Goal: Task Accomplishment & Management: Manage account settings

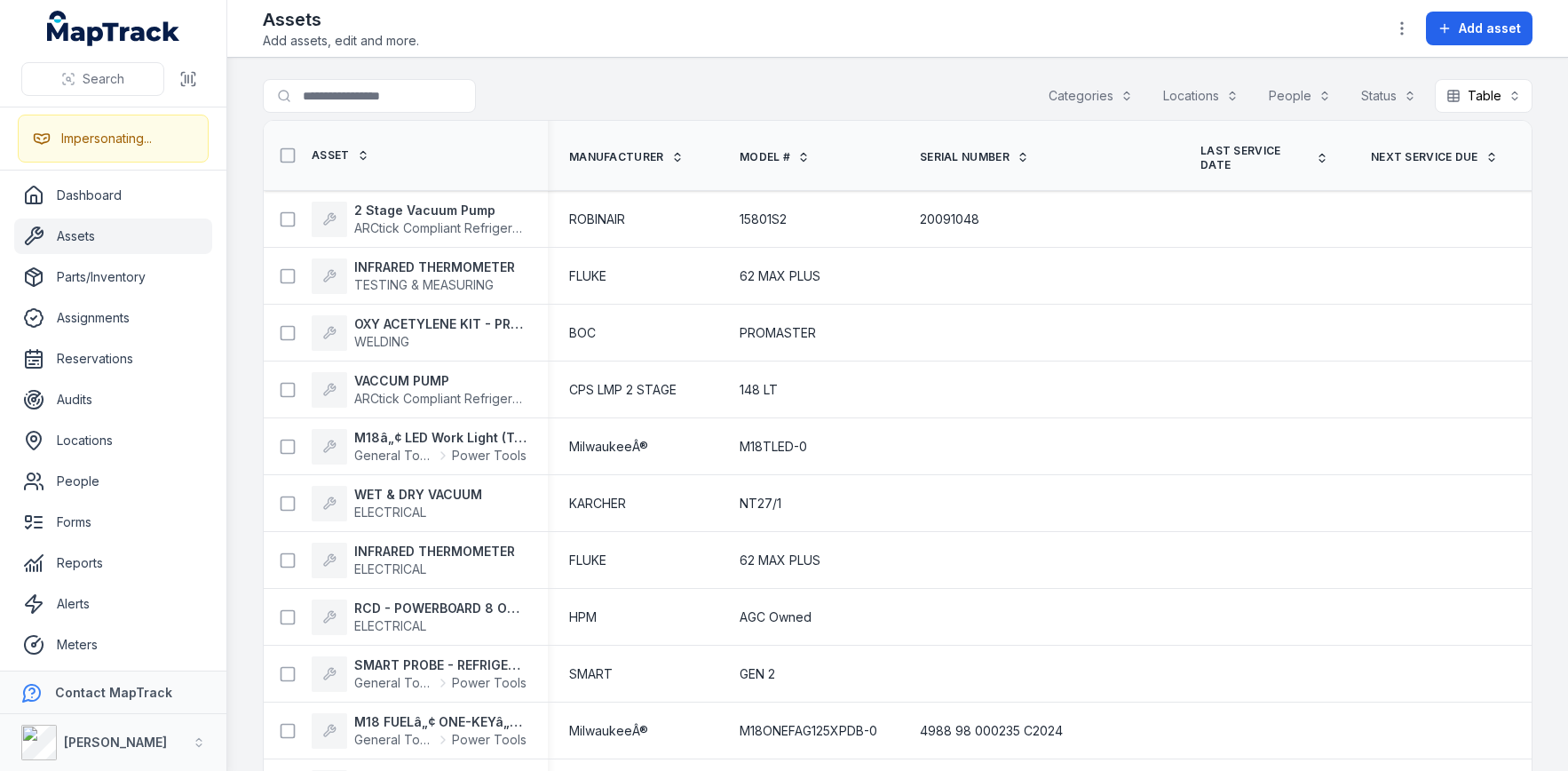
scroll to position [2276, 0]
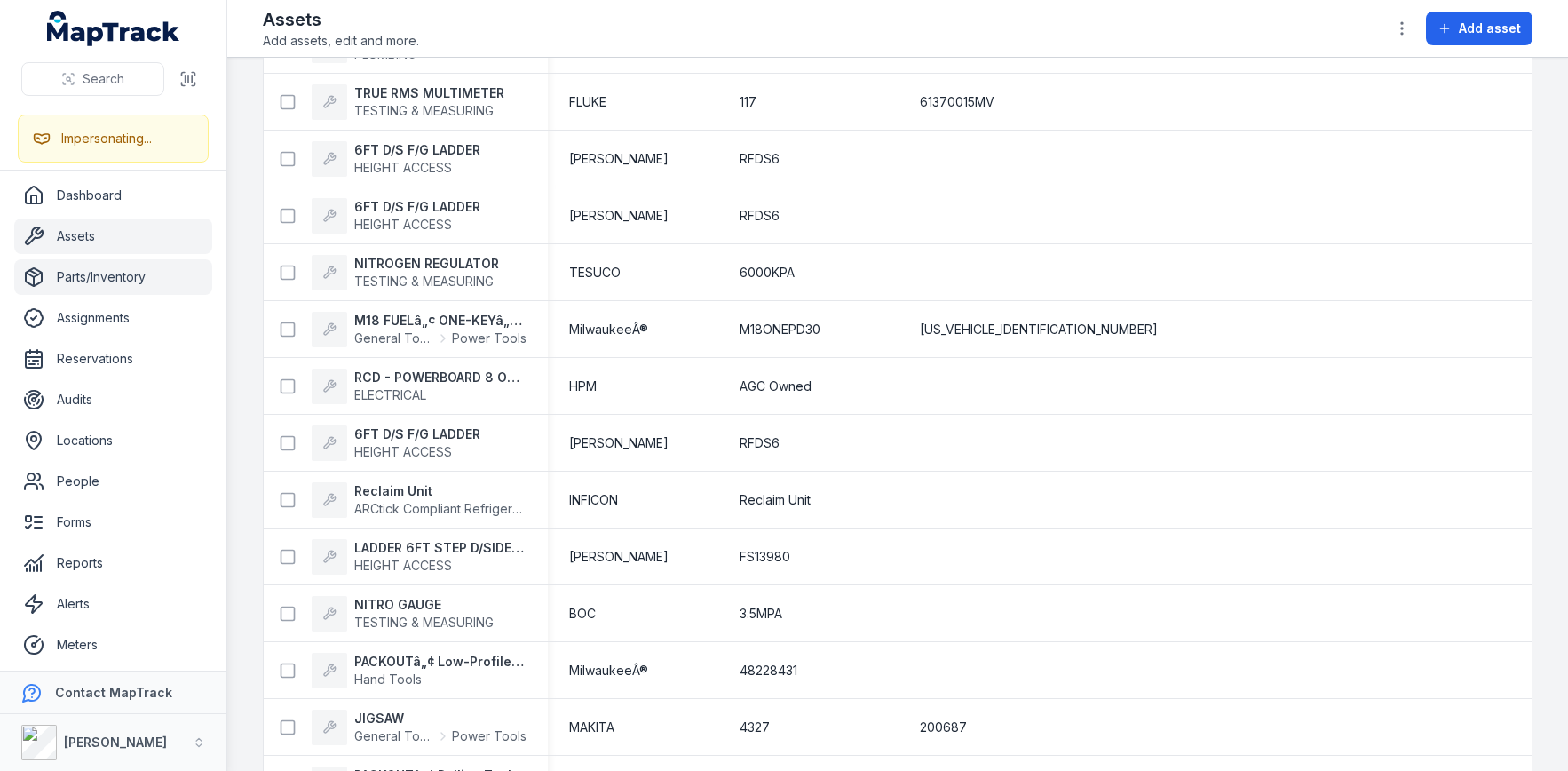
click at [111, 272] on link "Parts/Inventory" at bounding box center [113, 277] width 198 height 36
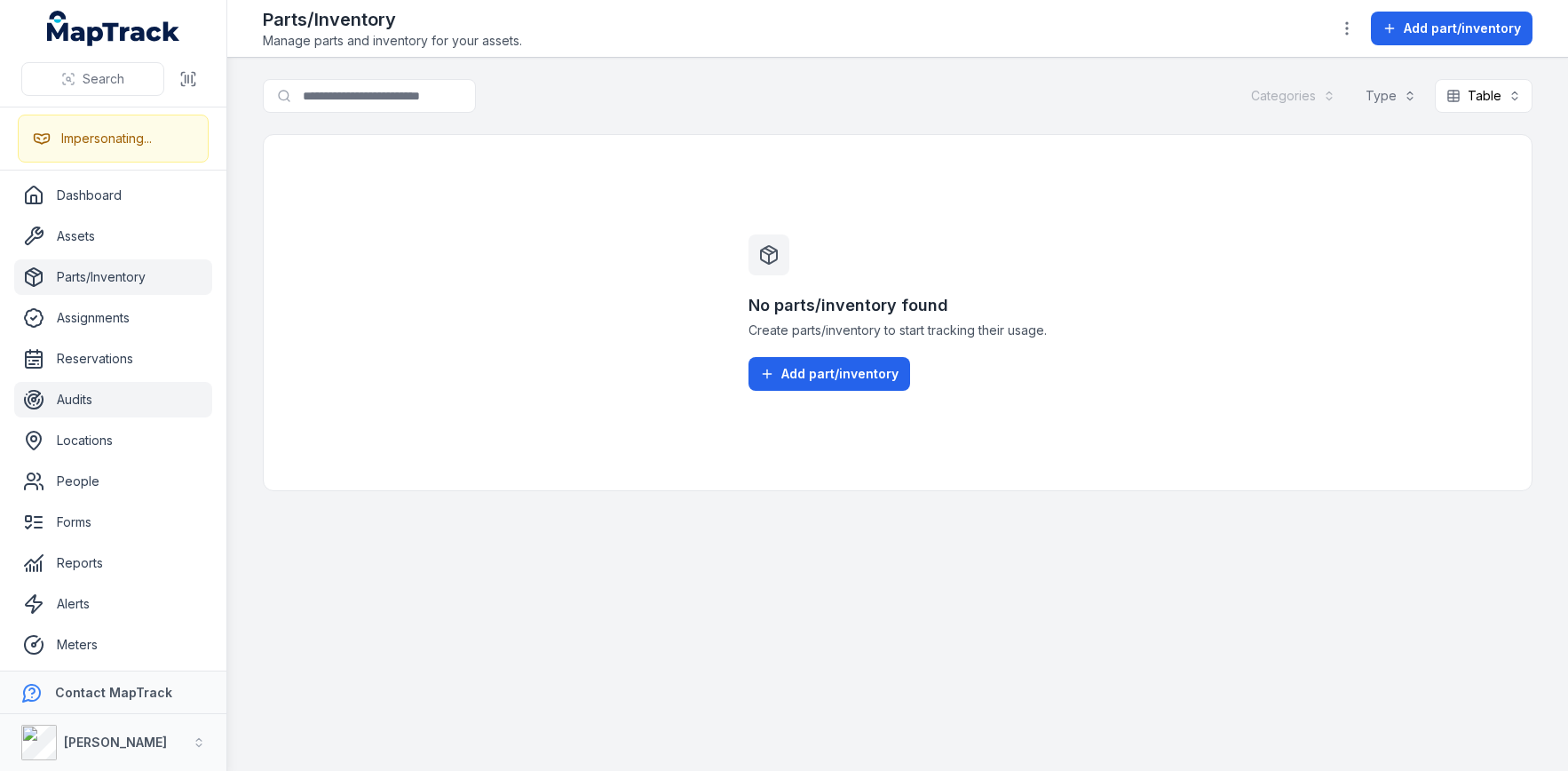
click at [109, 407] on link "Audits" at bounding box center [113, 400] width 198 height 36
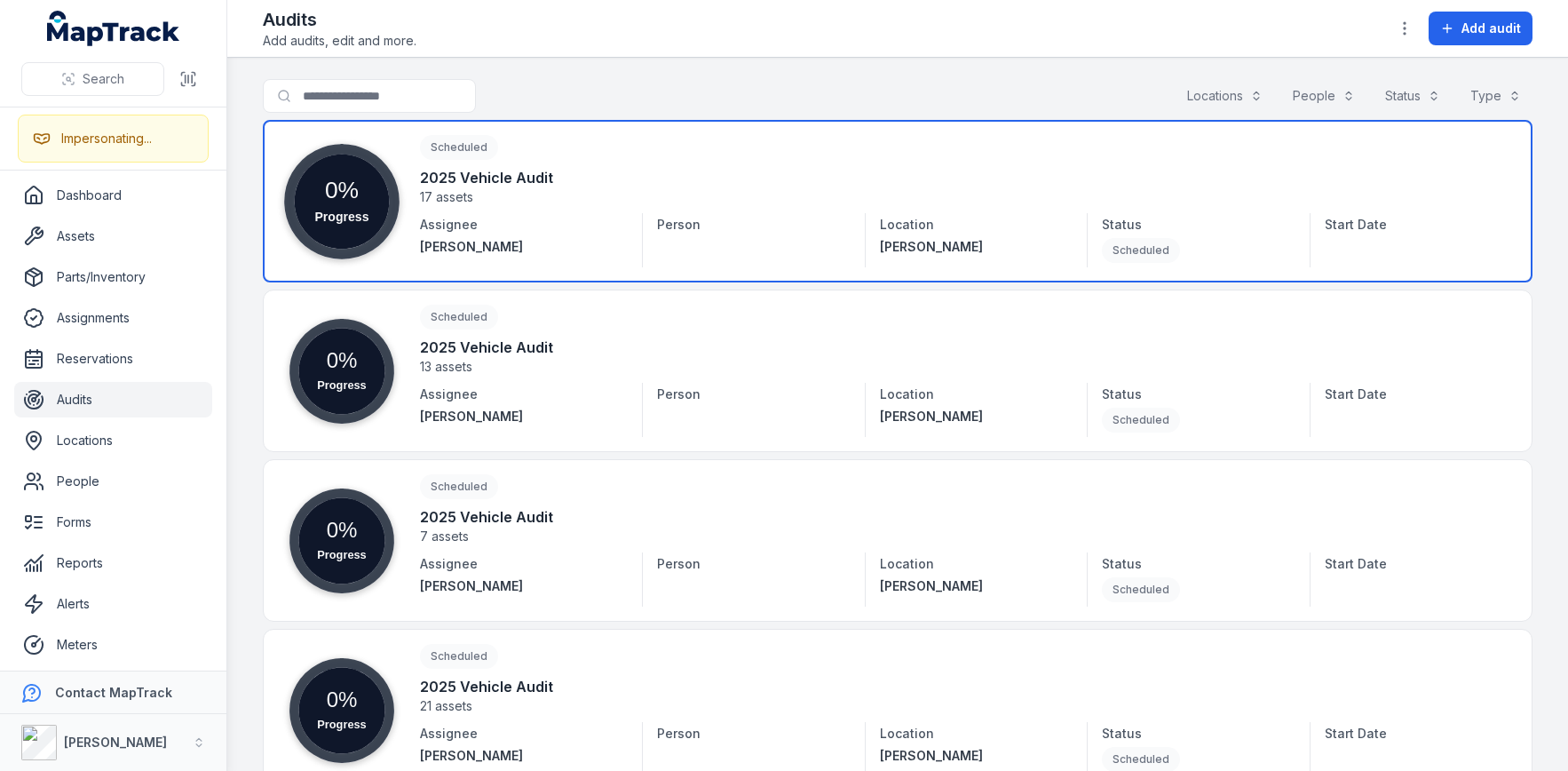
click at [547, 191] on link at bounding box center [897, 201] width 1269 height 163
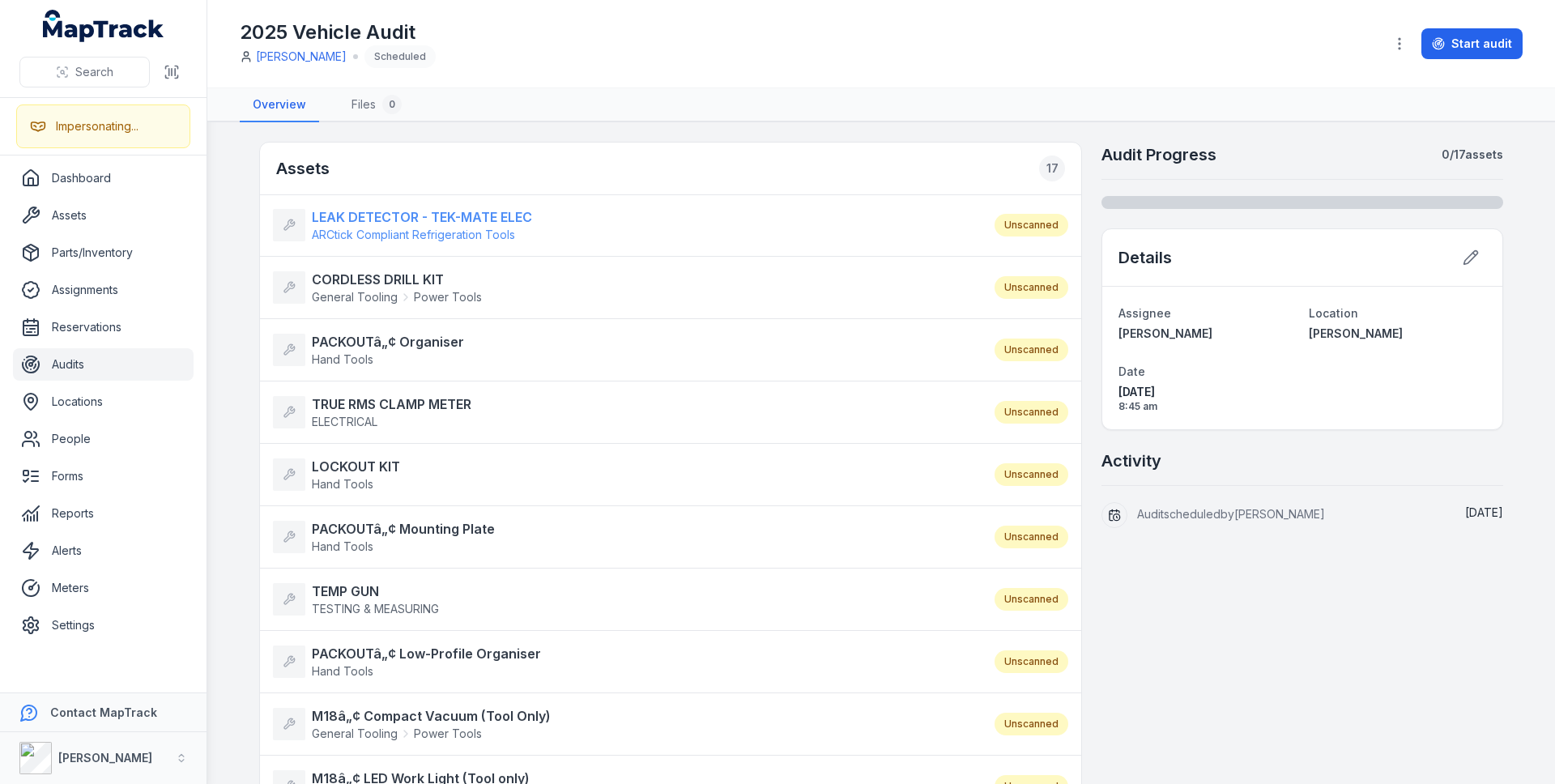
click at [379, 220] on strong "LEAK DETECTOR - TEK-MATE ELEC" at bounding box center [422, 217] width 220 height 20
drag, startPoint x: 374, startPoint y: 278, endPoint x: 371, endPoint y: 314, distance: 36.1
click at [374, 277] on strong "CORDLESS DRILL KIT" at bounding box center [397, 280] width 170 height 20
click at [370, 321] on li "PACKOUTâ„¢ Organiser Hand Tools Unscanned" at bounding box center [671, 349] width 822 height 63
click at [365, 333] on strong "PACKOUTâ„¢ Organiser" at bounding box center [388, 342] width 153 height 20
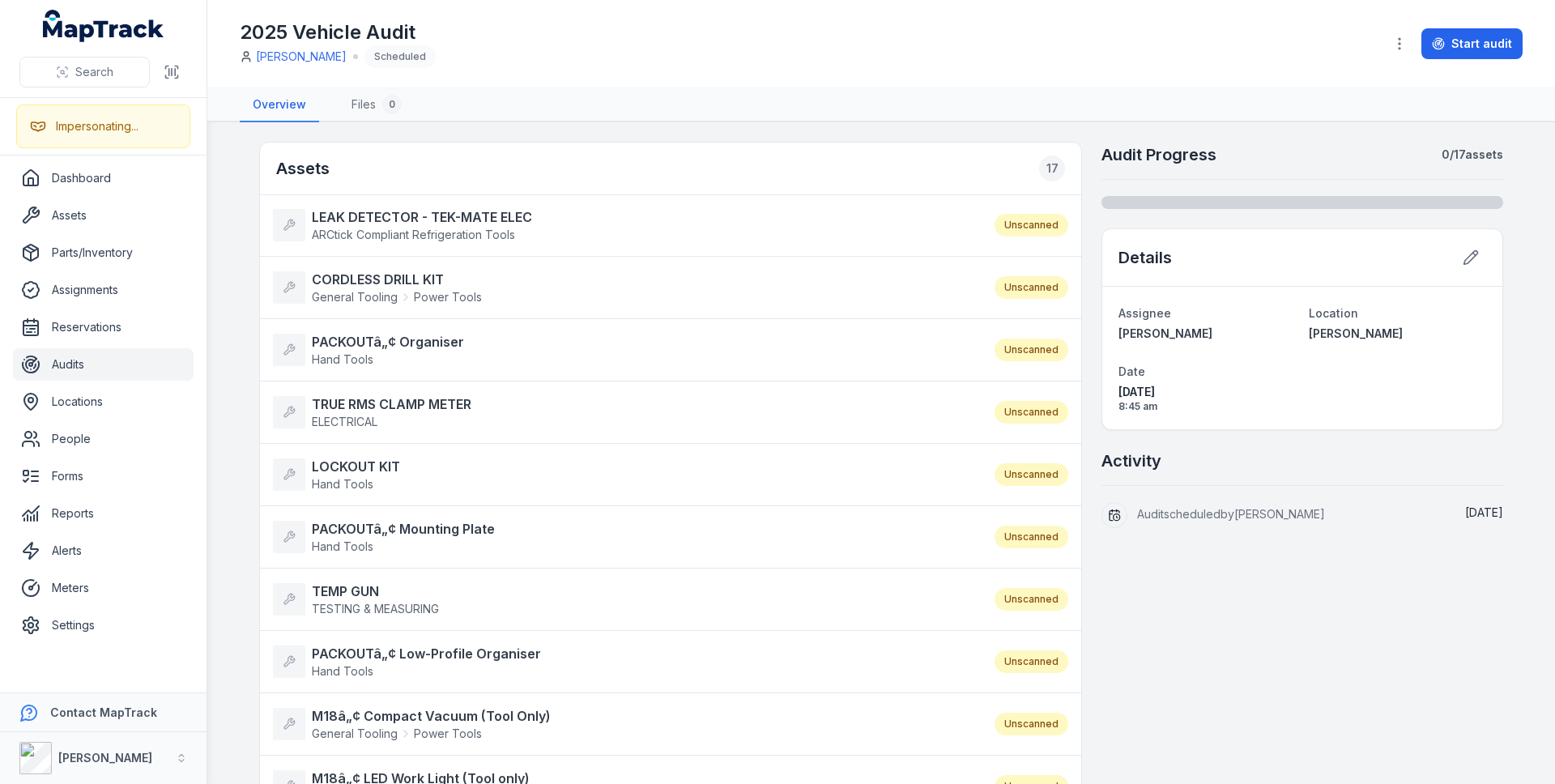
click at [369, 409] on strong "TRUE RMS CLAMP METER" at bounding box center [392, 404] width 160 height 20
click at [350, 475] on strong "LOCKOUT KIT" at bounding box center [356, 467] width 88 height 20
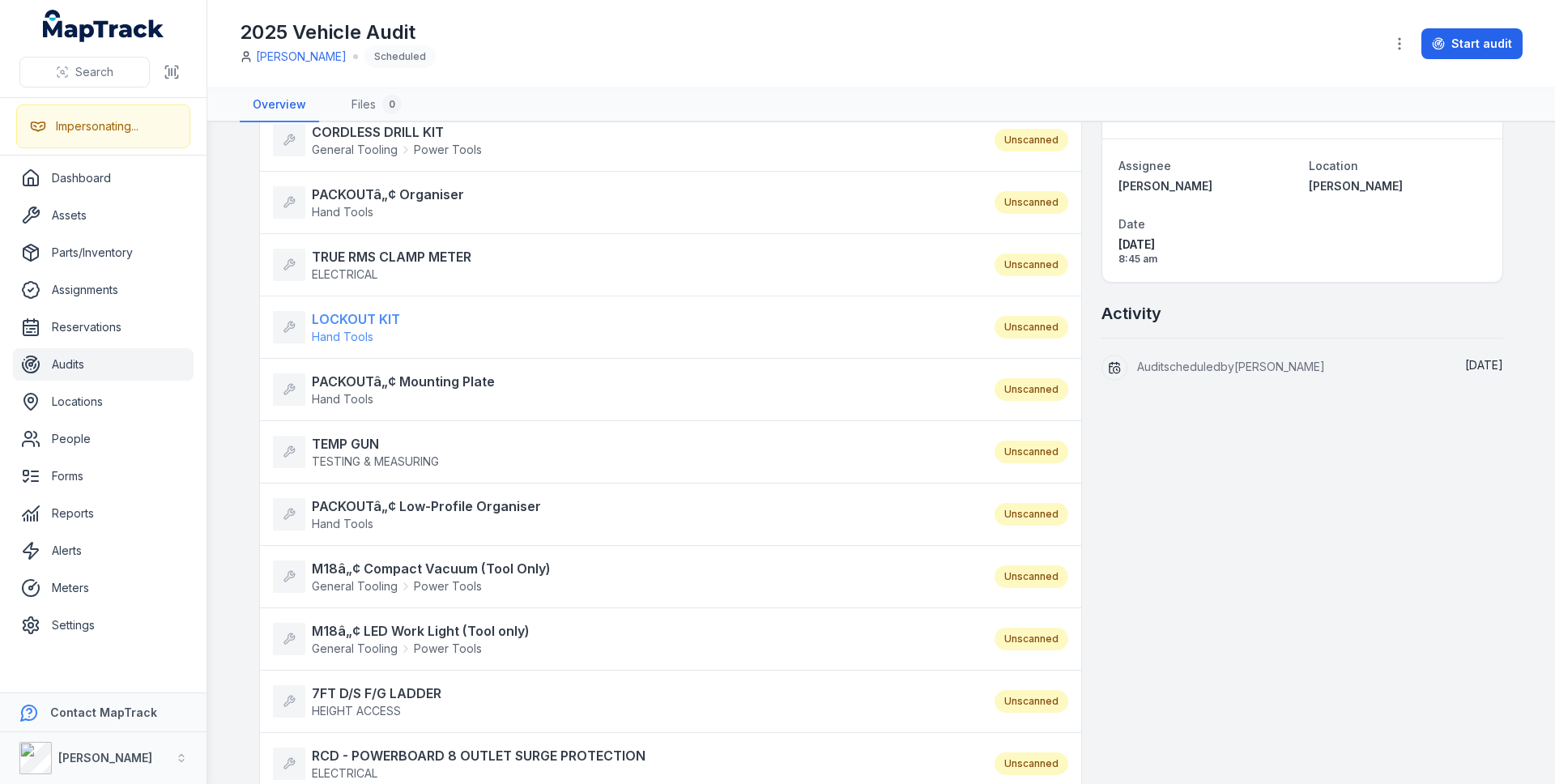
scroll to position [199, 0]
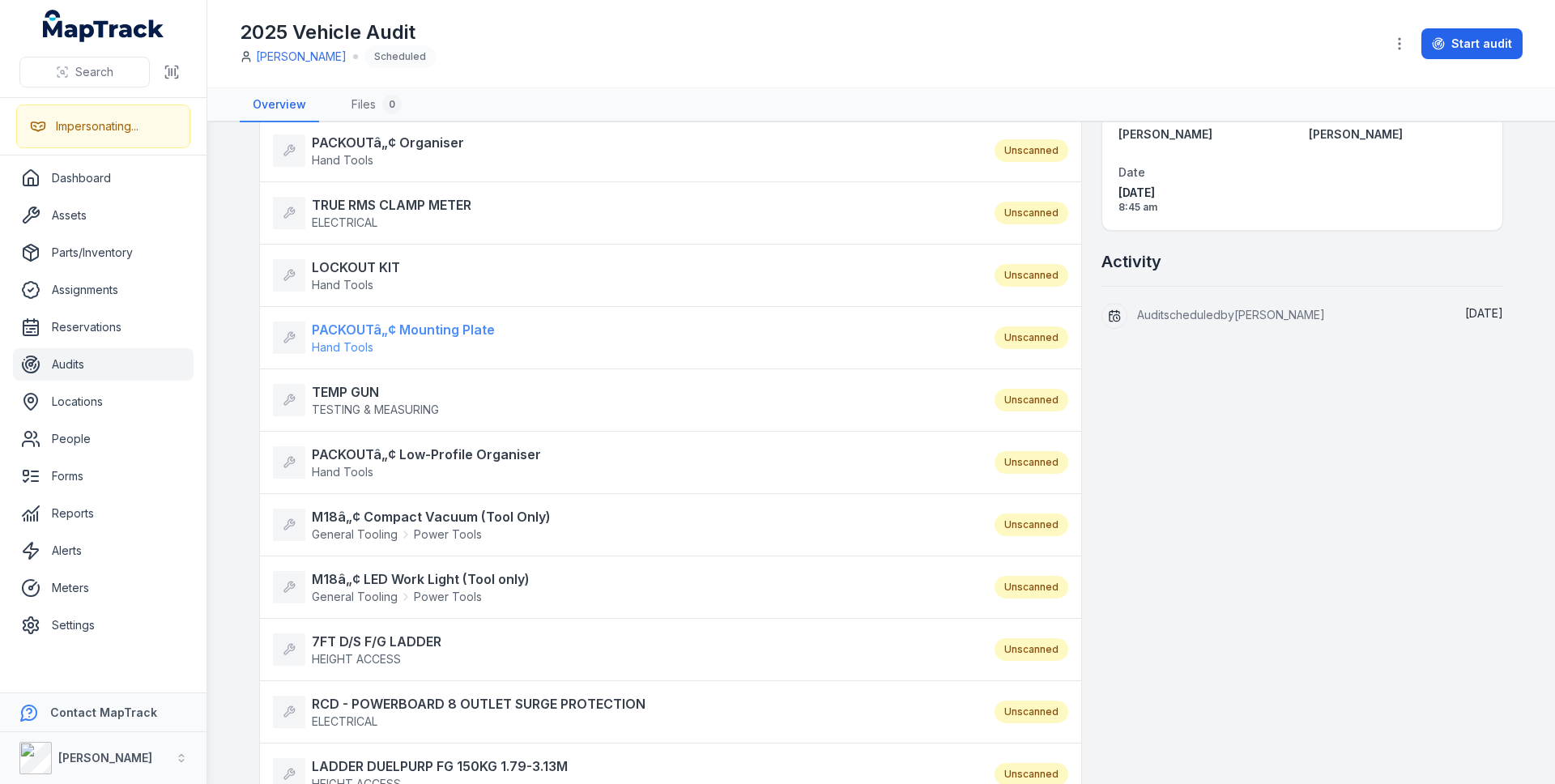
click at [373, 337] on strong "PACKOUTâ„¢ Mounting Plate" at bounding box center [403, 330] width 183 height 20
click at [365, 400] on strong "TEMP GUN" at bounding box center [375, 392] width 127 height 20
click at [365, 448] on strong "PACKOUTâ„¢ Low-Profile Organiser" at bounding box center [426, 454] width 229 height 20
click at [365, 527] on span "General Tooling" at bounding box center [354, 534] width 86 height 16
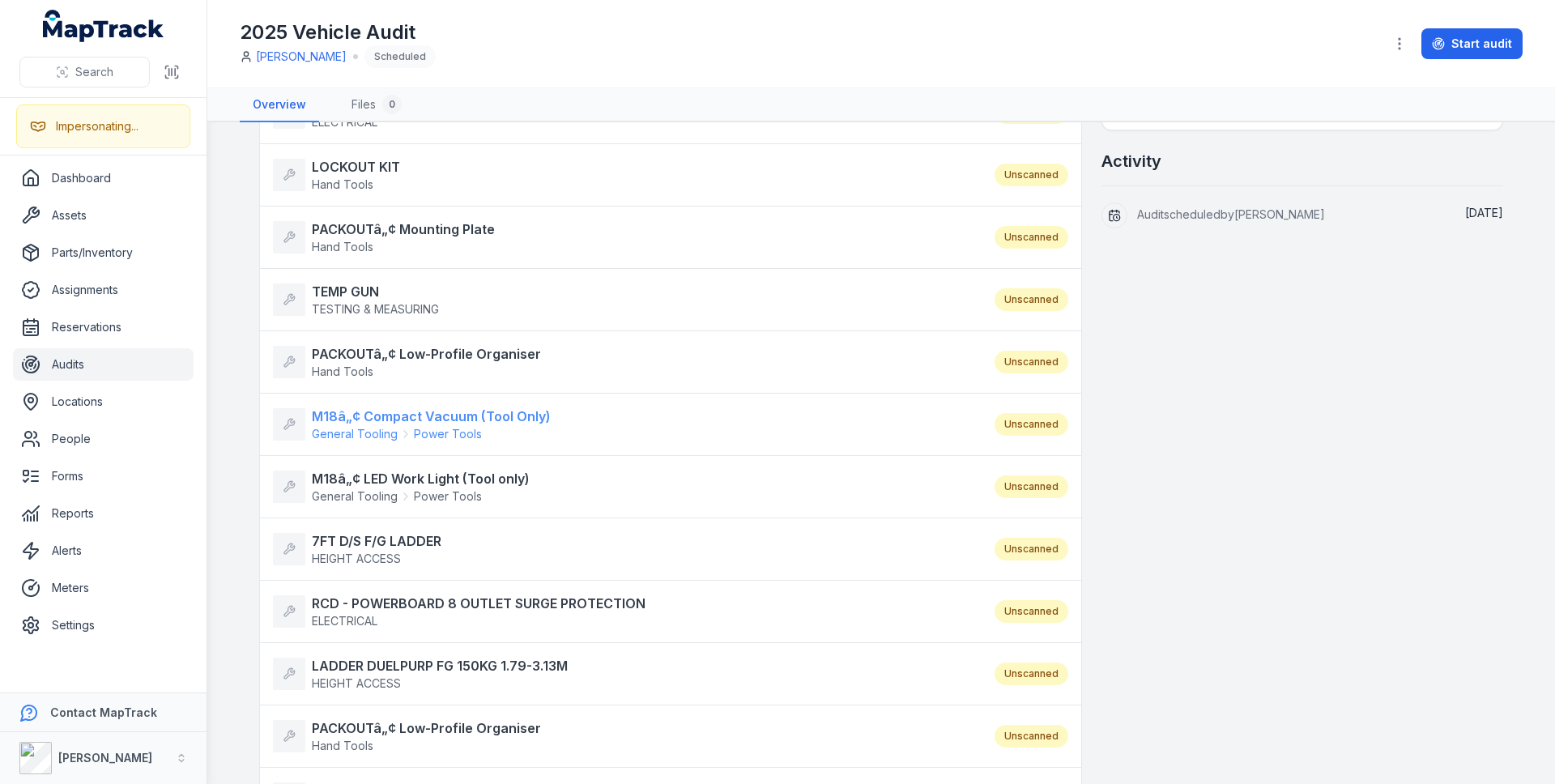
scroll to position [334, 0]
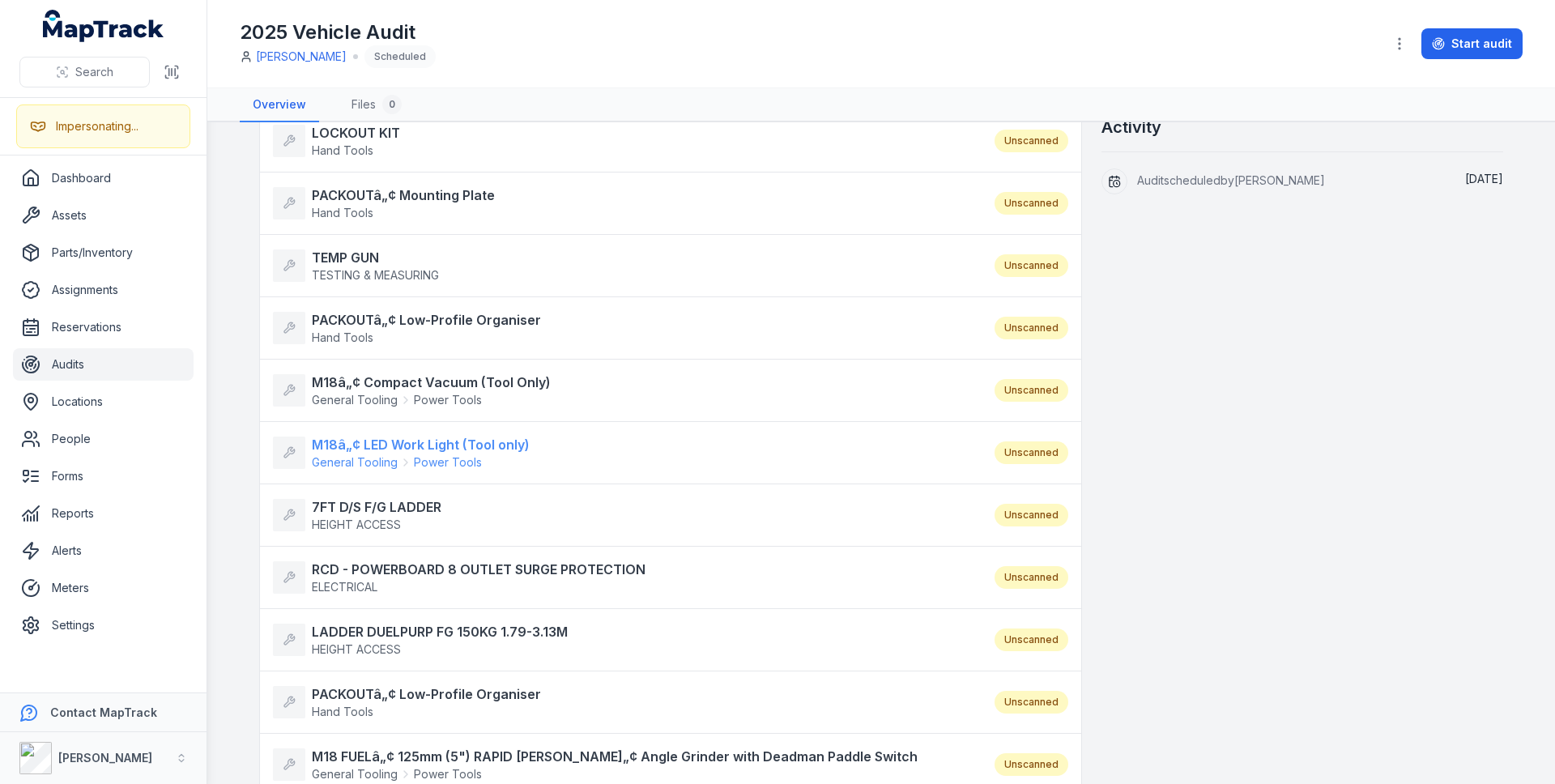
click at [379, 447] on strong "M18â„¢ LED Work Light (Tool only)" at bounding box center [420, 445] width 218 height 20
click at [367, 511] on strong "7FT D/S F/G LADDER" at bounding box center [376, 507] width 130 height 20
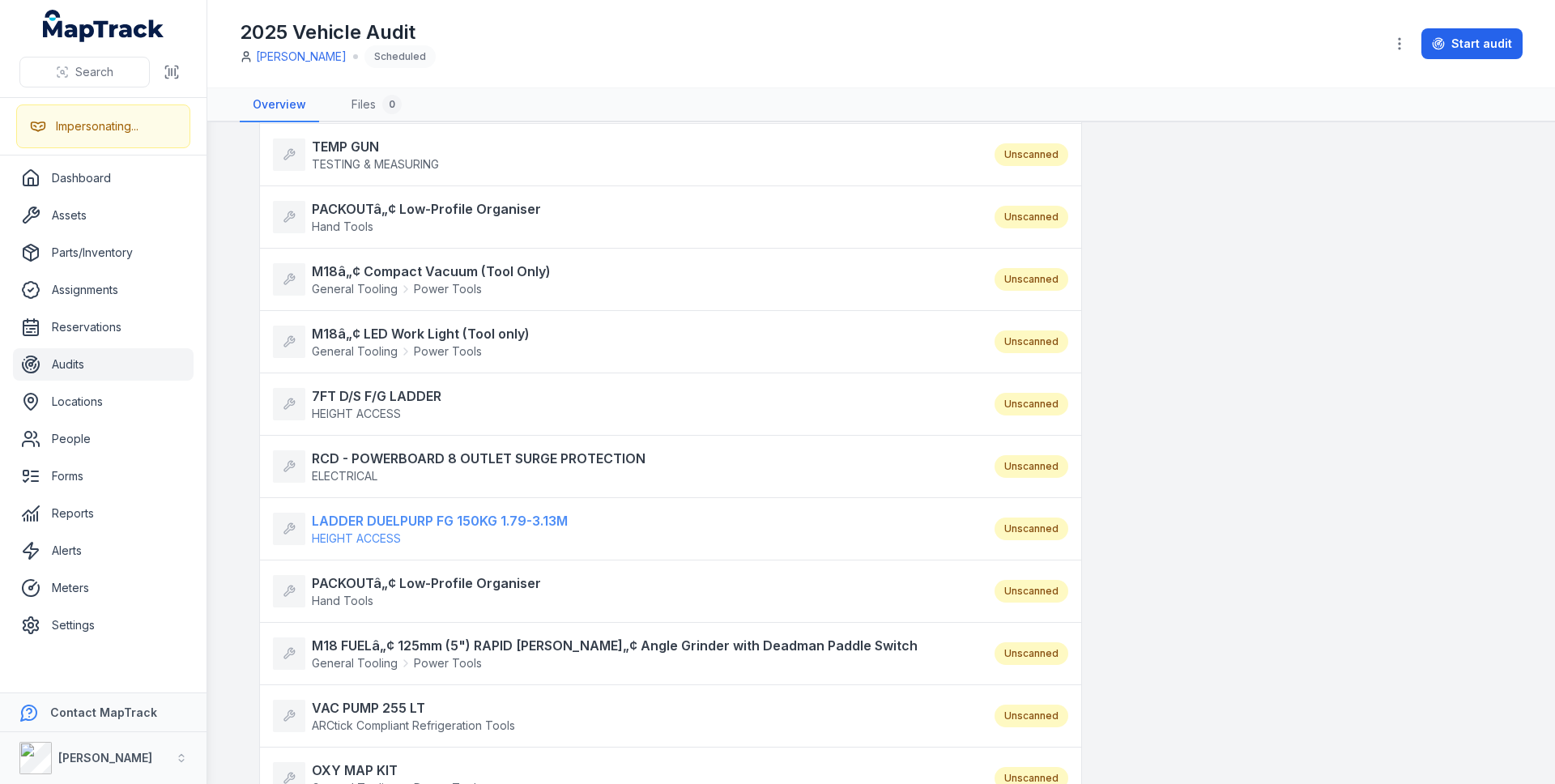
scroll to position [475, 0]
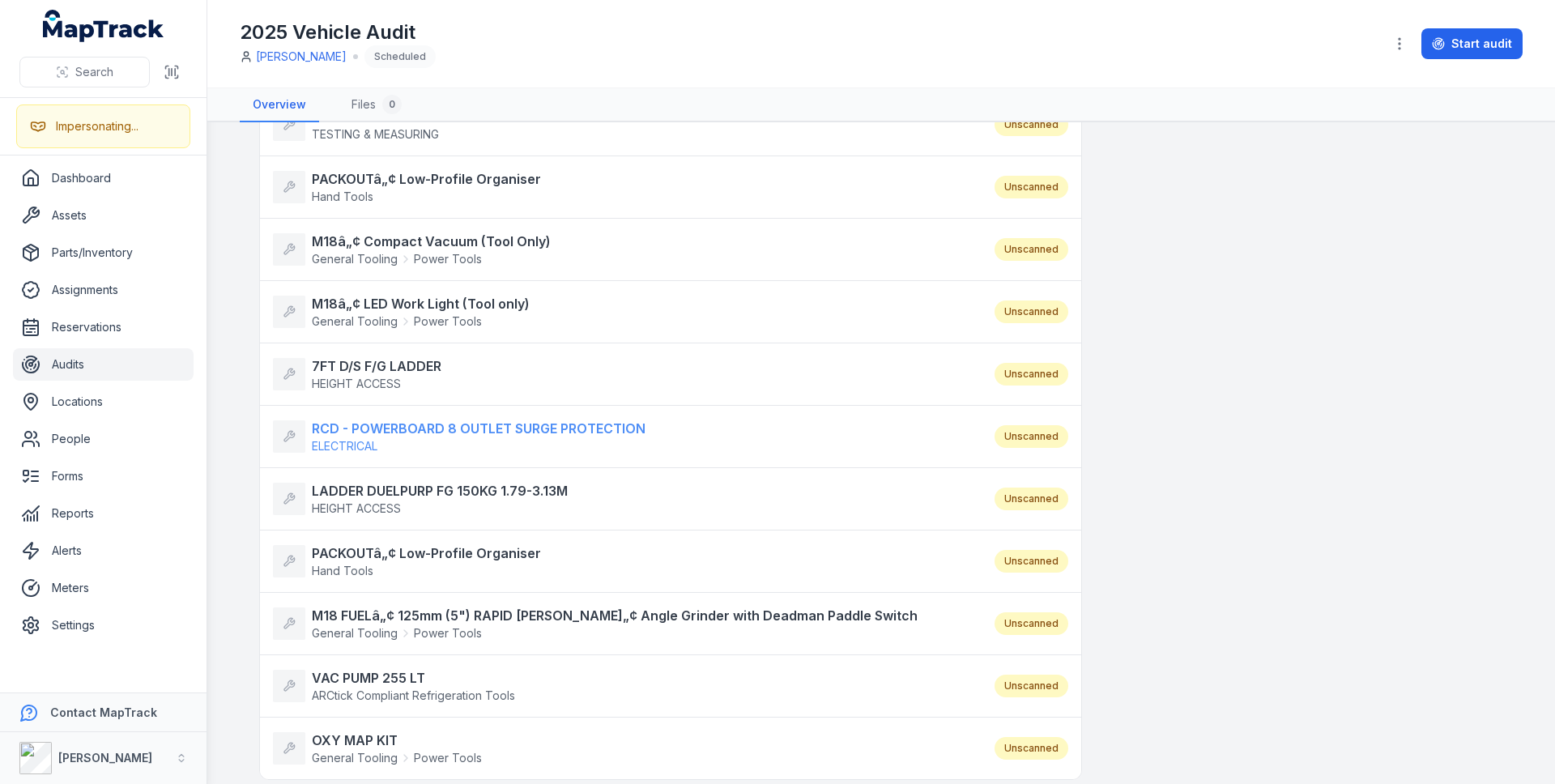
click at [394, 446] on span "ELECTRICAL" at bounding box center [478, 446] width 334 height 16
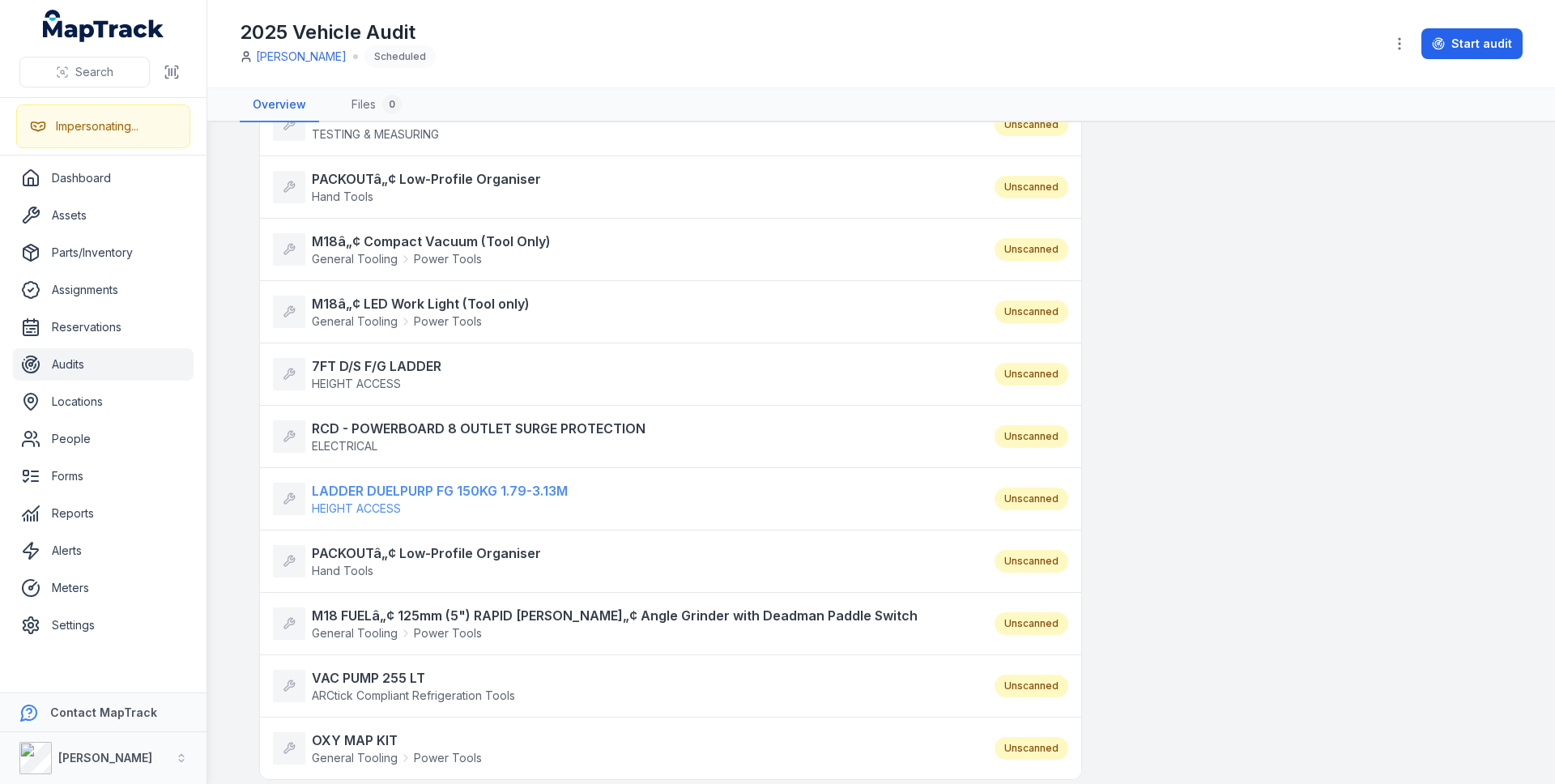
click at [384, 481] on strong "LADDER DUELPURP FG 150KG 1.79-3.13M" at bounding box center [440, 491] width 256 height 20
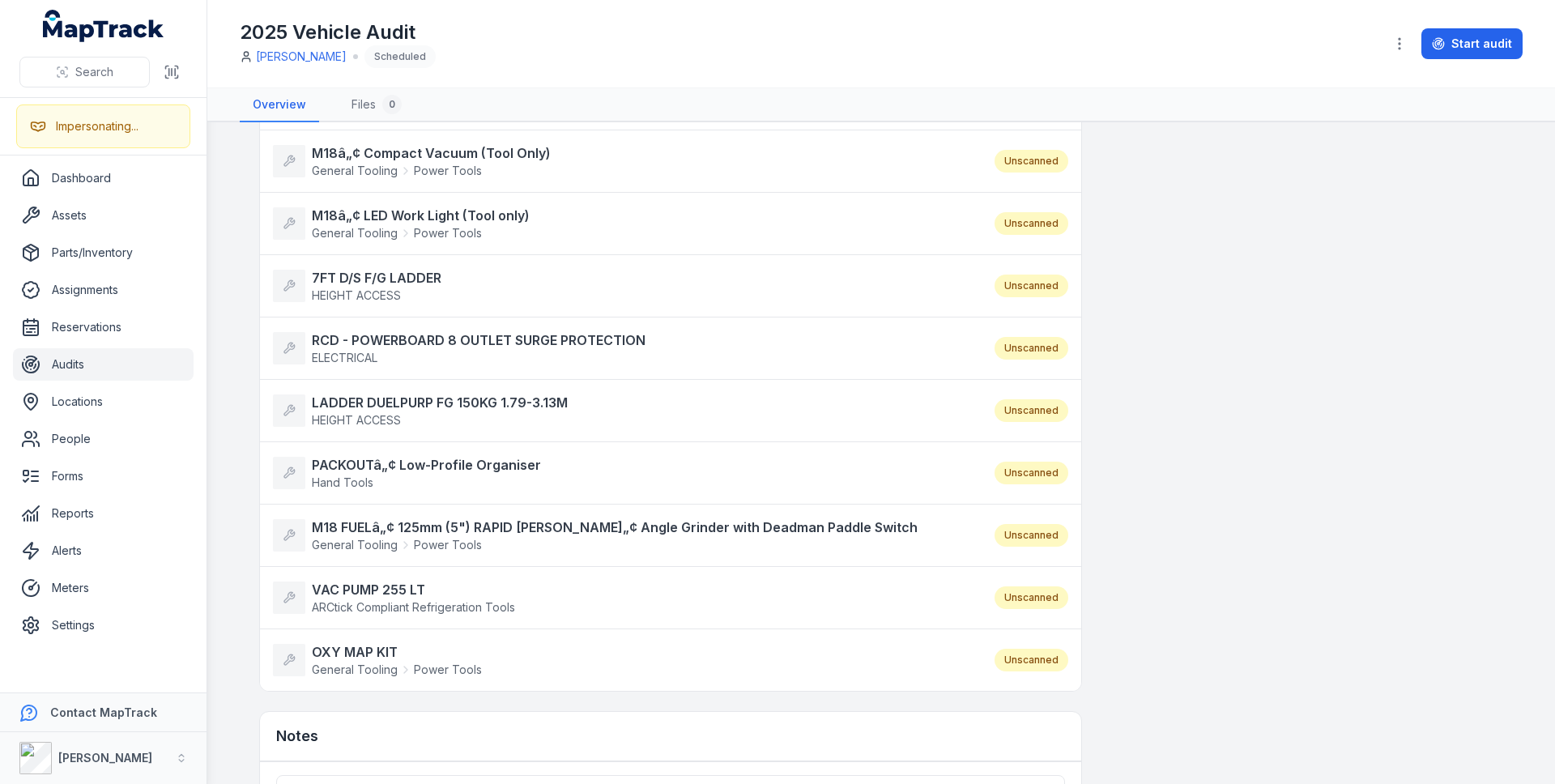
scroll to position [571, 0]
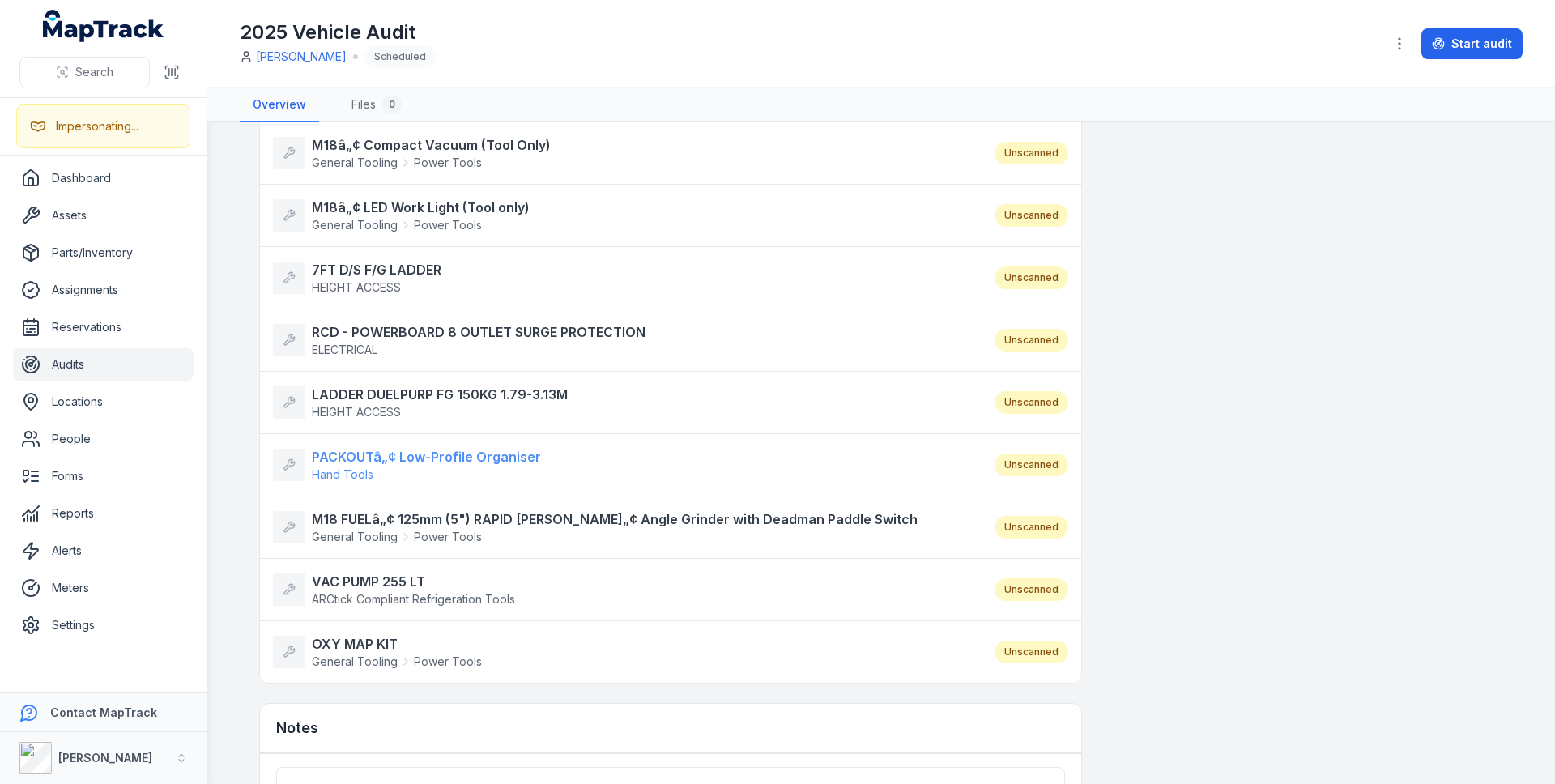
click at [385, 470] on span "Hand Tools" at bounding box center [426, 475] width 229 height 16
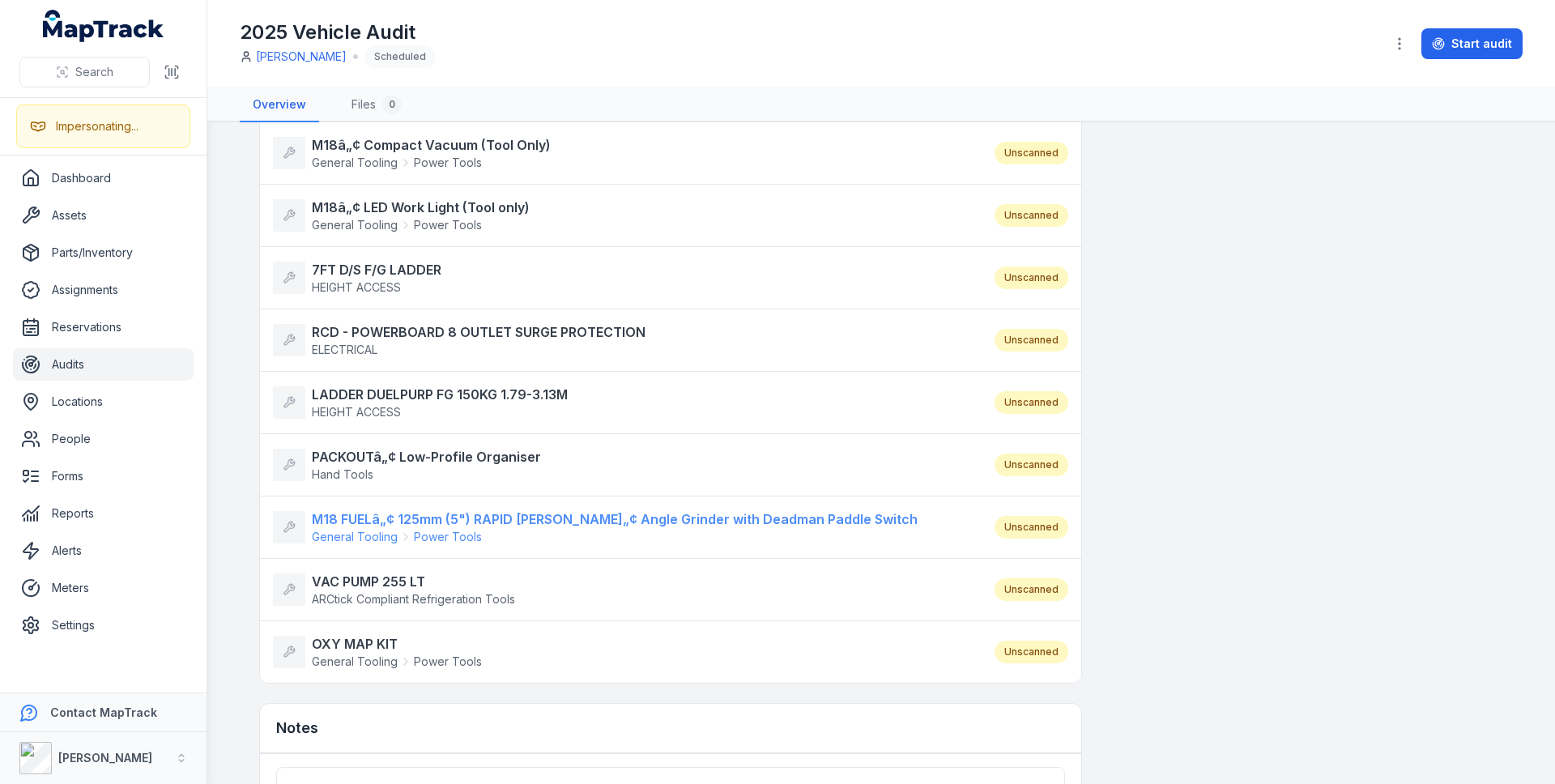
click at [375, 514] on strong "M18 FUELâ„¢ 125mm (5") RAPID STOPâ„¢ Angle Grinder with Deadman Paddle Switch" at bounding box center [614, 519] width 605 height 20
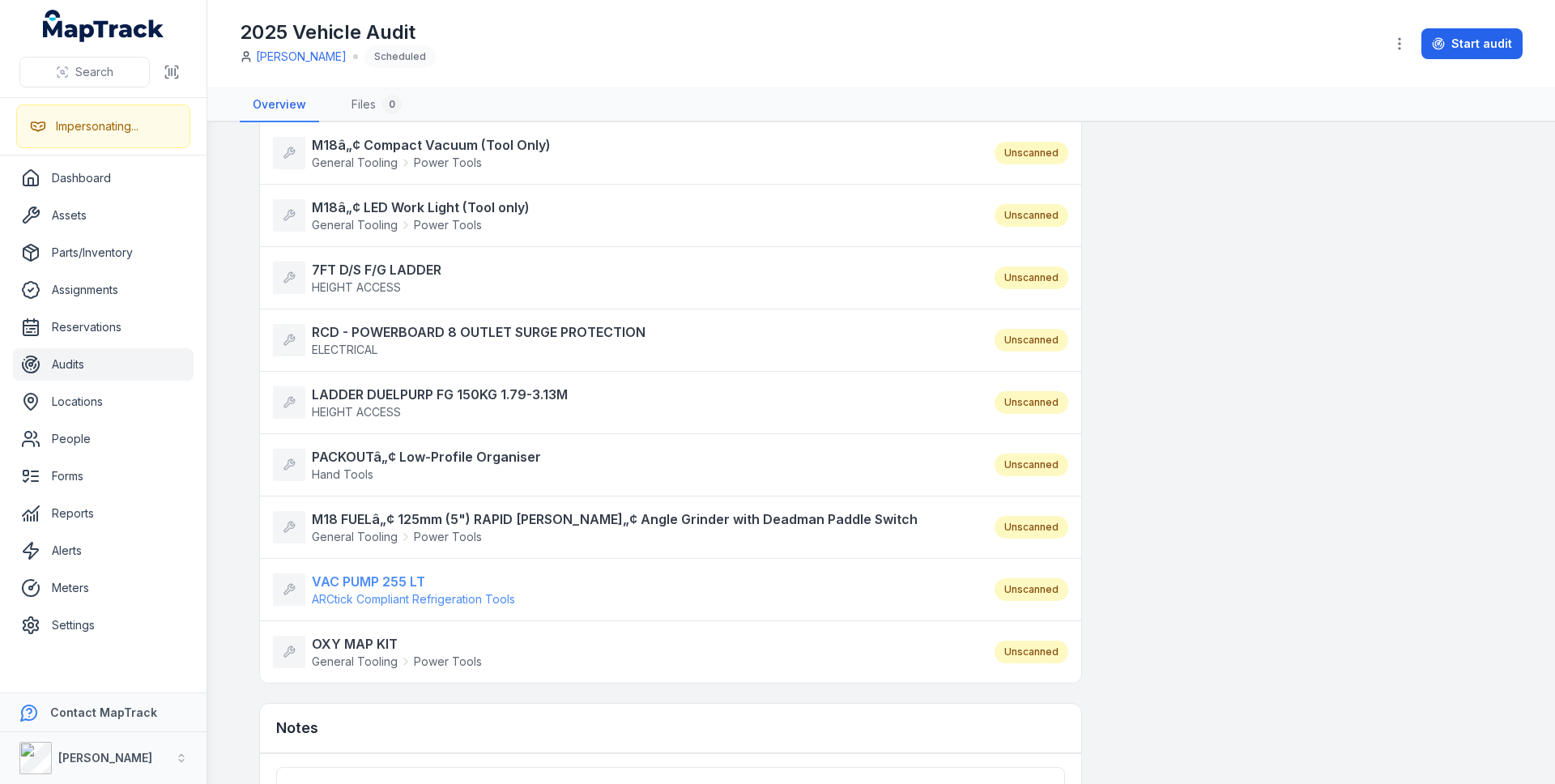
click at [367, 585] on strong "VAC PUMP 255 LT" at bounding box center [413, 582] width 203 height 20
click at [364, 638] on strong "OXY MAP KIT" at bounding box center [397, 644] width 170 height 20
click at [132, 372] on link "Audits" at bounding box center [103, 365] width 180 height 33
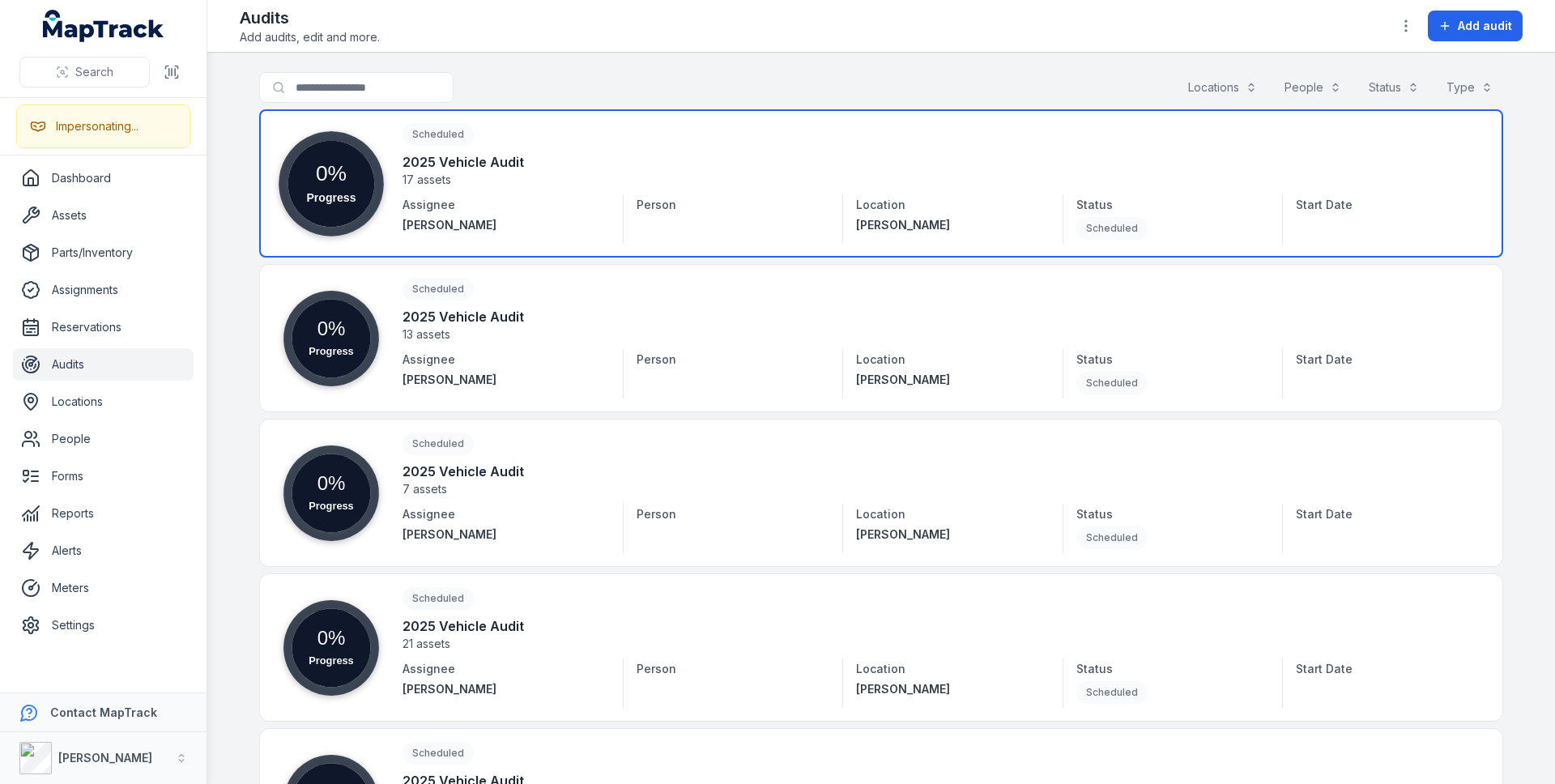
click at [502, 193] on link at bounding box center [881, 184] width 1244 height 148
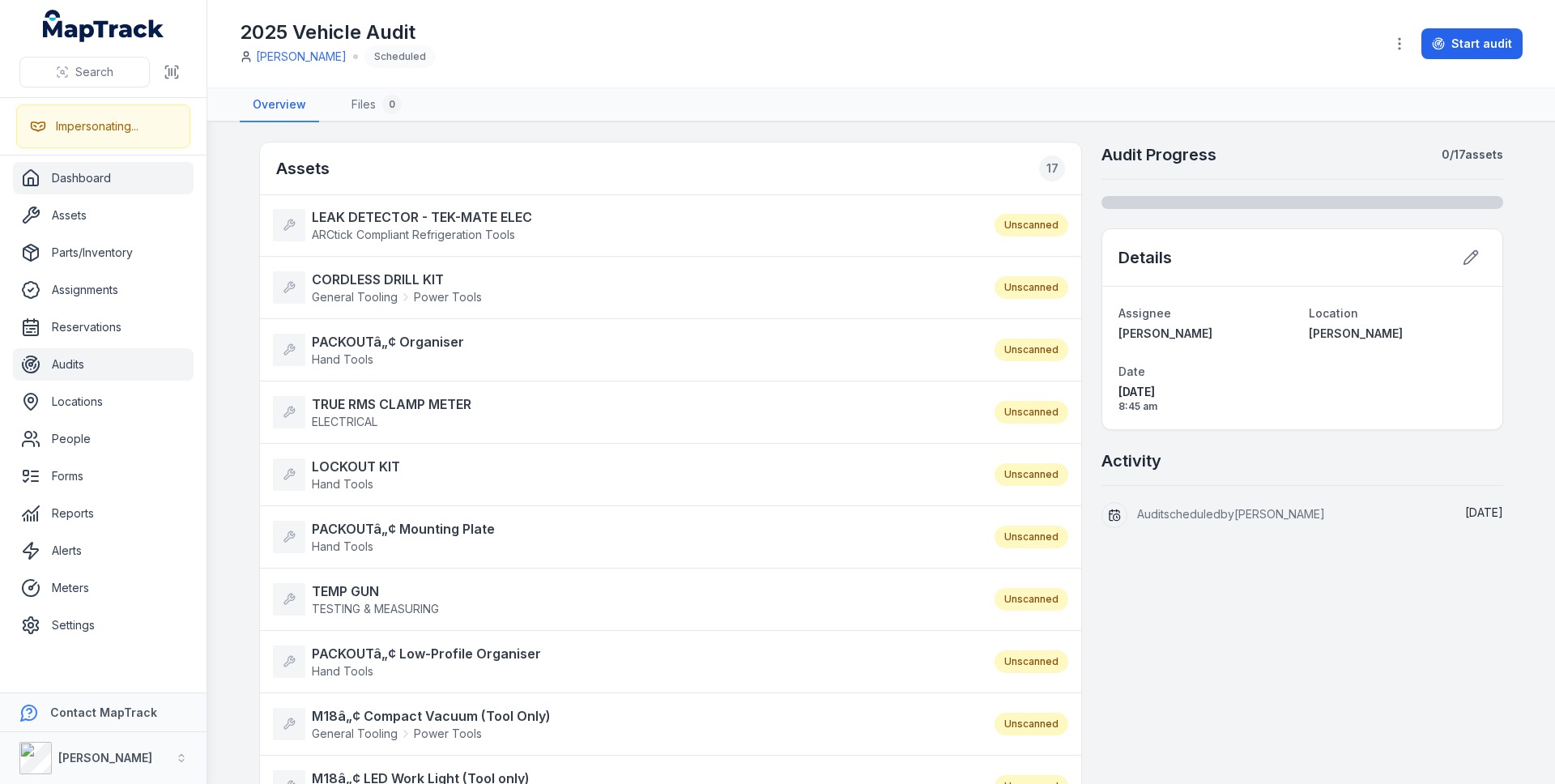
click at [114, 170] on link "Dashboard" at bounding box center [103, 179] width 180 height 33
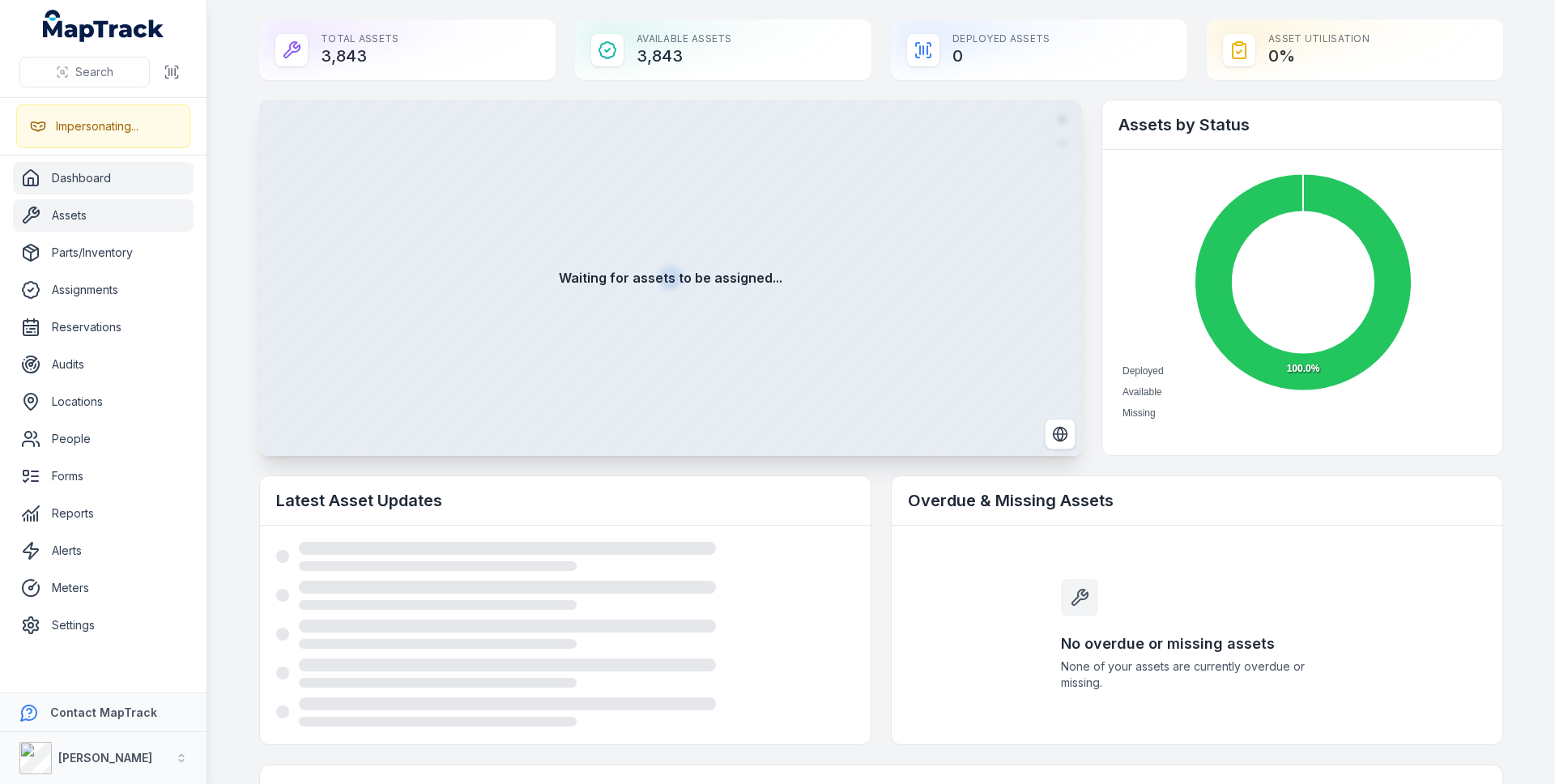
click at [120, 222] on link "Assets" at bounding box center [103, 215] width 180 height 33
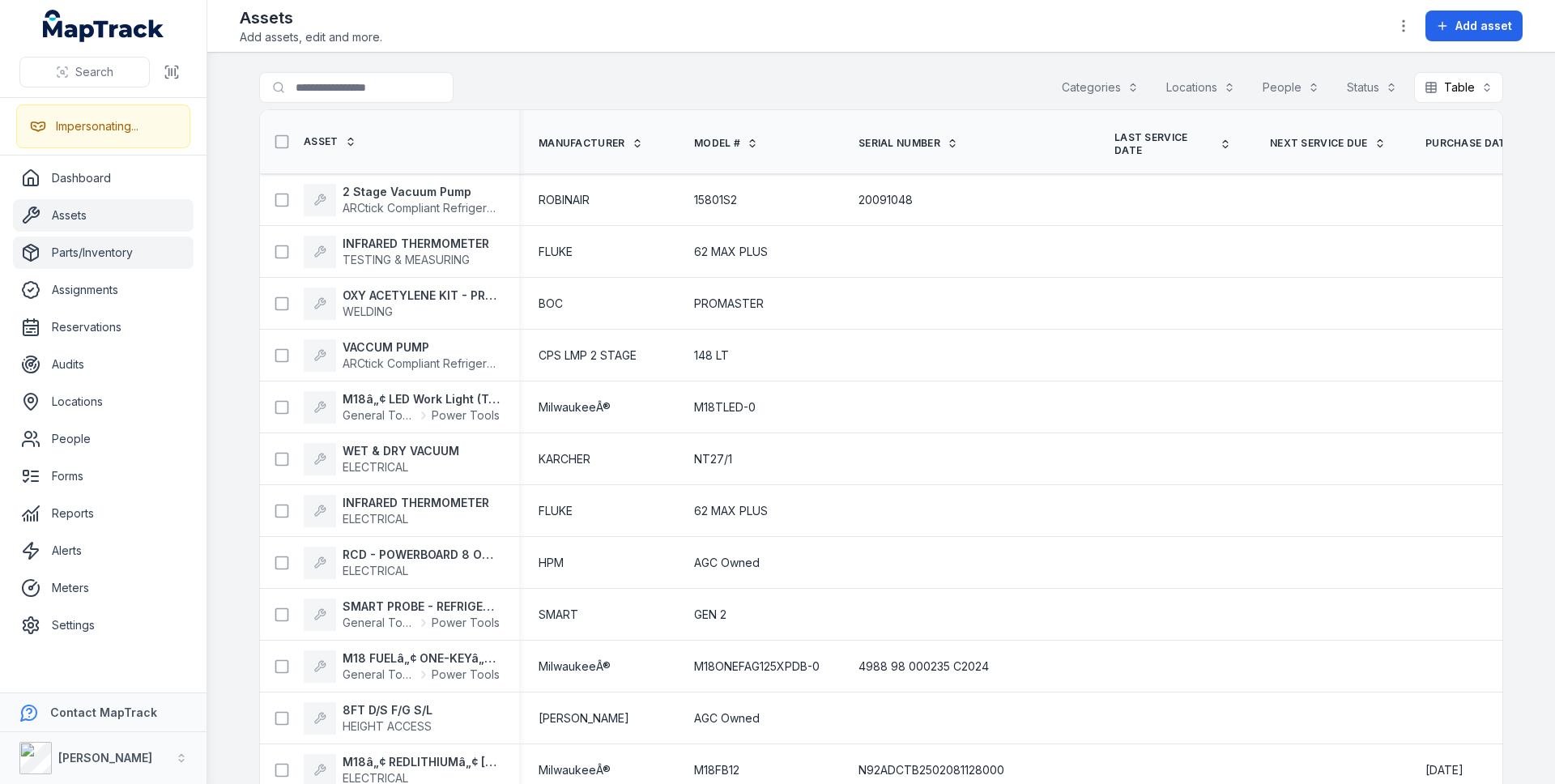
click at [113, 245] on link "Parts/Inventory" at bounding box center [103, 253] width 180 height 33
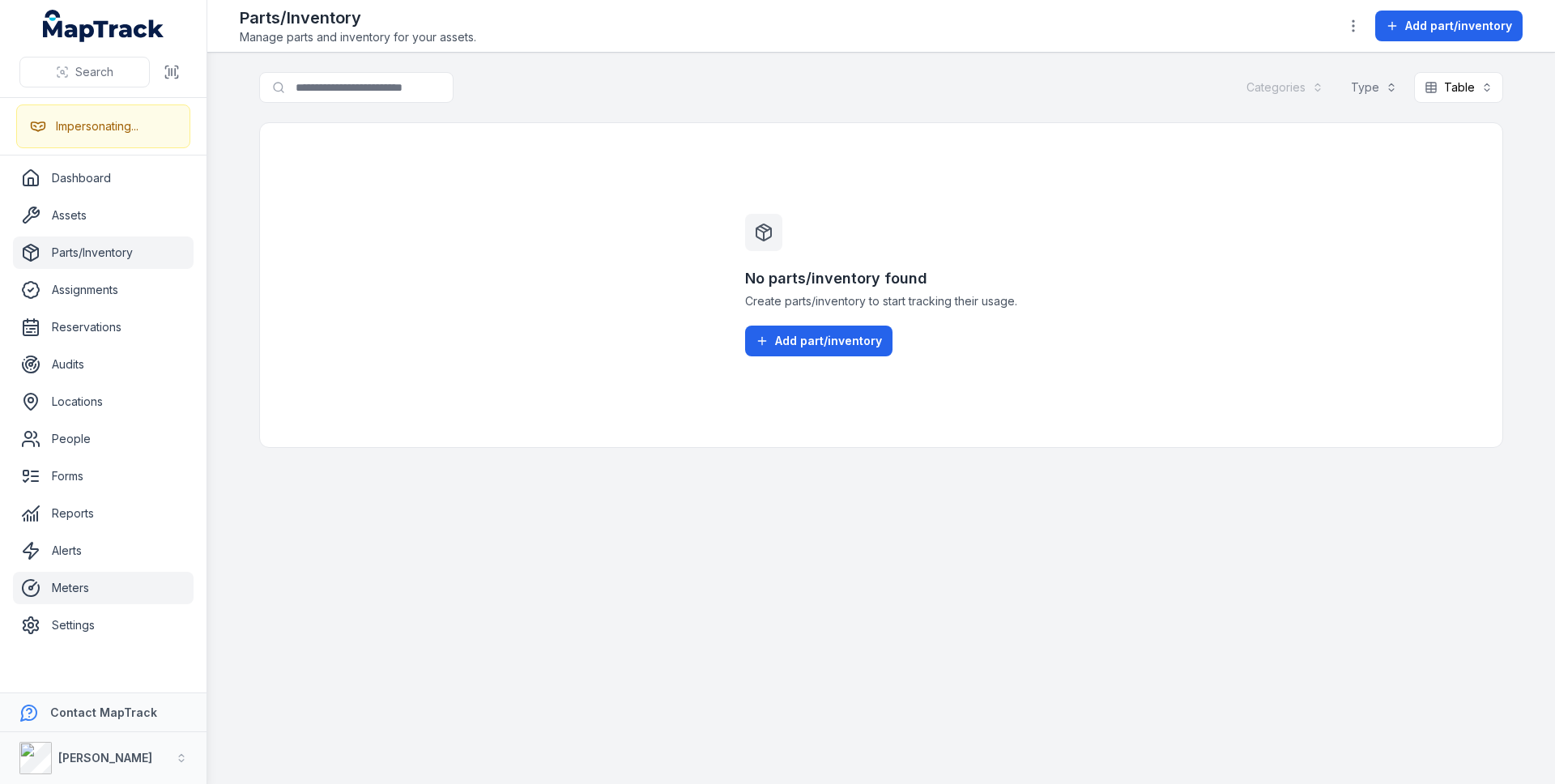
click at [80, 585] on link "Meters" at bounding box center [103, 588] width 180 height 33
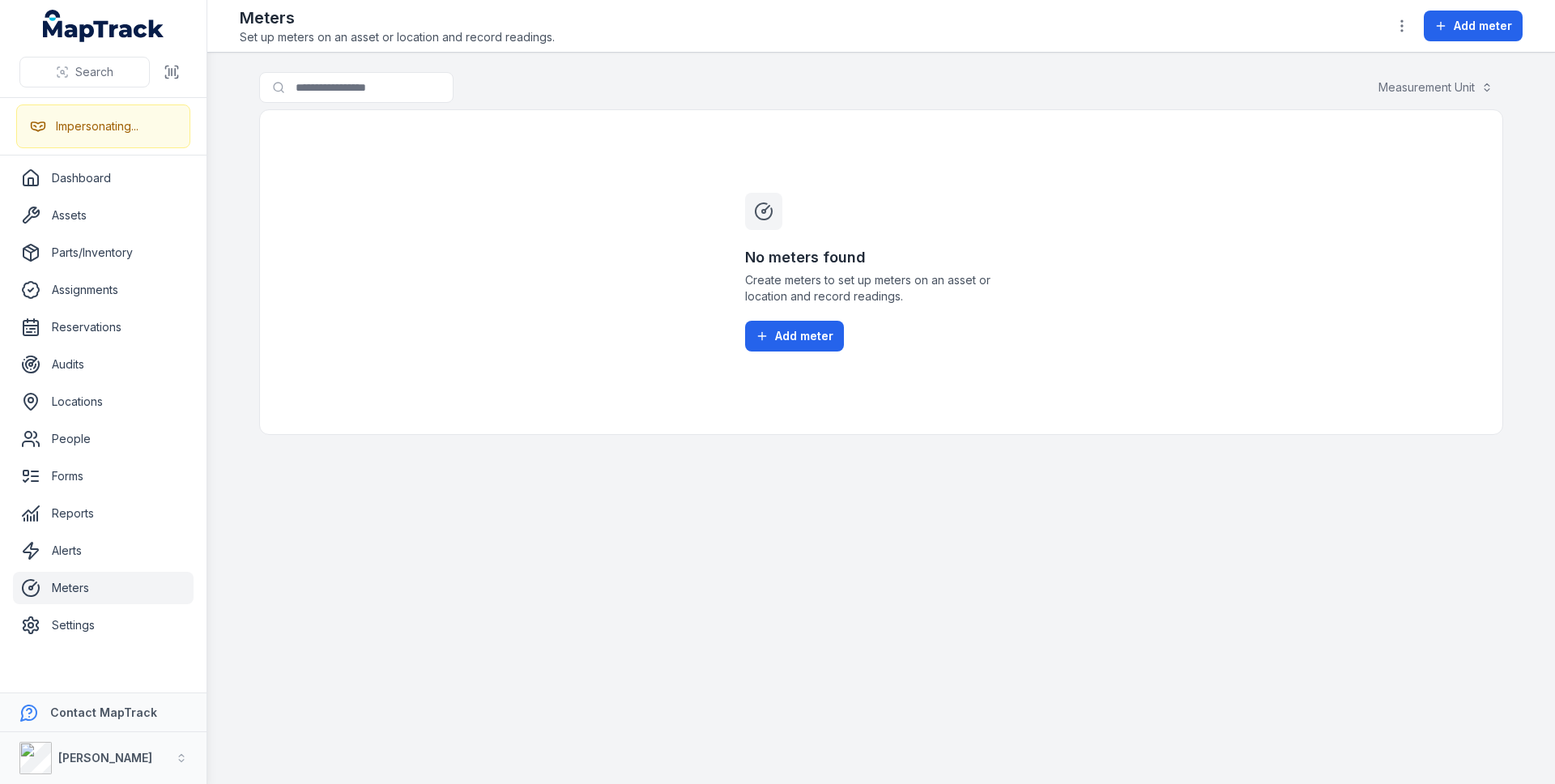
click at [79, 585] on link "Meters" at bounding box center [103, 588] width 180 height 33
click at [791, 344] on button "Add meter" at bounding box center [794, 336] width 99 height 31
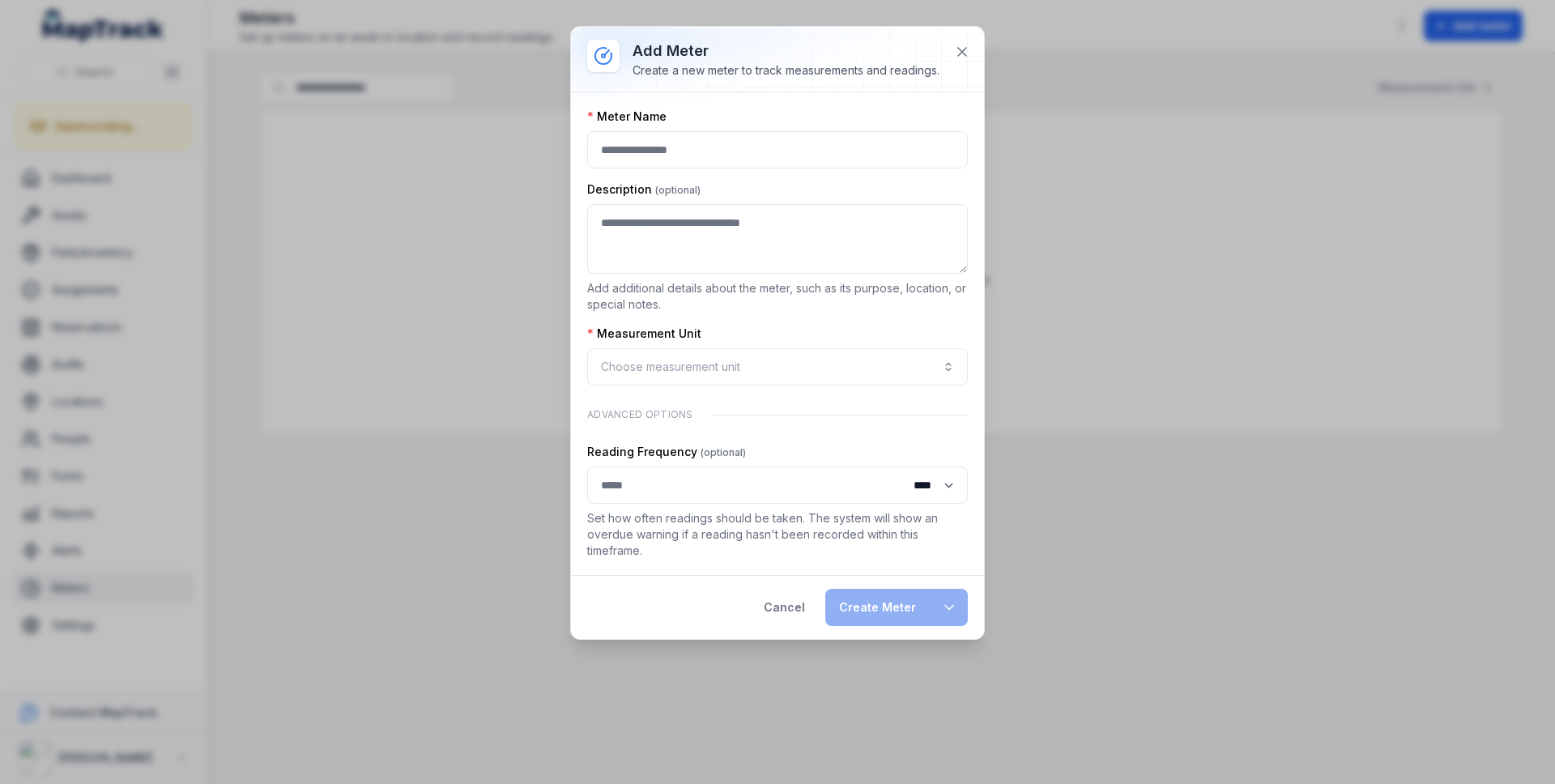
click at [664, 181] on label "Description" at bounding box center [644, 189] width 113 height 16
click at [657, 164] on input ":r3q:-form-item-label" at bounding box center [778, 150] width 381 height 38
click at [957, 51] on icon at bounding box center [962, 52] width 16 height 16
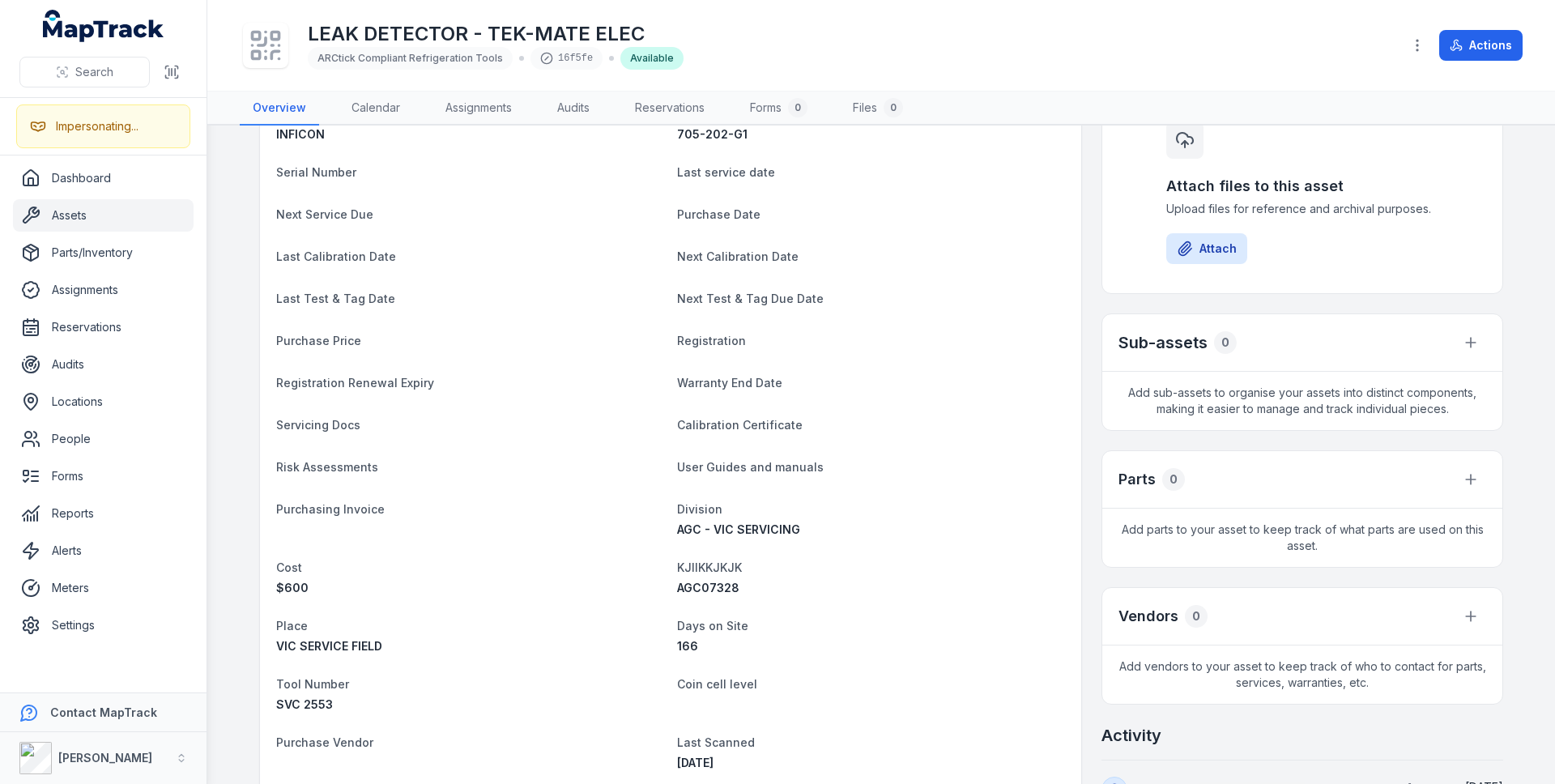
scroll to position [178, 0]
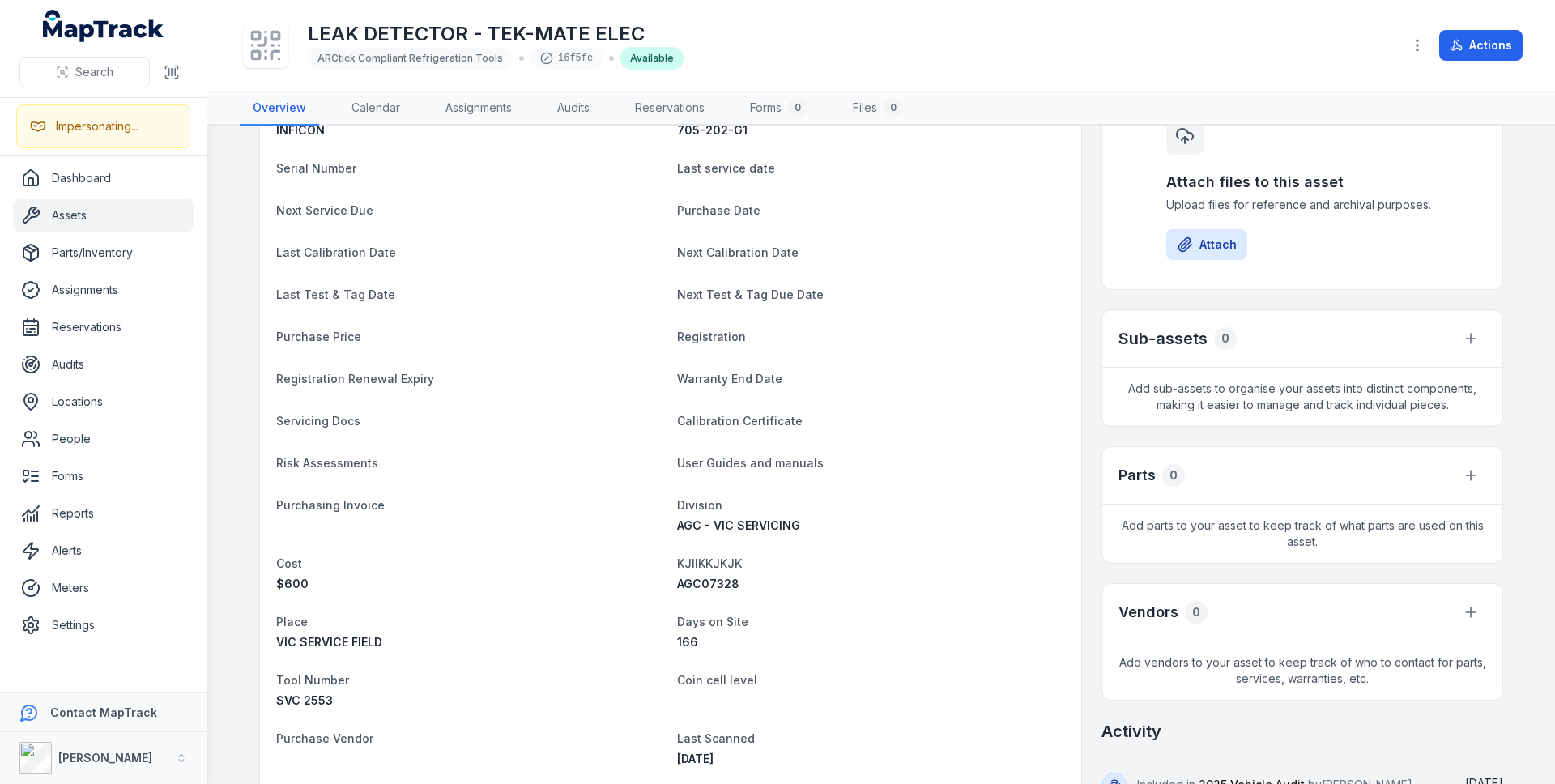
click at [708, 579] on span "AGC07328" at bounding box center [708, 583] width 62 height 14
copy span "AGC07328"
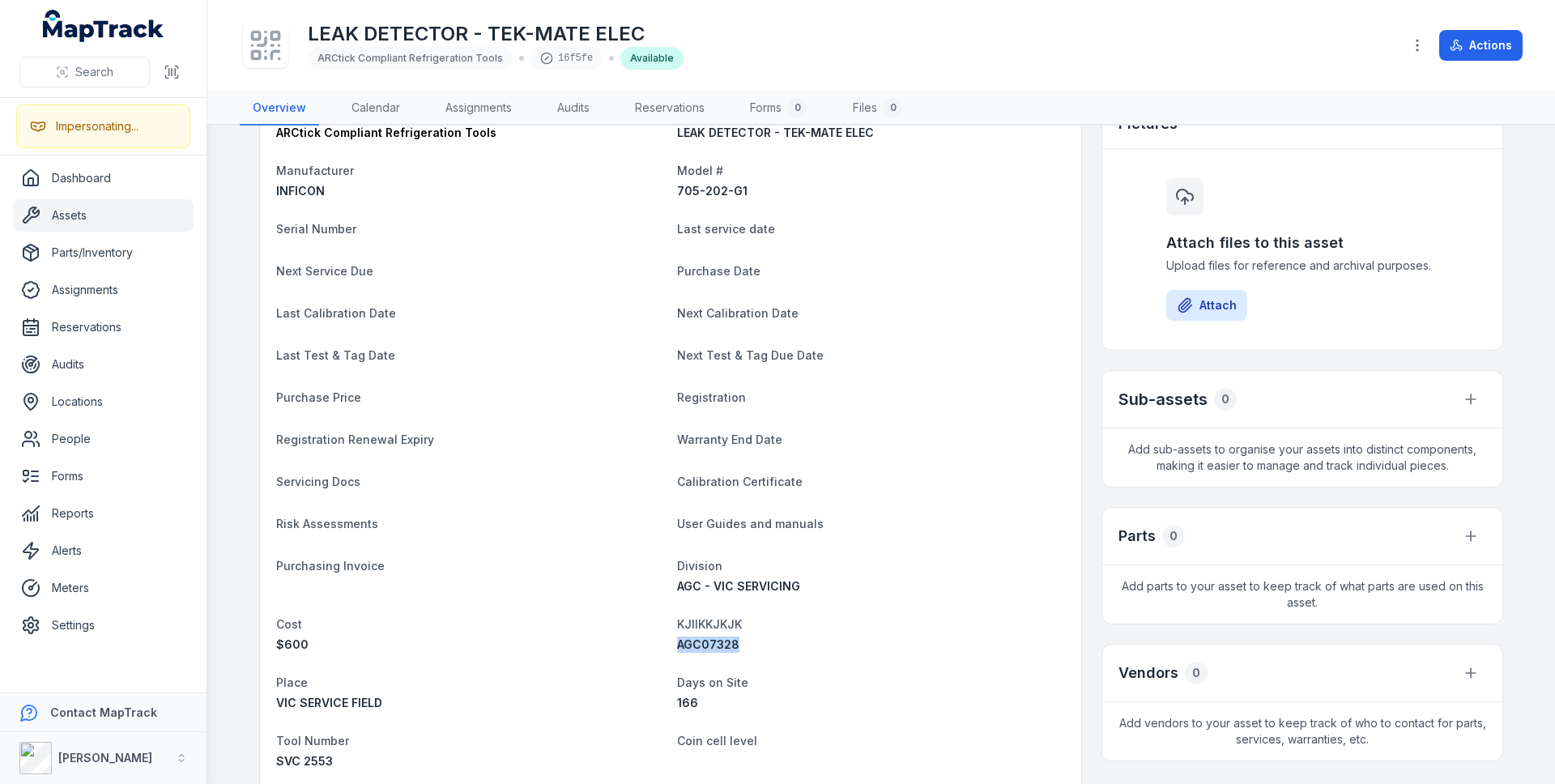
scroll to position [0, 0]
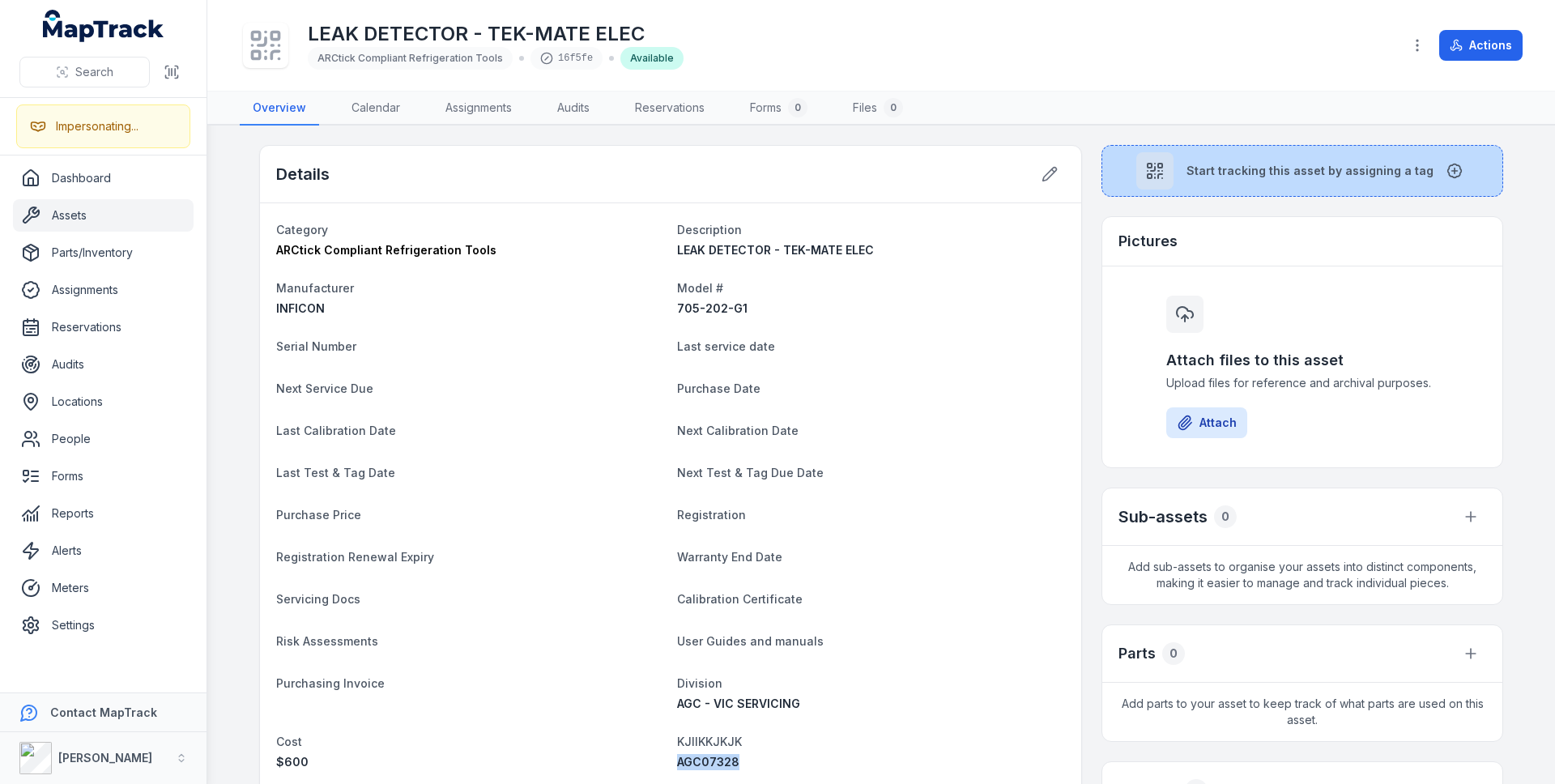
click at [1283, 158] on button "Start tracking this asset by assigning a tag" at bounding box center [1302, 171] width 401 height 52
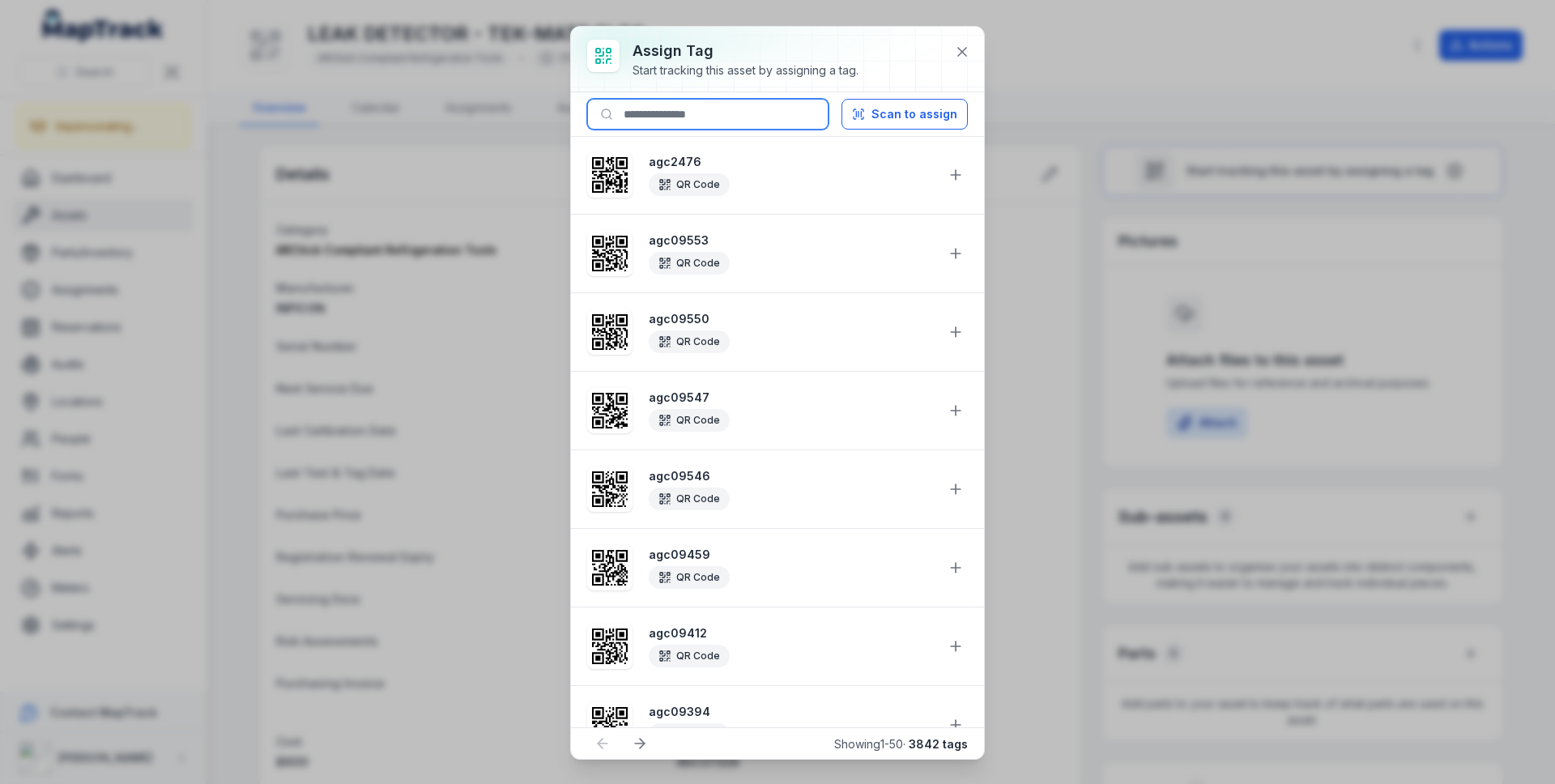
click at [676, 112] on input at bounding box center [708, 114] width 241 height 31
paste input "********"
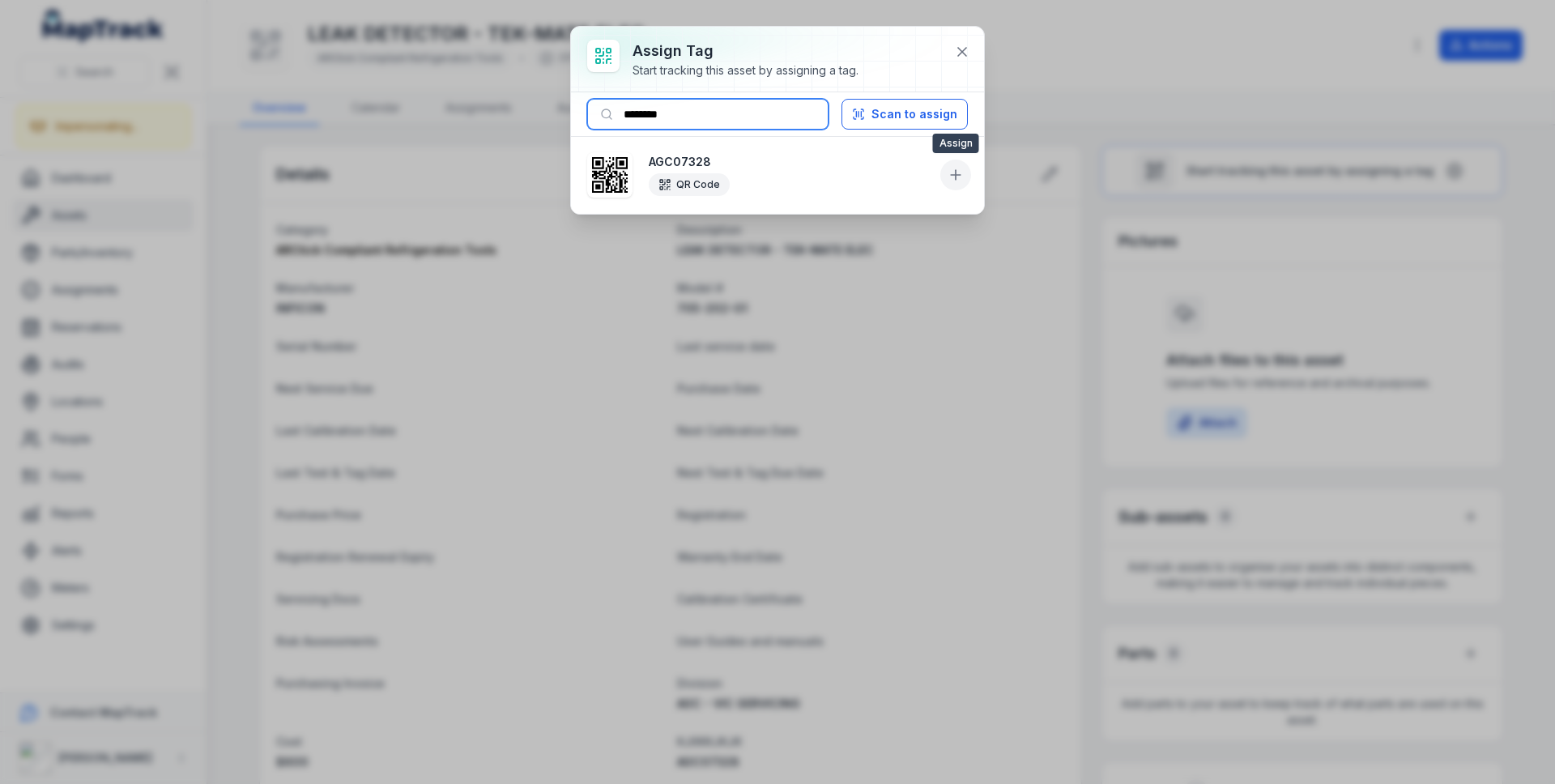
type input "********"
click at [952, 172] on icon at bounding box center [955, 175] width 16 height 16
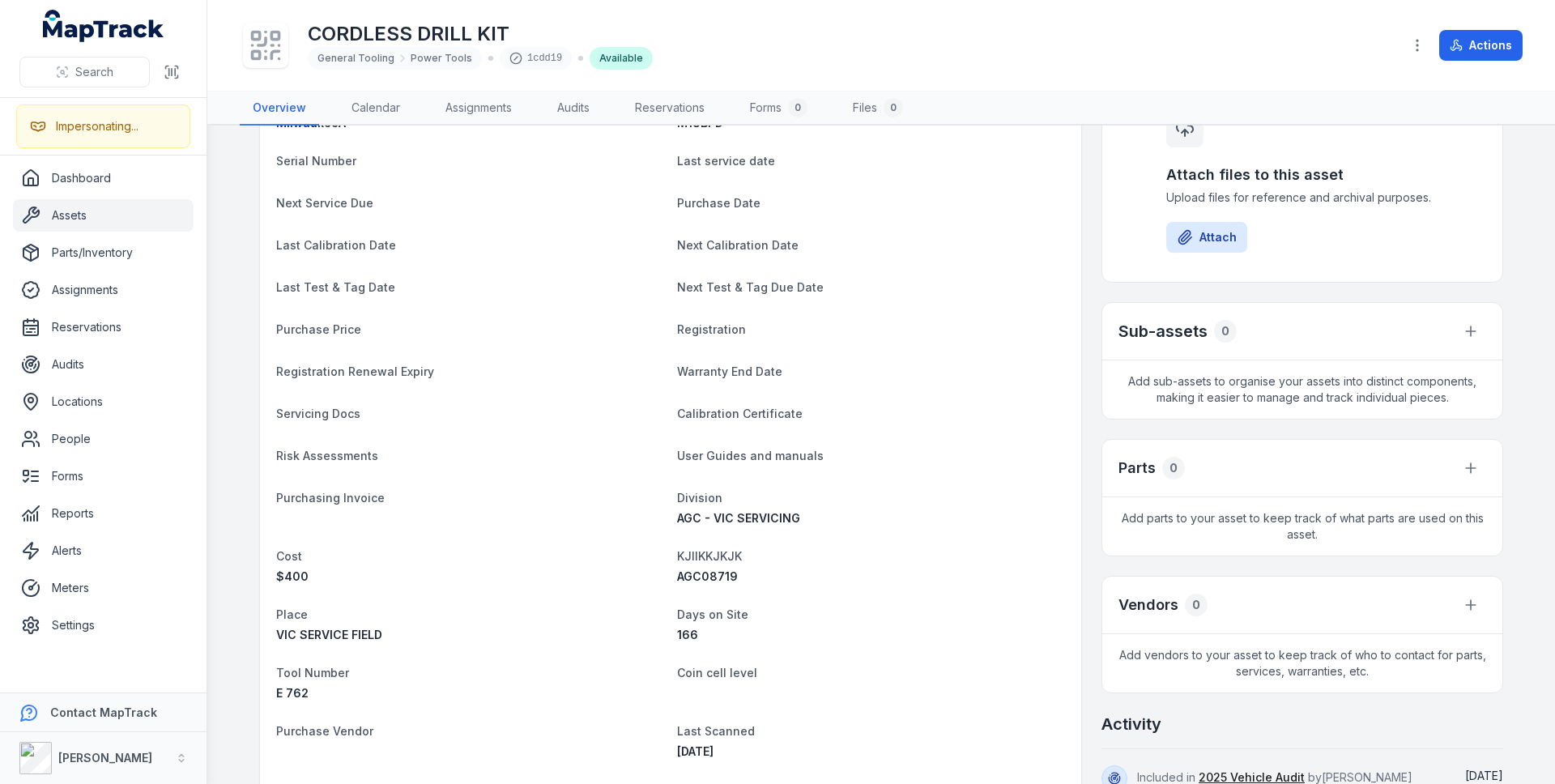
scroll to position [186, 0]
click at [702, 578] on span "AGC08719" at bounding box center [707, 575] width 60 height 14
copy span "AGC08719"
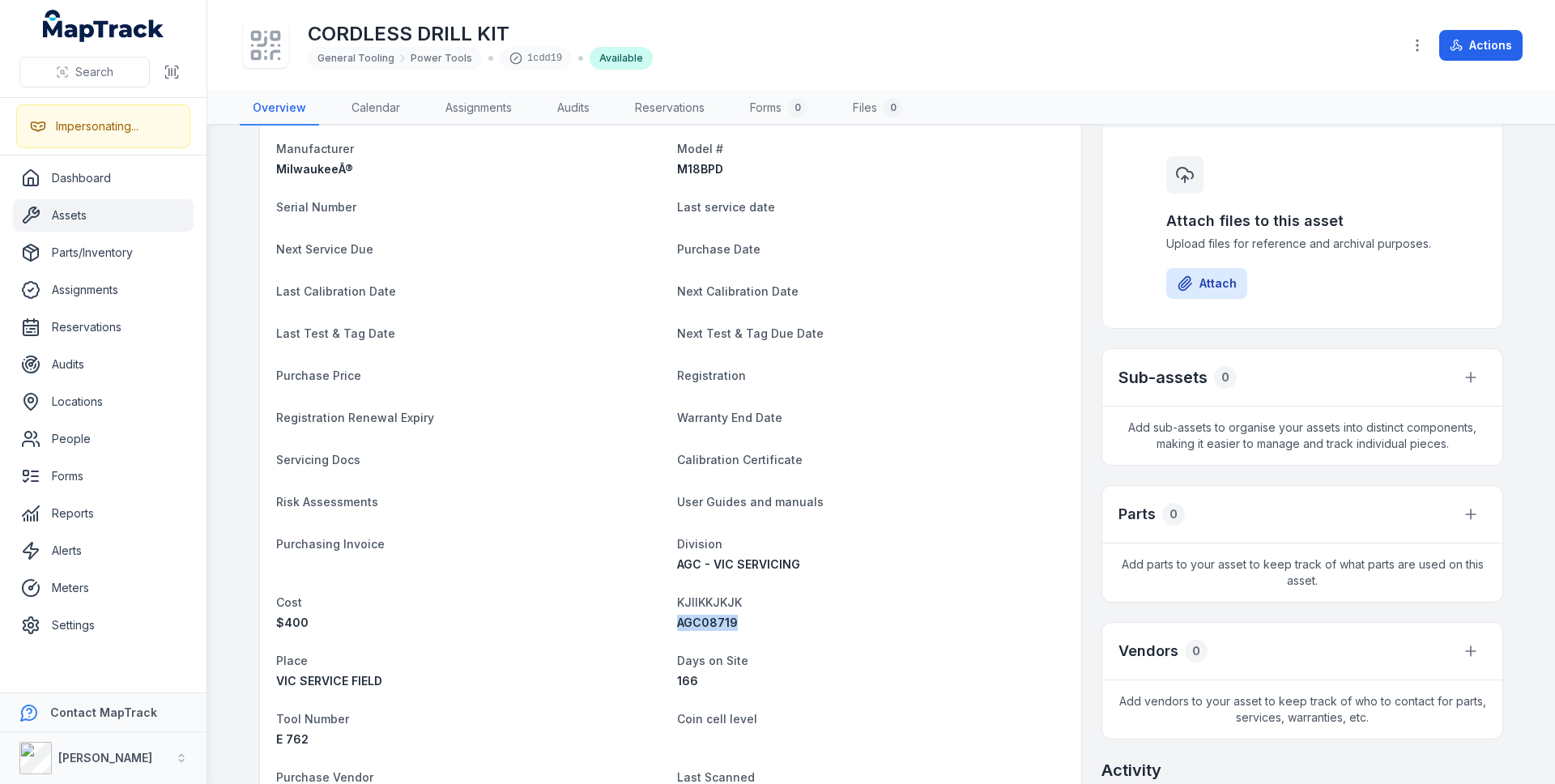
scroll to position [0, 0]
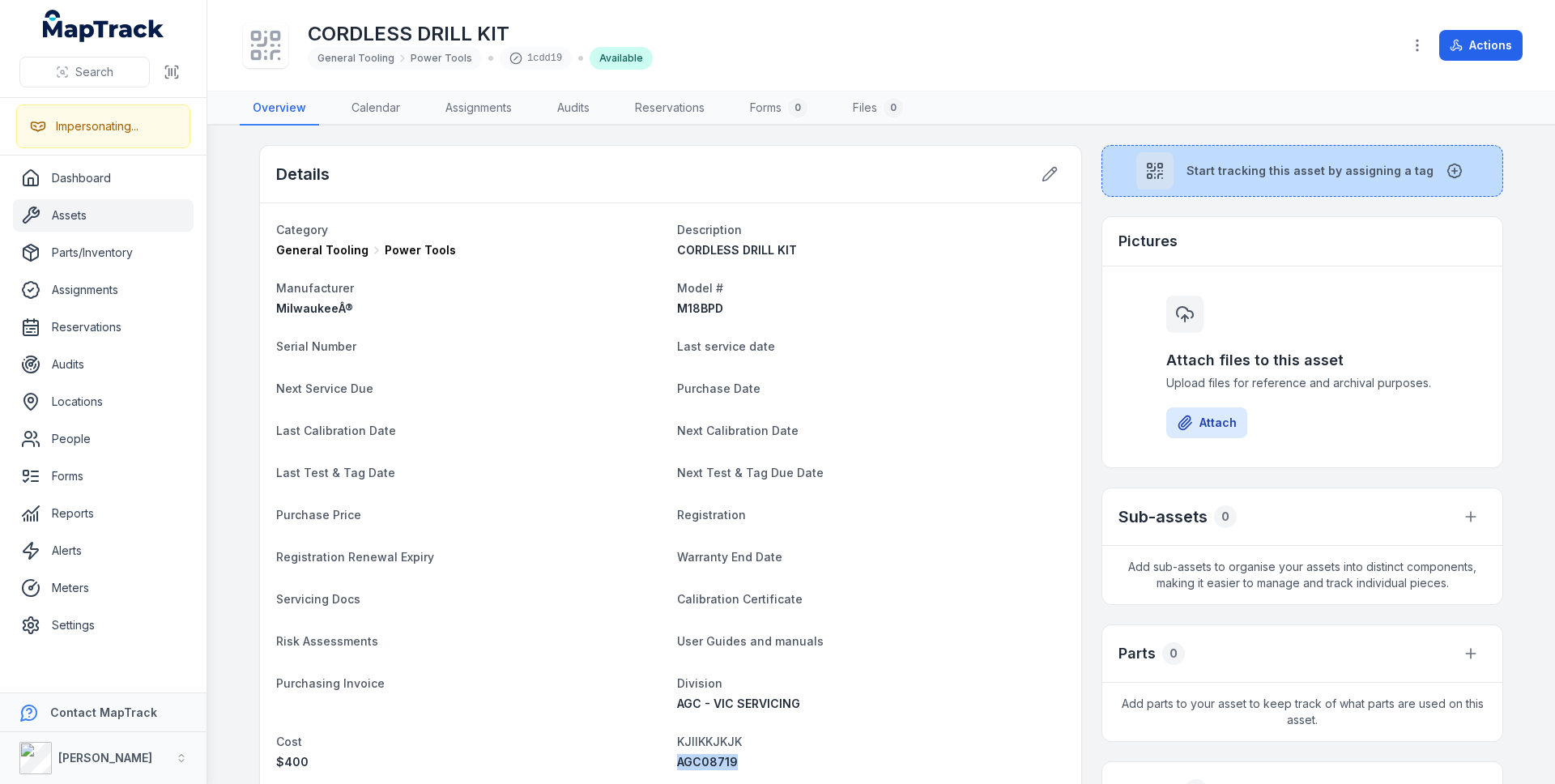
click at [1328, 179] on button "Start tracking this asset by assigning a tag" at bounding box center [1302, 171] width 401 height 52
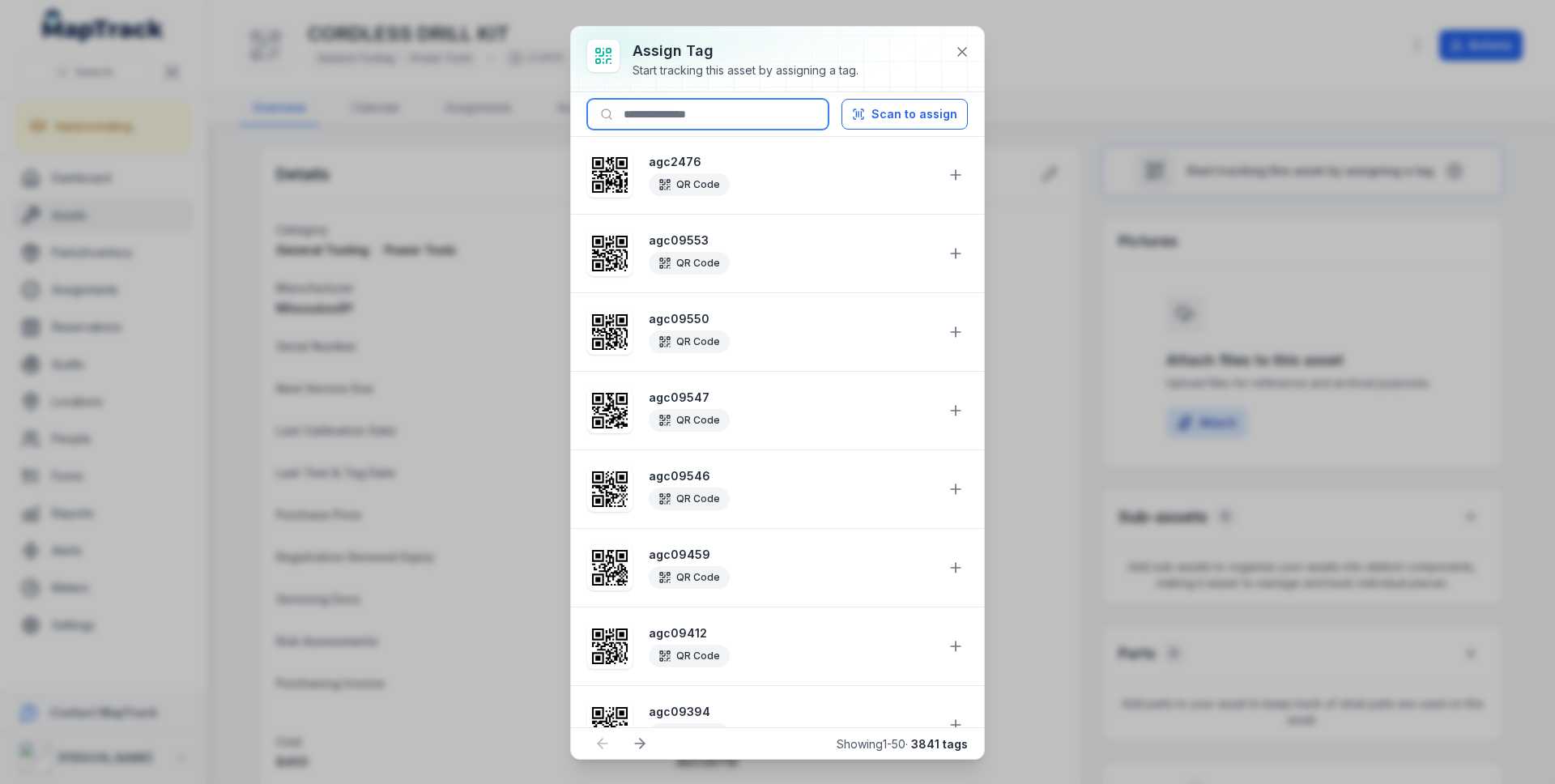
click at [715, 117] on input at bounding box center [708, 114] width 241 height 31
paste input "********"
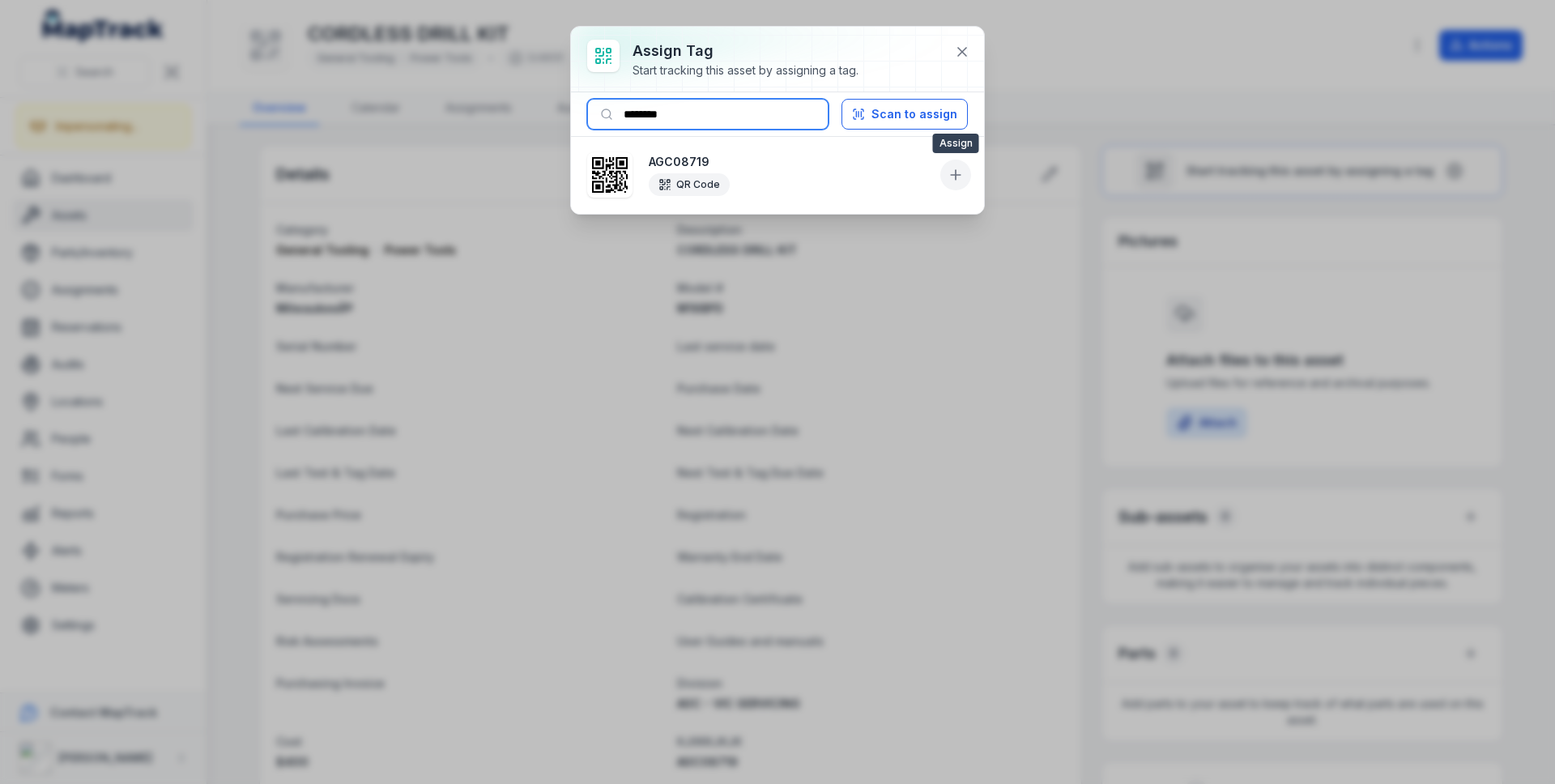
type input "********"
click at [947, 177] on icon at bounding box center [955, 175] width 16 height 16
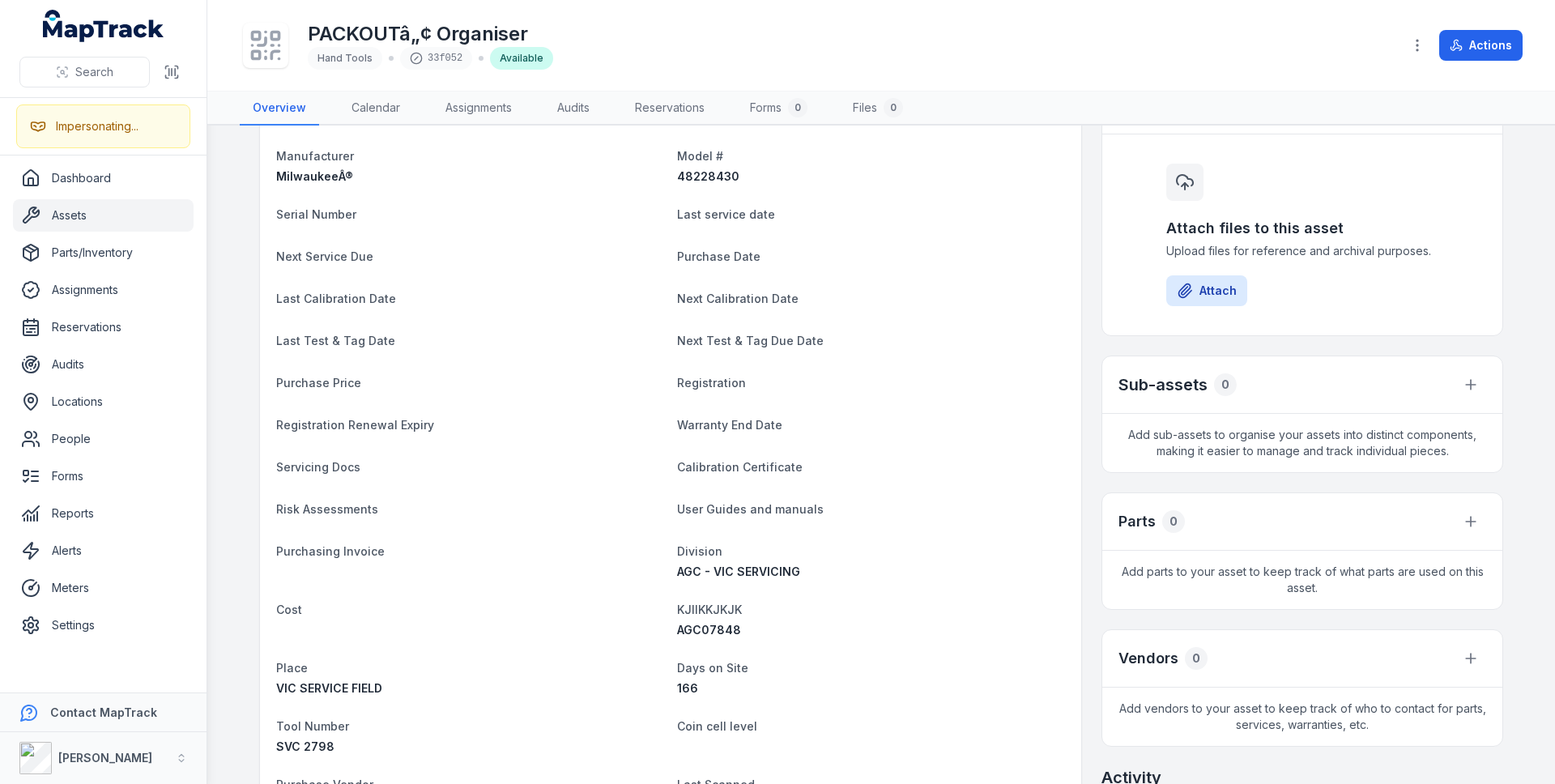
scroll to position [162, 0]
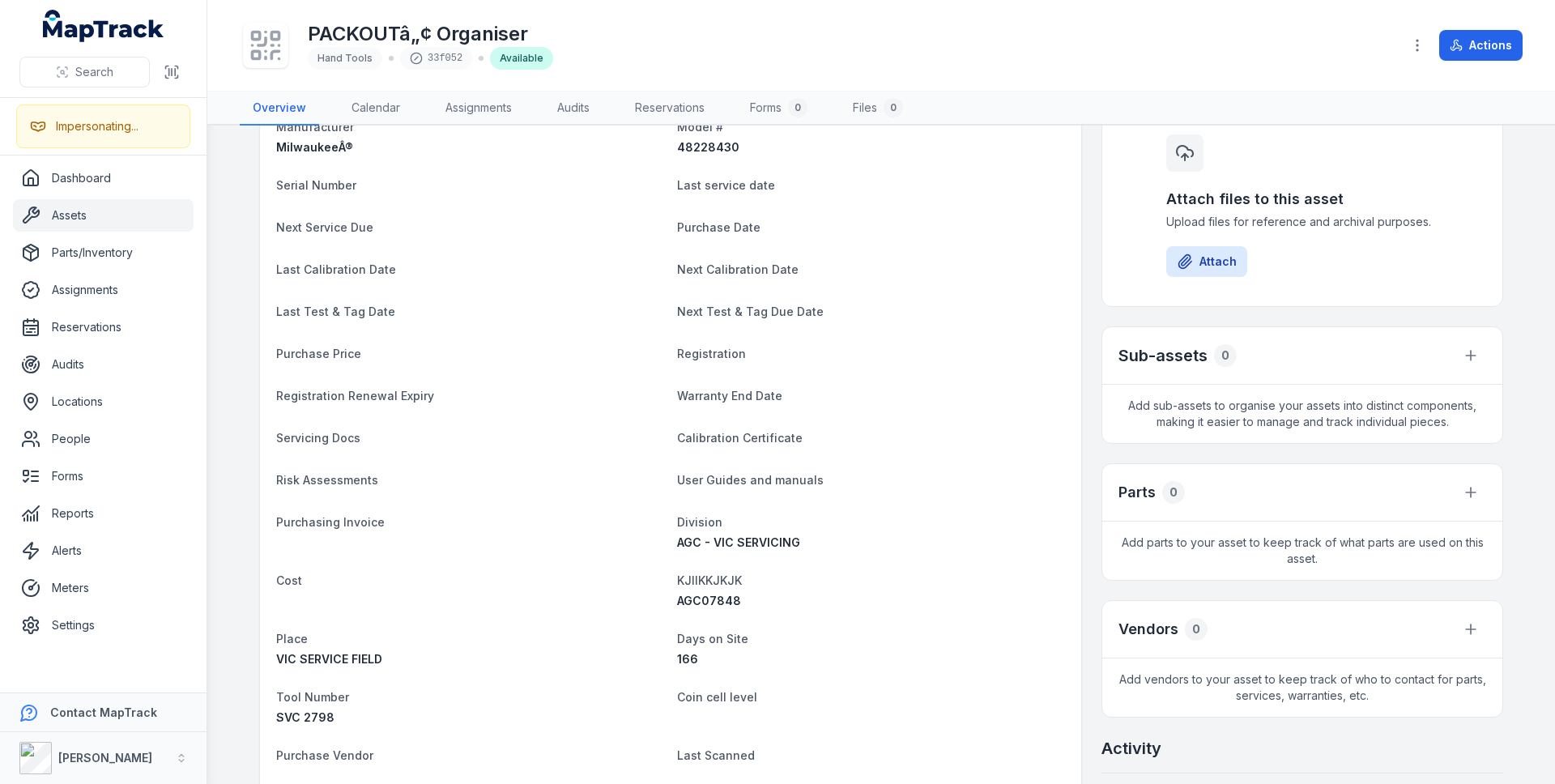
click at [703, 600] on span "AGC07848" at bounding box center [709, 600] width 64 height 14
copy span "AGC07848"
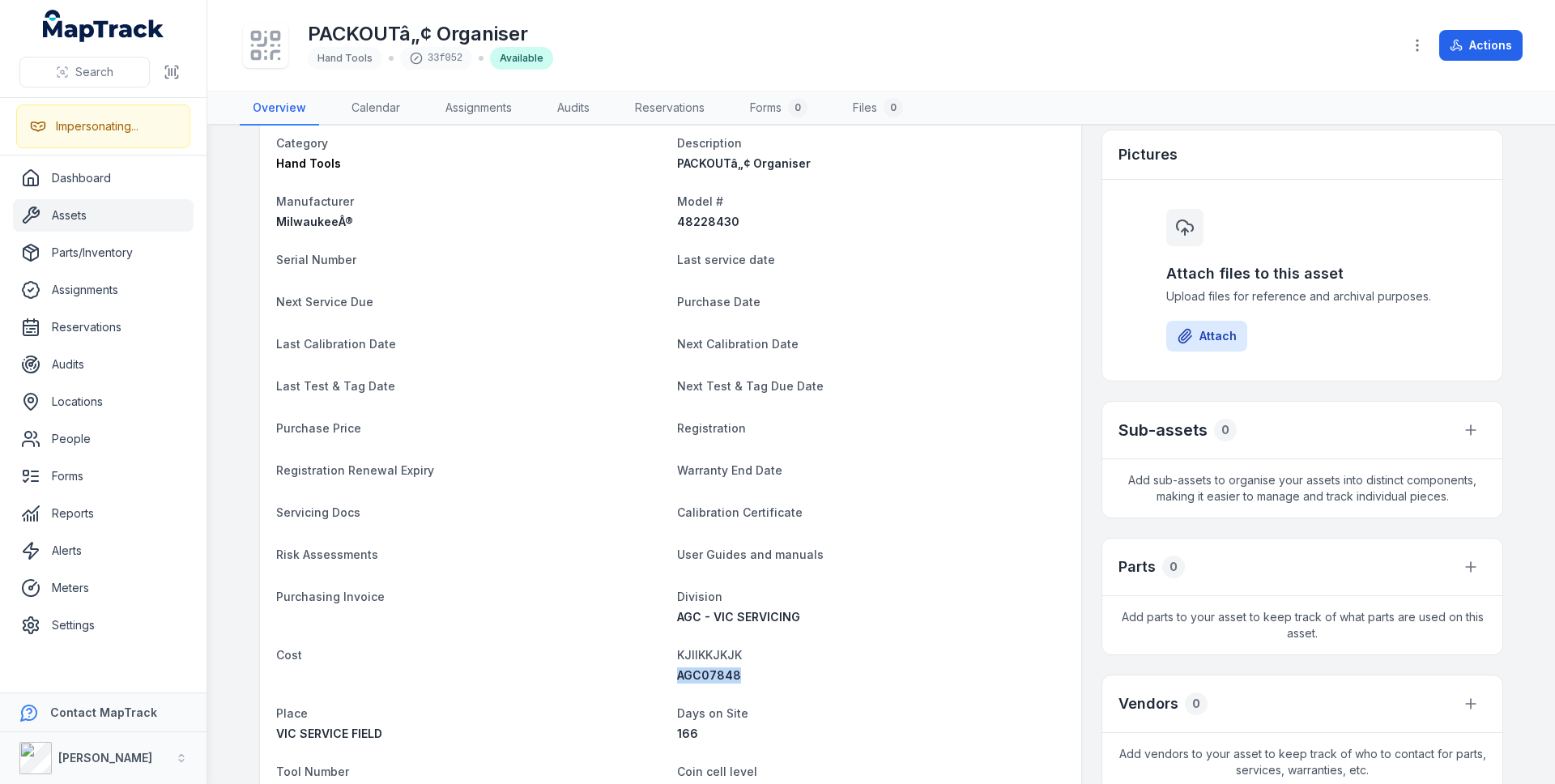
scroll to position [0, 0]
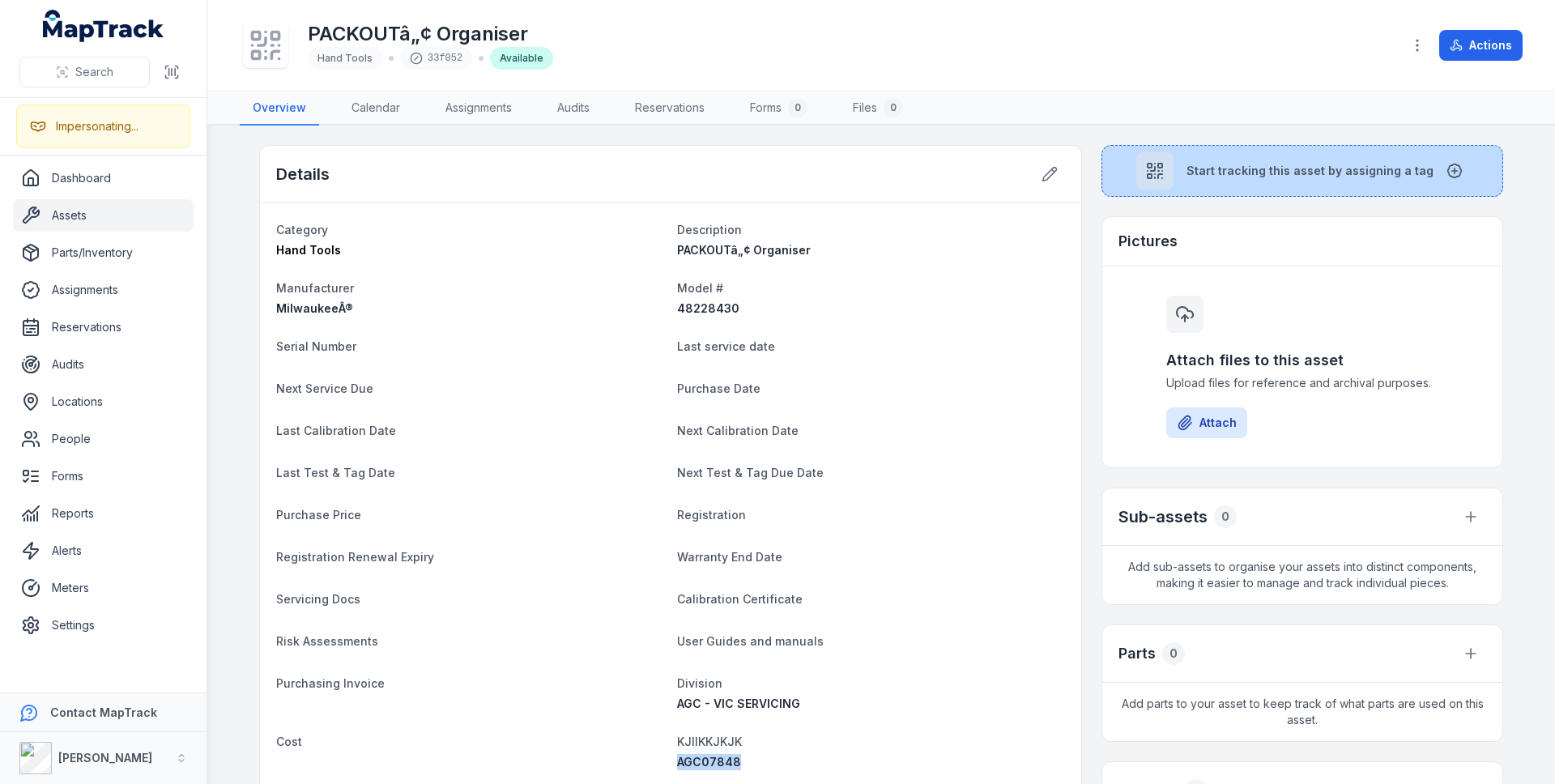
click at [1278, 181] on button "Start tracking this asset by assigning a tag" at bounding box center [1302, 171] width 401 height 52
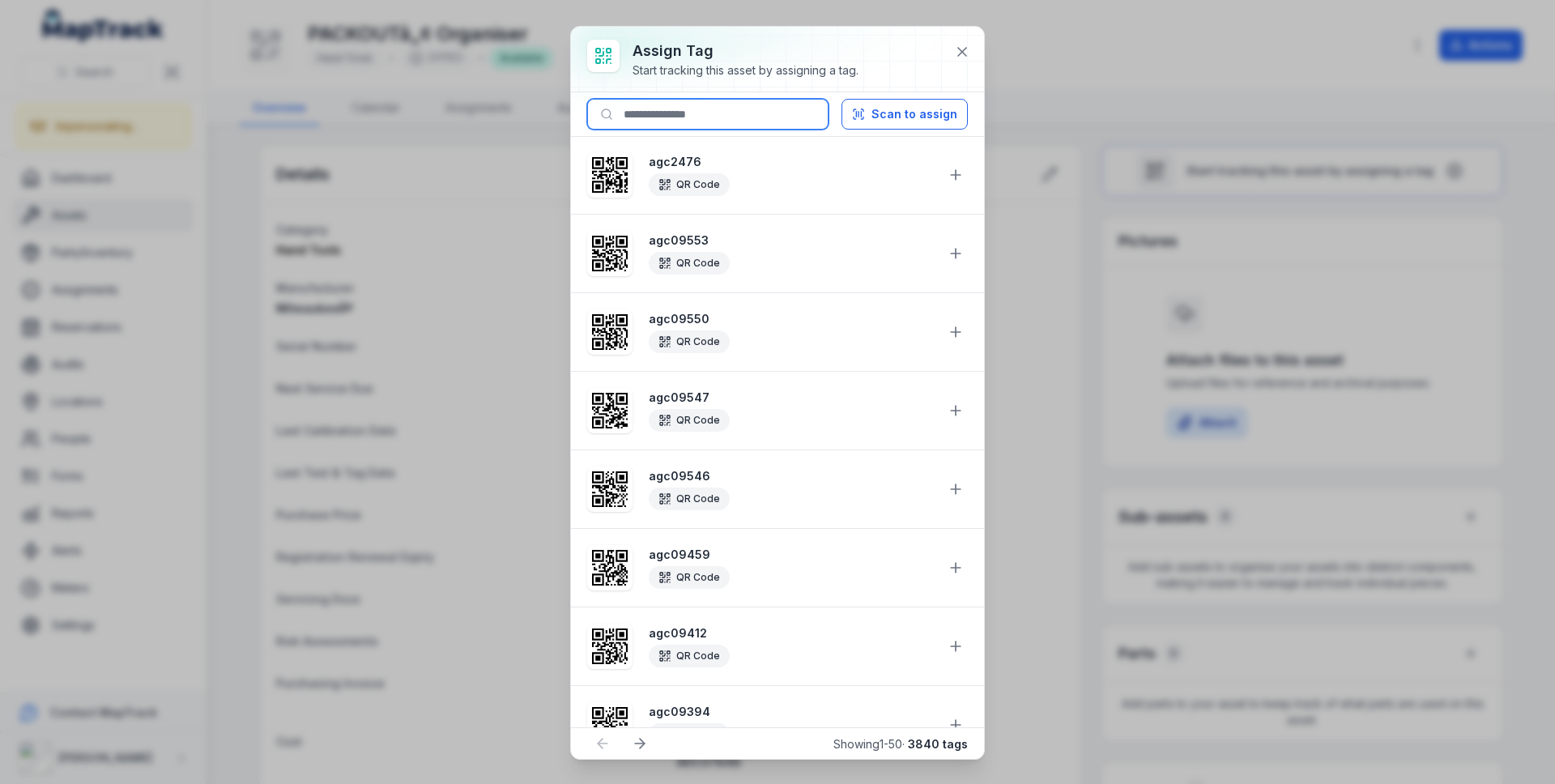
click at [708, 113] on input at bounding box center [708, 114] width 241 height 31
paste input "********"
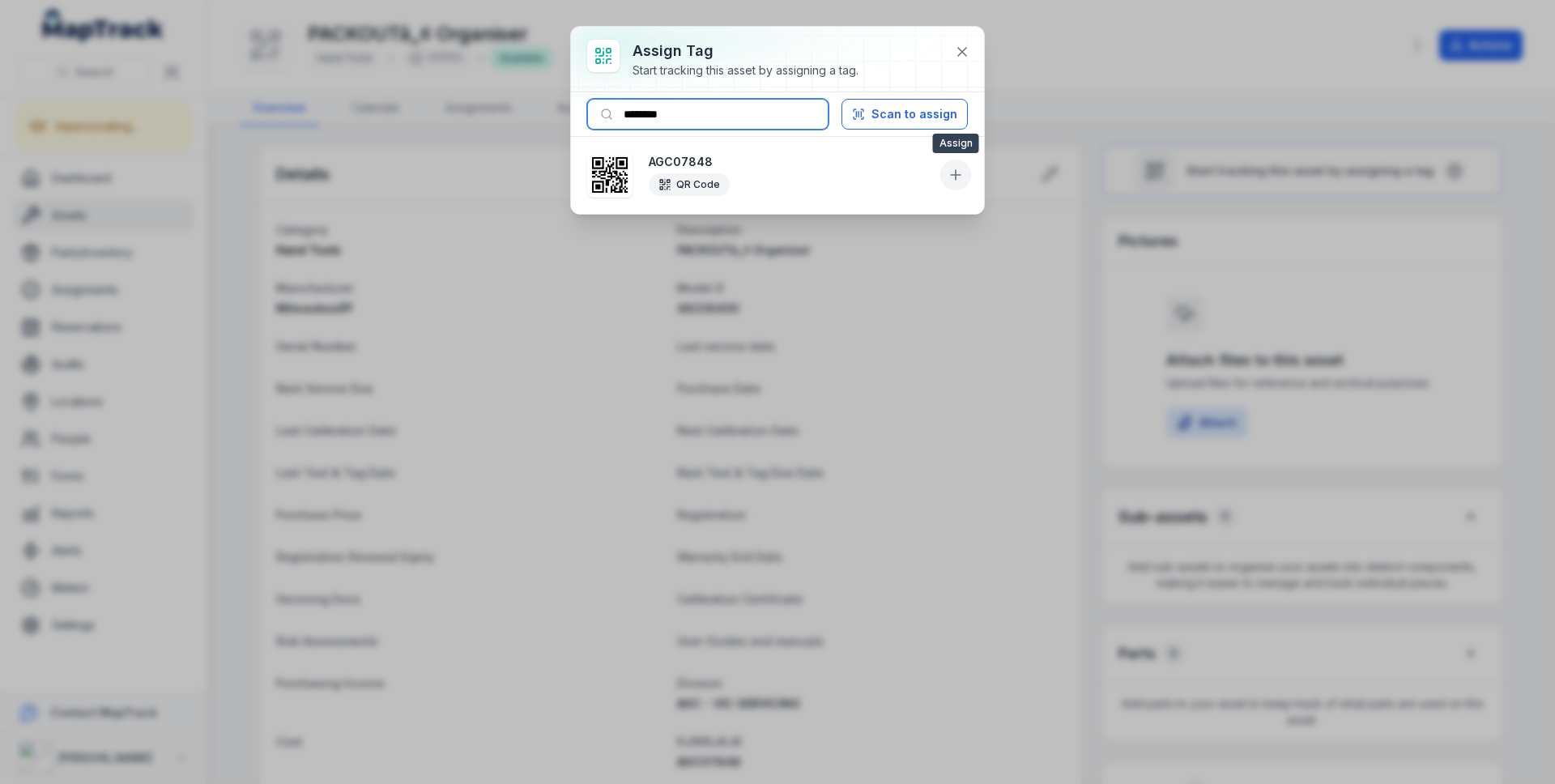
type input "********"
click at [940, 176] on button at bounding box center [955, 175] width 31 height 31
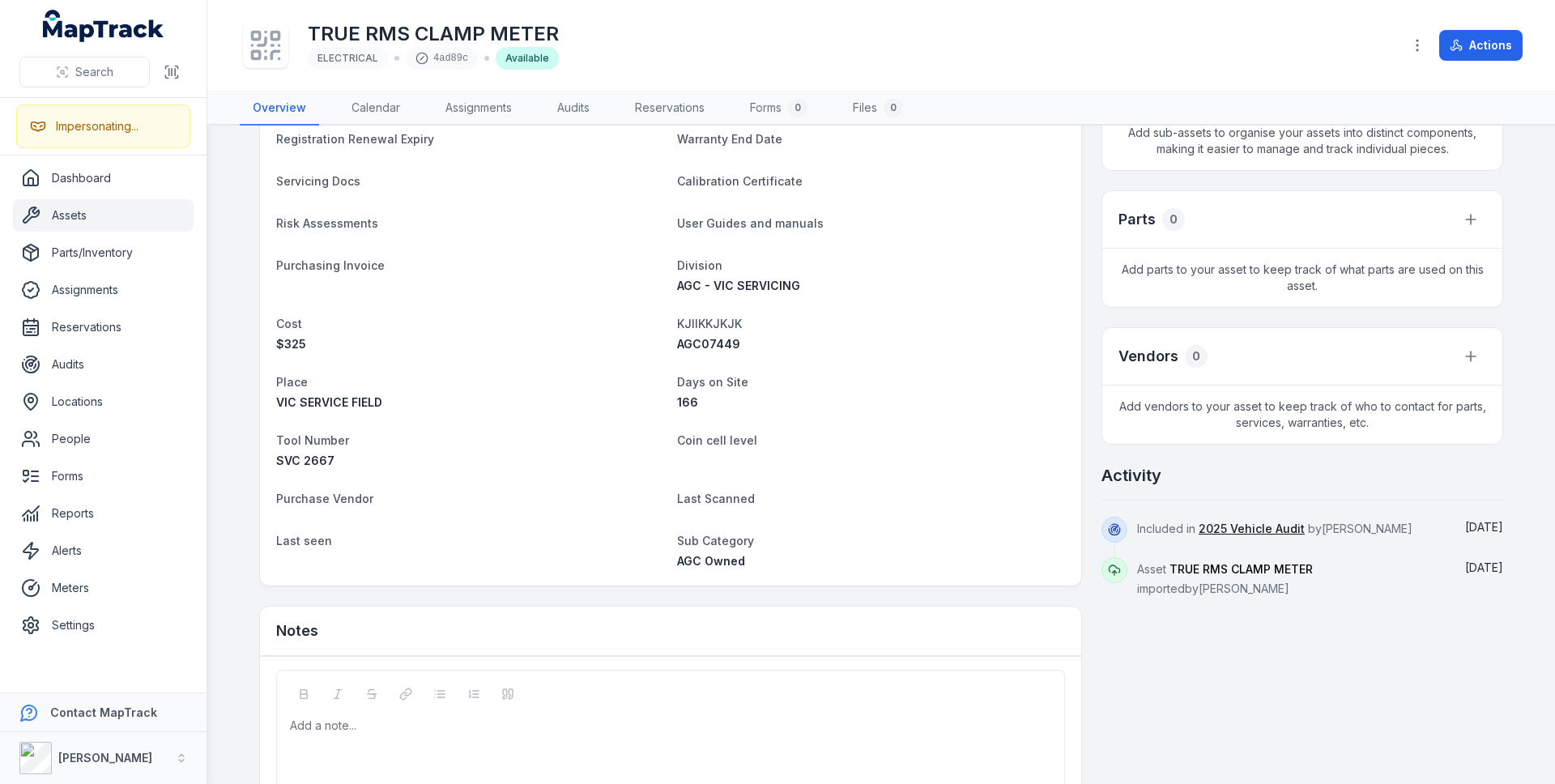
scroll to position [513, 0]
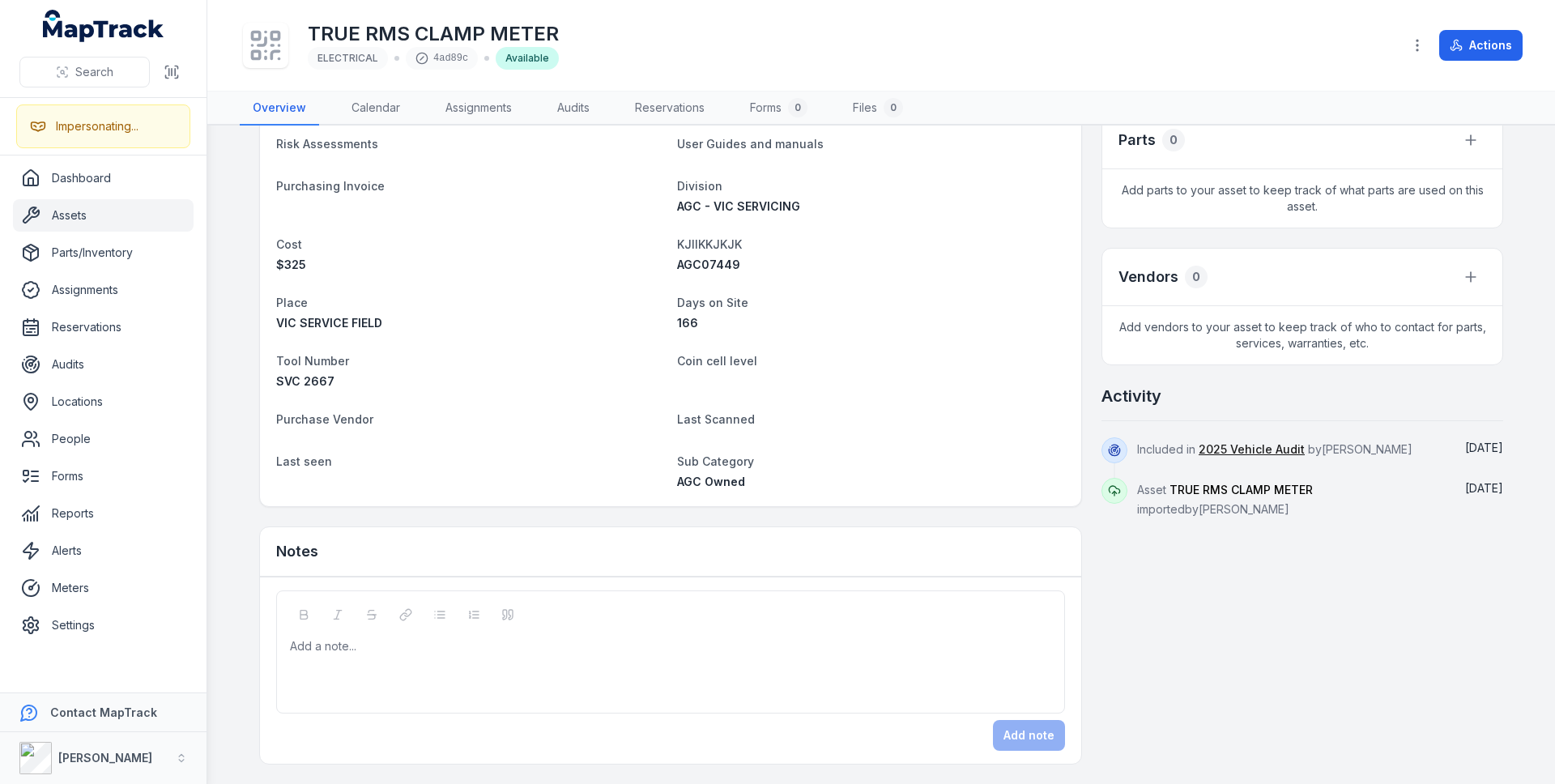
click at [693, 267] on span "AGC07449" at bounding box center [708, 264] width 63 height 14
copy span "AGC07449"
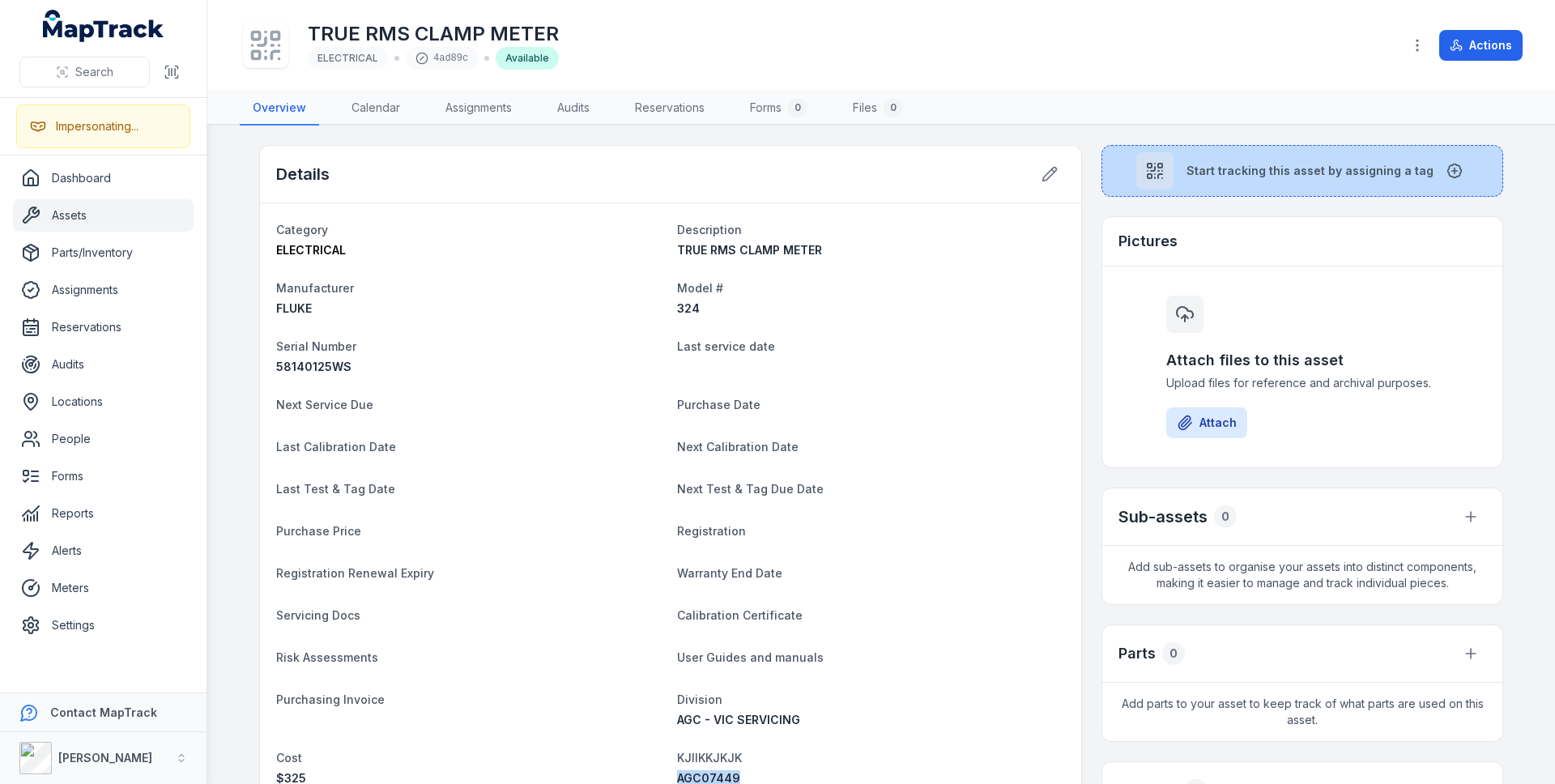
click at [1193, 171] on span "Start tracking this asset by assigning a tag" at bounding box center [1309, 171] width 247 height 16
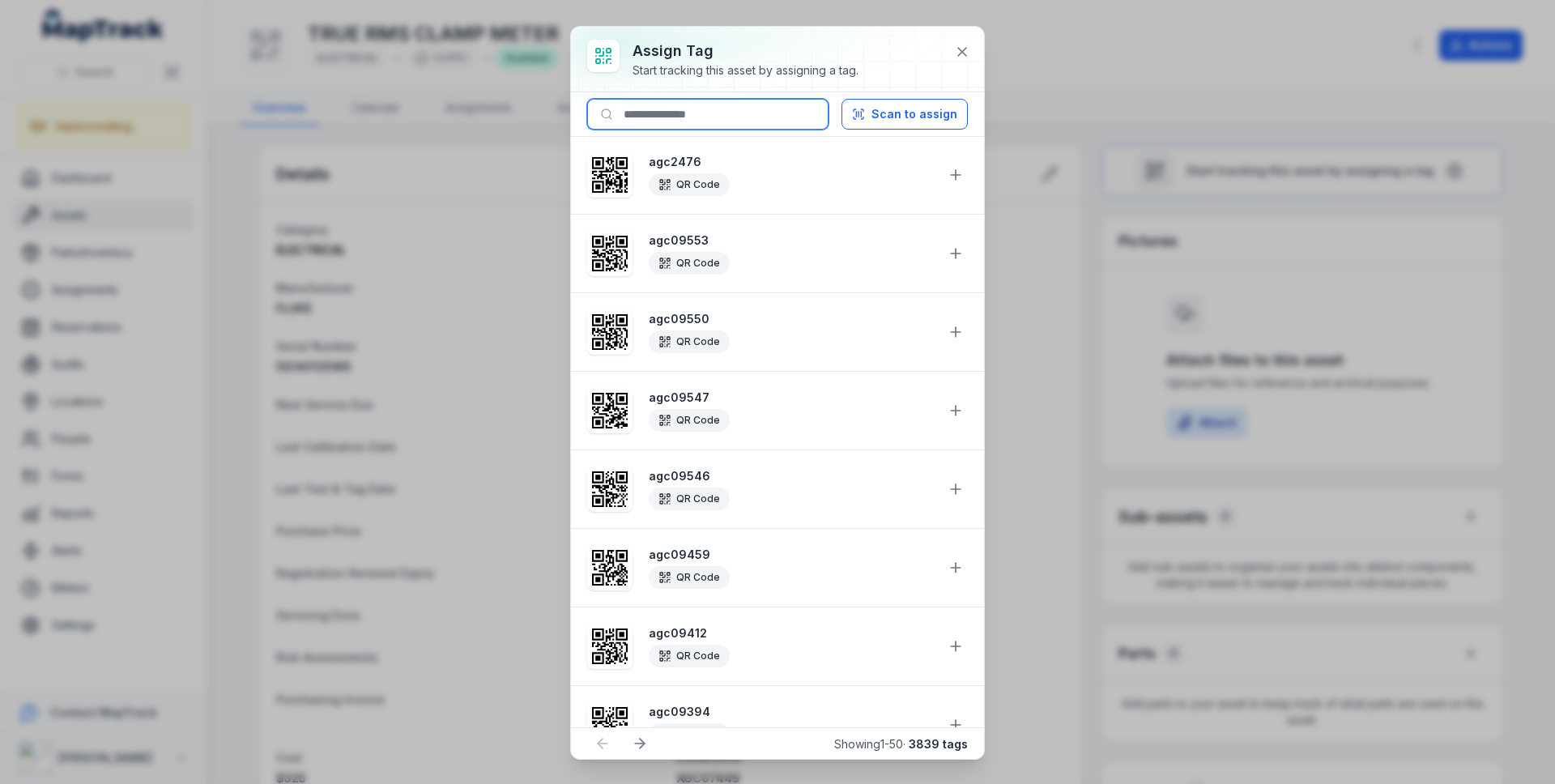
click at [686, 113] on input at bounding box center [708, 114] width 241 height 31
paste input "********"
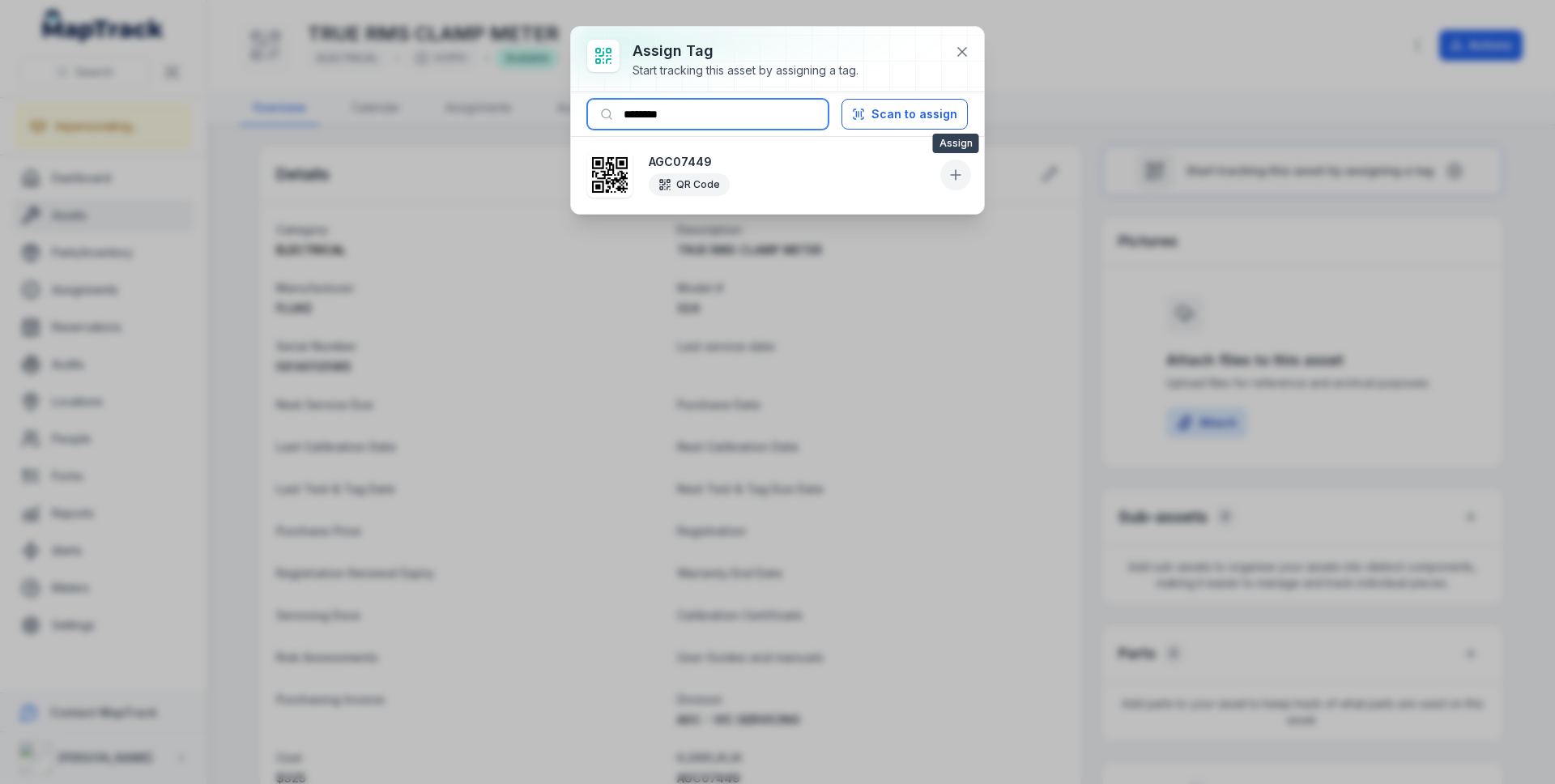
type input "********"
click at [965, 175] on button at bounding box center [955, 175] width 31 height 31
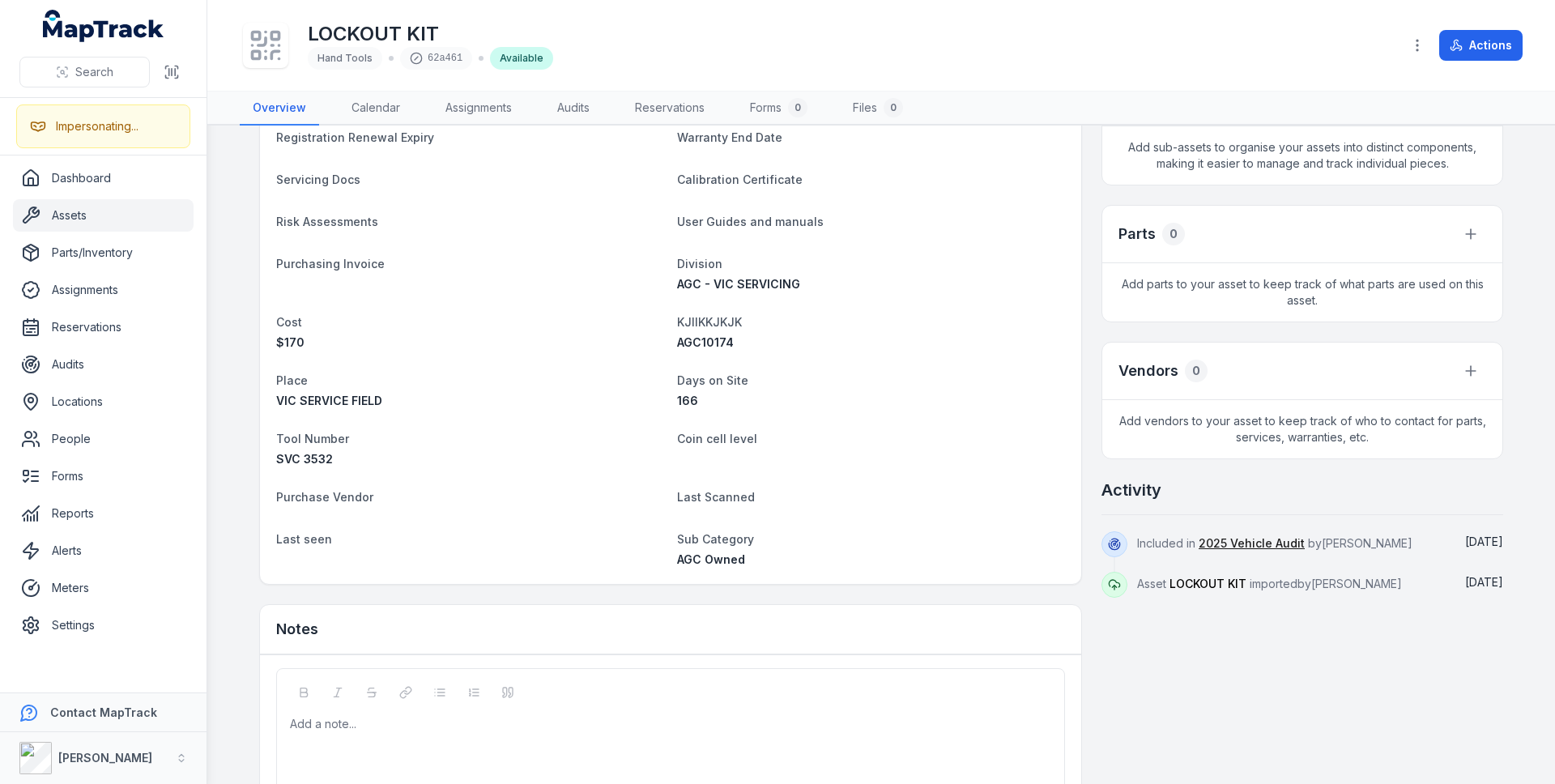
scroll to position [497, 0]
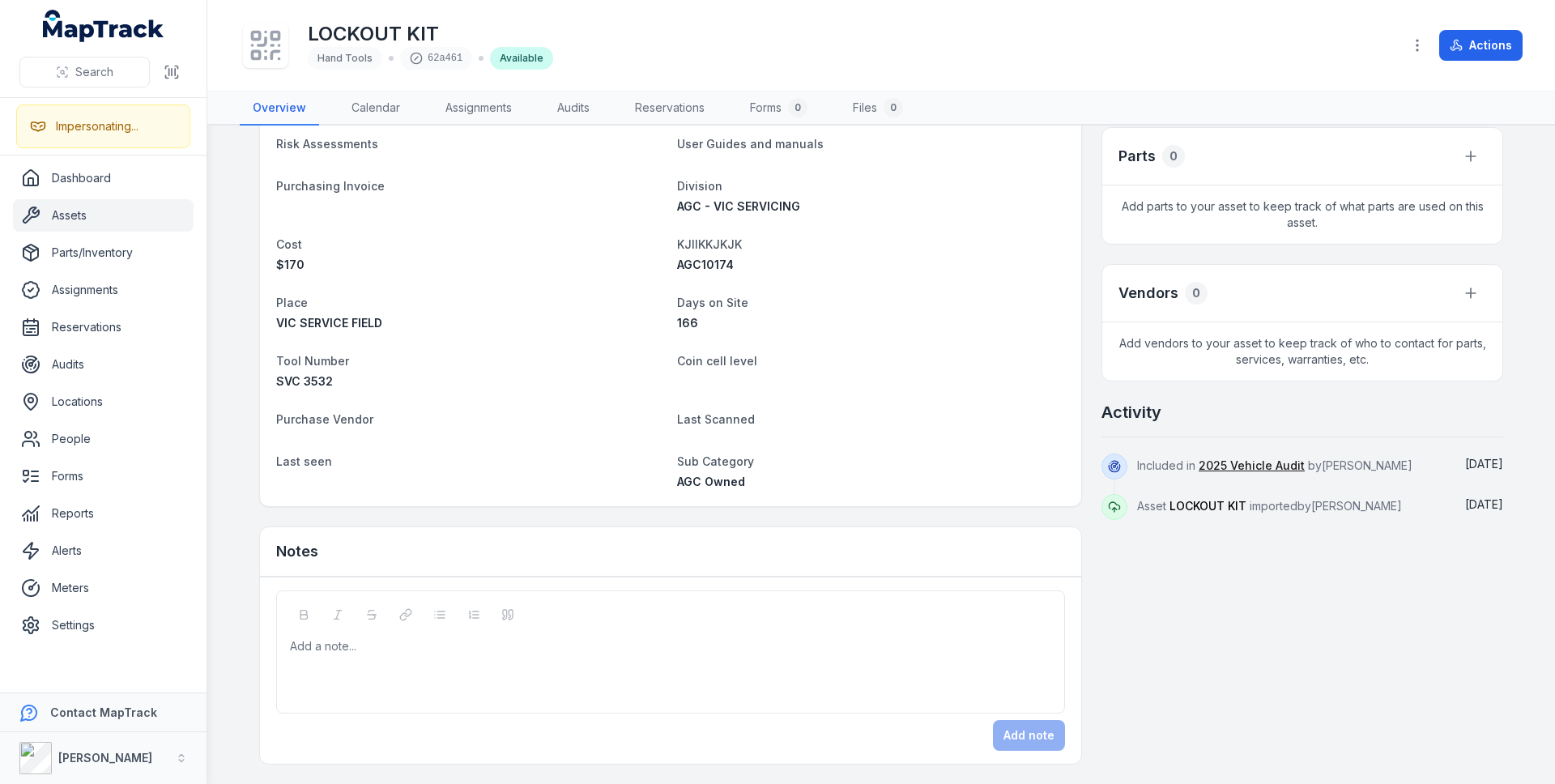
click at [709, 265] on span "AGC10174" at bounding box center [705, 264] width 56 height 14
copy span "AGC10174"
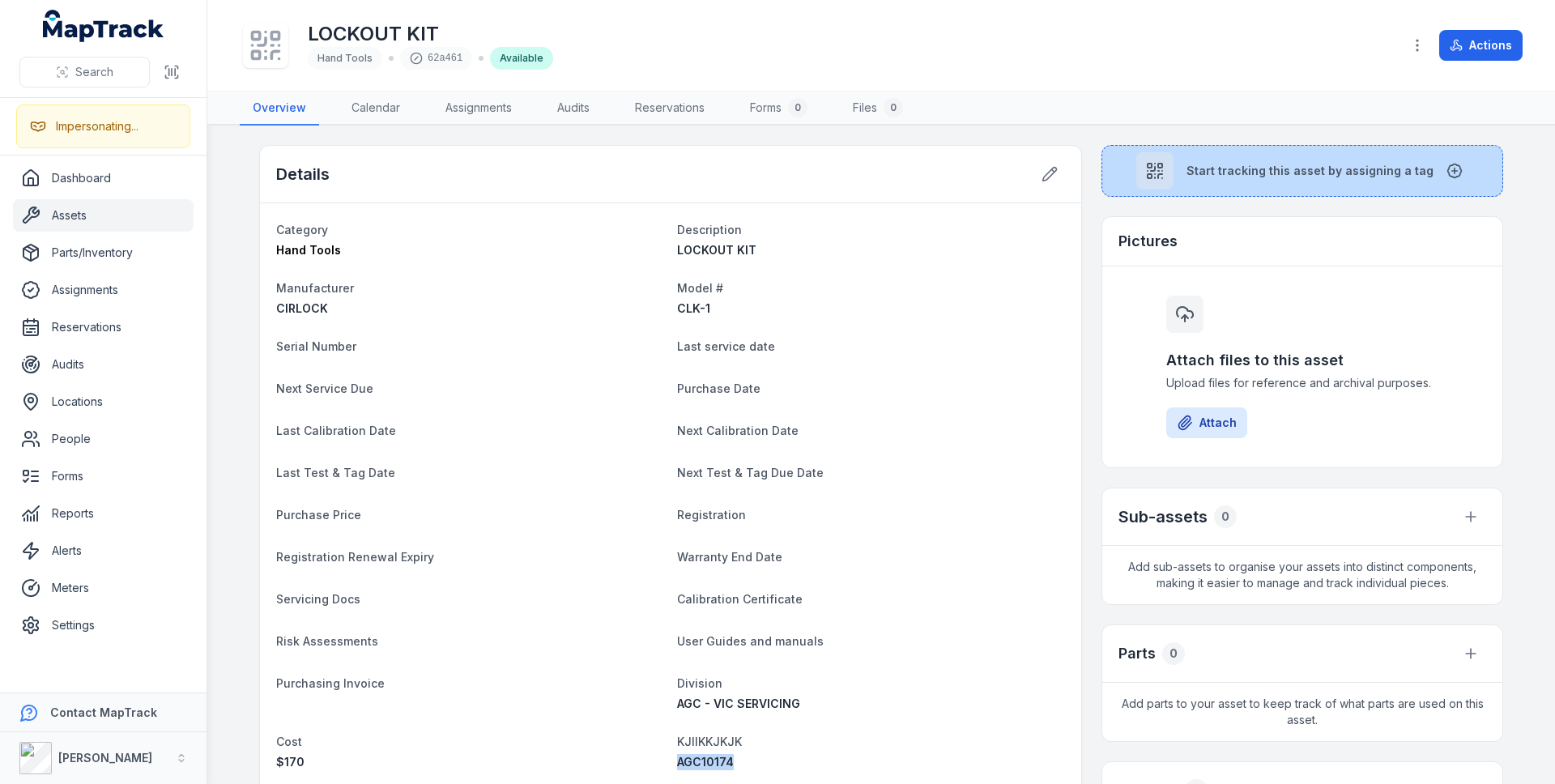
click at [1356, 183] on button "Start tracking this asset by assigning a tag" at bounding box center [1302, 171] width 401 height 52
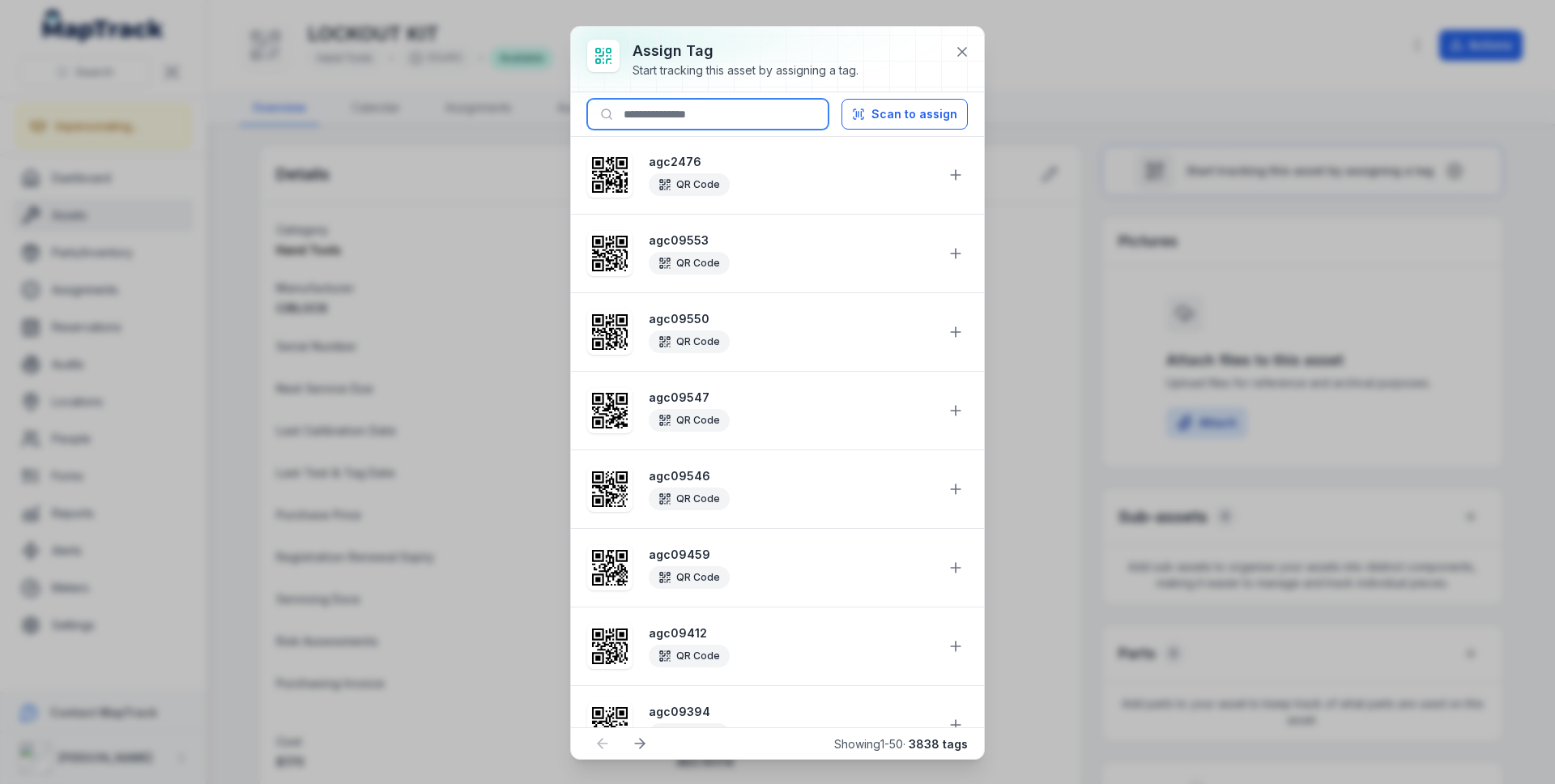
click at [652, 116] on input at bounding box center [708, 114] width 241 height 31
paste input "********"
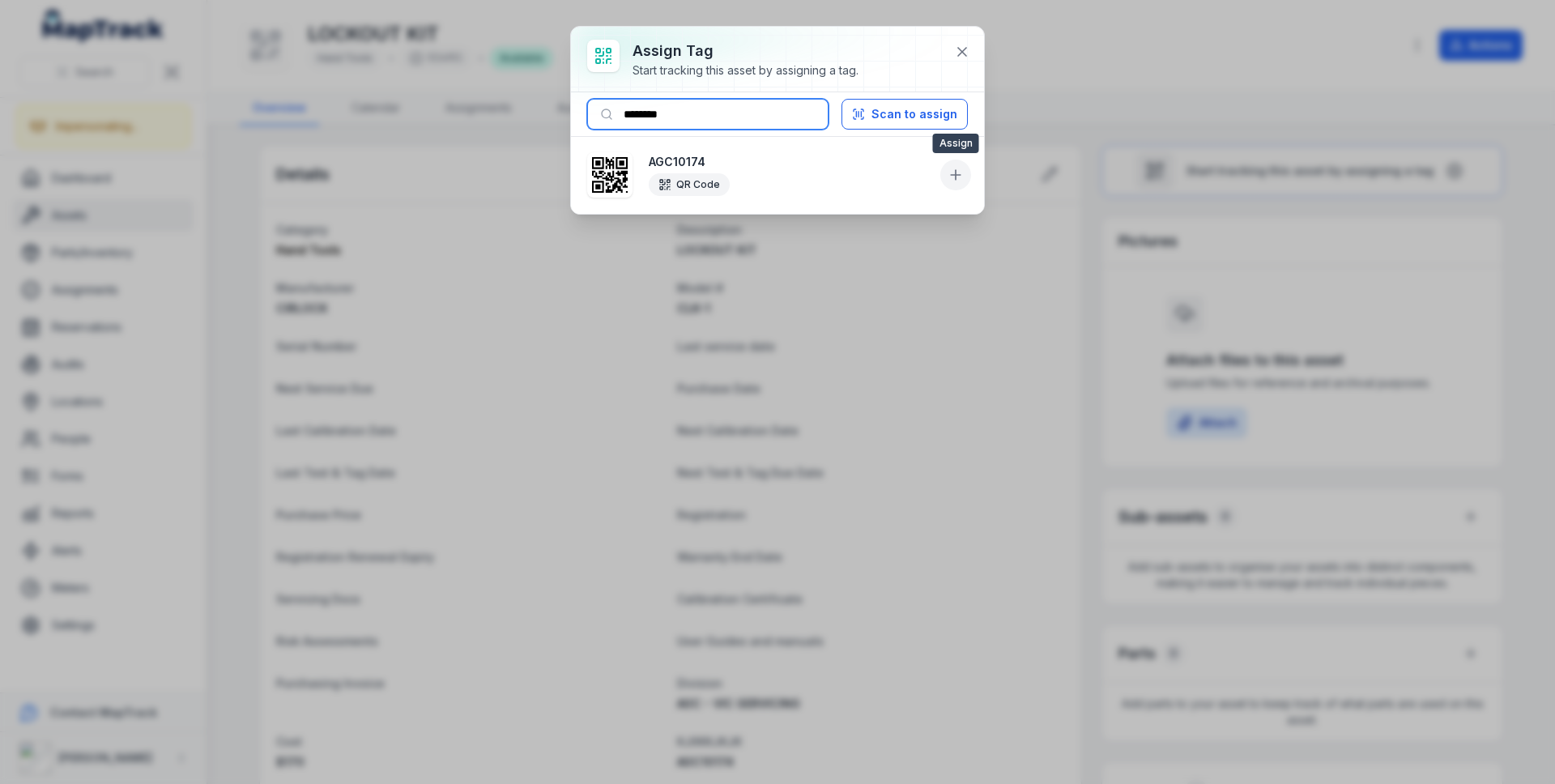
type input "********"
click at [963, 179] on icon at bounding box center [955, 175] width 16 height 16
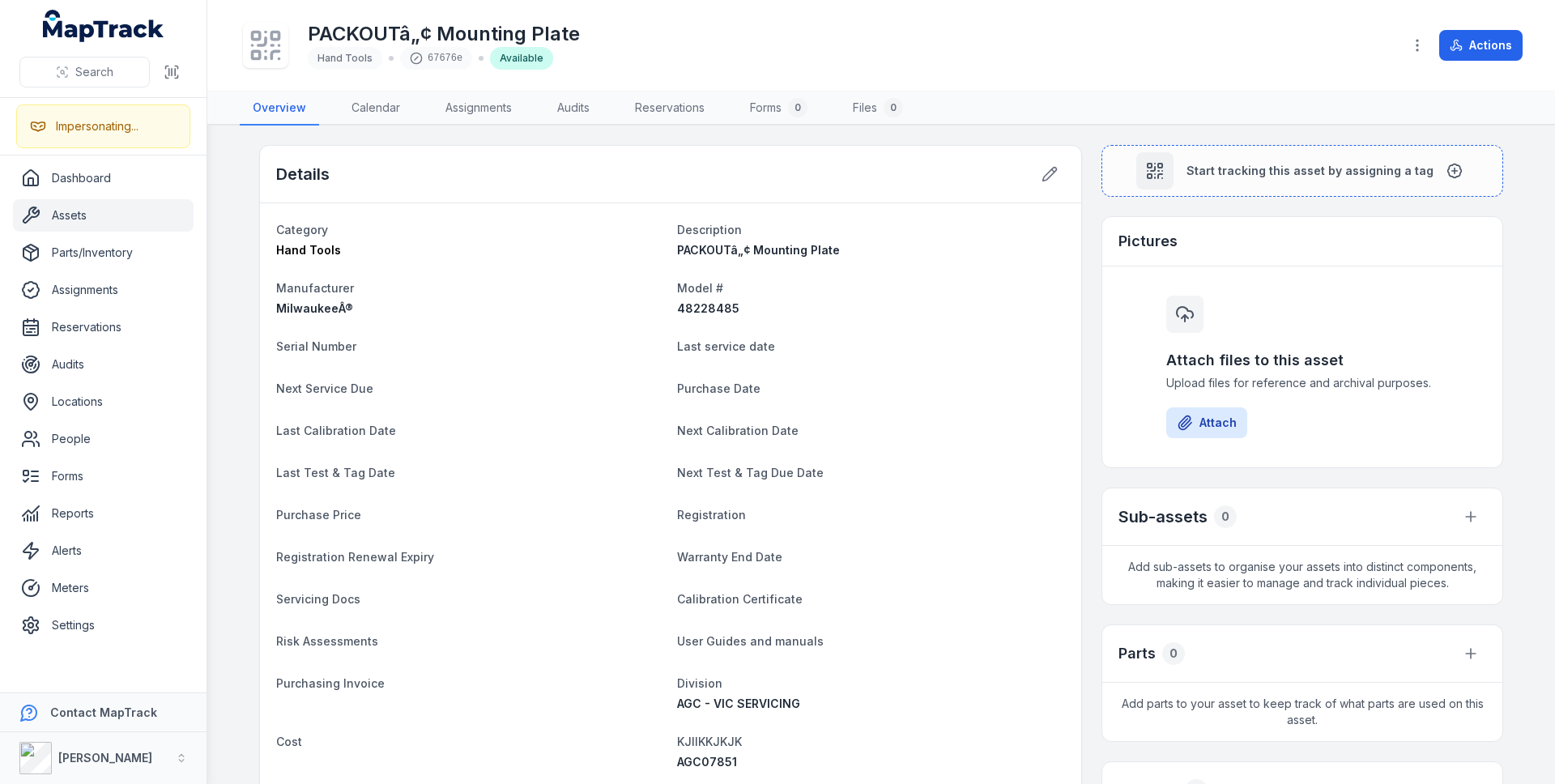
scroll to position [497, 0]
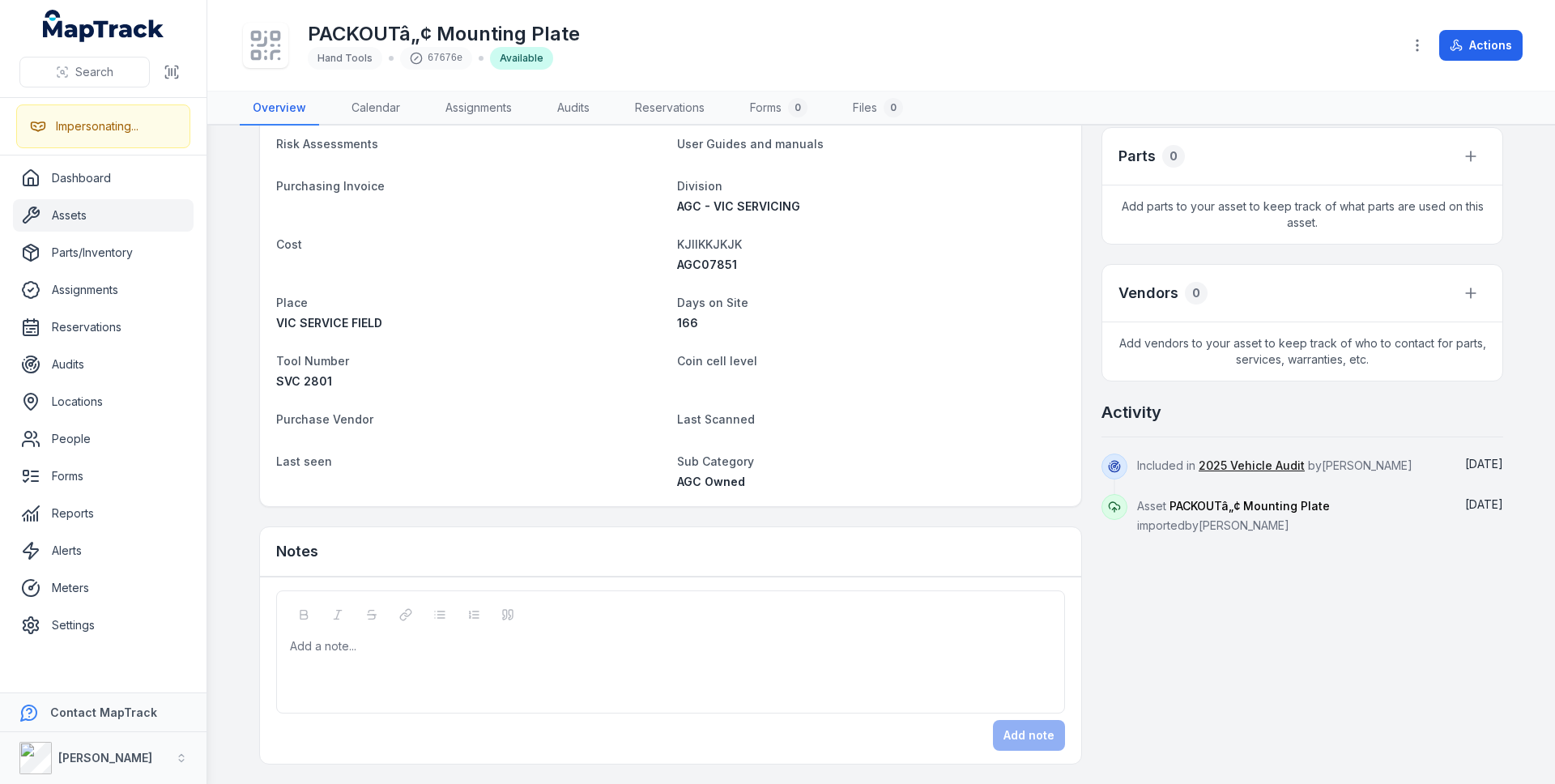
click at [712, 264] on span "AGC07851" at bounding box center [707, 264] width 60 height 14
copy span "AGC07851"
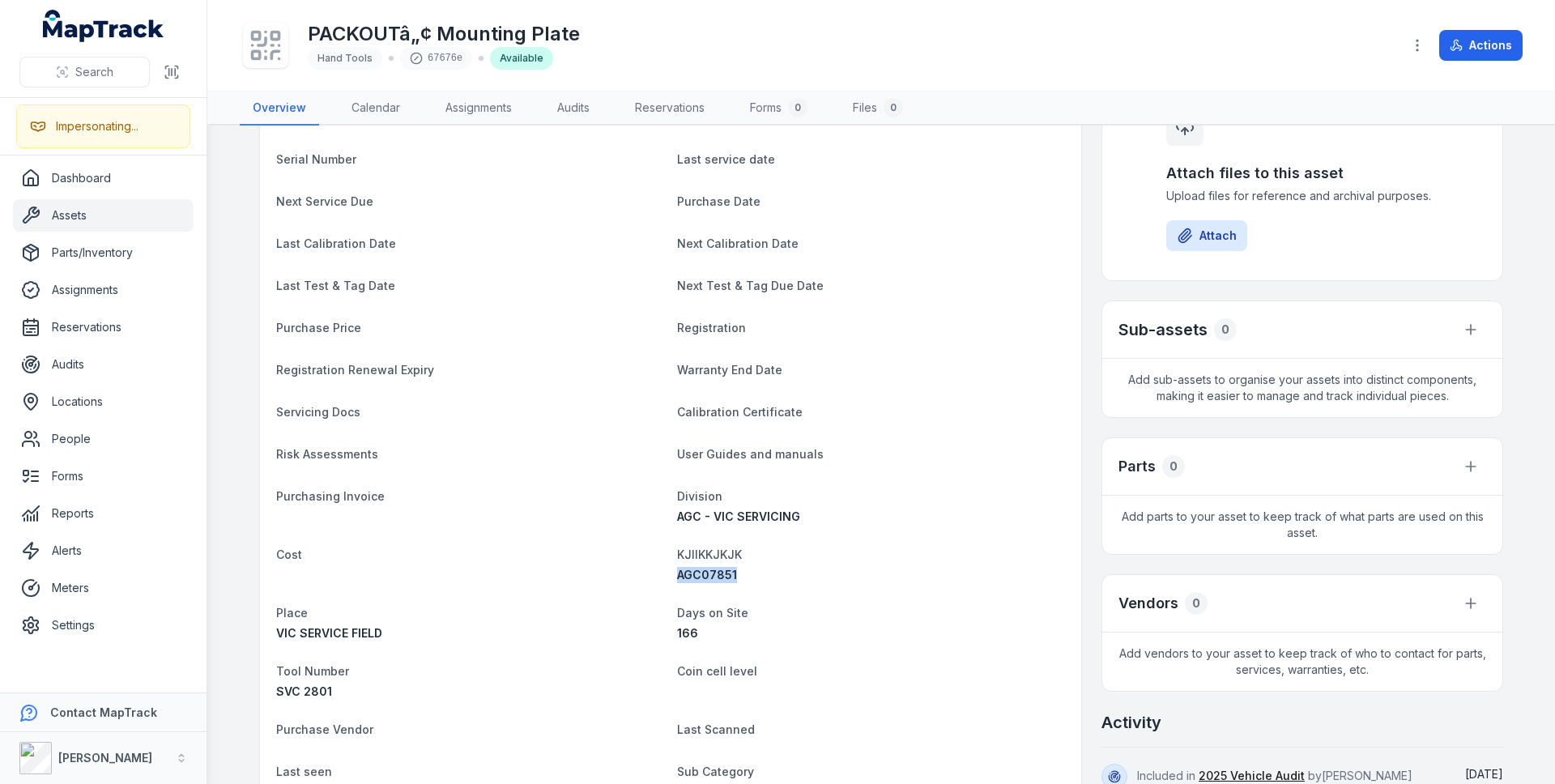
scroll to position [0, 0]
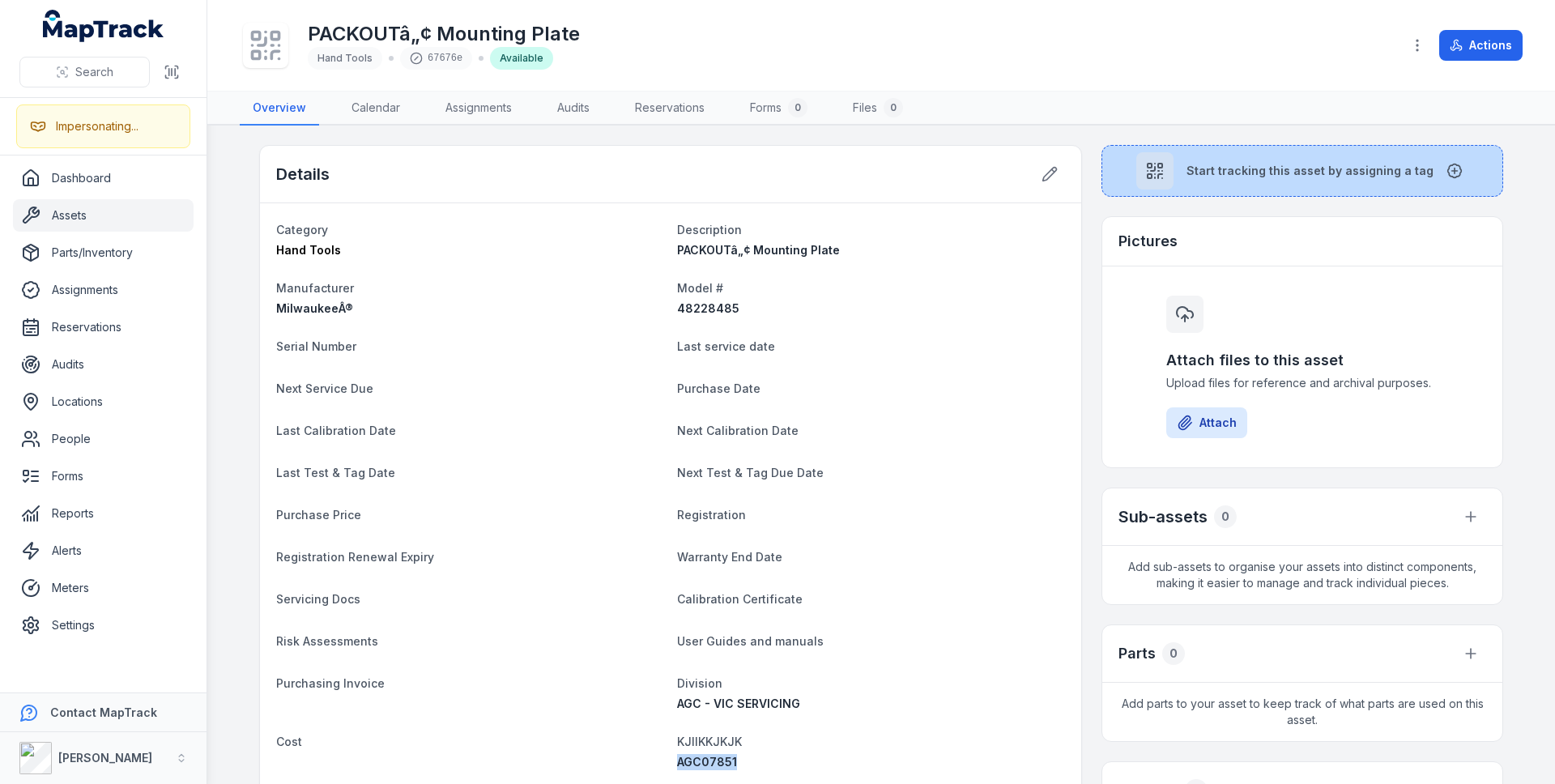
click at [1158, 188] on div at bounding box center [1155, 171] width 38 height 38
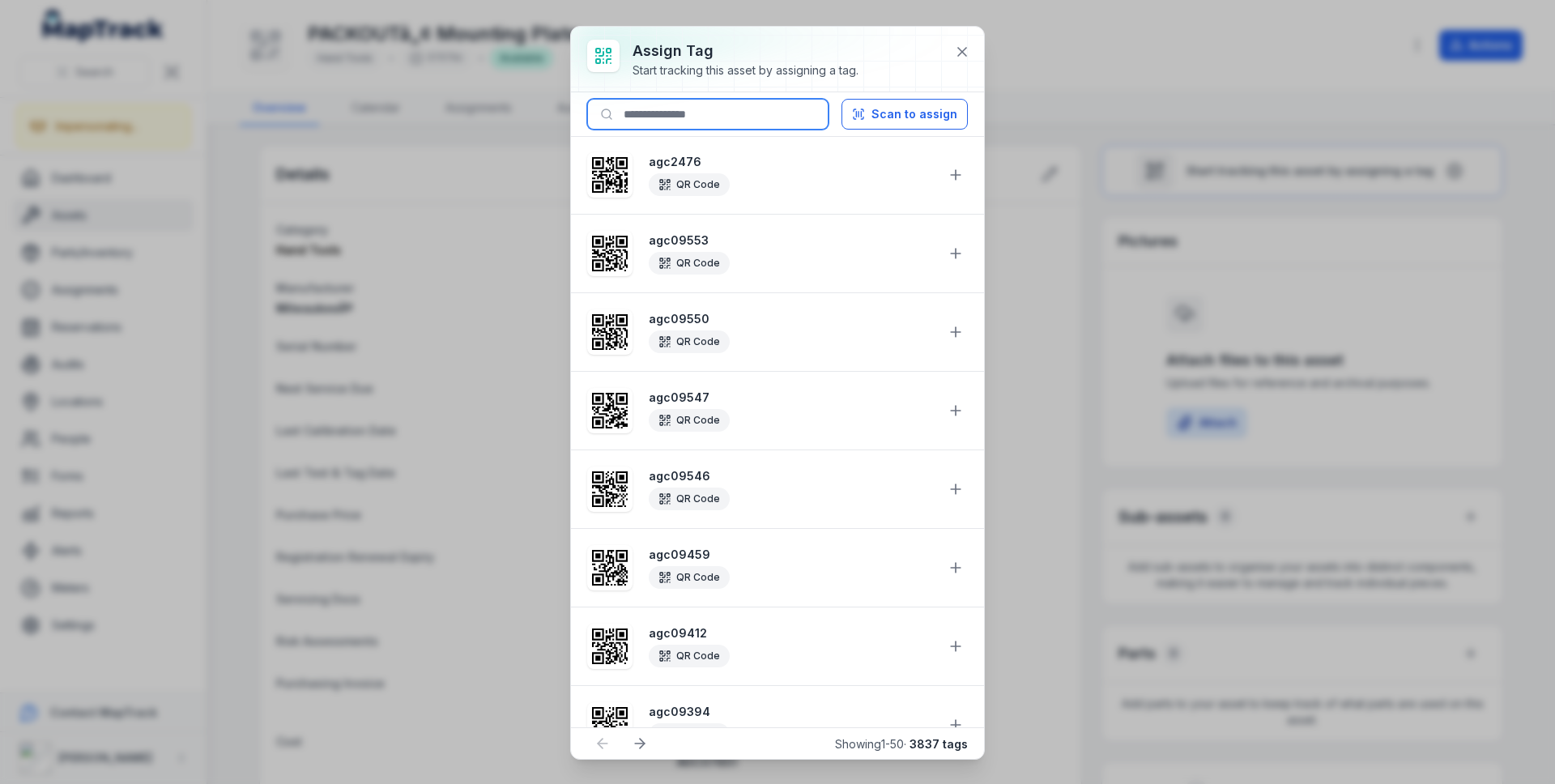
click at [690, 122] on input at bounding box center [708, 114] width 241 height 31
paste input "********"
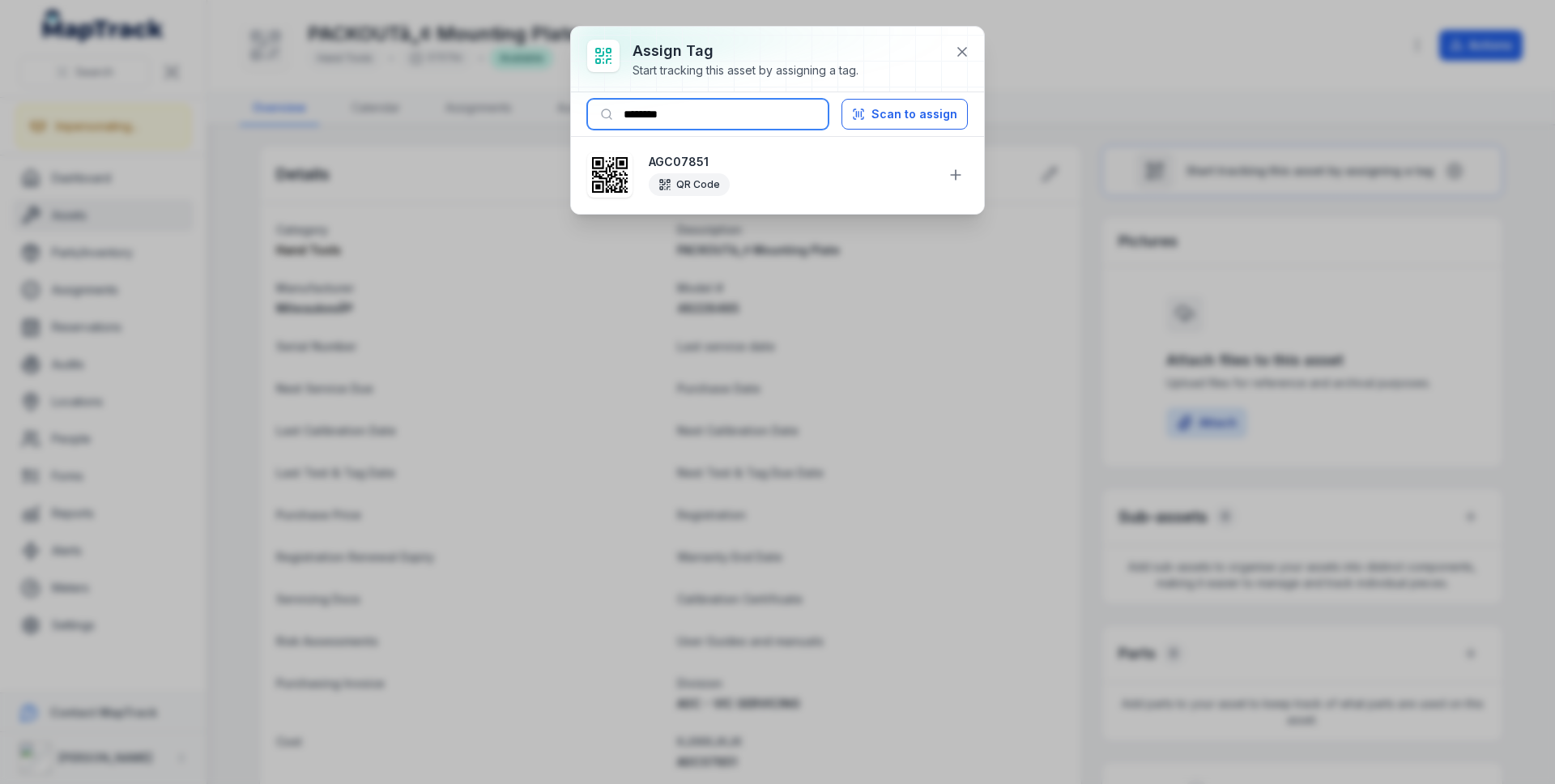
type input "********"
click at [971, 178] on li "AGC07851 QR Code" at bounding box center [778, 175] width 413 height 78
click at [965, 179] on button at bounding box center [955, 175] width 31 height 31
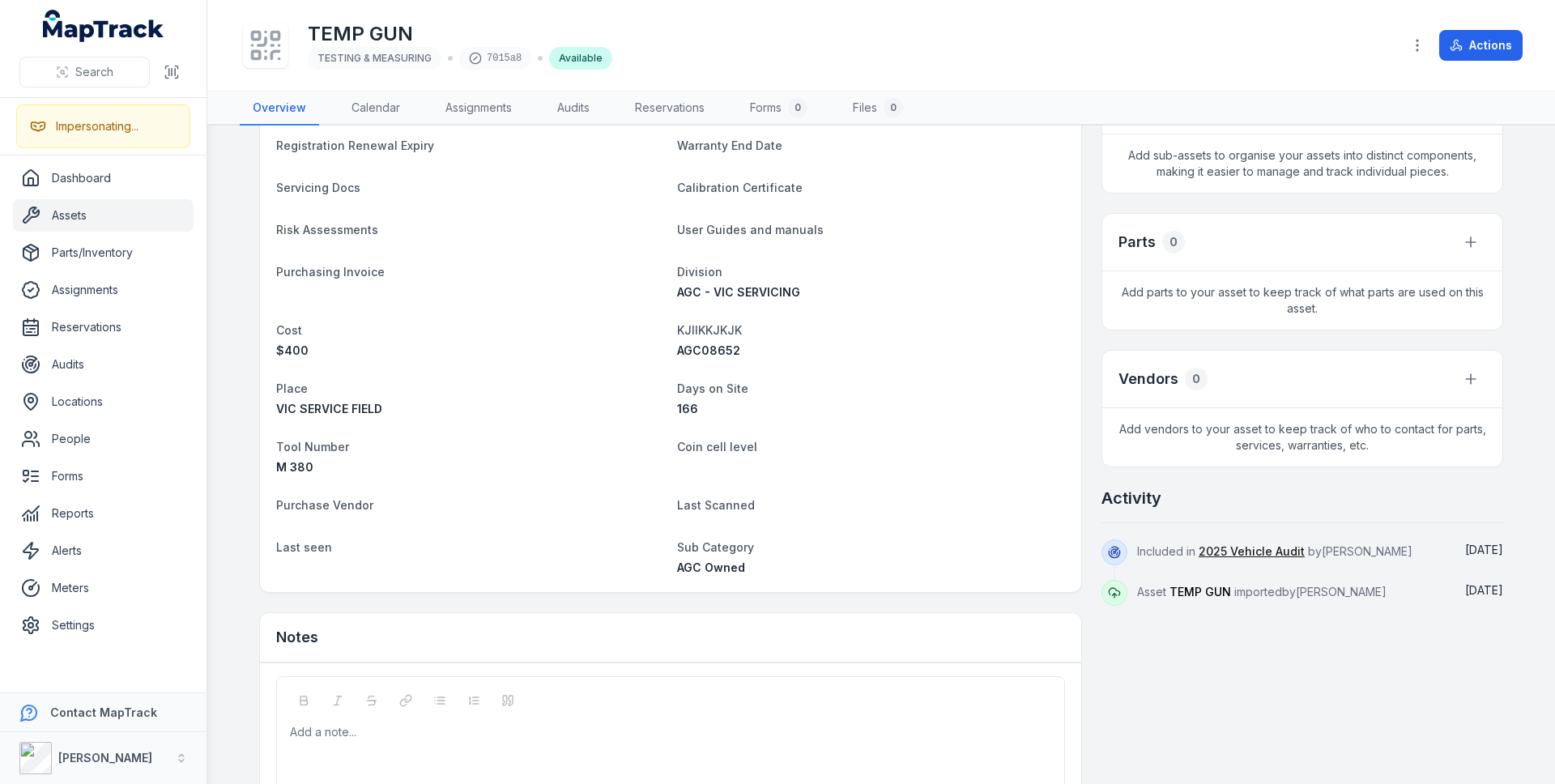
scroll to position [497, 0]
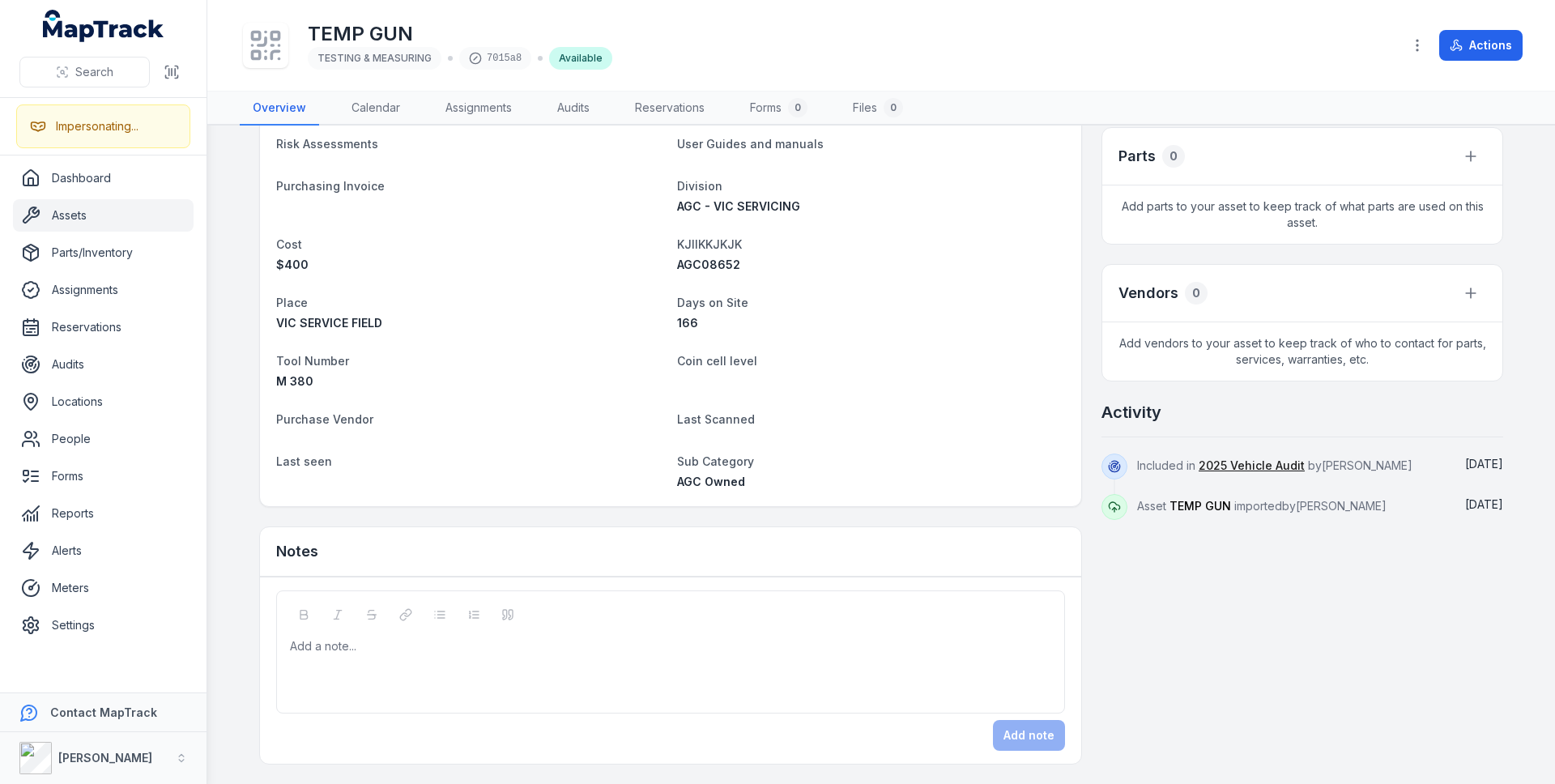
click at [706, 268] on span "AGC08652" at bounding box center [708, 264] width 63 height 14
copy span "AGC08652"
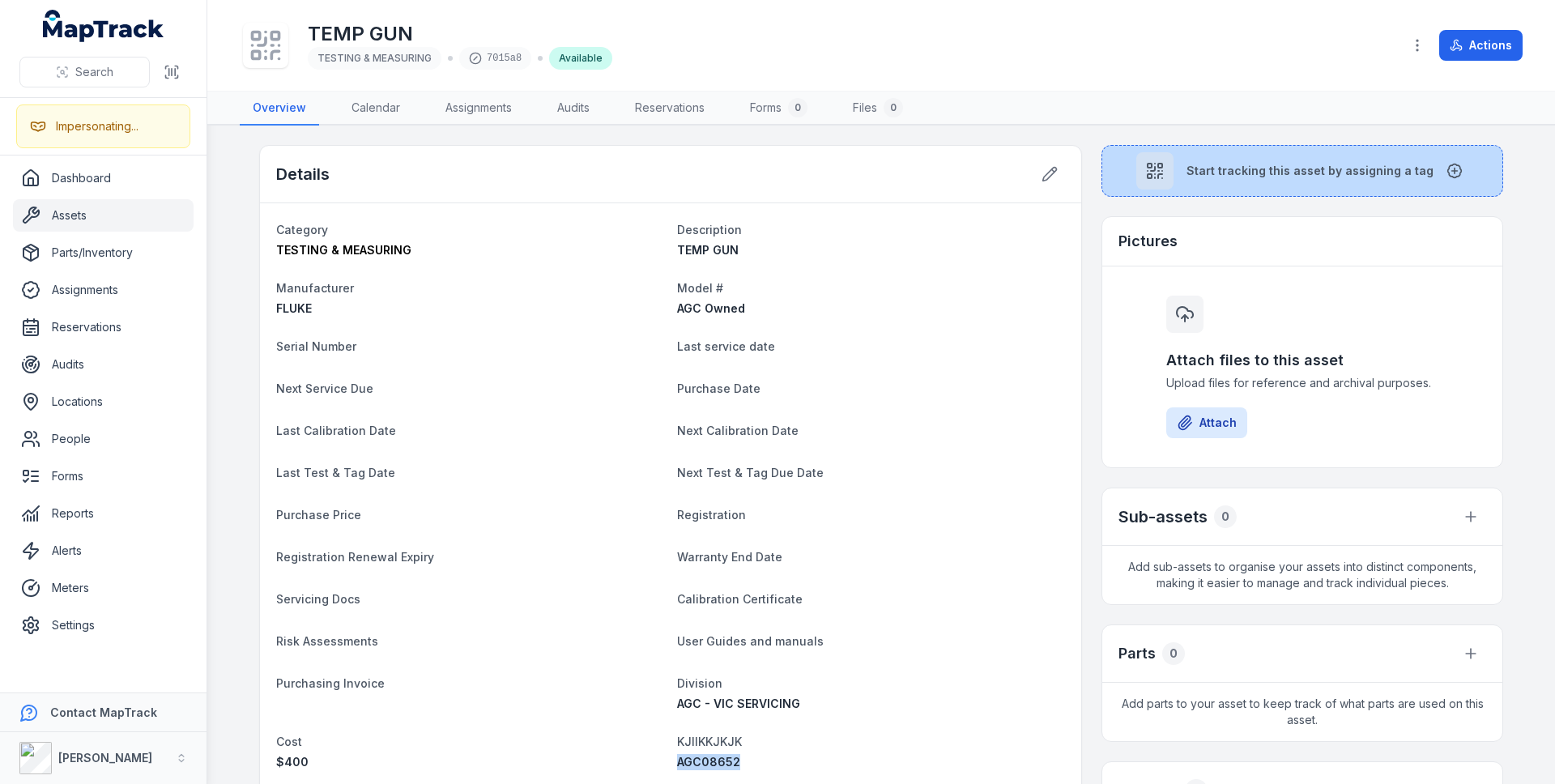
click at [1229, 165] on span "Start tracking this asset by assigning a tag" at bounding box center [1309, 171] width 247 height 16
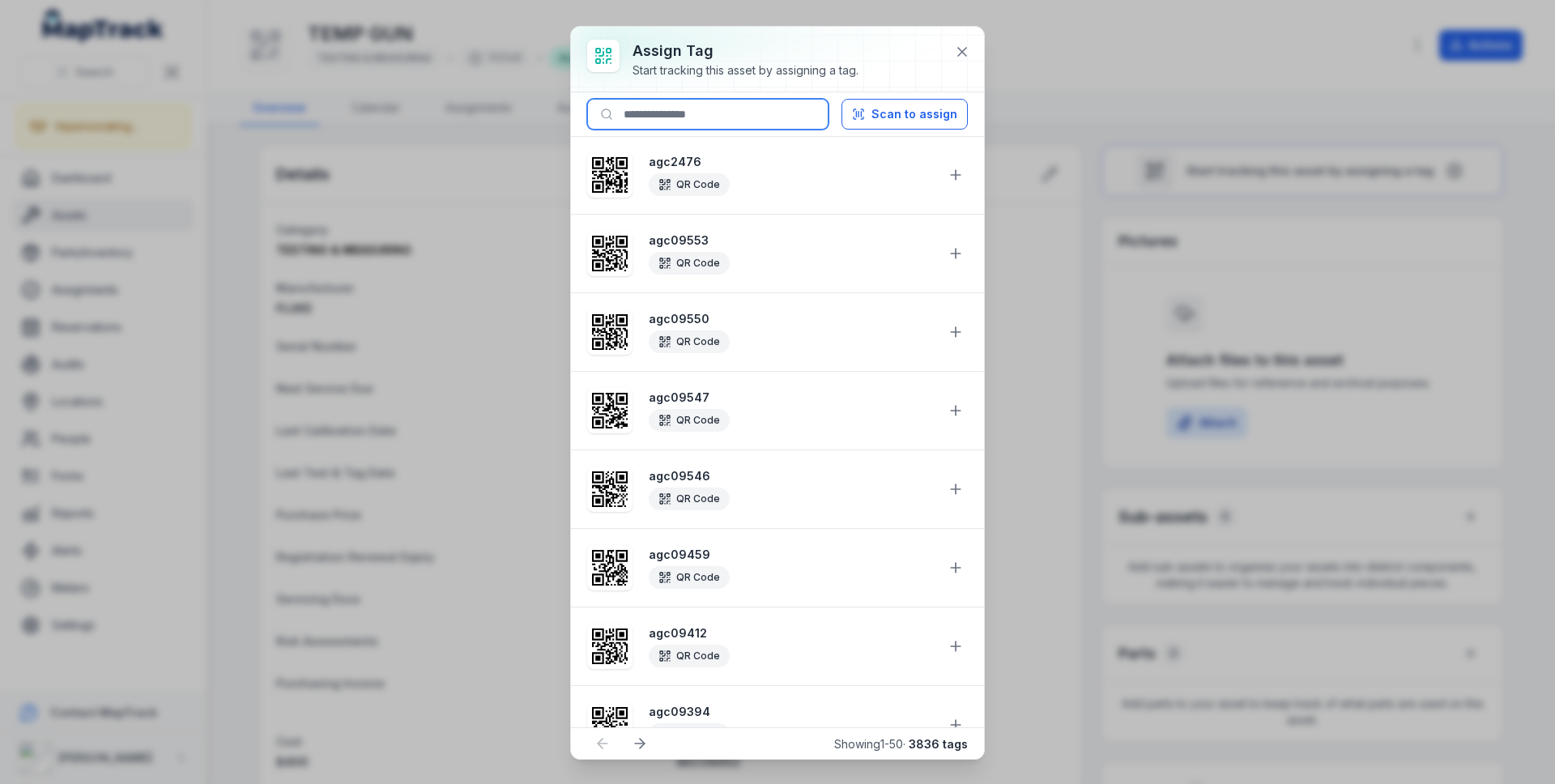
click at [599, 107] on input at bounding box center [708, 114] width 241 height 31
paste input "********"
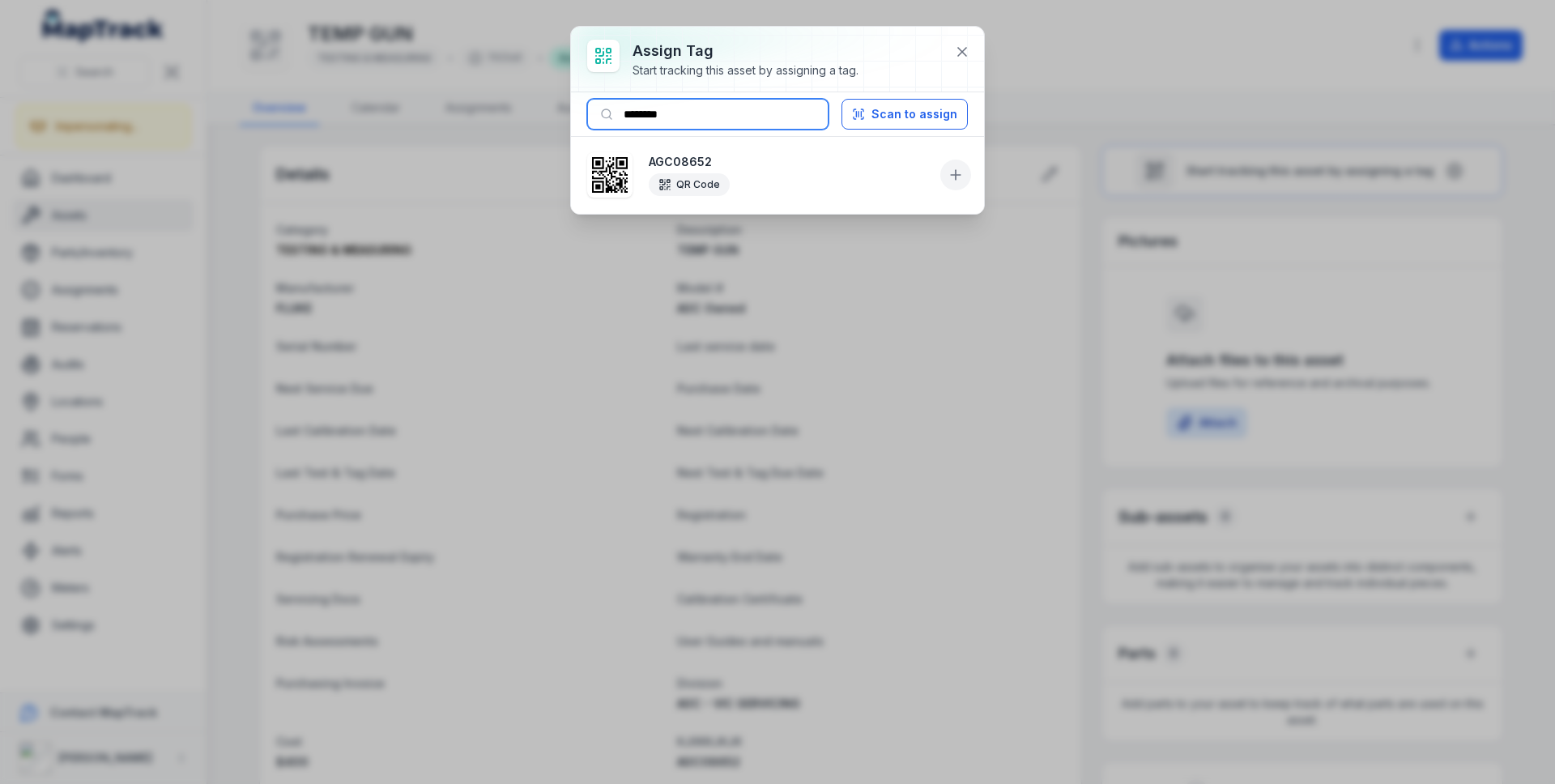
type input "********"
click at [962, 168] on icon at bounding box center [955, 175] width 16 height 16
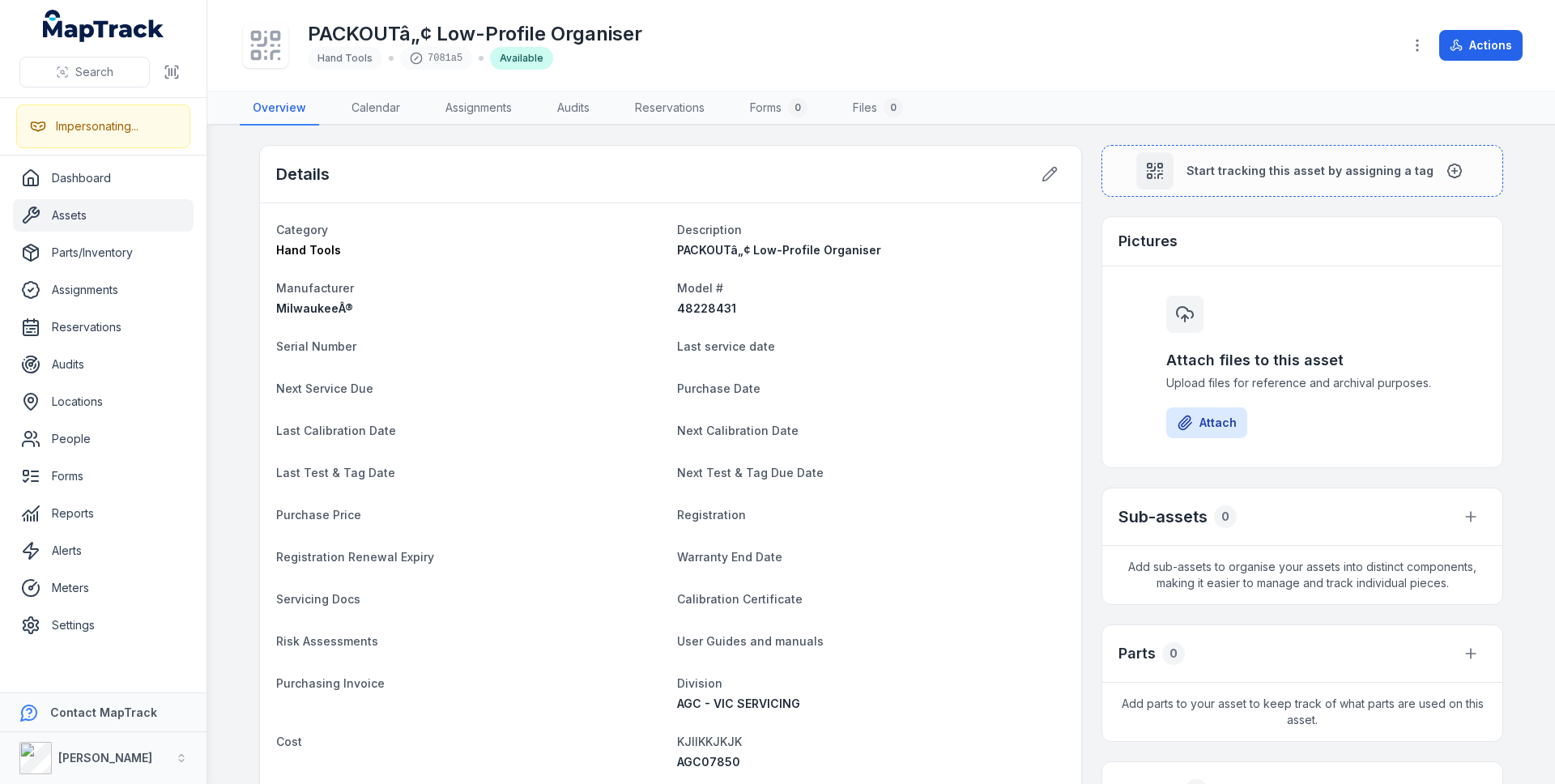
scroll to position [497, 0]
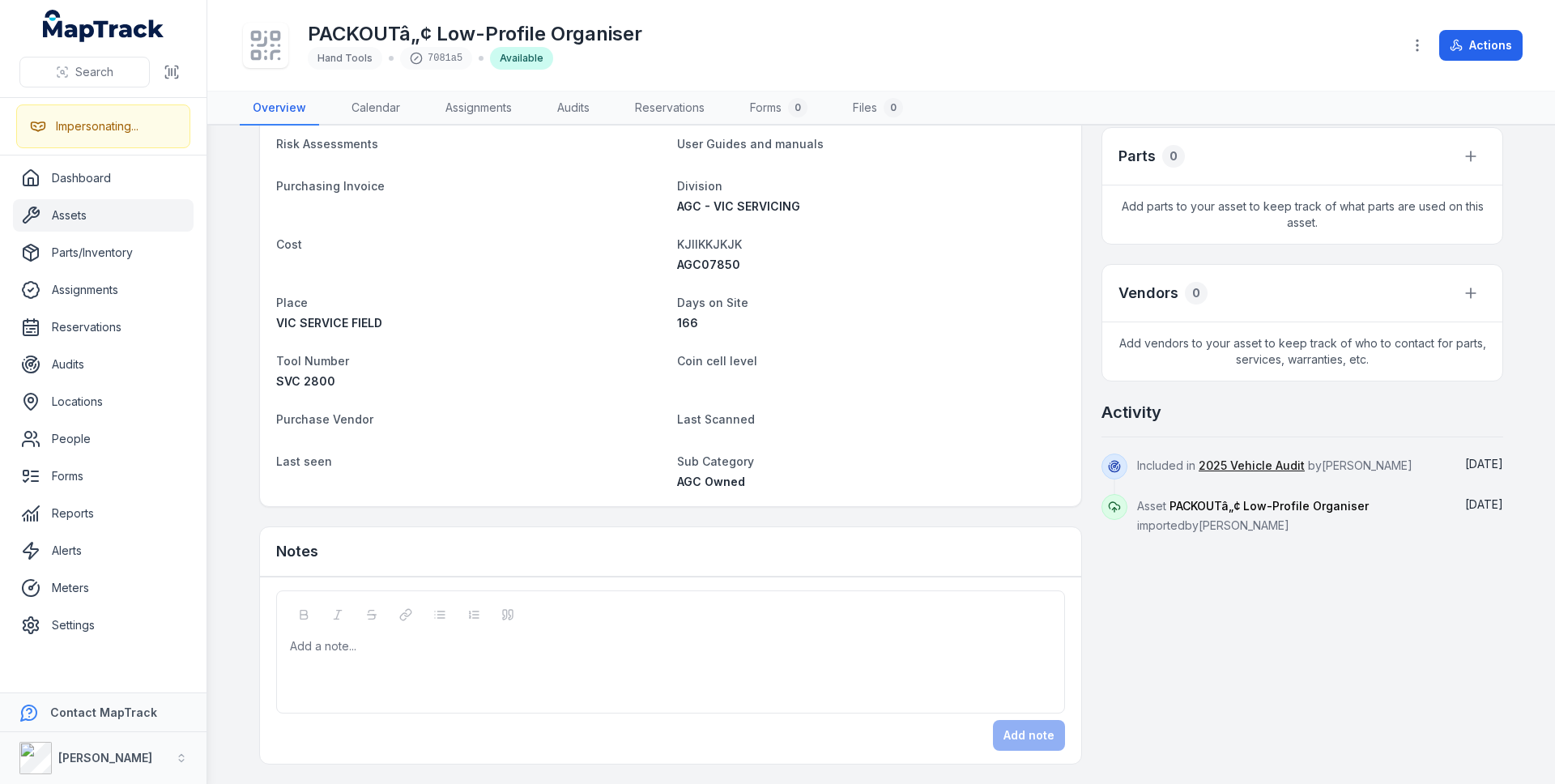
click at [726, 269] on span "AGC07850" at bounding box center [708, 264] width 63 height 14
copy span "AGC07850"
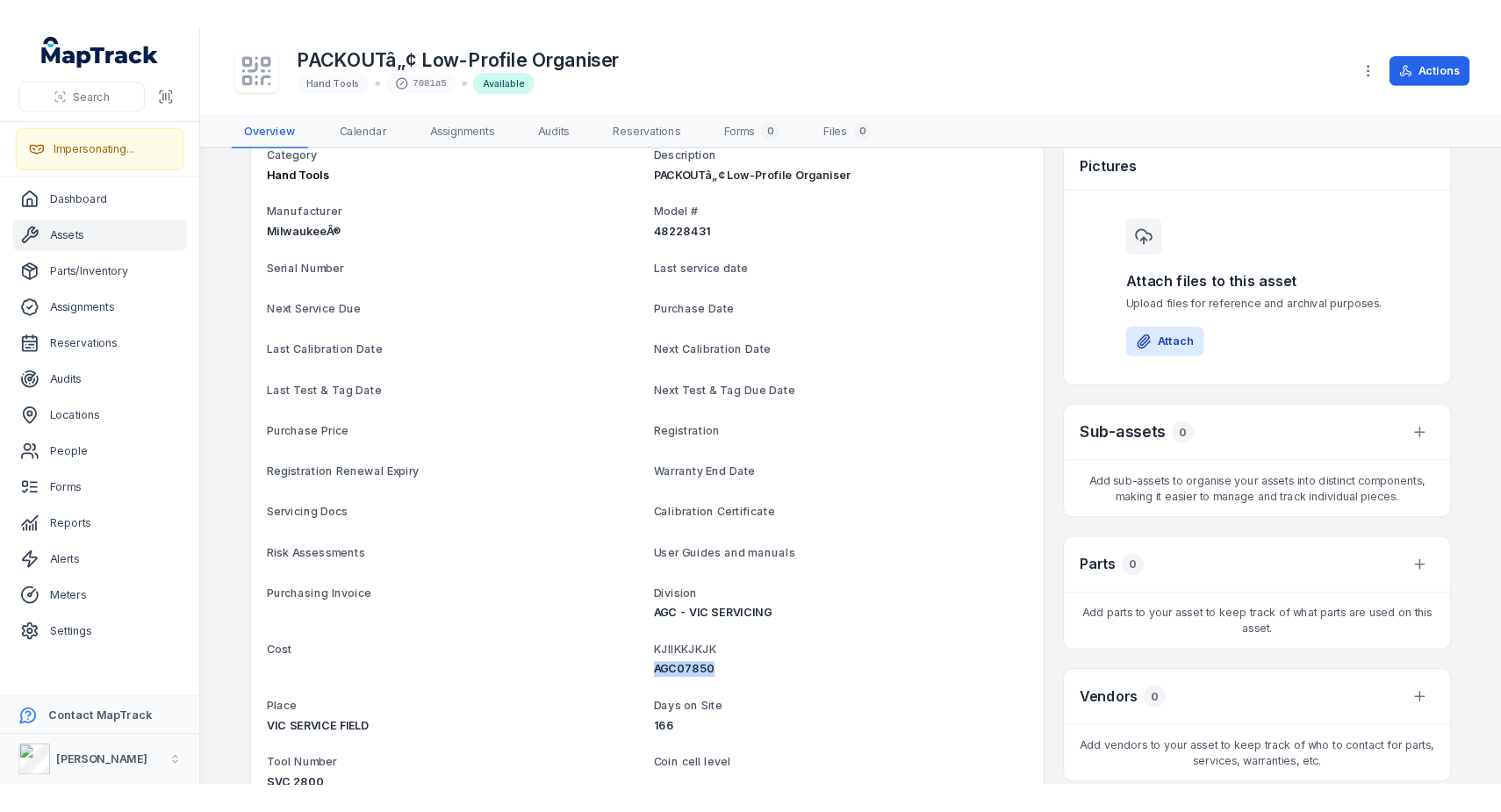
scroll to position [0, 0]
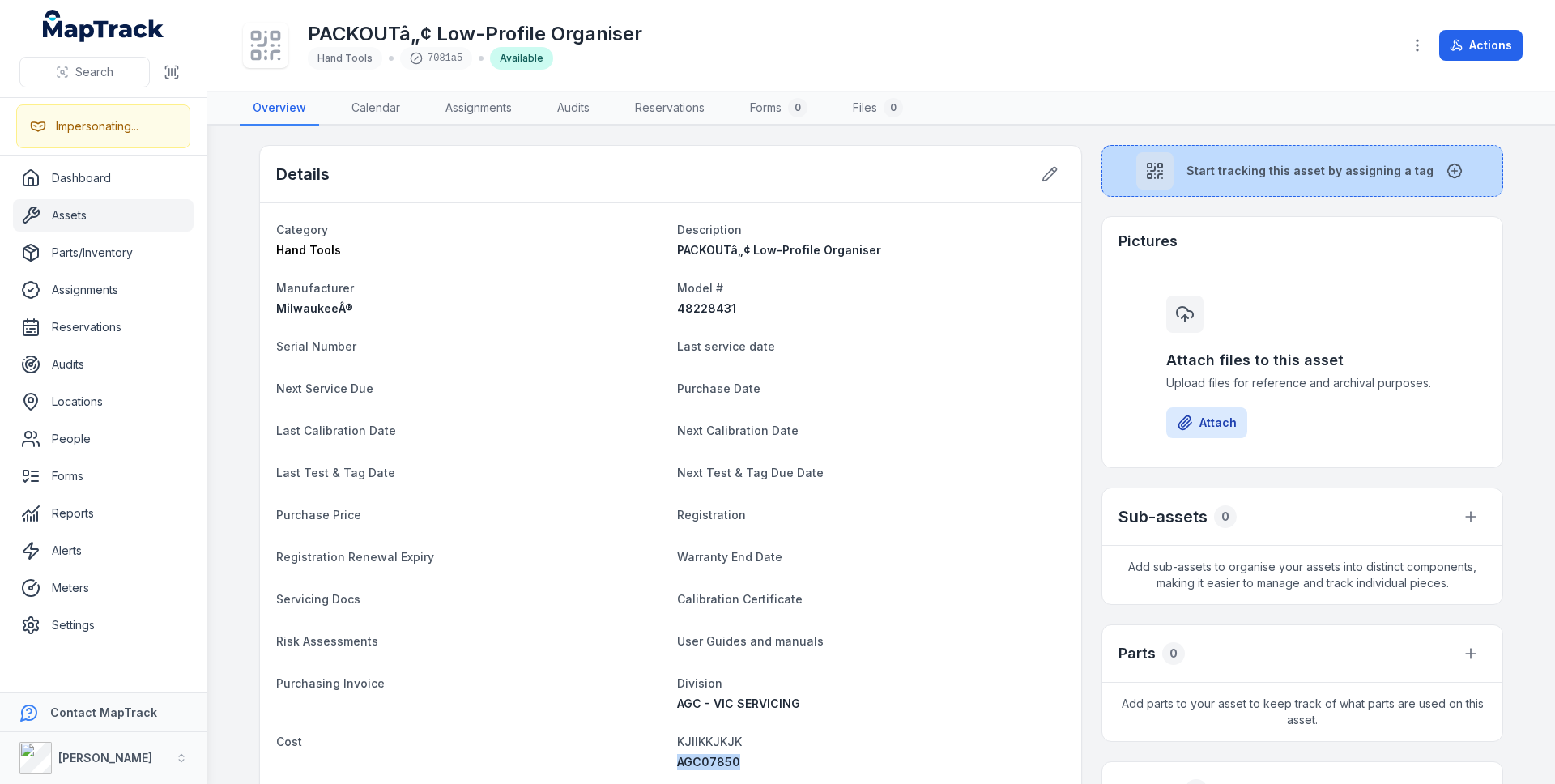
click at [1362, 159] on button "Start tracking this asset by assigning a tag" at bounding box center [1302, 171] width 401 height 52
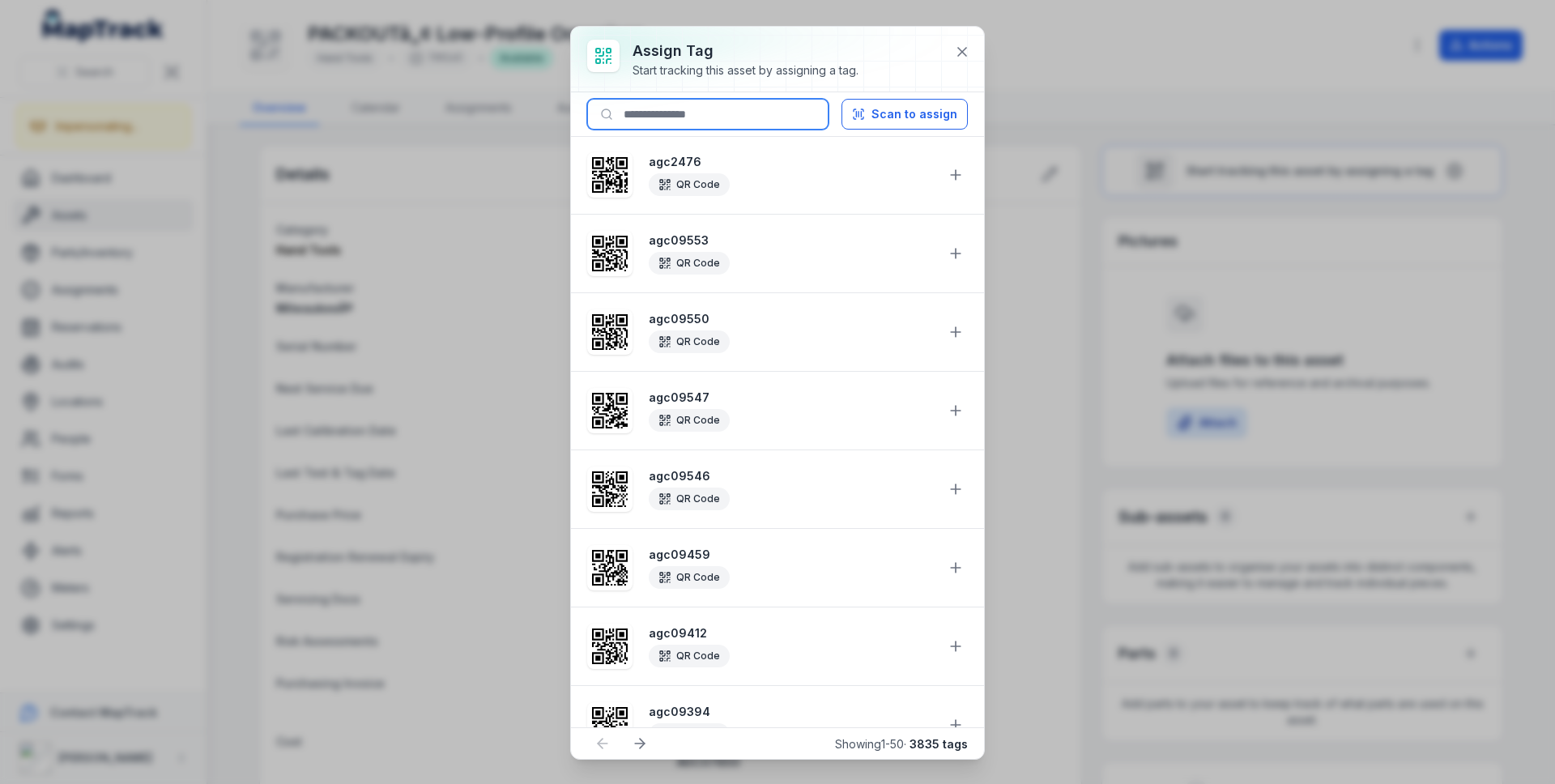
click at [804, 114] on input at bounding box center [708, 114] width 241 height 31
paste input "********"
type input "********"
click at [893, 115] on button "Scan to assign" at bounding box center [904, 114] width 126 height 31
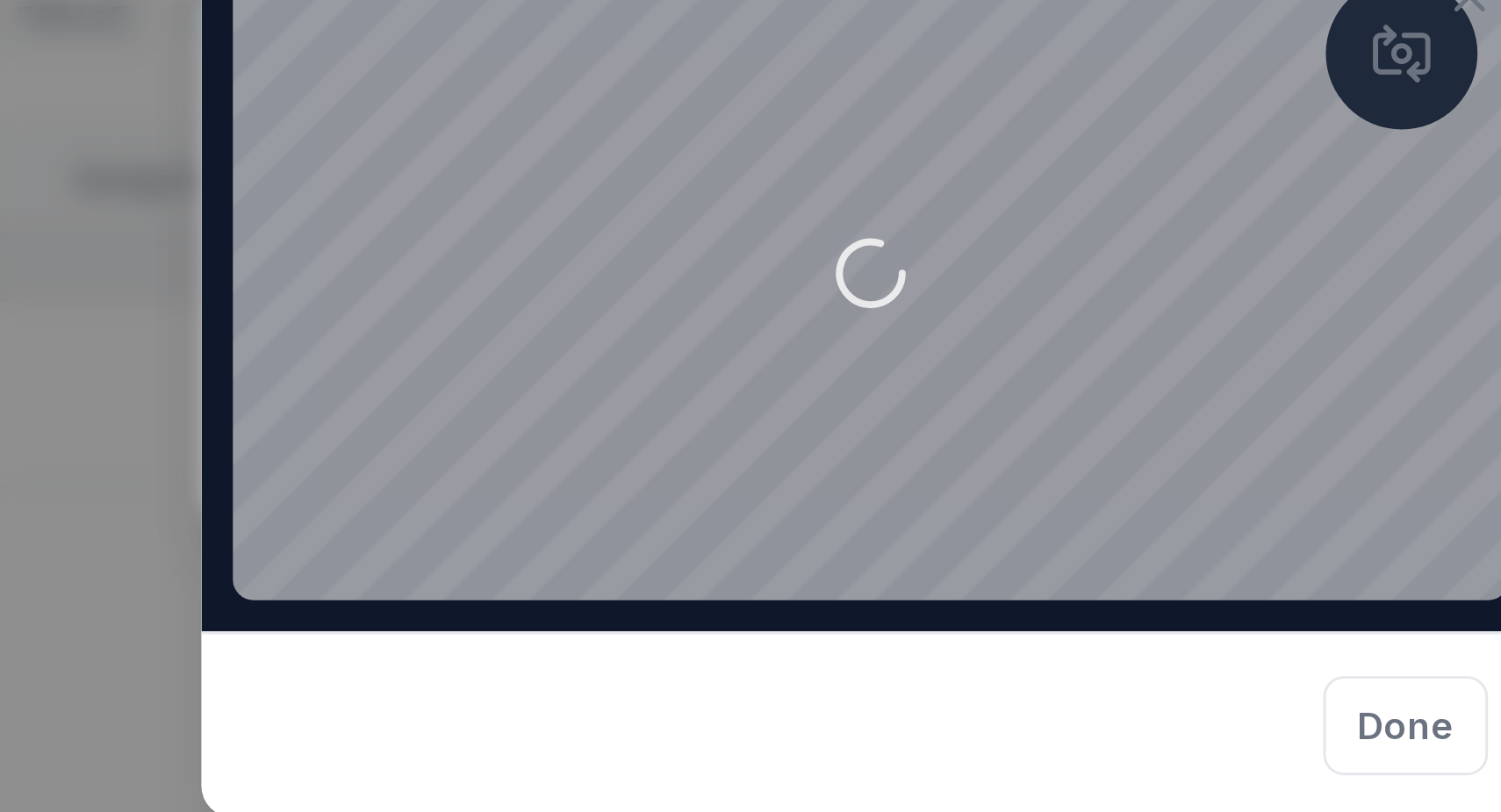
click at [787, 148] on video at bounding box center [750, 149] width 428 height 219
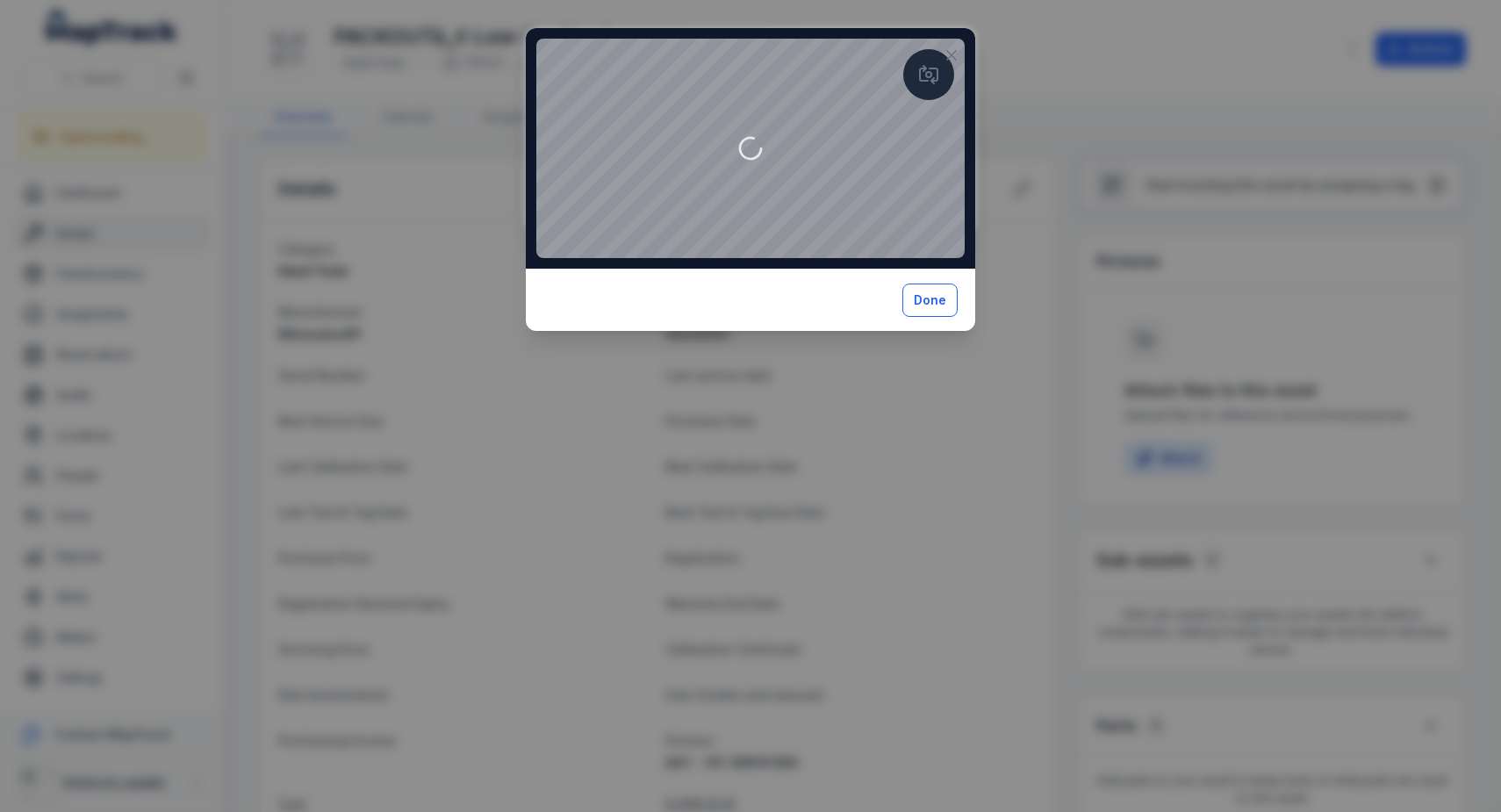
click at [936, 317] on button "Done" at bounding box center [930, 301] width 56 height 34
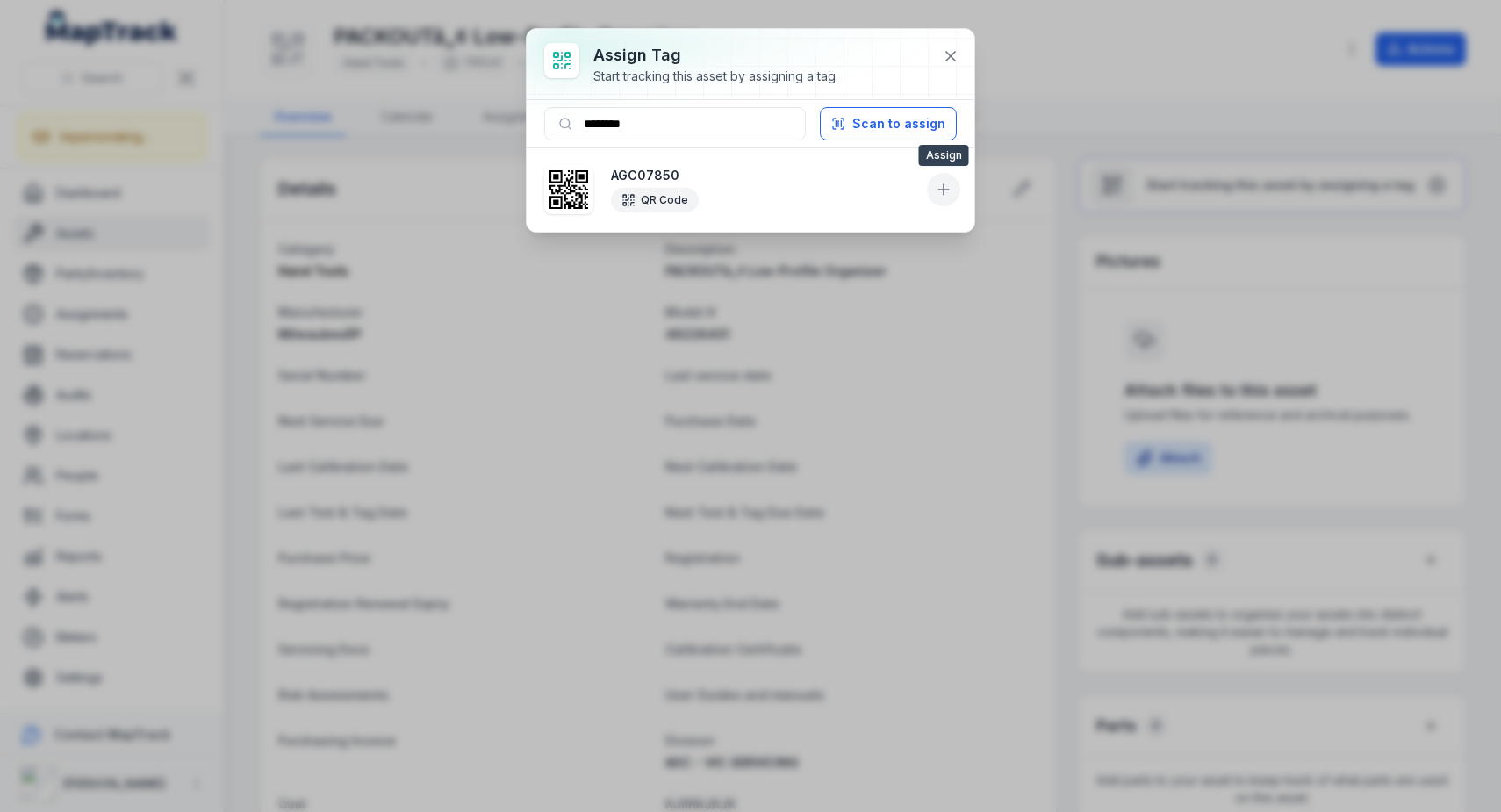
click at [952, 182] on icon at bounding box center [944, 189] width 18 height 18
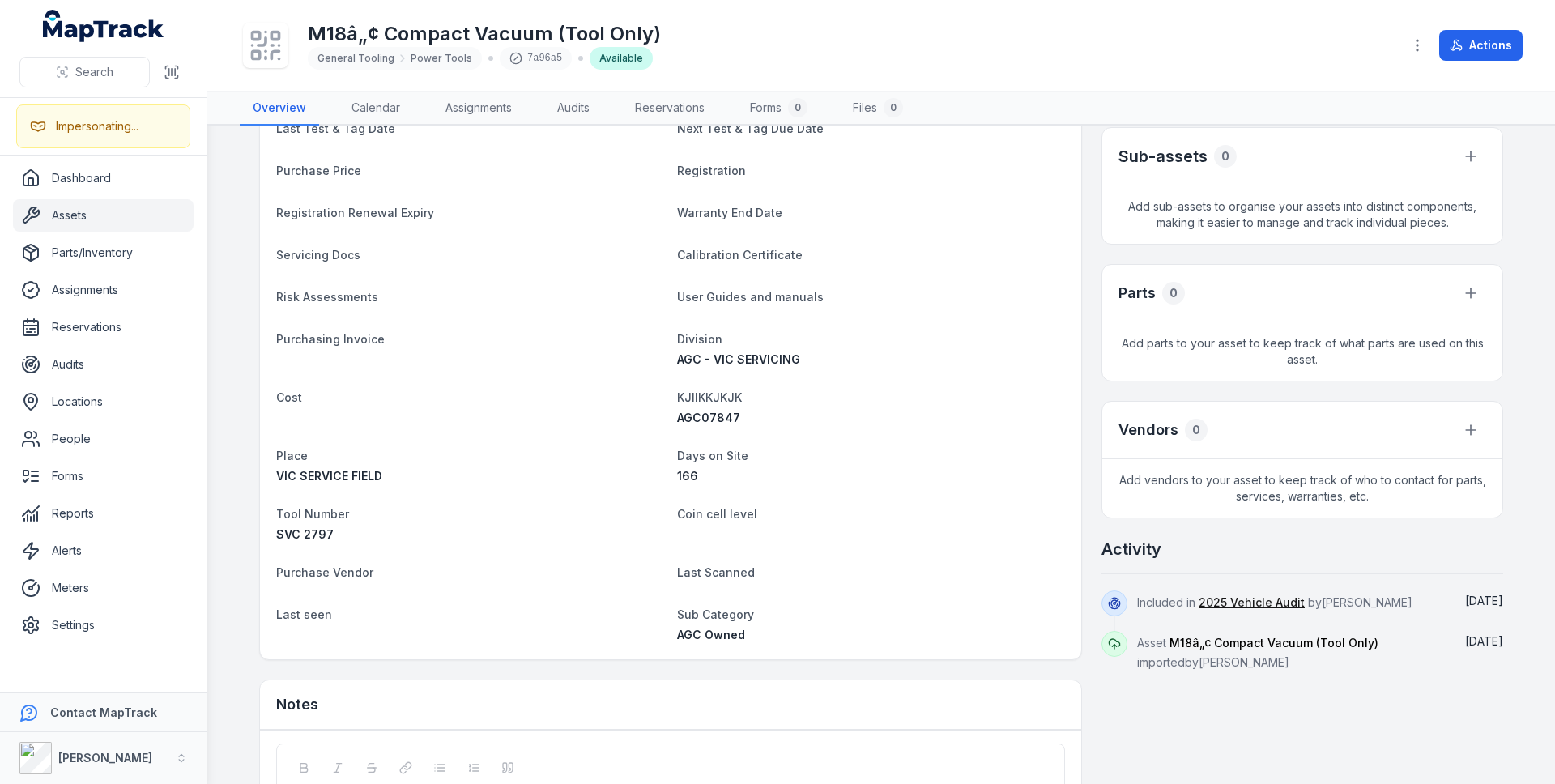
scroll to position [513, 0]
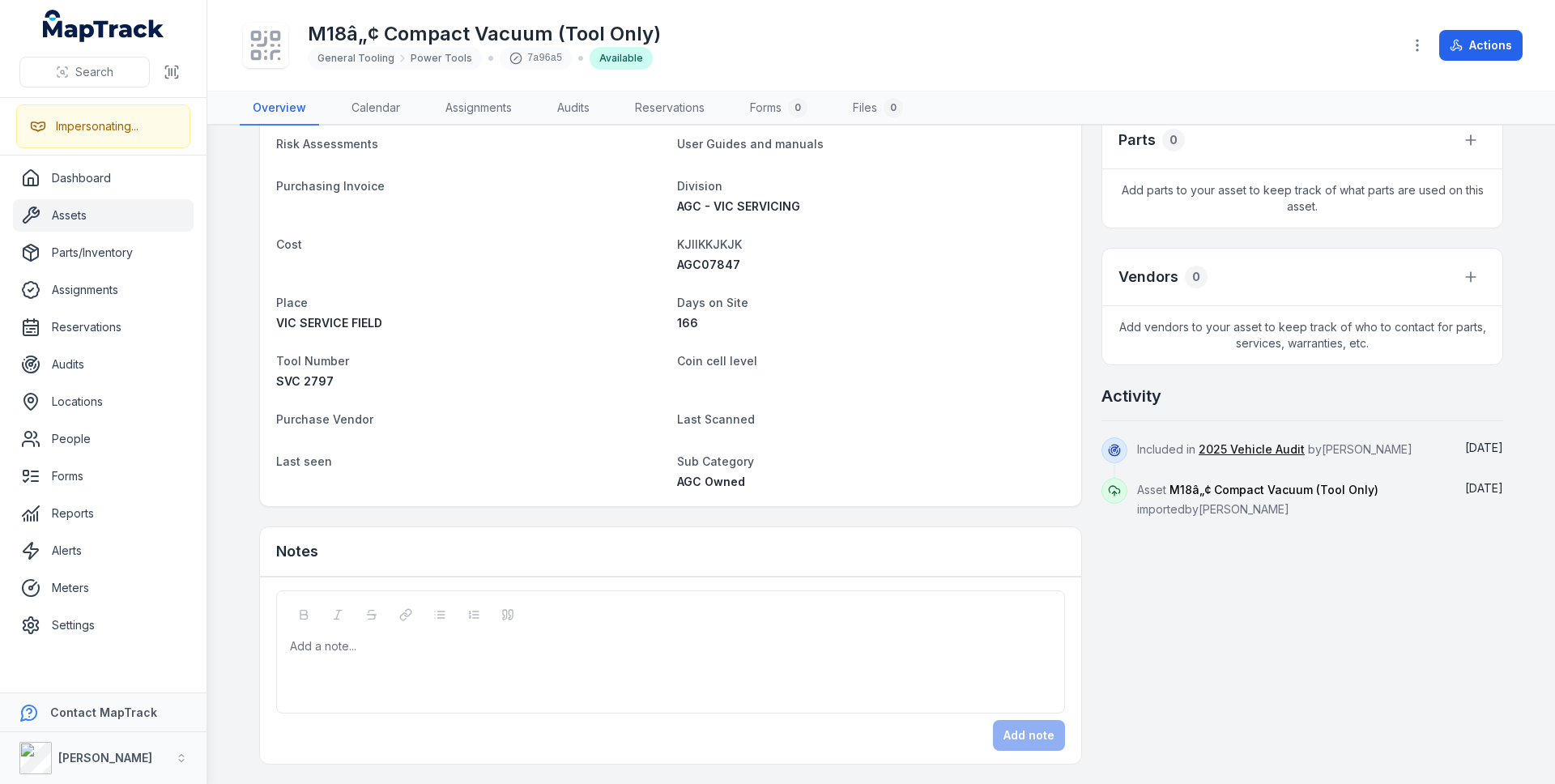
click at [705, 273] on dl "Category General Tooling Power Tools Description M18â„¢ Compact Vacuum (Tool On…" at bounding box center [670, 98] width 789 height 784
click at [707, 260] on span "AGC07847" at bounding box center [708, 264] width 63 height 14
click at [707, 262] on span "AGC07847" at bounding box center [708, 264] width 63 height 14
click at [703, 266] on span "AGC07847" at bounding box center [708, 264] width 63 height 14
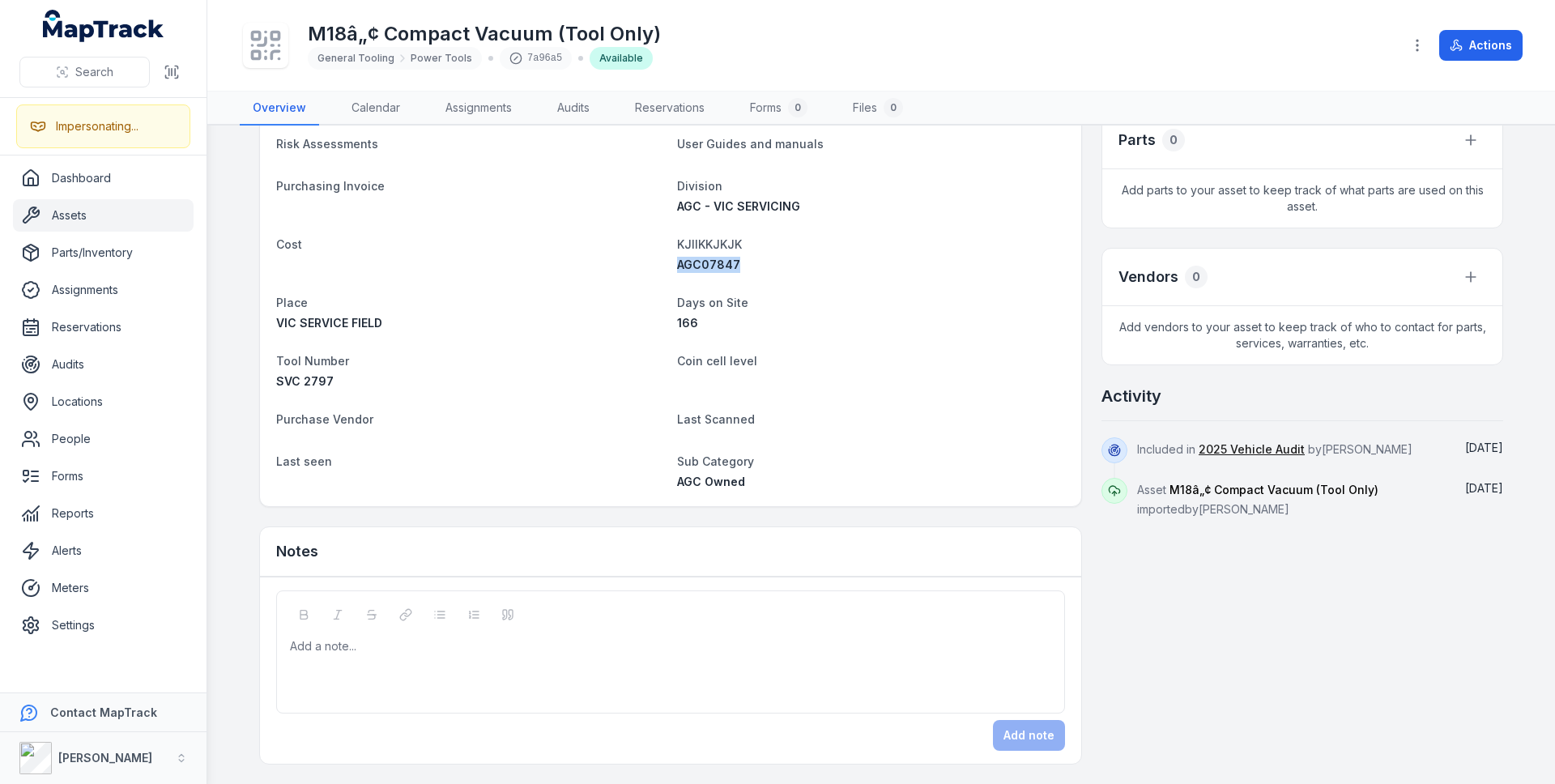
copy span "AGC07847"
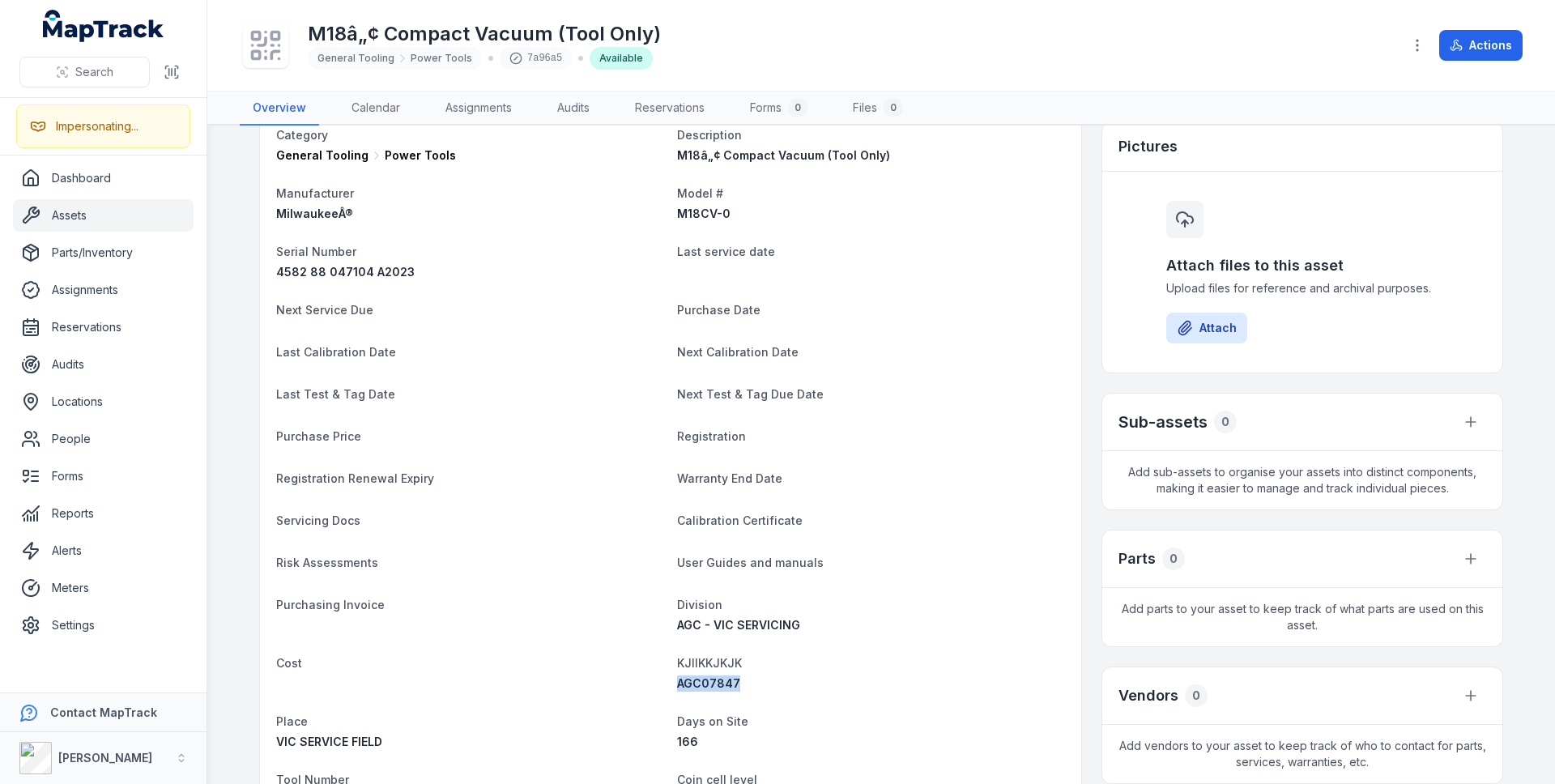
scroll to position [0, 0]
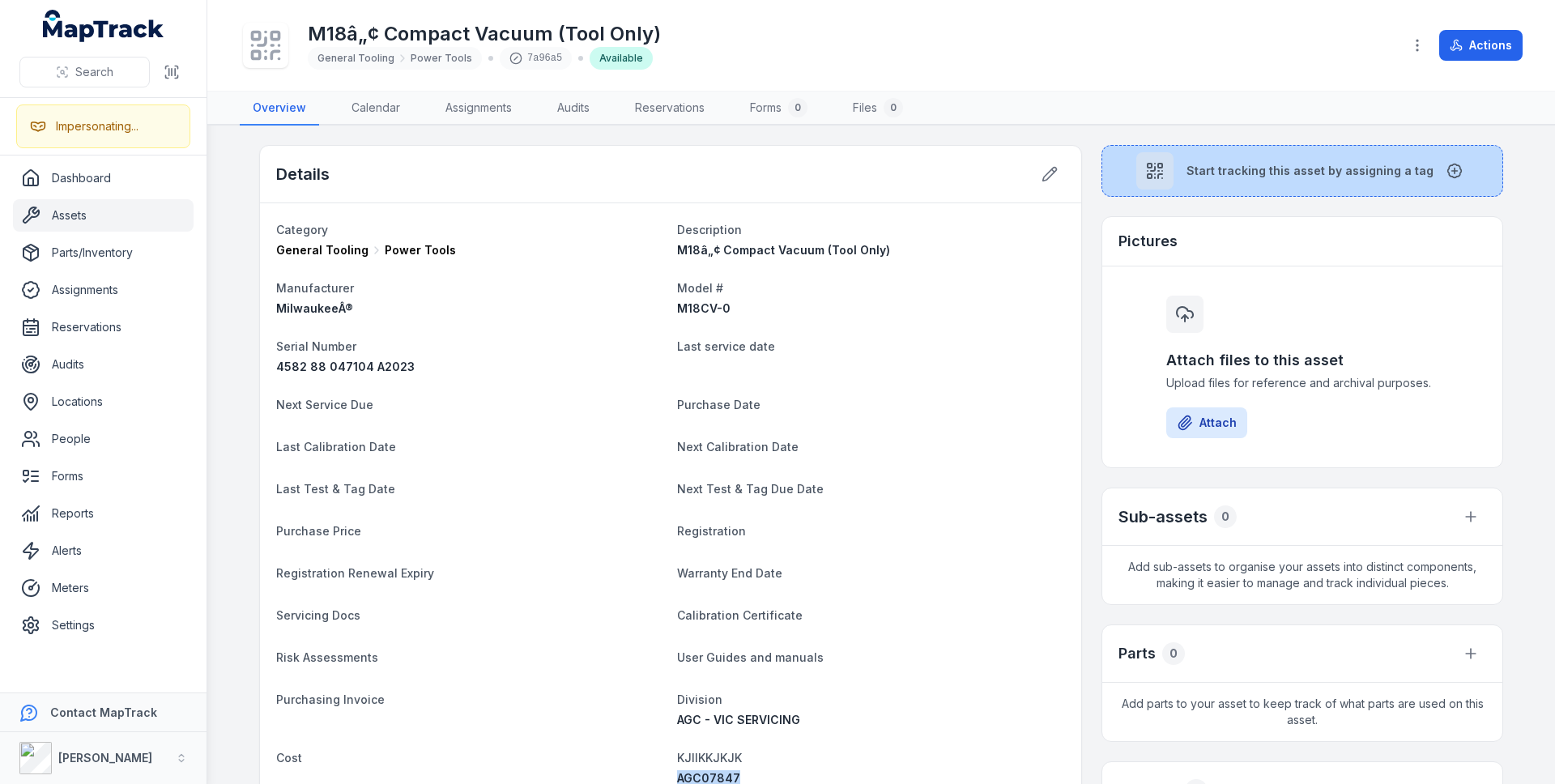
click at [1176, 166] on button "Start tracking this asset by assigning a tag" at bounding box center [1302, 171] width 401 height 52
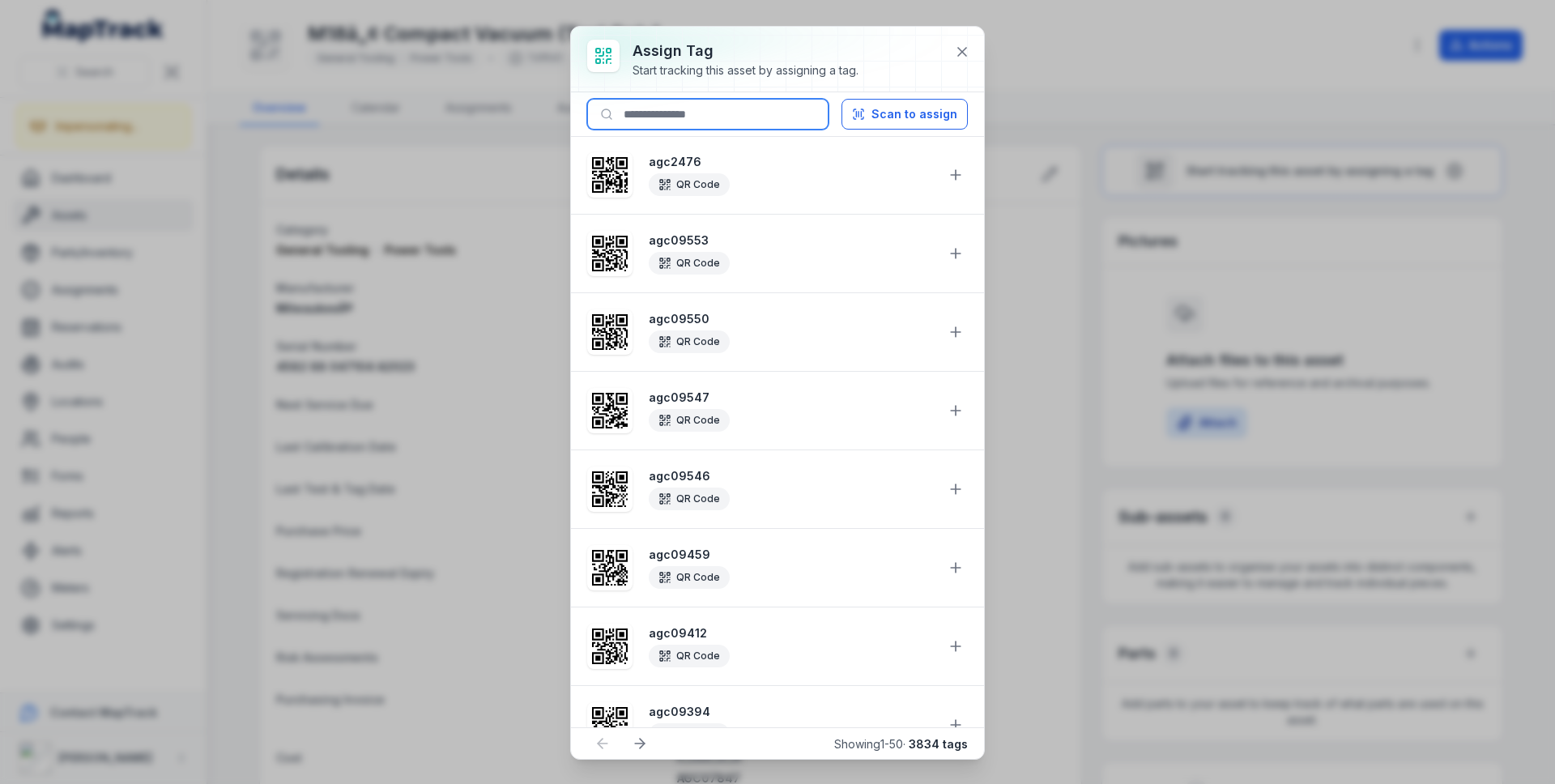
click at [687, 106] on input at bounding box center [708, 114] width 241 height 31
paste input "********"
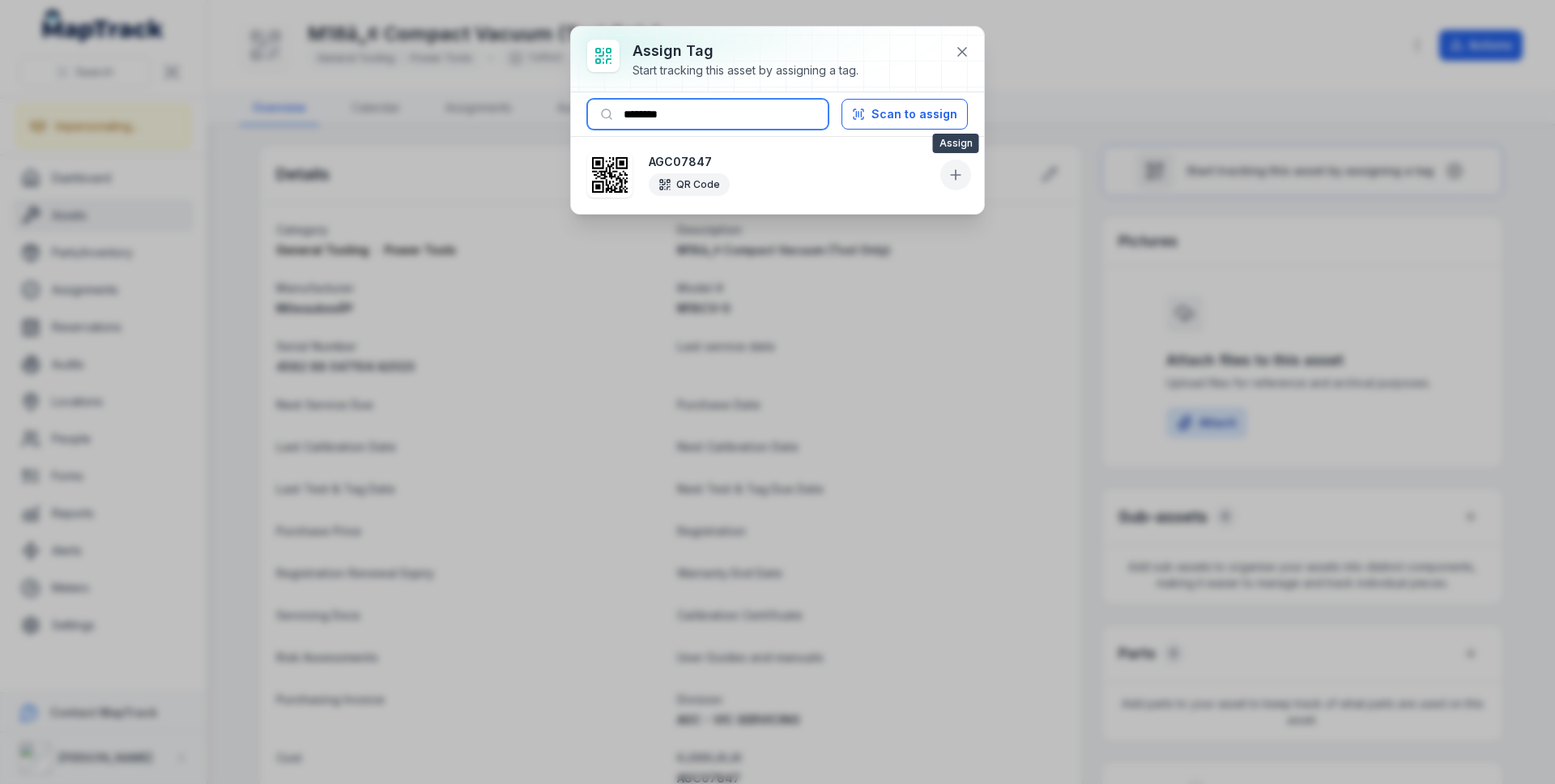
type input "********"
click at [956, 172] on icon at bounding box center [955, 175] width 16 height 16
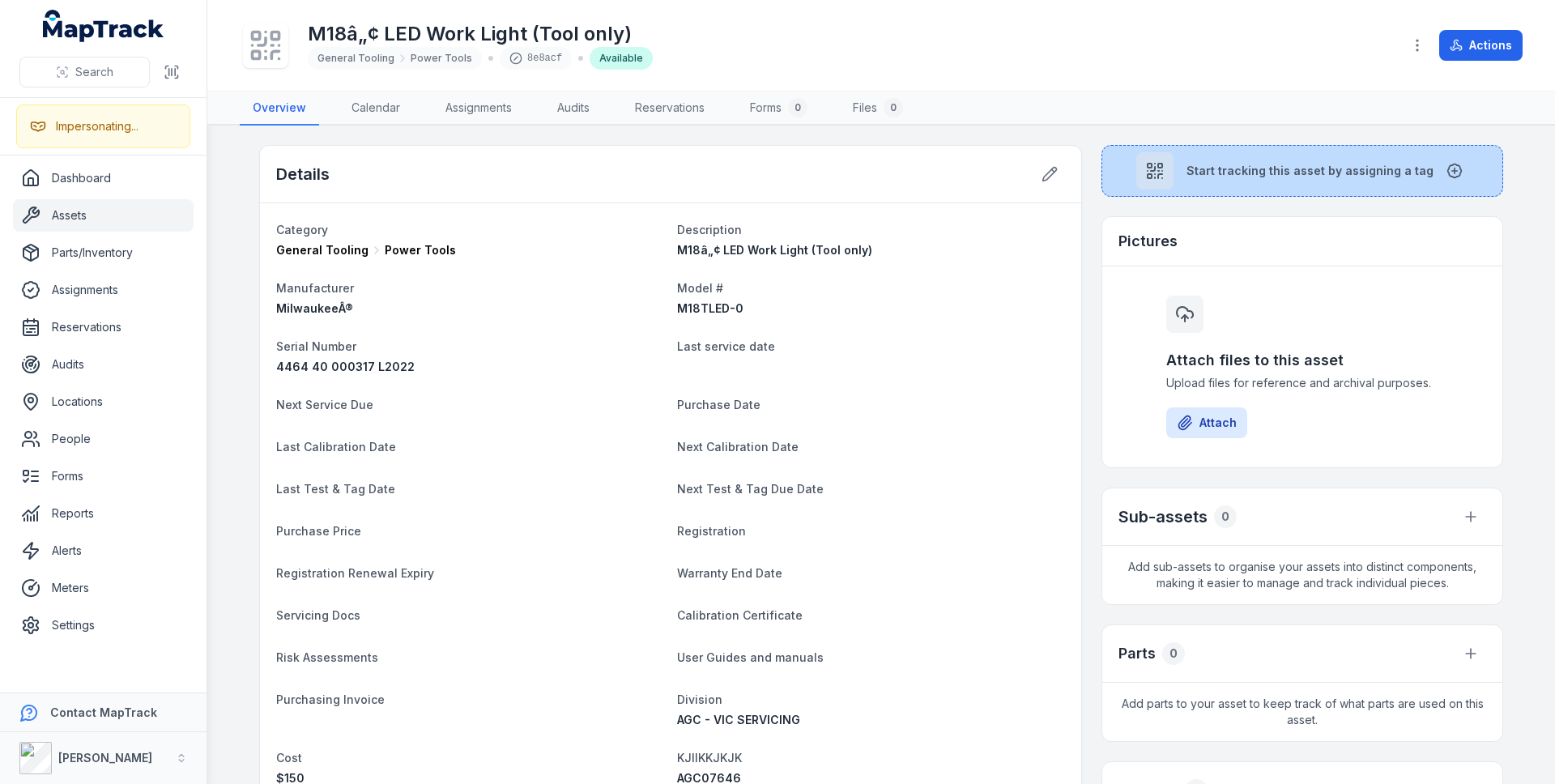
click at [1150, 184] on div at bounding box center [1155, 171] width 38 height 38
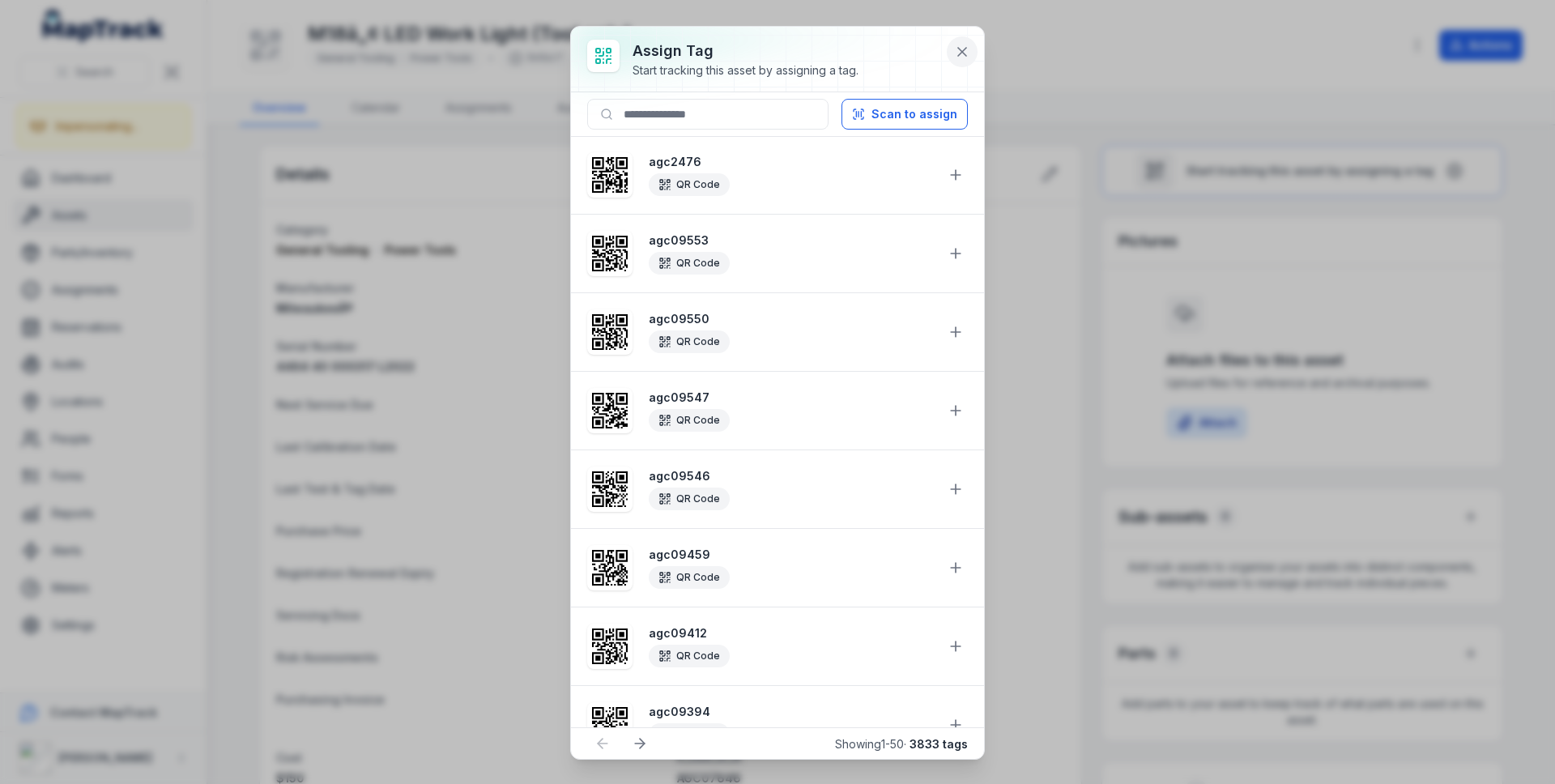
click at [948, 57] on div "Assign tag Start tracking this asset by assigning a tag. Scan to assign agc2476…" at bounding box center [778, 392] width 413 height 732
click at [955, 55] on icon at bounding box center [962, 52] width 16 height 16
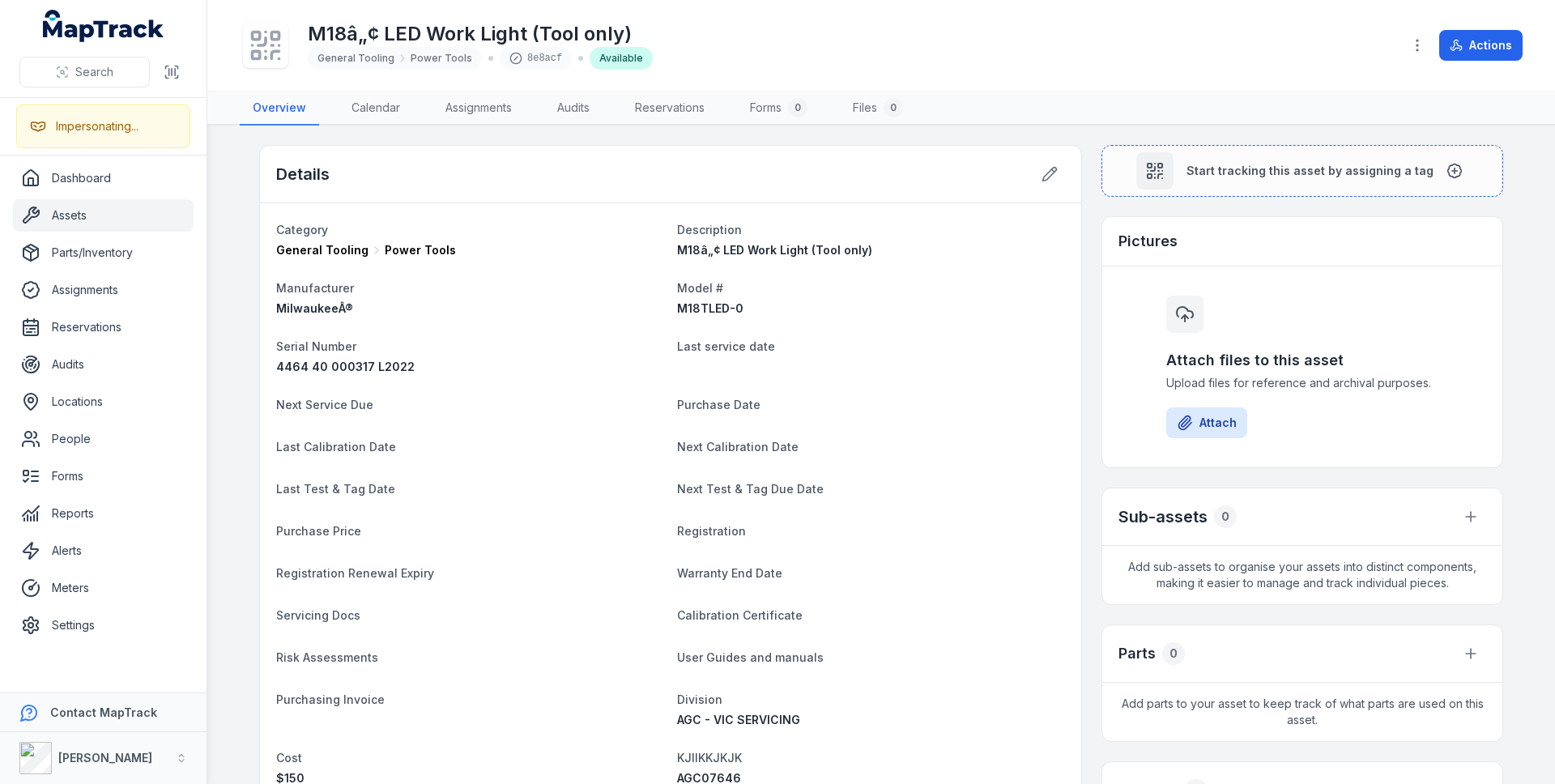
scroll to position [37, 0]
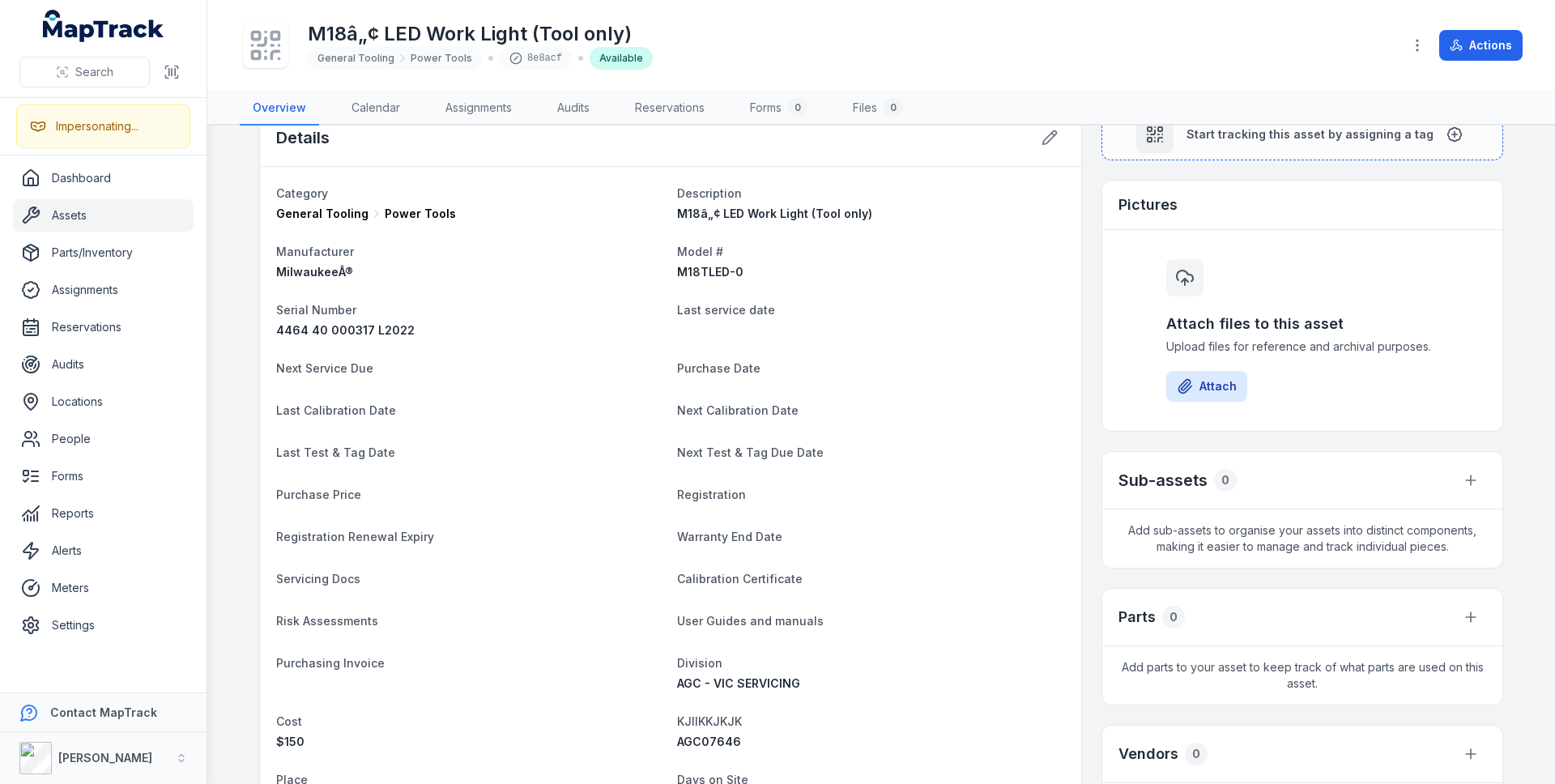
click at [711, 734] on span "AGC07646" at bounding box center [709, 741] width 64 height 14
copy span "AGC07646"
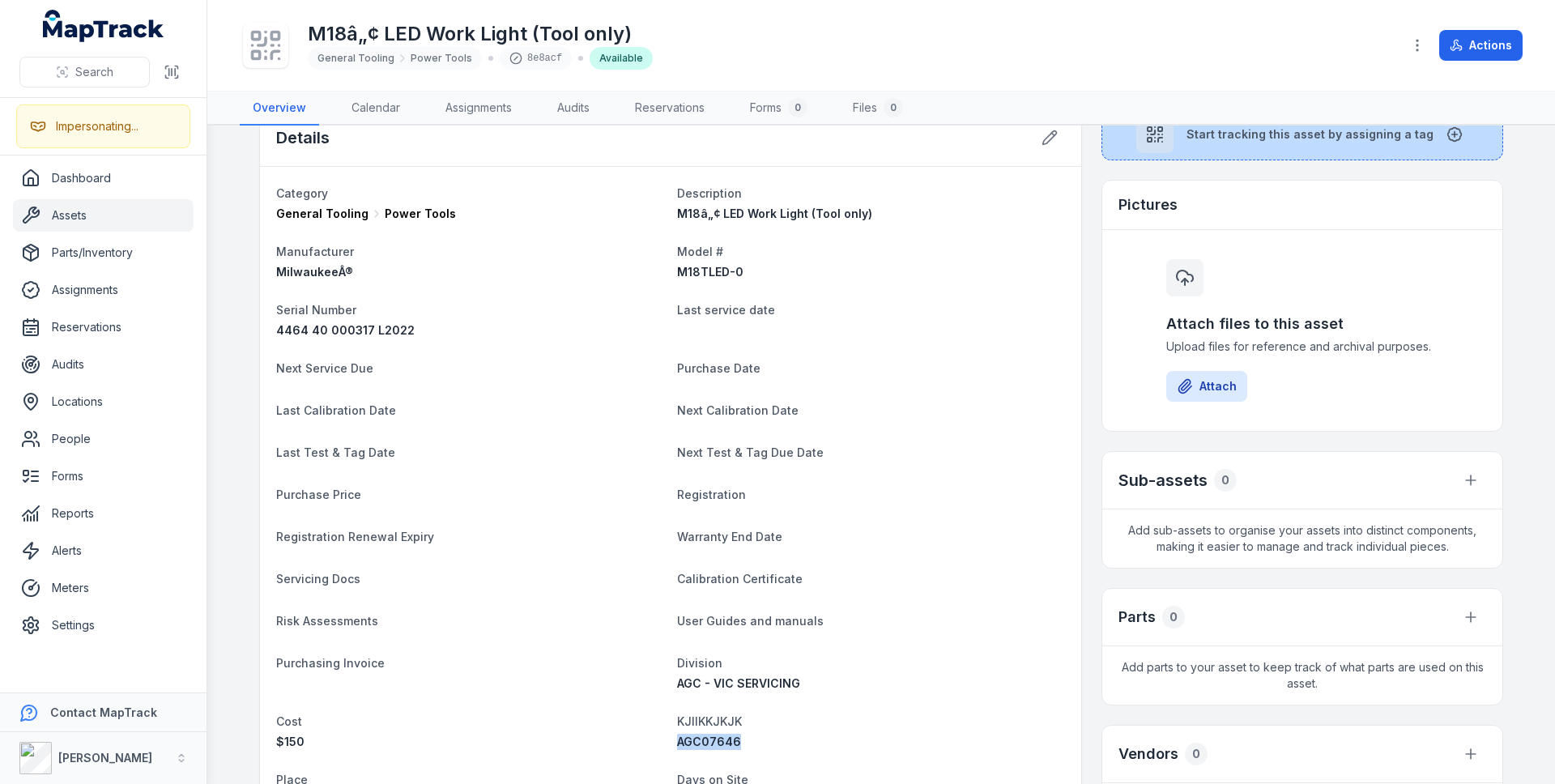
click at [1253, 131] on span "Start tracking this asset by assigning a tag" at bounding box center [1309, 135] width 247 height 16
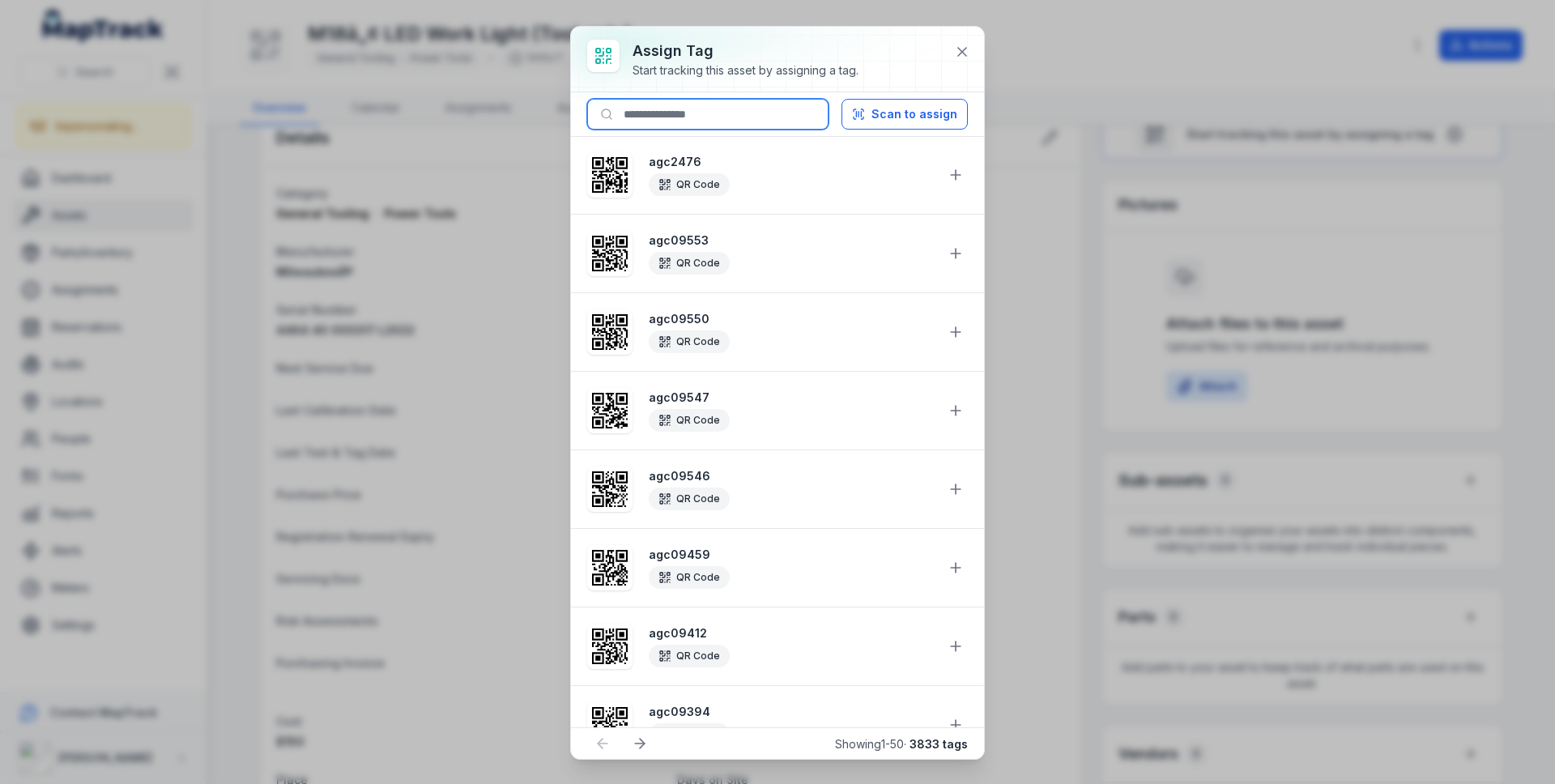
click at [704, 123] on input at bounding box center [708, 114] width 241 height 31
paste input "********"
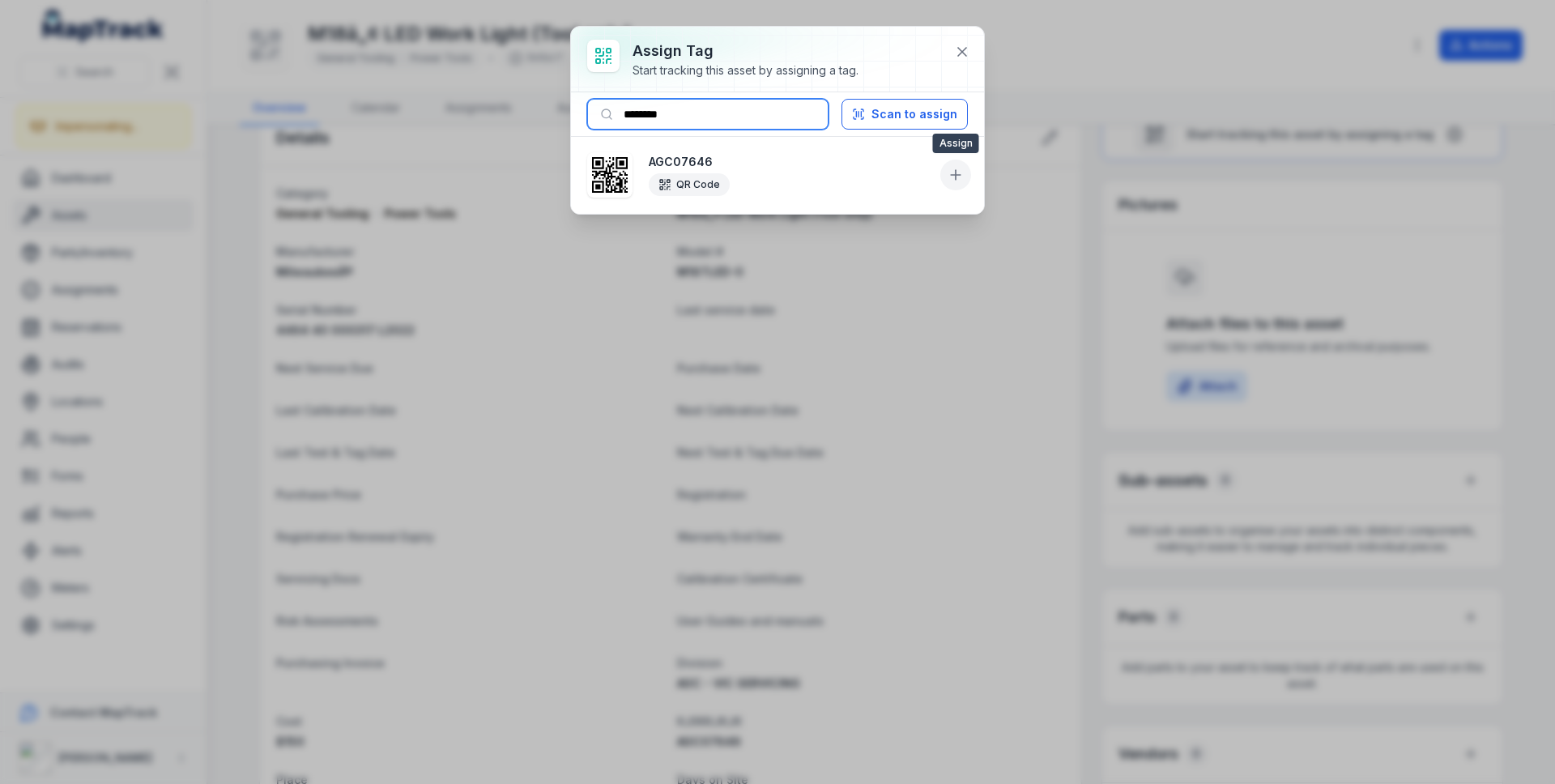
type input "********"
click at [952, 165] on button at bounding box center [955, 175] width 31 height 31
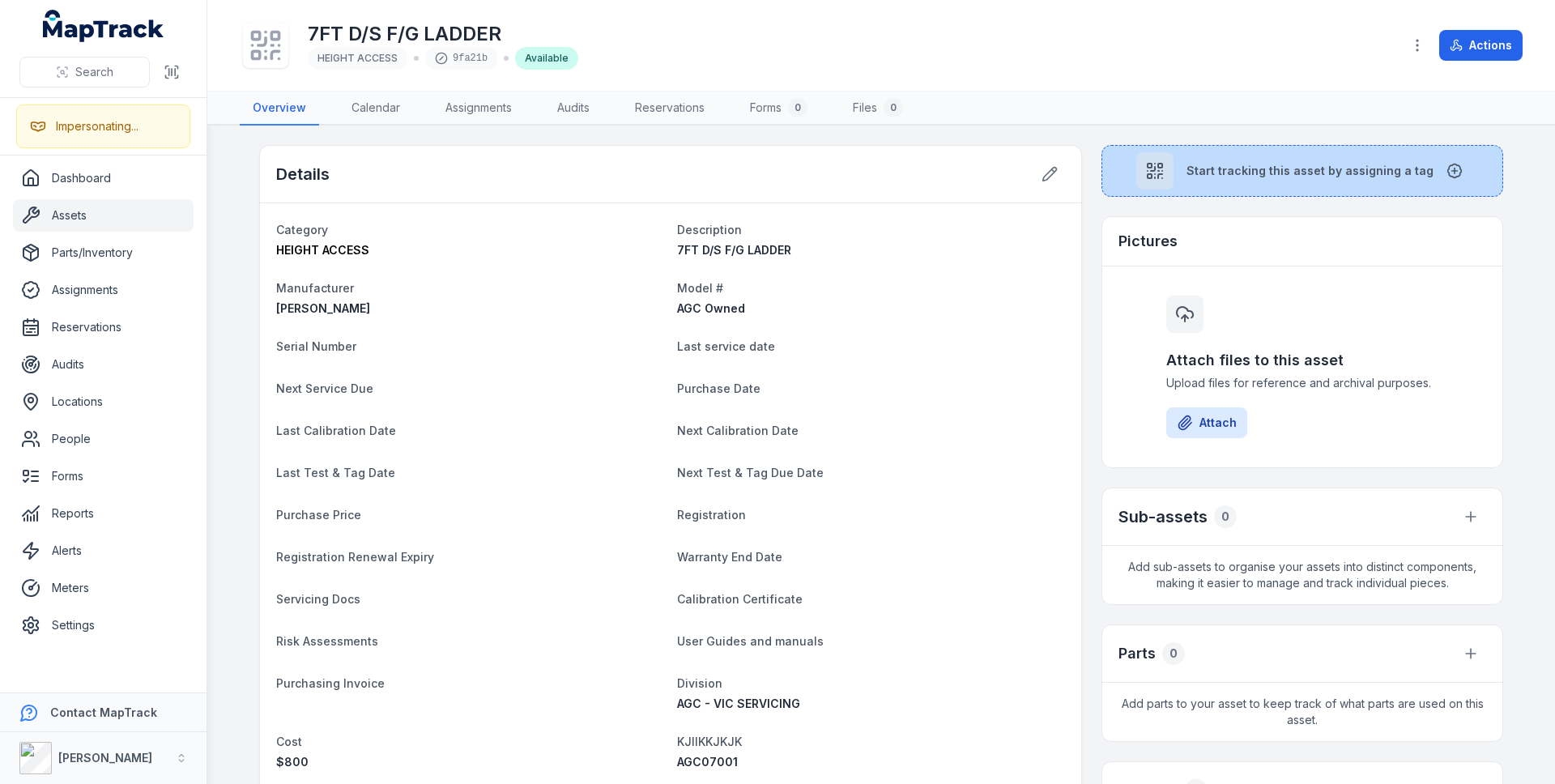
click at [1161, 162] on icon at bounding box center [1155, 171] width 20 height 20
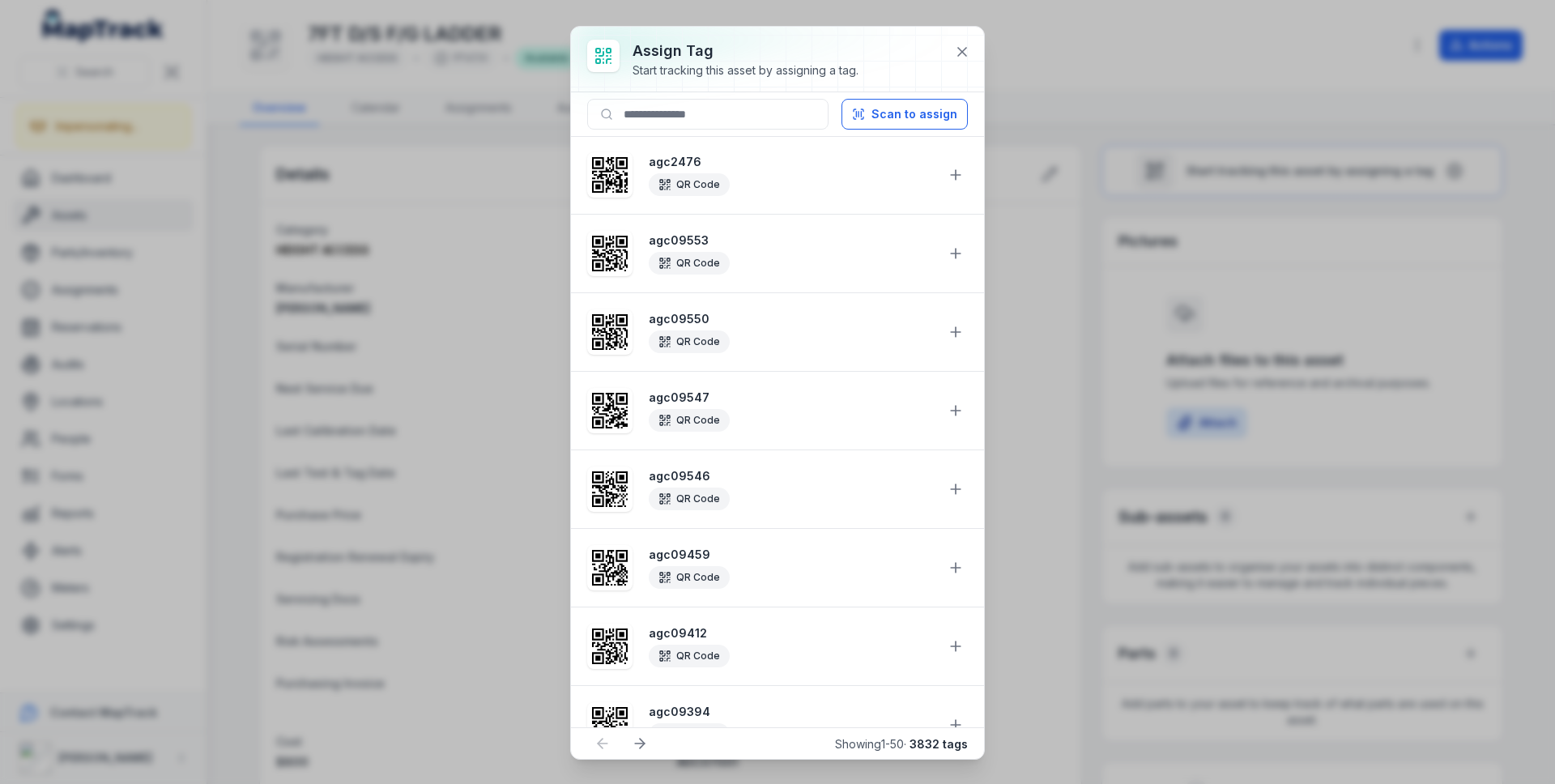
click at [423, 282] on div "Assign tag Start tracking this asset by assigning a tag. Scan to assign agc2476…" at bounding box center [778, 392] width 1555 height 784
click at [967, 55] on icon at bounding box center [962, 52] width 16 height 16
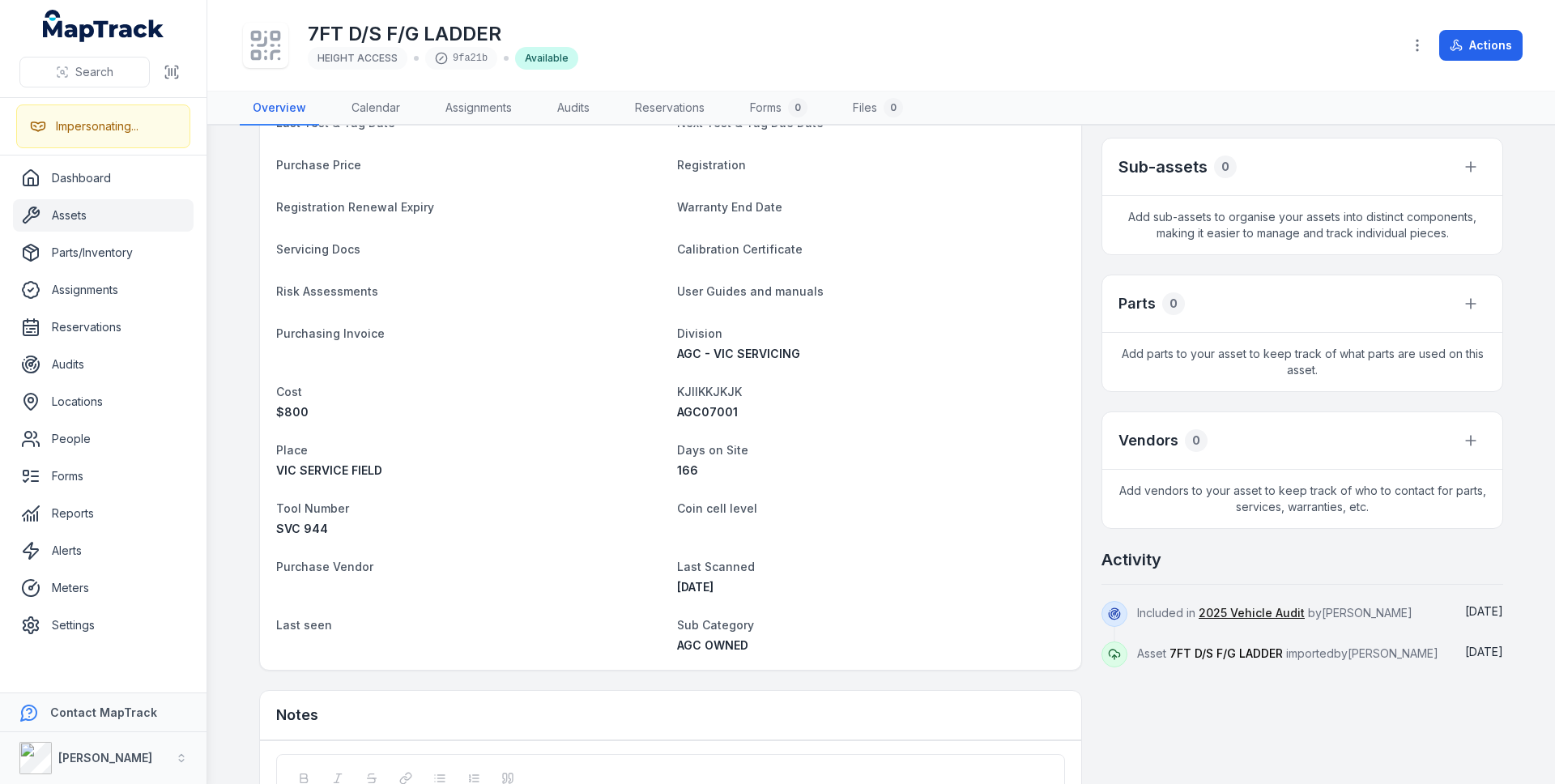
scroll to position [513, 0]
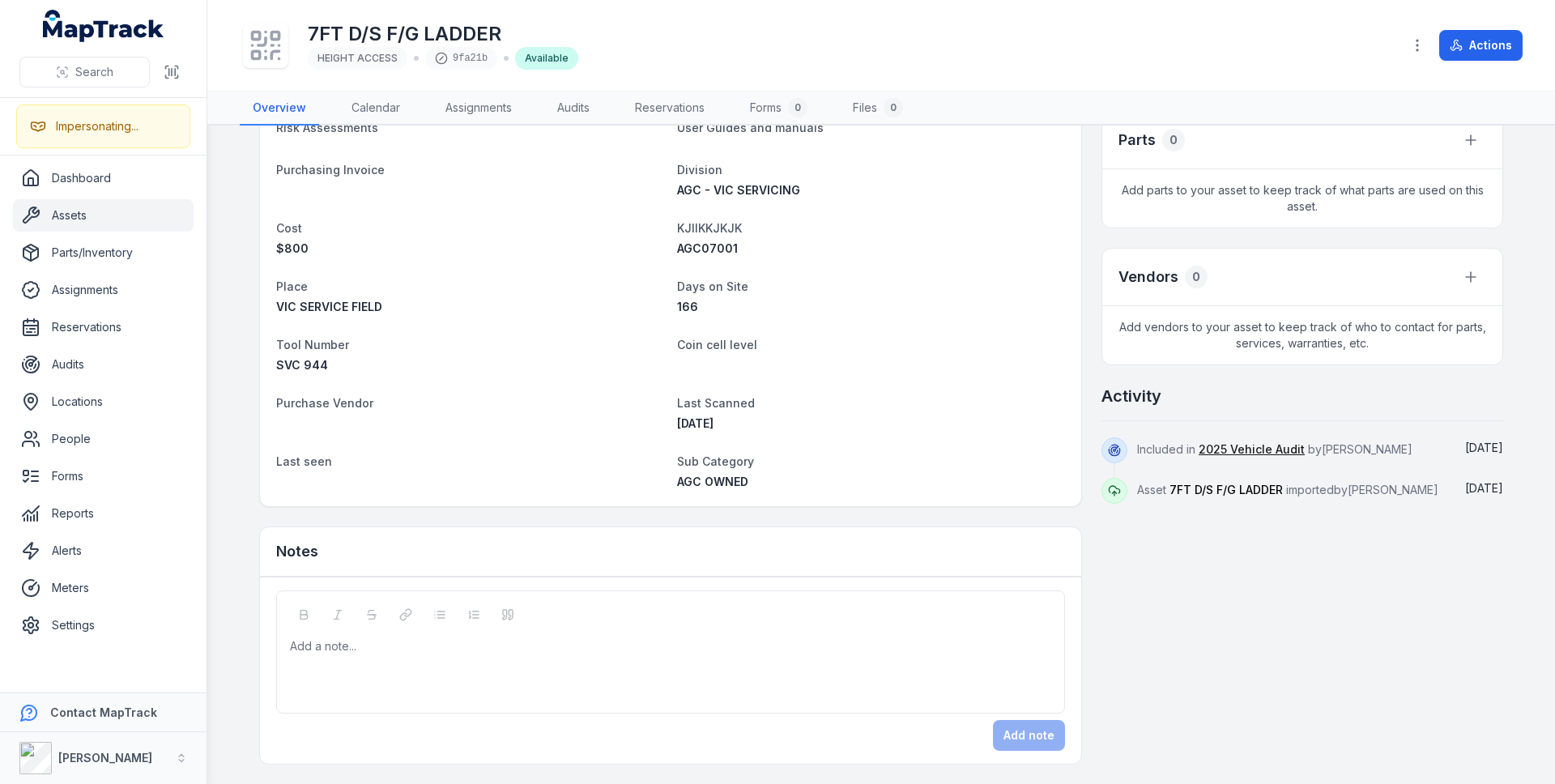
click at [707, 250] on span "AGC07001" at bounding box center [707, 248] width 60 height 14
copy span "AGC07001"
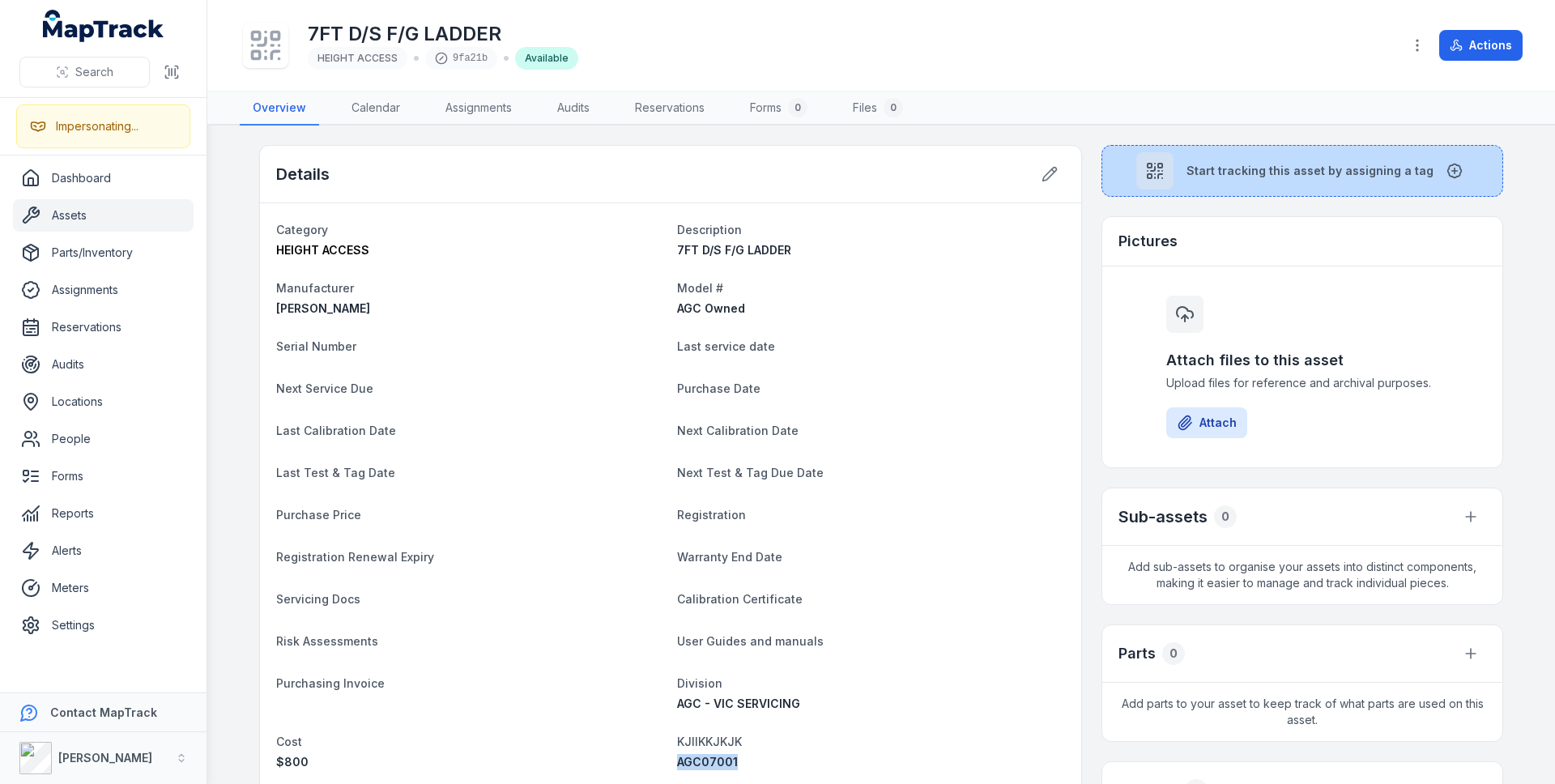
click at [1137, 166] on div at bounding box center [1155, 171] width 38 height 38
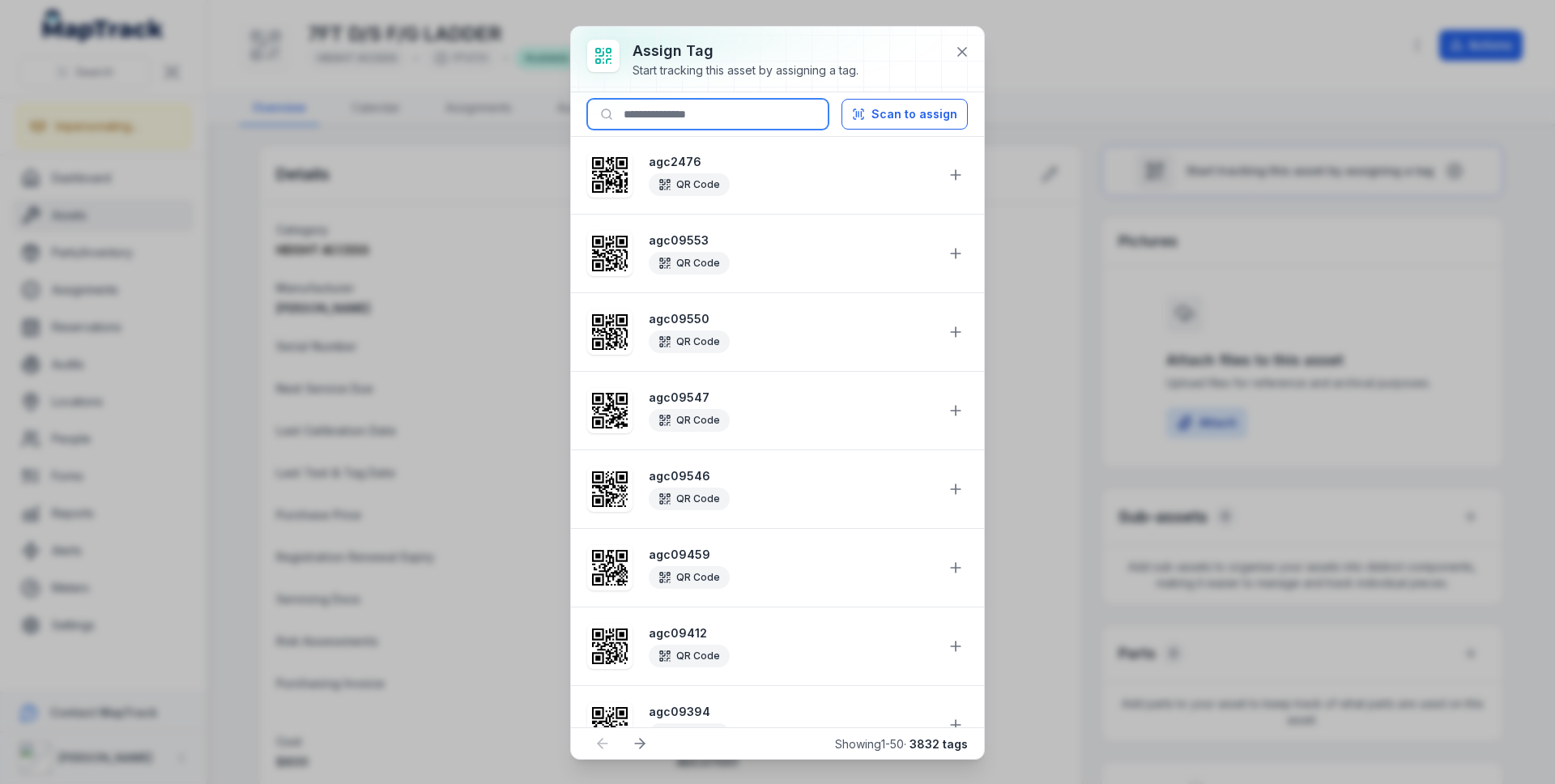
click at [791, 116] on input at bounding box center [708, 114] width 241 height 31
paste input "********"
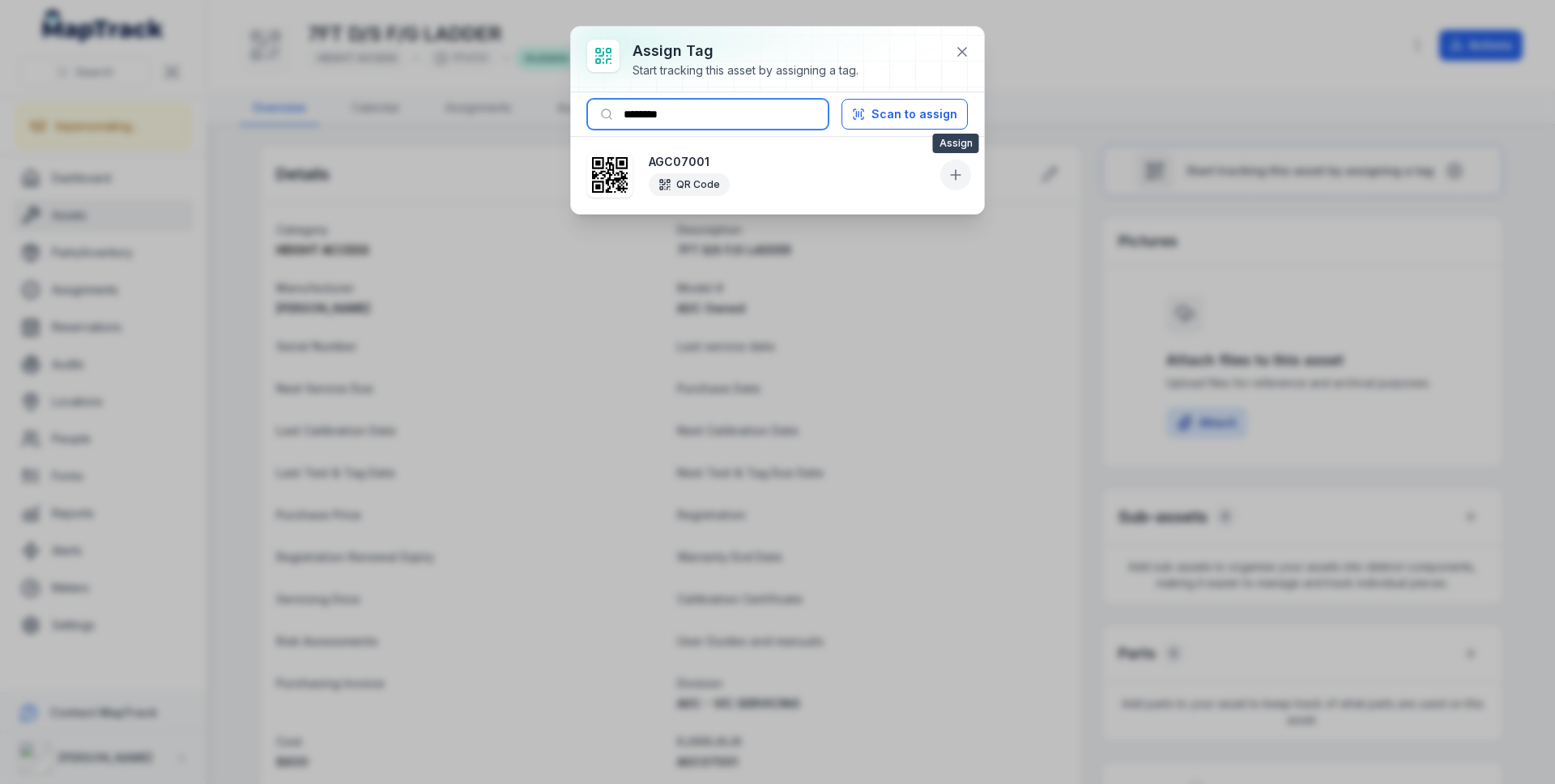
type input "********"
click at [947, 169] on icon at bounding box center [955, 175] width 16 height 16
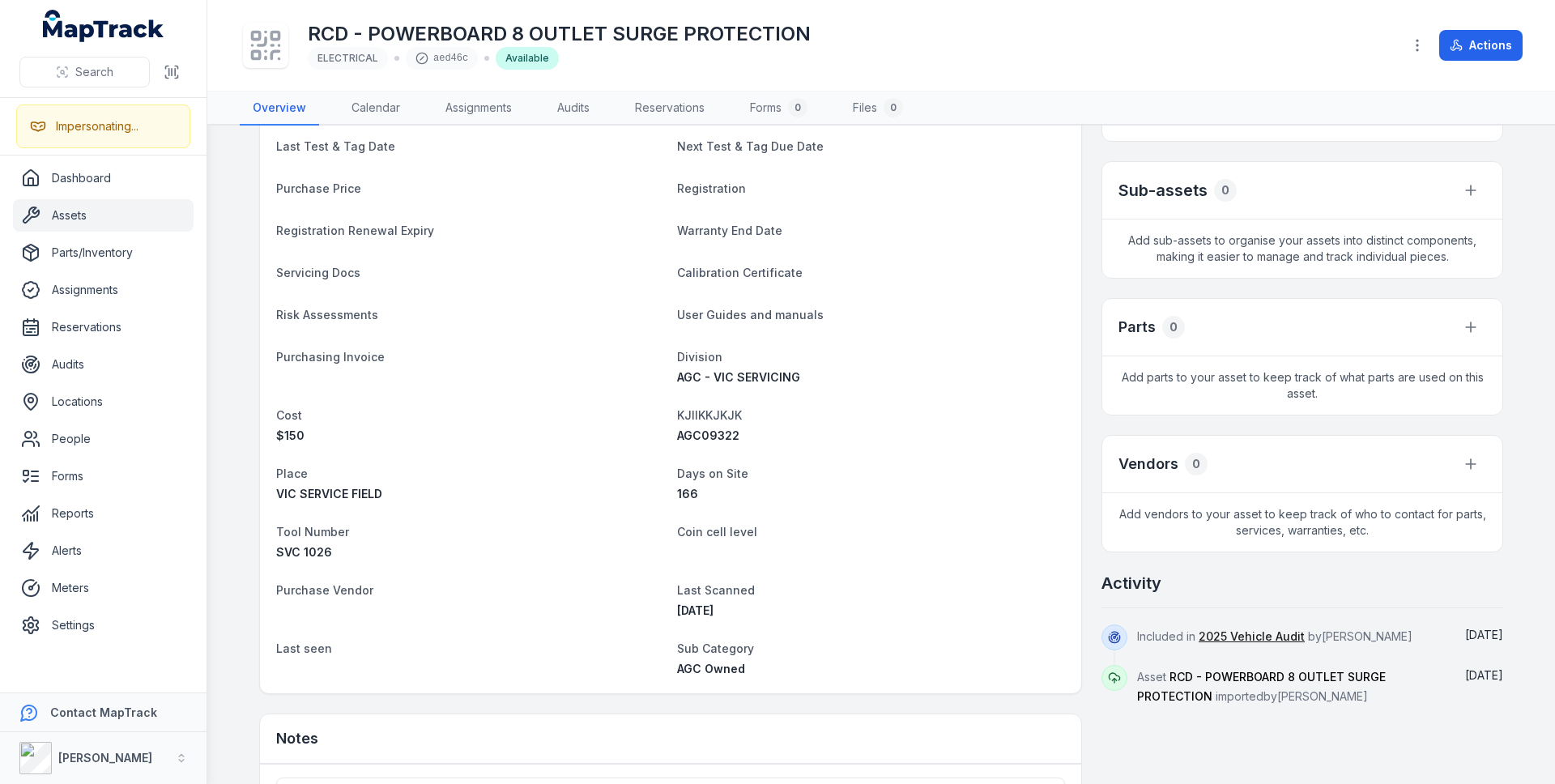
scroll to position [513, 0]
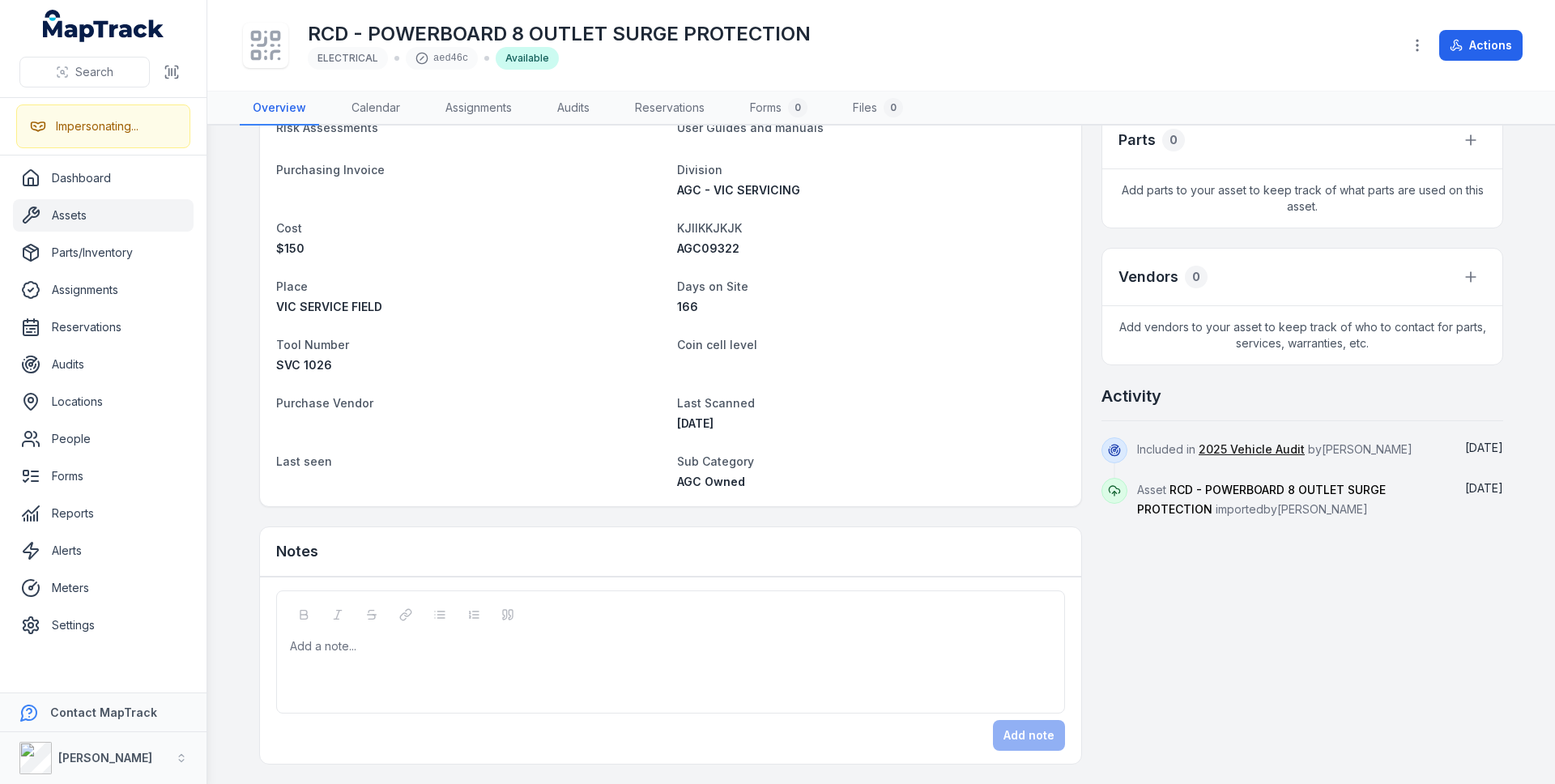
click at [705, 253] on span "AGC09322" at bounding box center [708, 248] width 62 height 14
copy span "AGC09322"
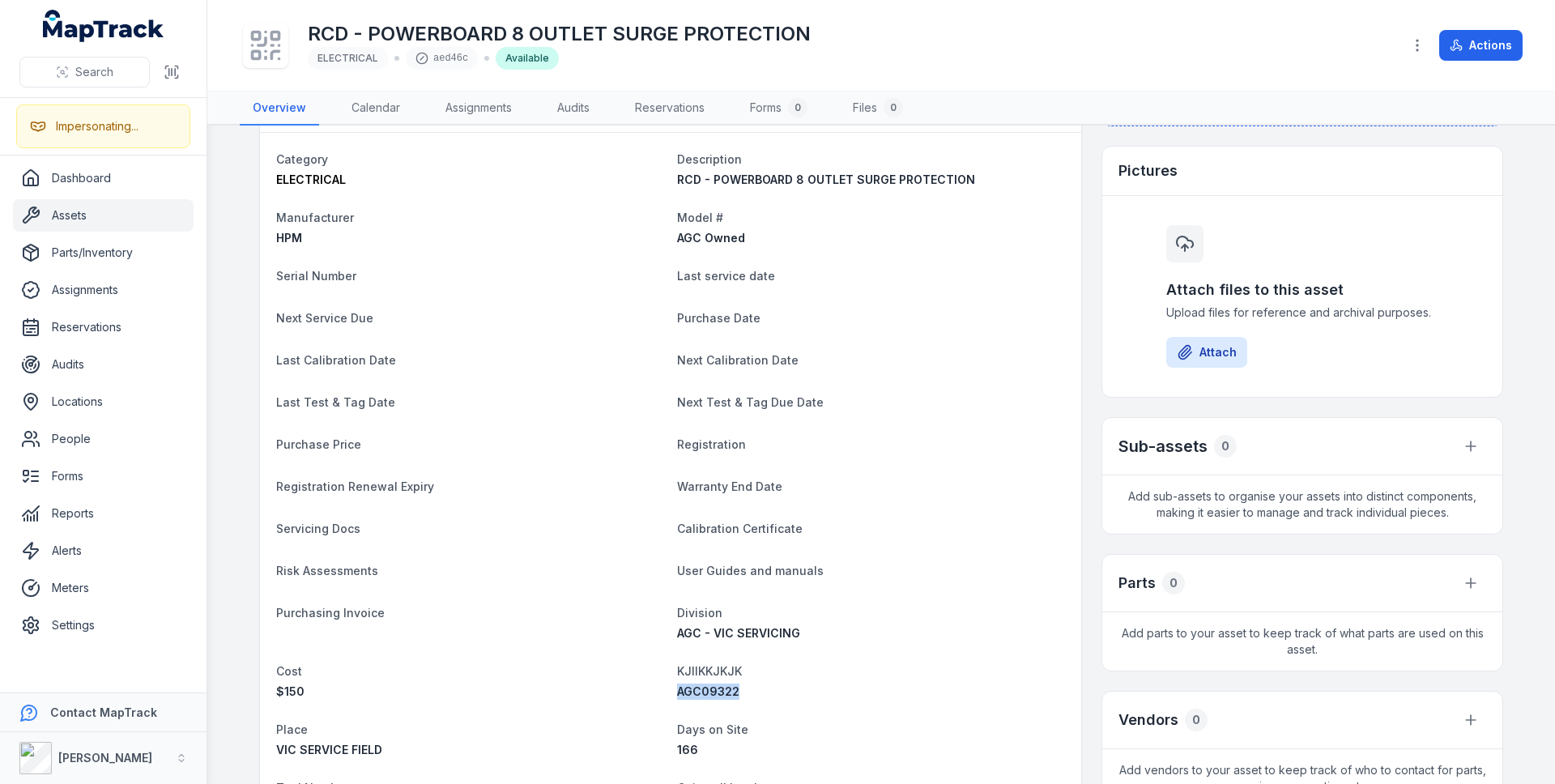
scroll to position [0, 0]
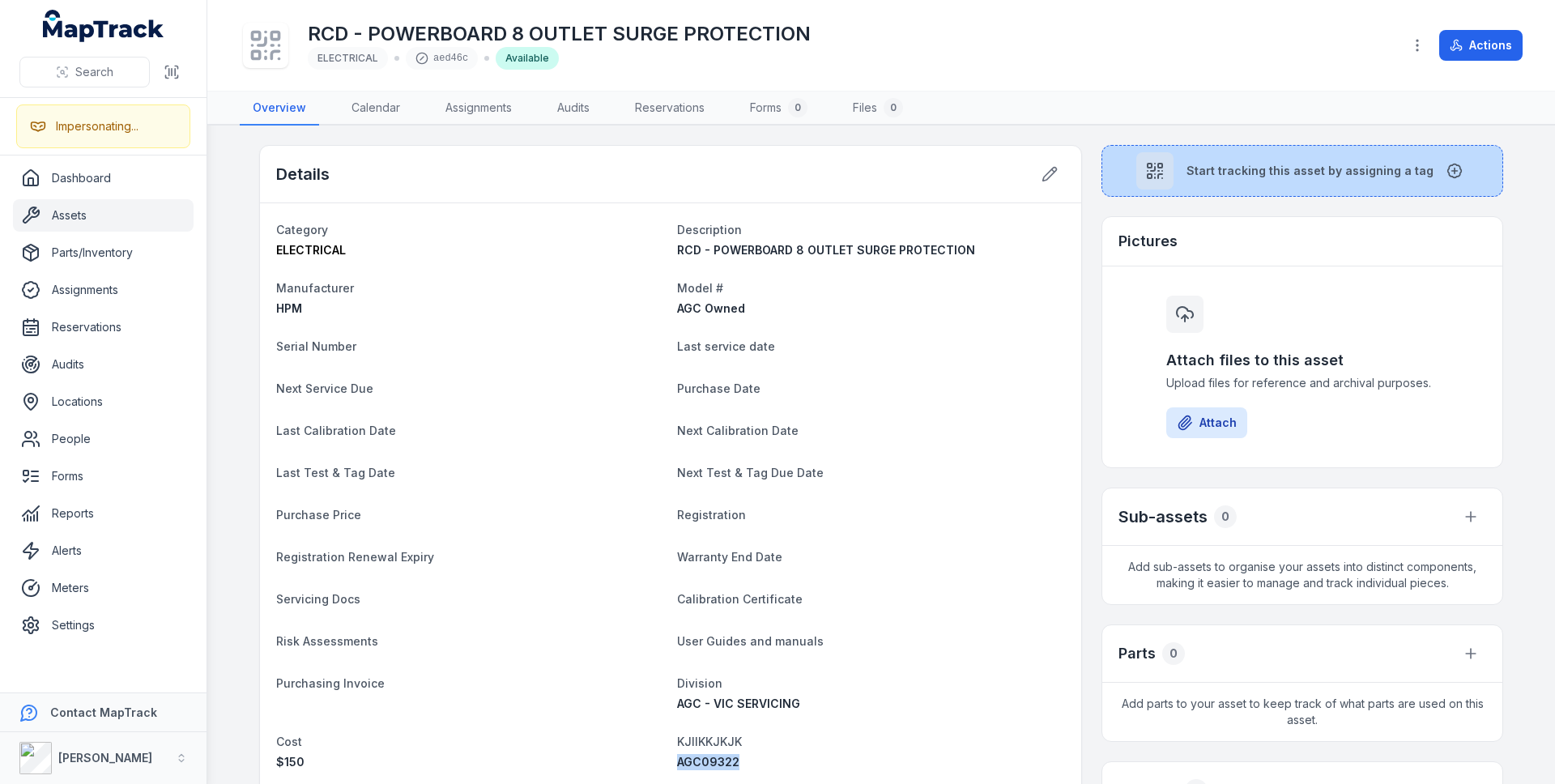
click at [1248, 179] on button "Start tracking this asset by assigning a tag" at bounding box center [1302, 171] width 401 height 52
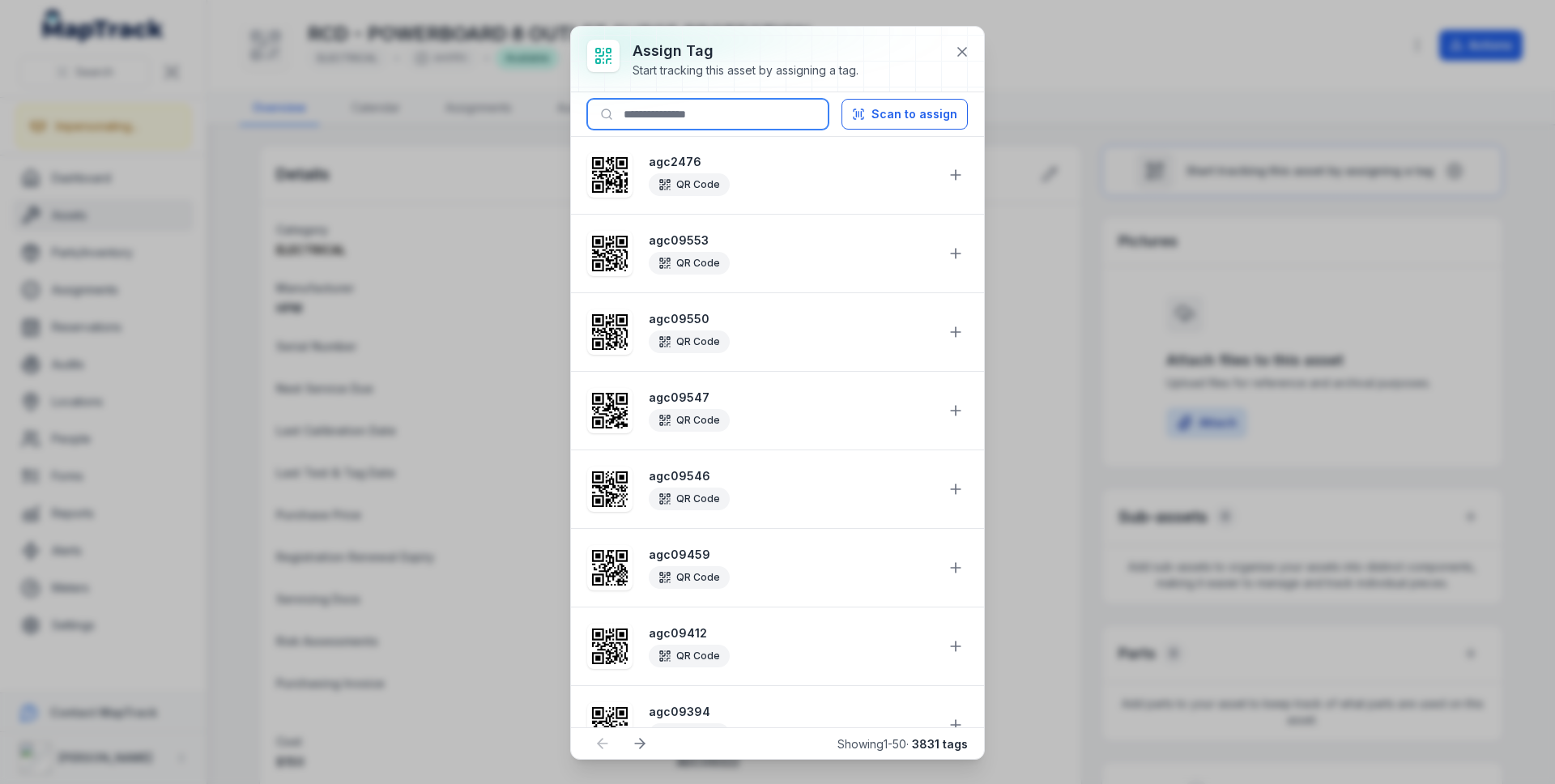
click at [783, 100] on input at bounding box center [708, 114] width 241 height 31
paste input "********"
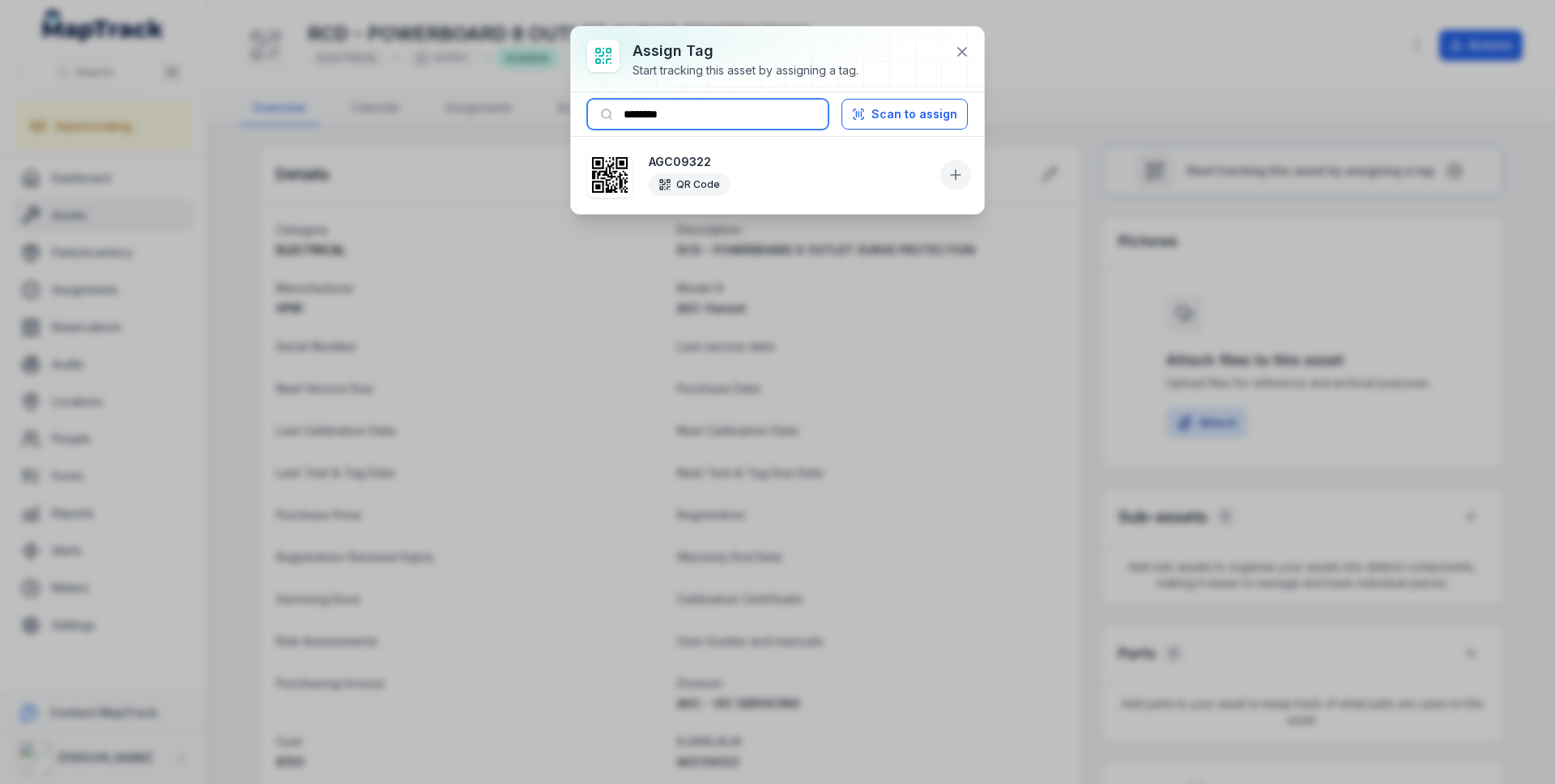
type input "********"
click at [957, 175] on icon at bounding box center [955, 175] width 16 height 16
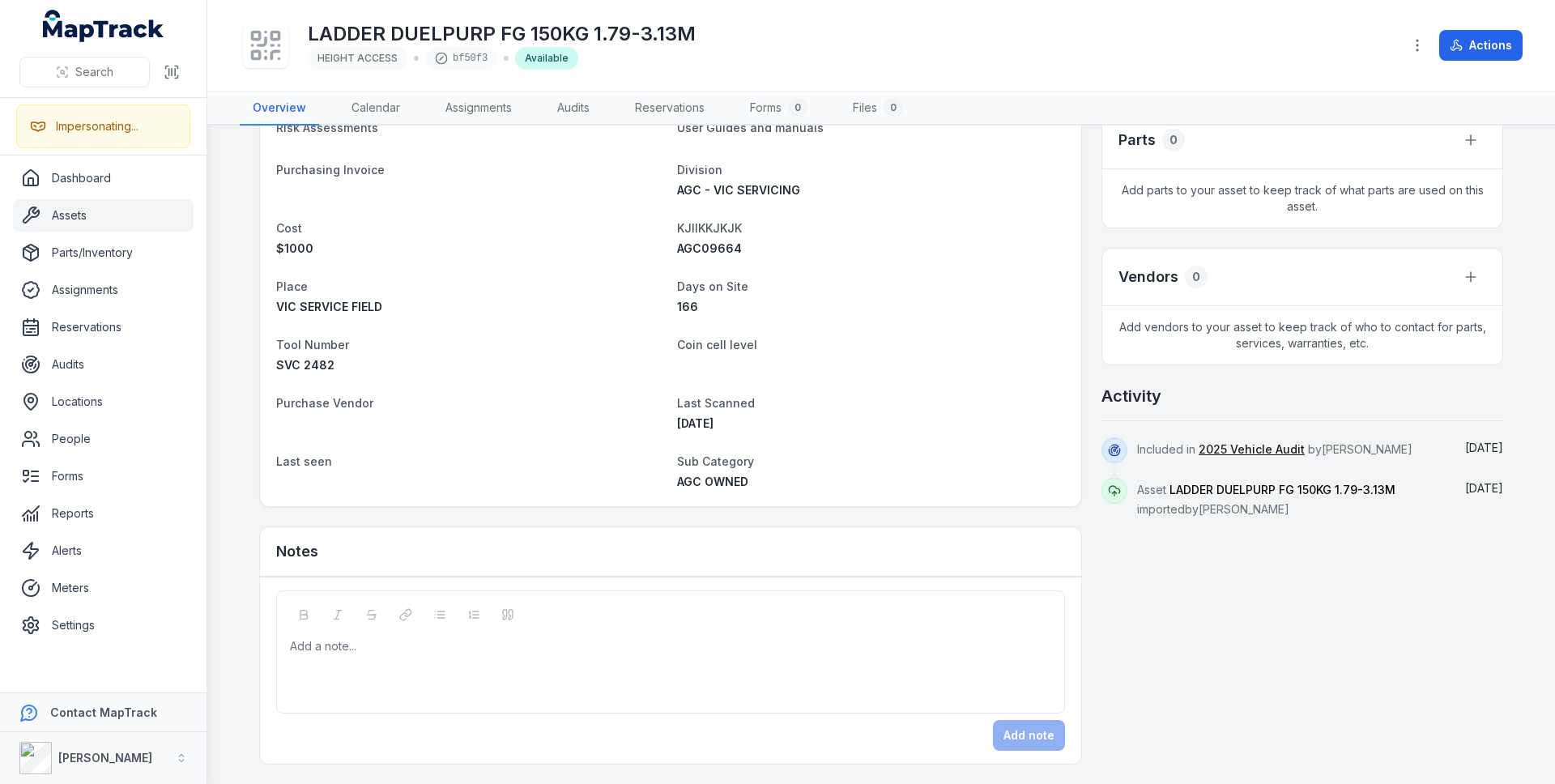
scroll to position [510, 0]
click at [698, 259] on div "AGC09664" at bounding box center [871, 252] width 388 height 16
copy span "AGC09664"
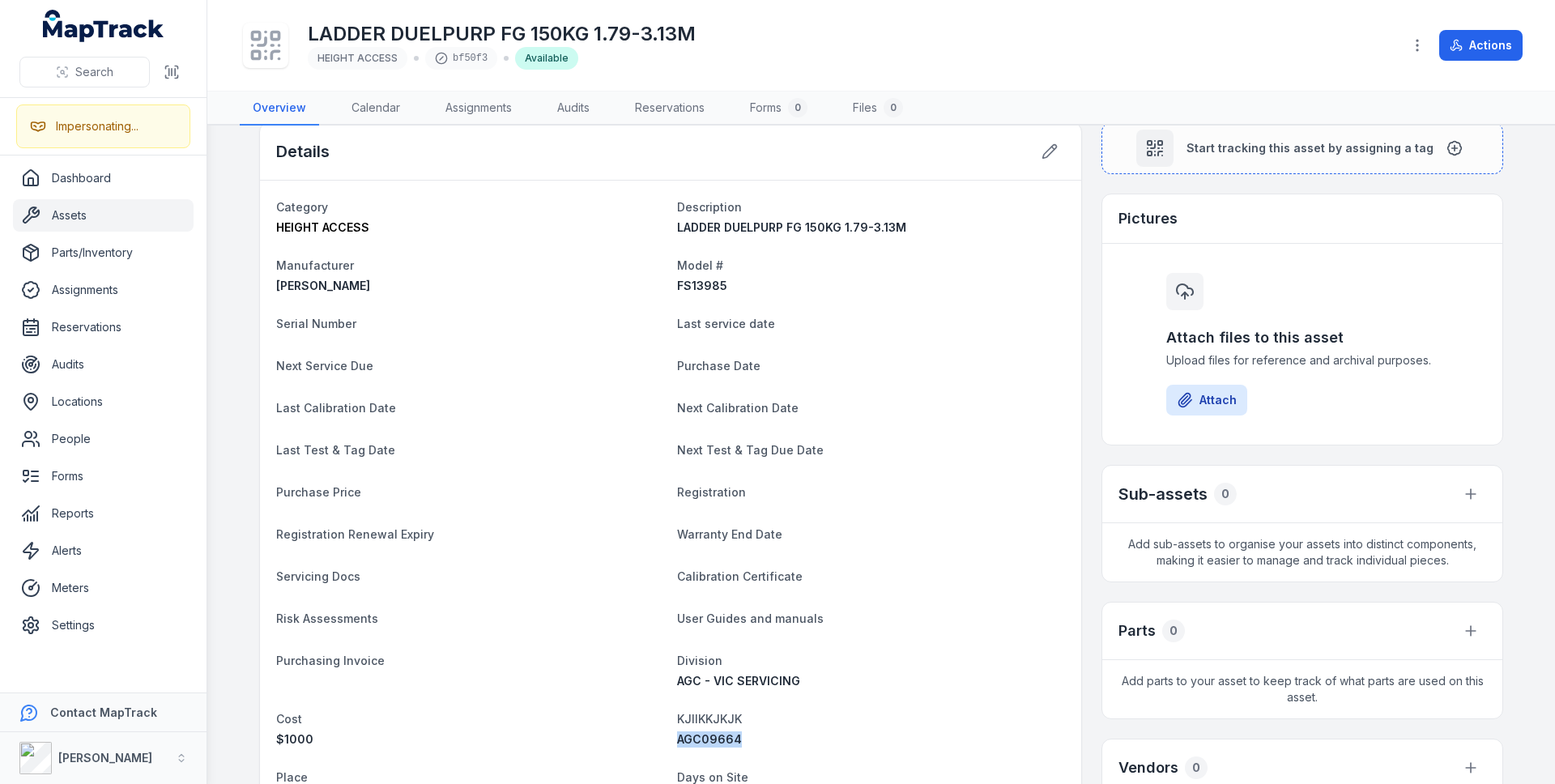
scroll to position [0, 0]
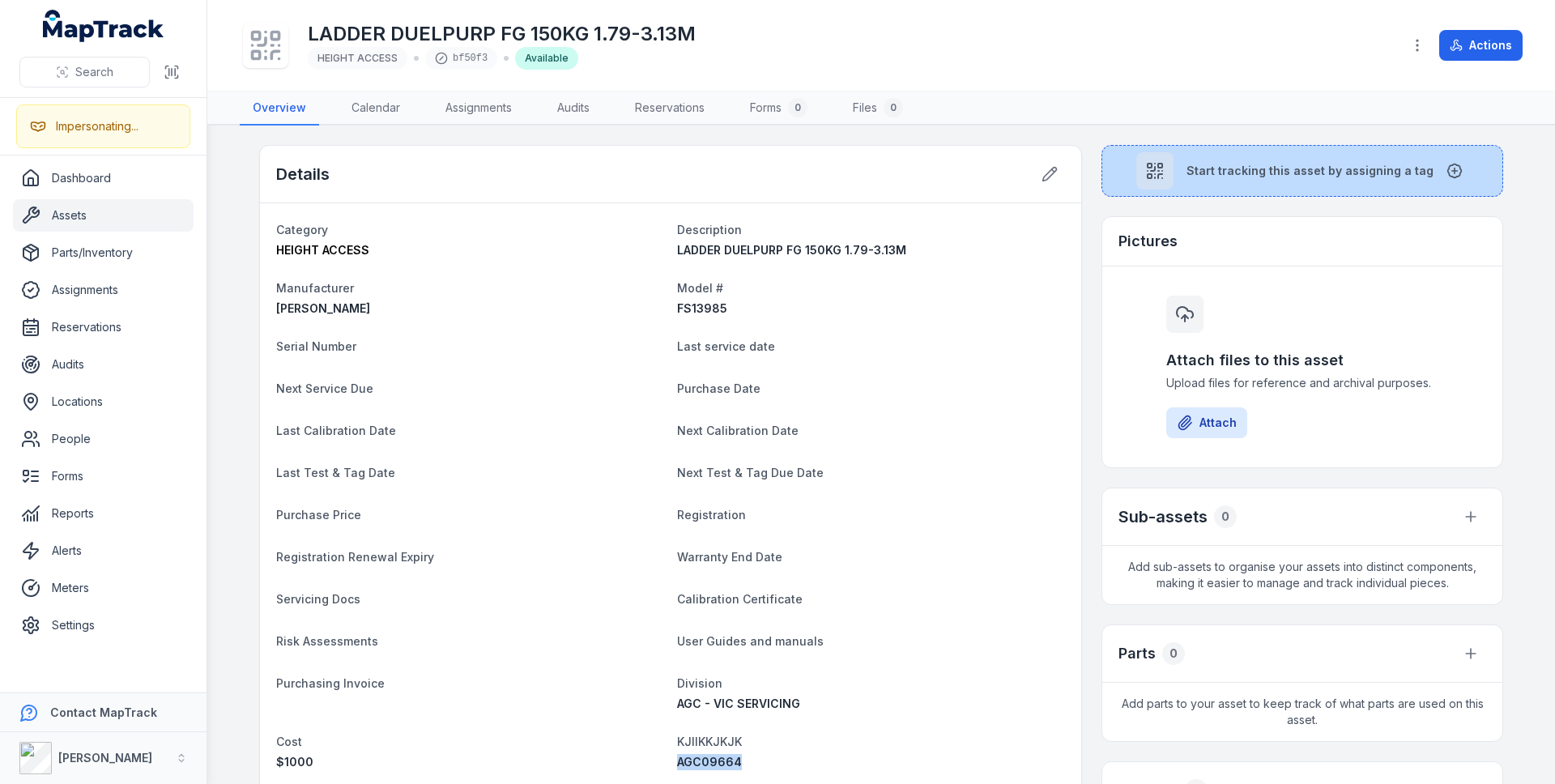
click at [1241, 163] on span "Start tracking this asset by assigning a tag" at bounding box center [1309, 171] width 247 height 16
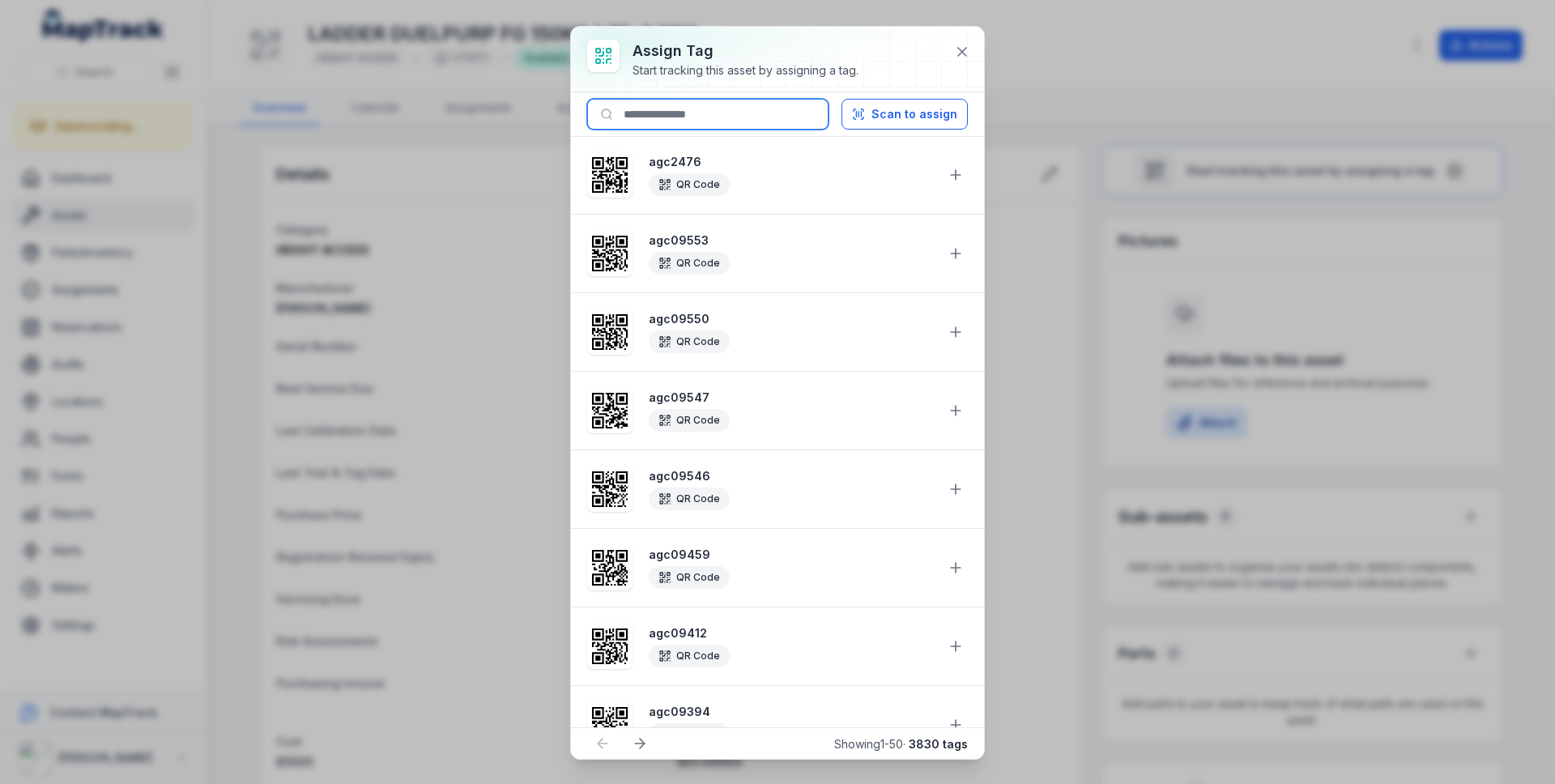
click at [667, 100] on input at bounding box center [708, 114] width 241 height 31
paste input "********"
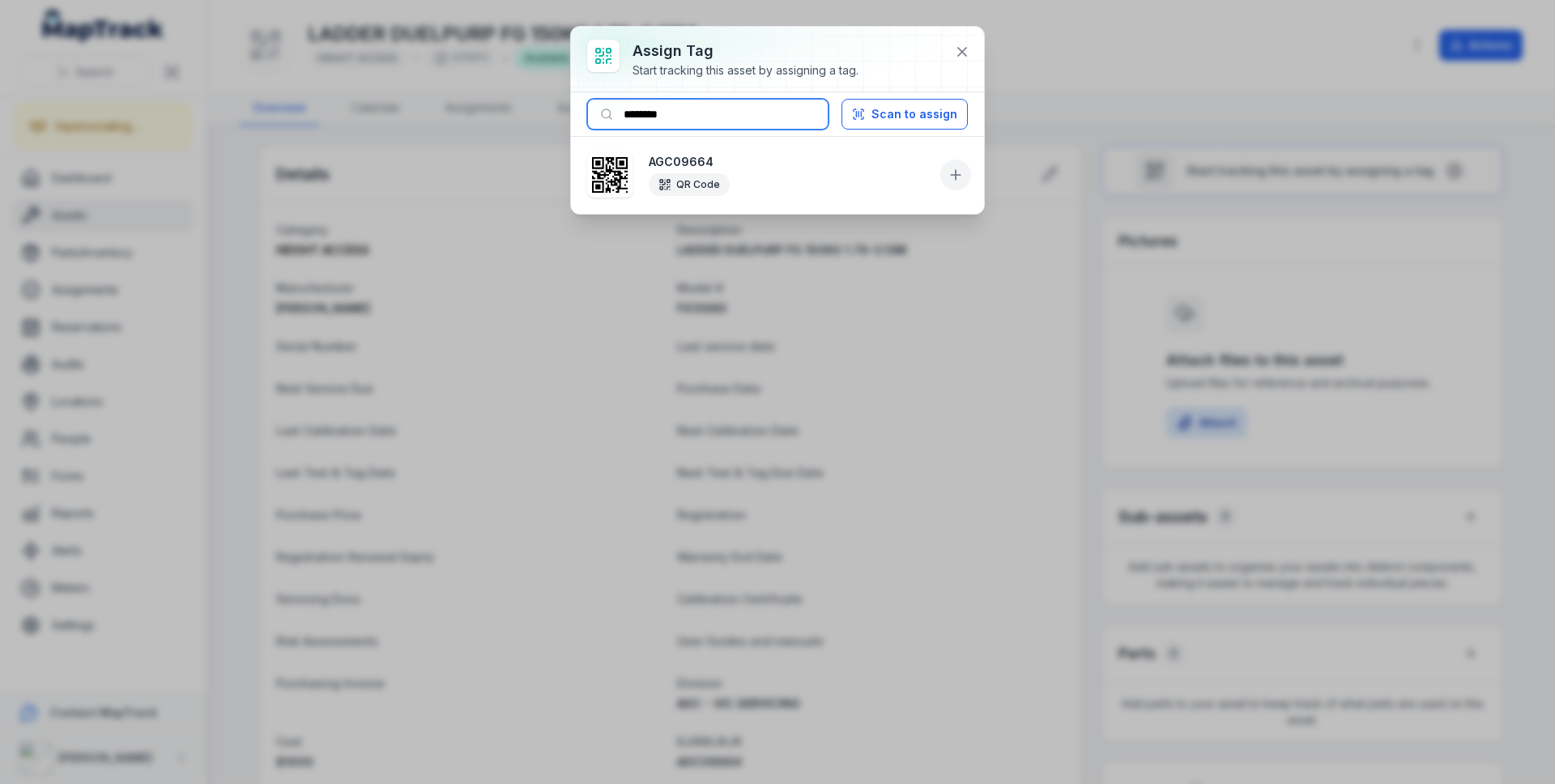
type input "********"
click at [948, 169] on icon at bounding box center [955, 175] width 16 height 16
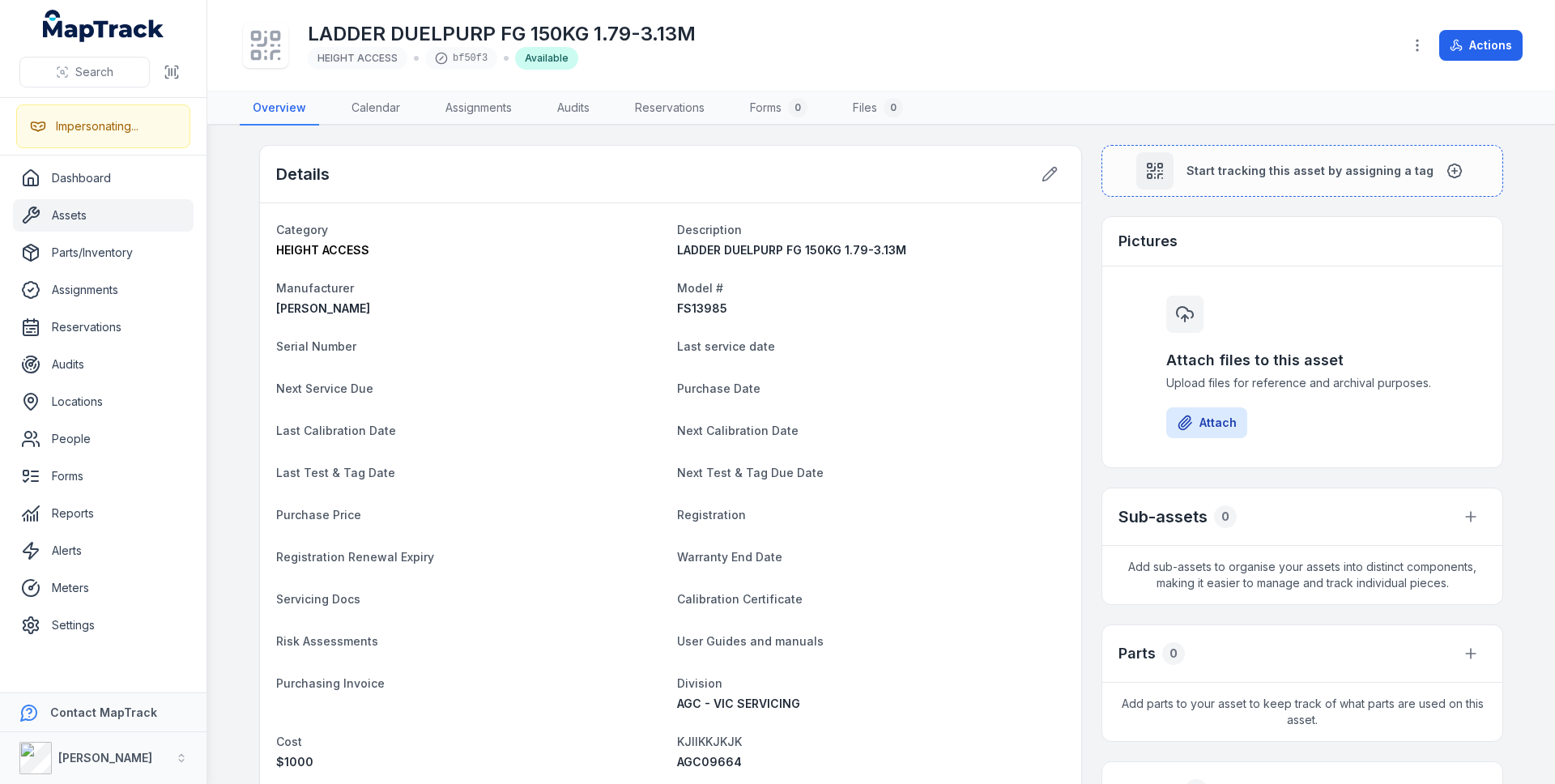
click at [928, 123] on nav "Overview Calendar Assignments Audits Reservations Forms 0 Files 0" at bounding box center [881, 109] width 1283 height 34
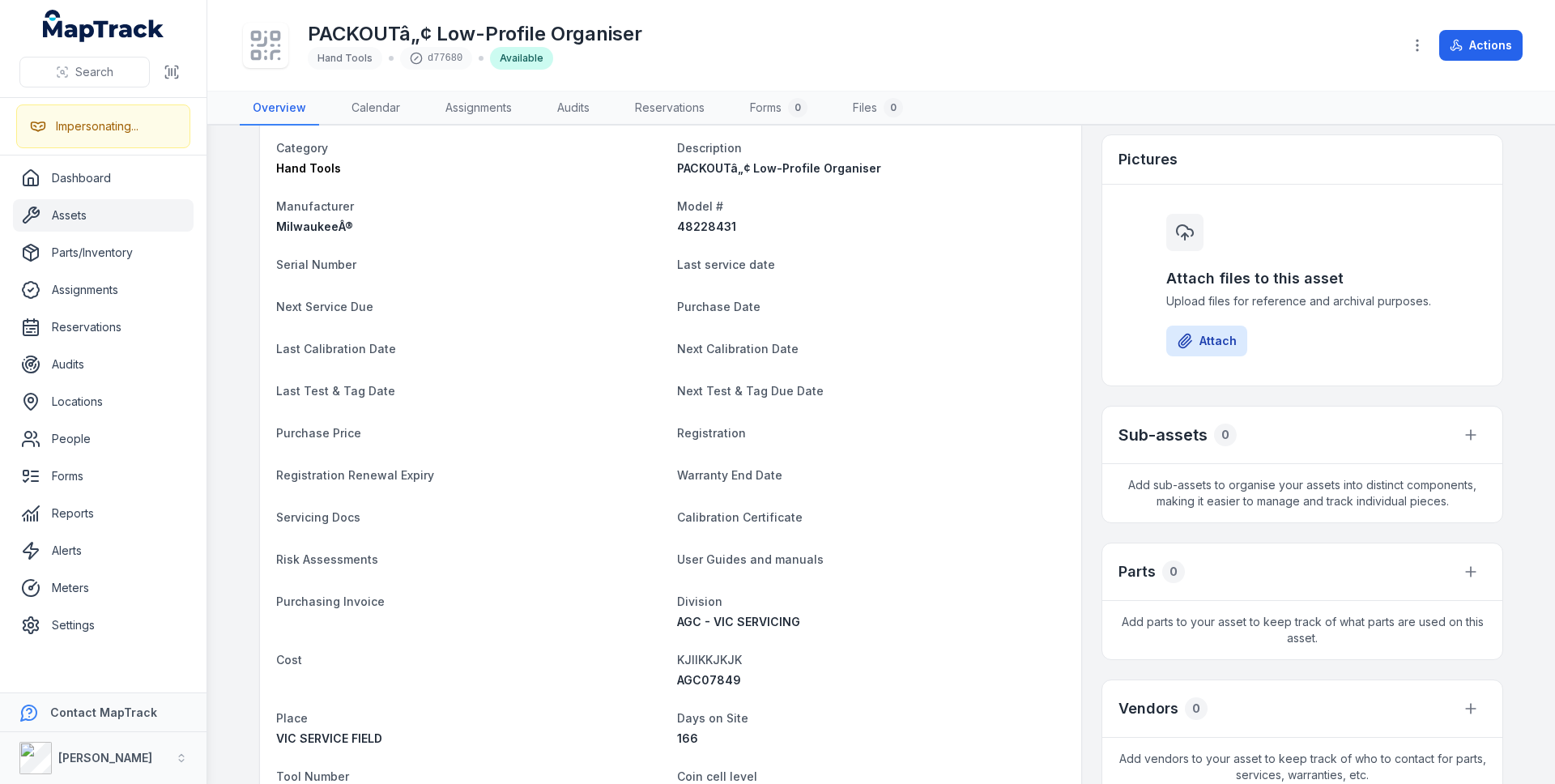
scroll to position [205, 0]
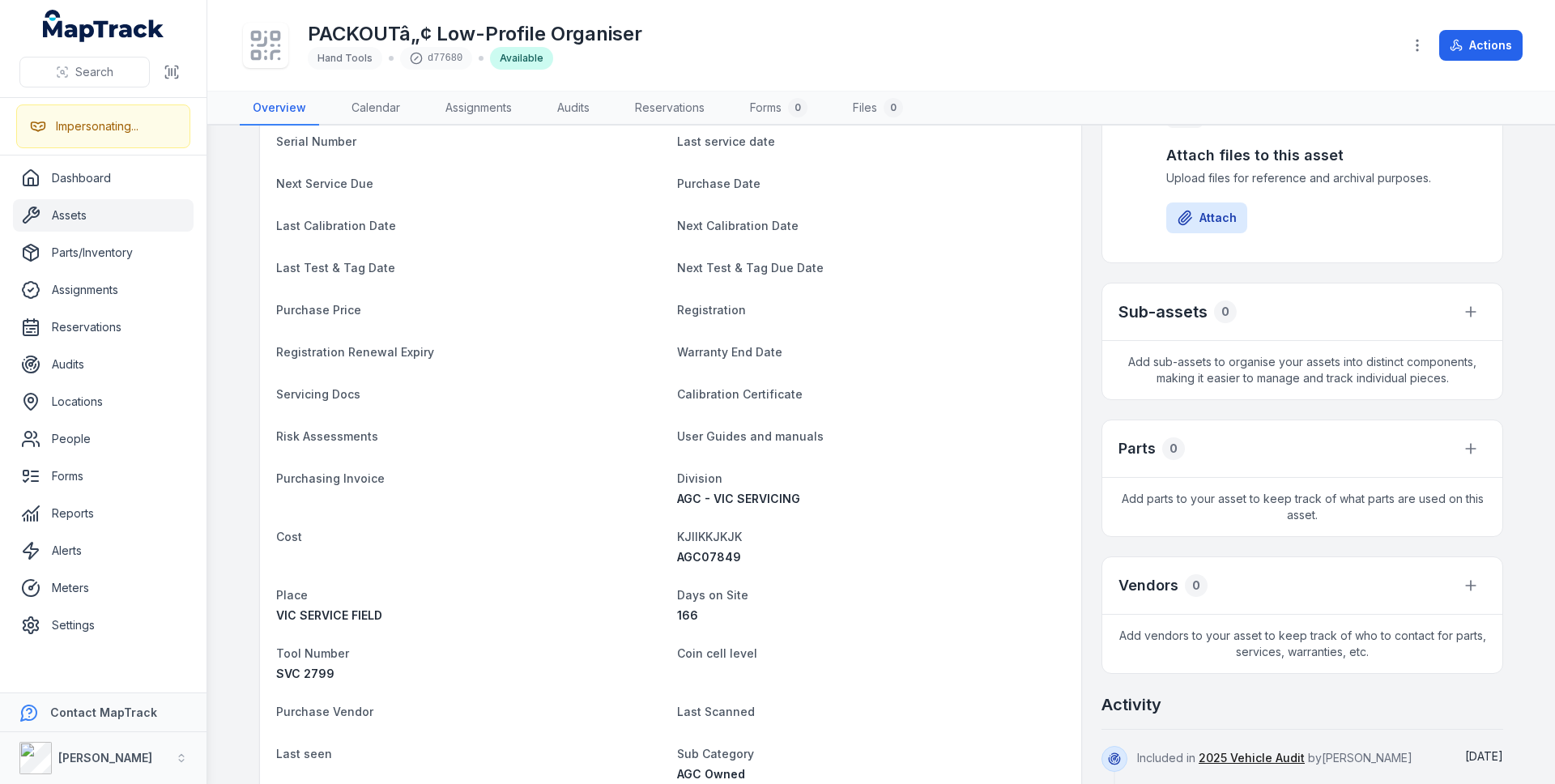
click at [718, 552] on span "AGC07849" at bounding box center [709, 556] width 64 height 14
copy span "AGC07849"
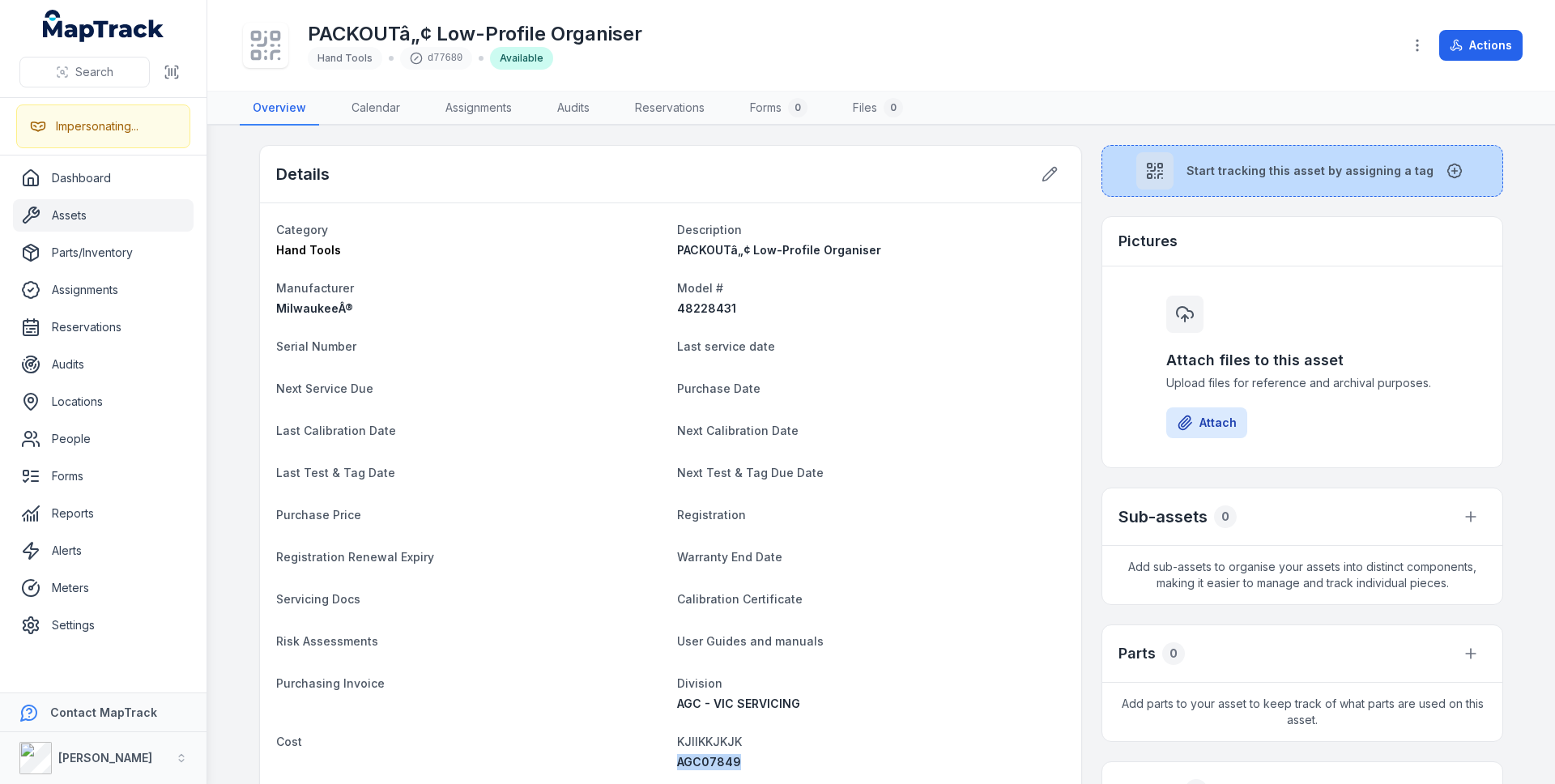
click at [1352, 176] on span "Start tracking this asset by assigning a tag" at bounding box center [1309, 171] width 247 height 16
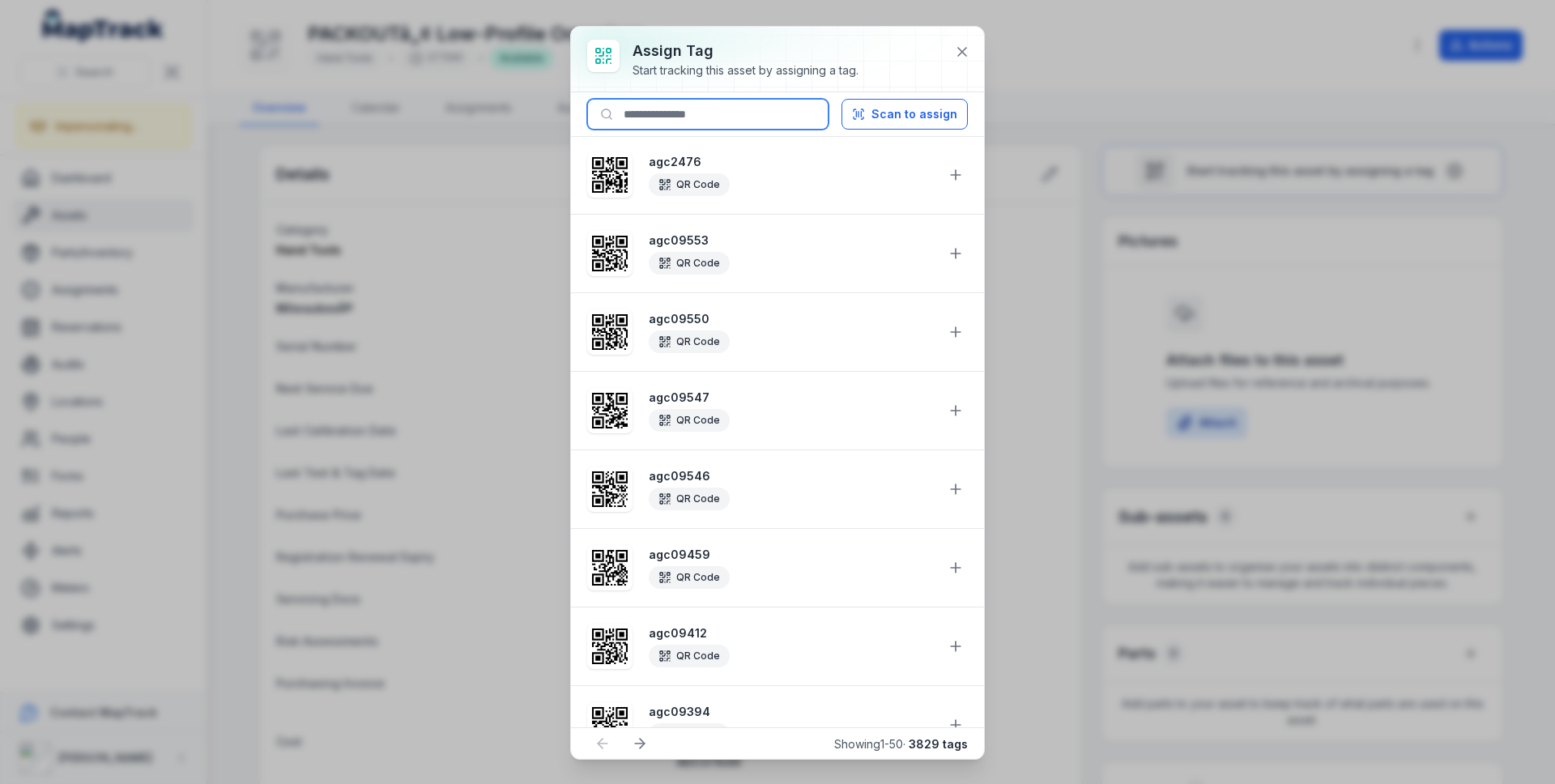
click at [770, 121] on input at bounding box center [708, 114] width 241 height 31
paste input "********"
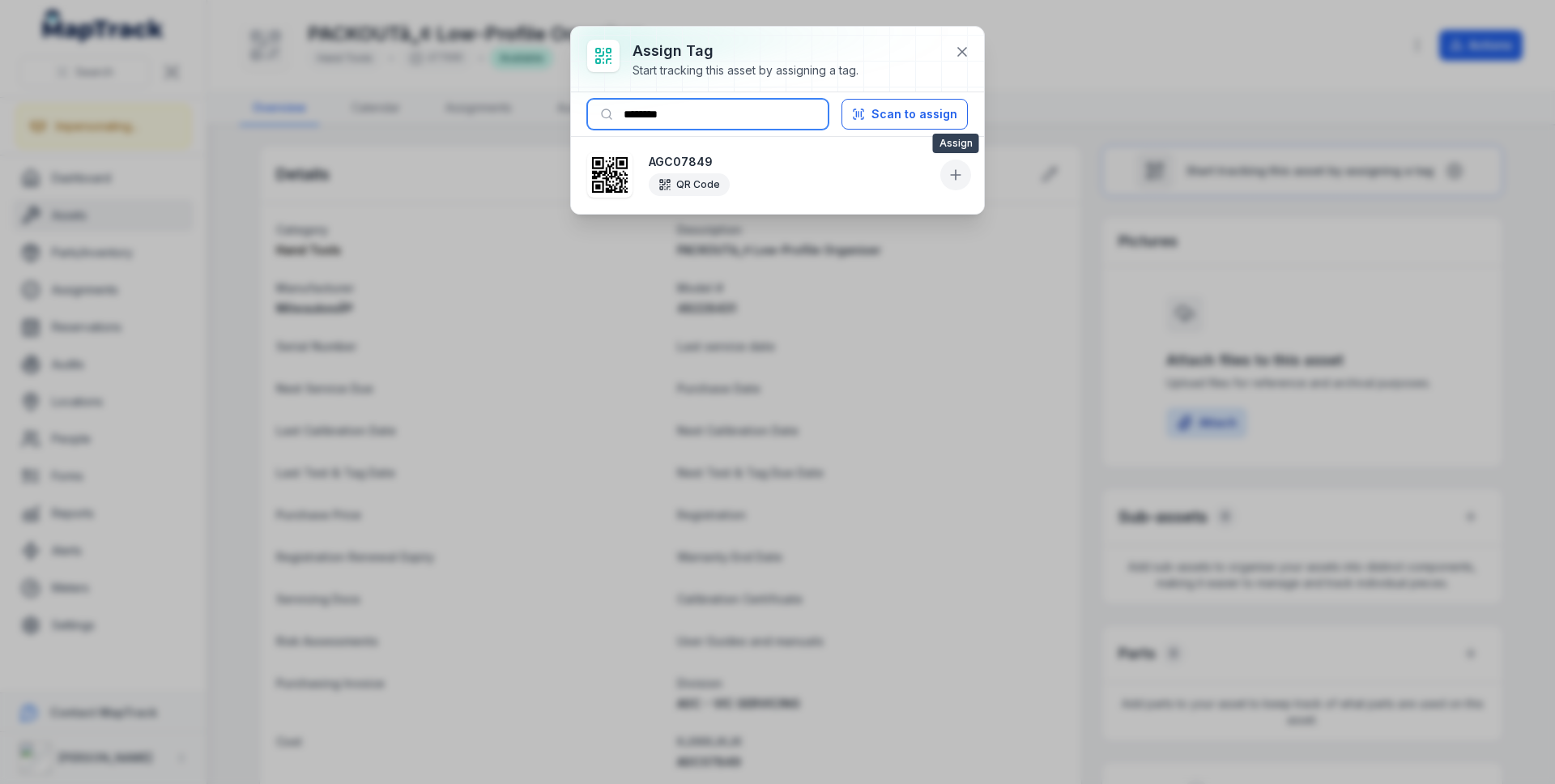
type input "********"
click at [950, 173] on icon at bounding box center [955, 175] width 16 height 16
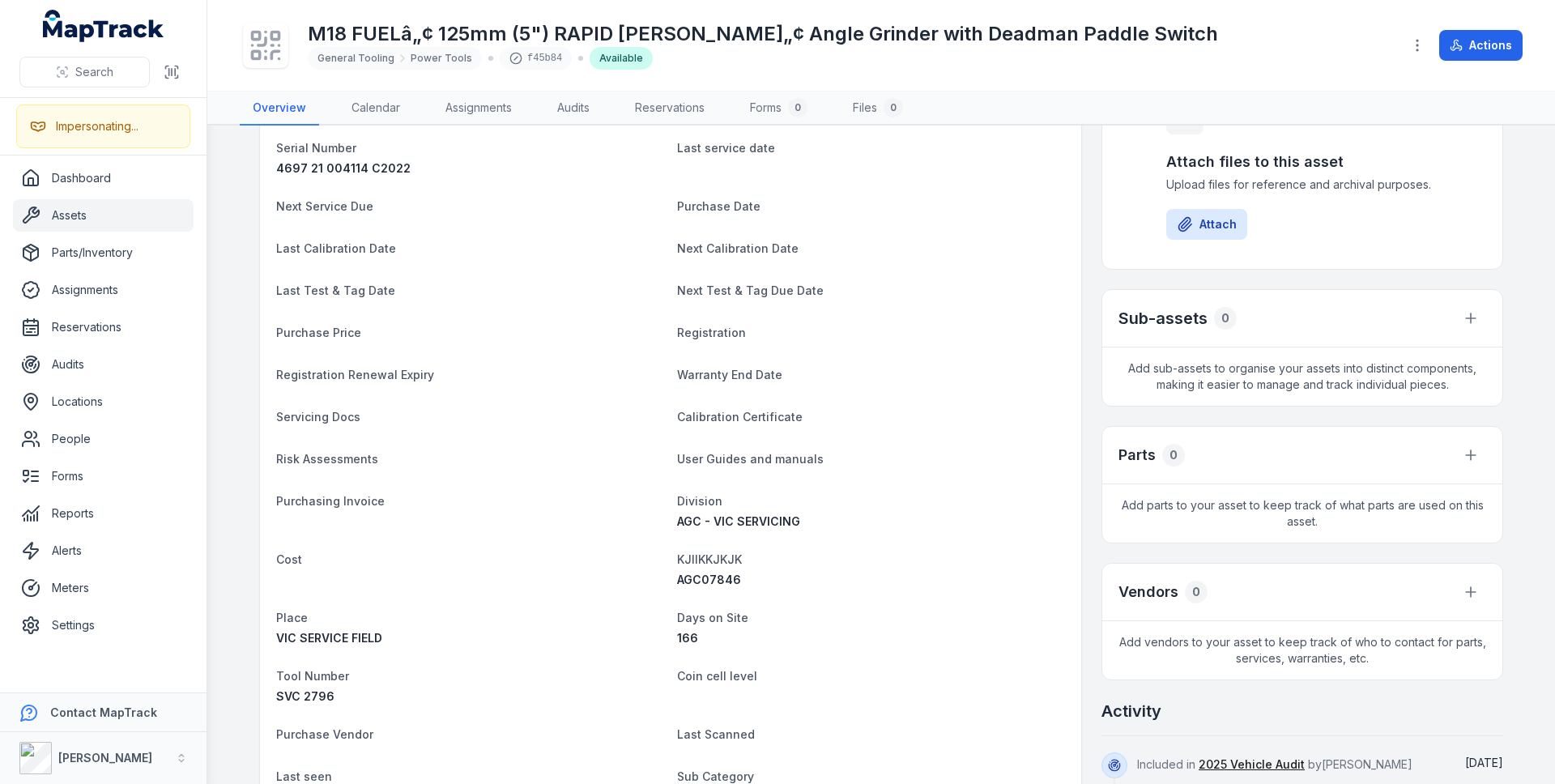
scroll to position [199, 0]
click at [715, 575] on span "AGC07846" at bounding box center [709, 578] width 64 height 14
copy span "AGC07846"
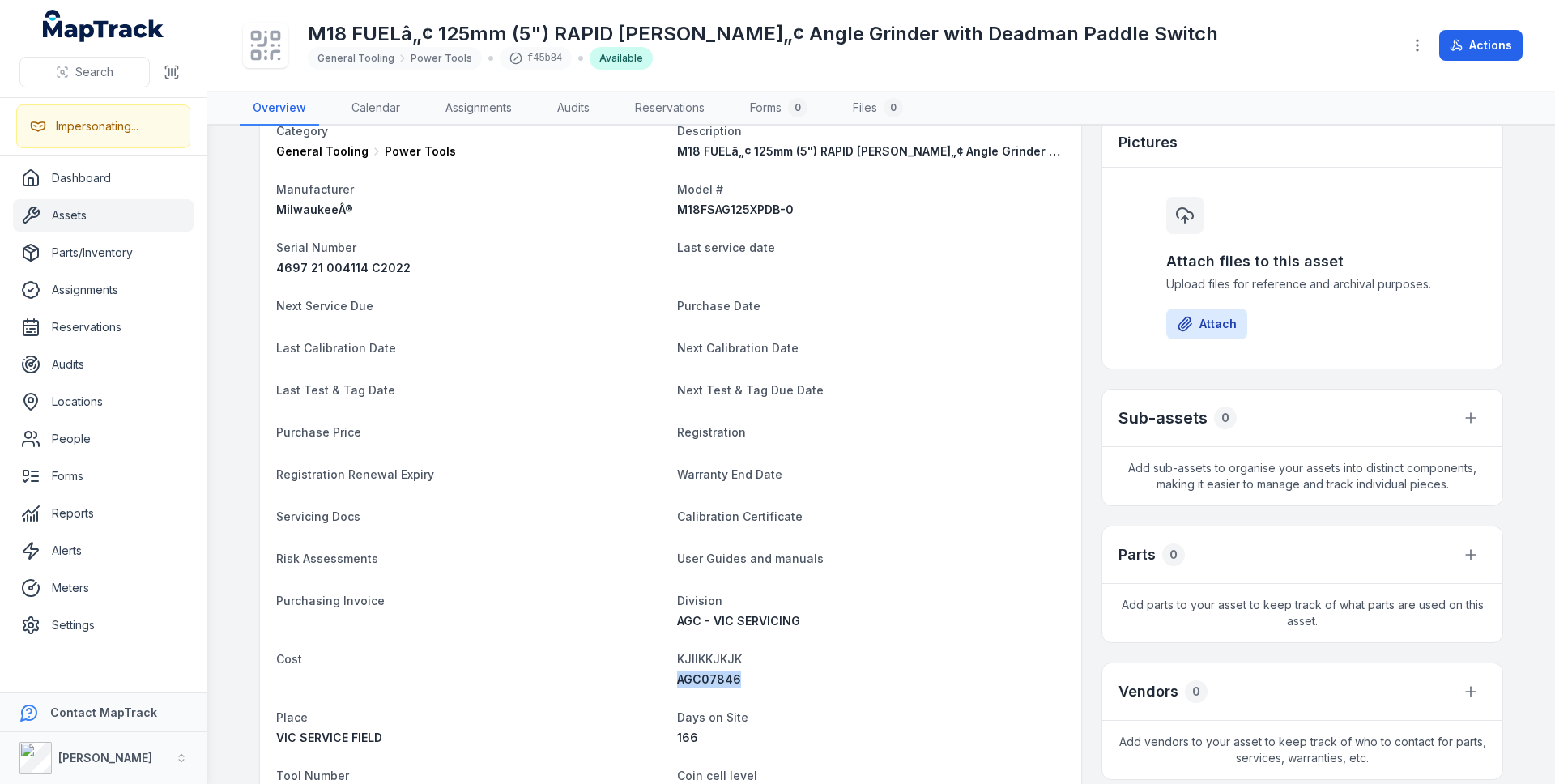
scroll to position [0, 0]
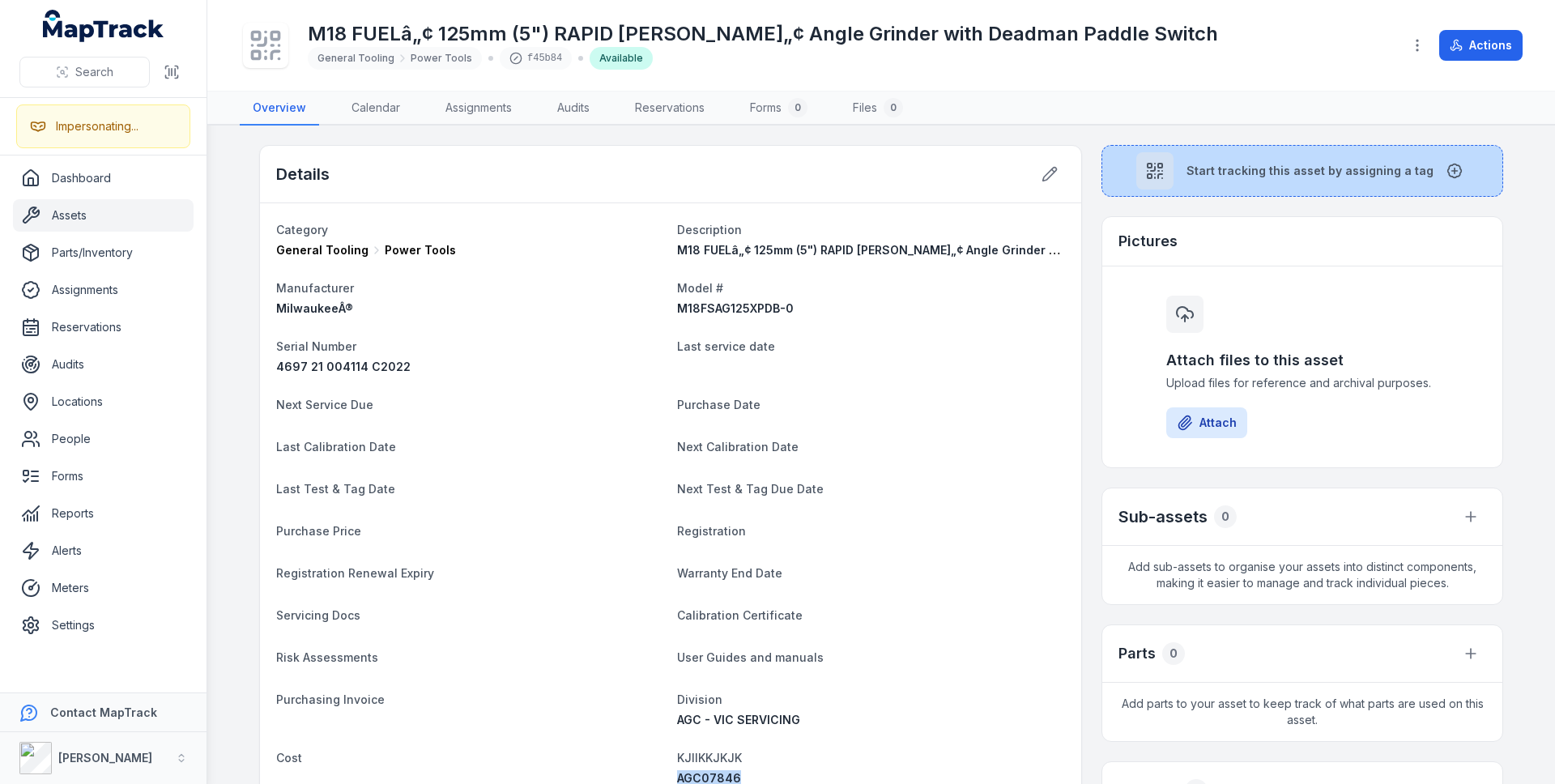
click at [1289, 184] on button "Start tracking this asset by assigning a tag" at bounding box center [1302, 171] width 401 height 52
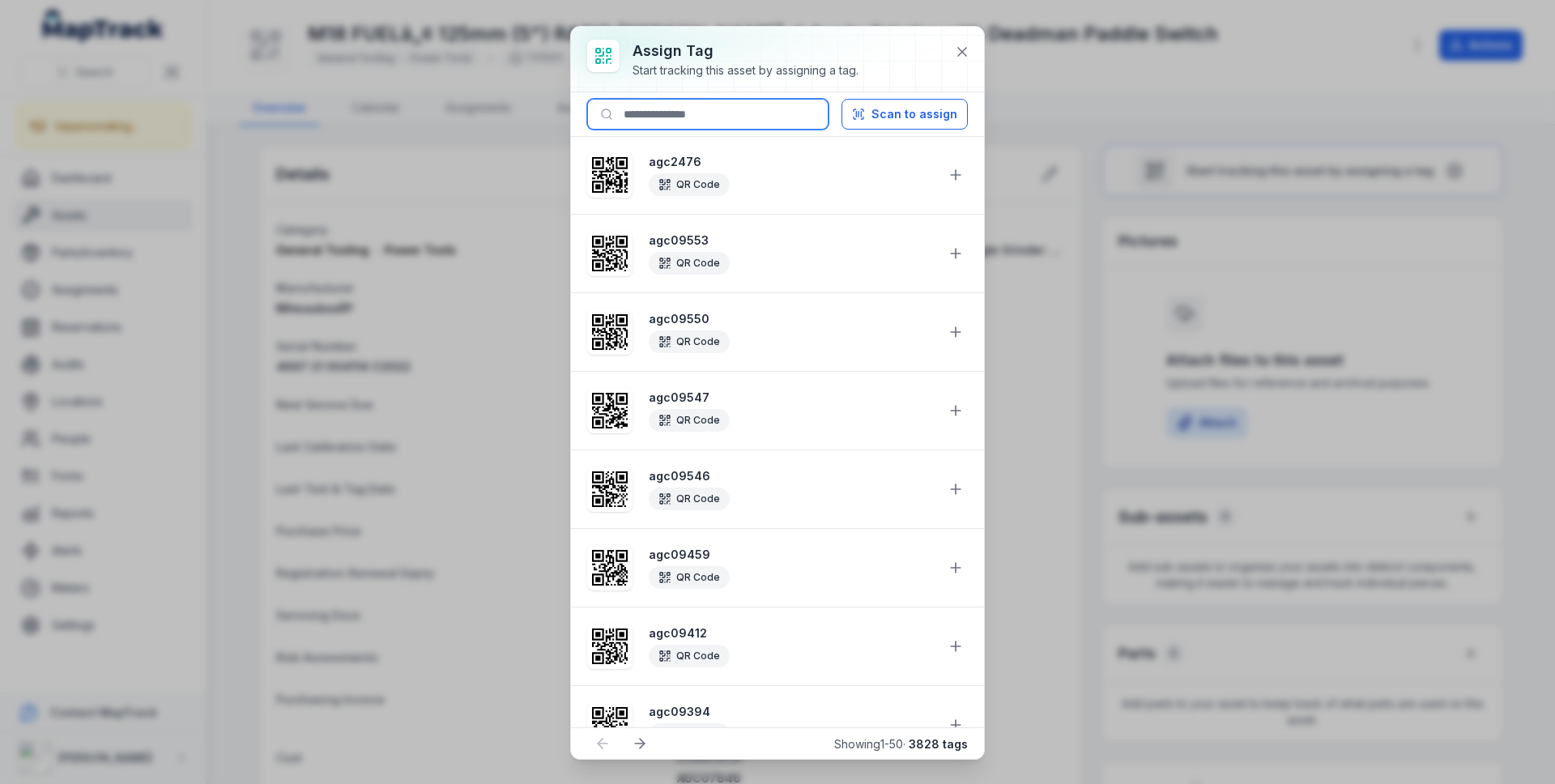
click at [667, 114] on input at bounding box center [708, 114] width 241 height 31
paste input "********"
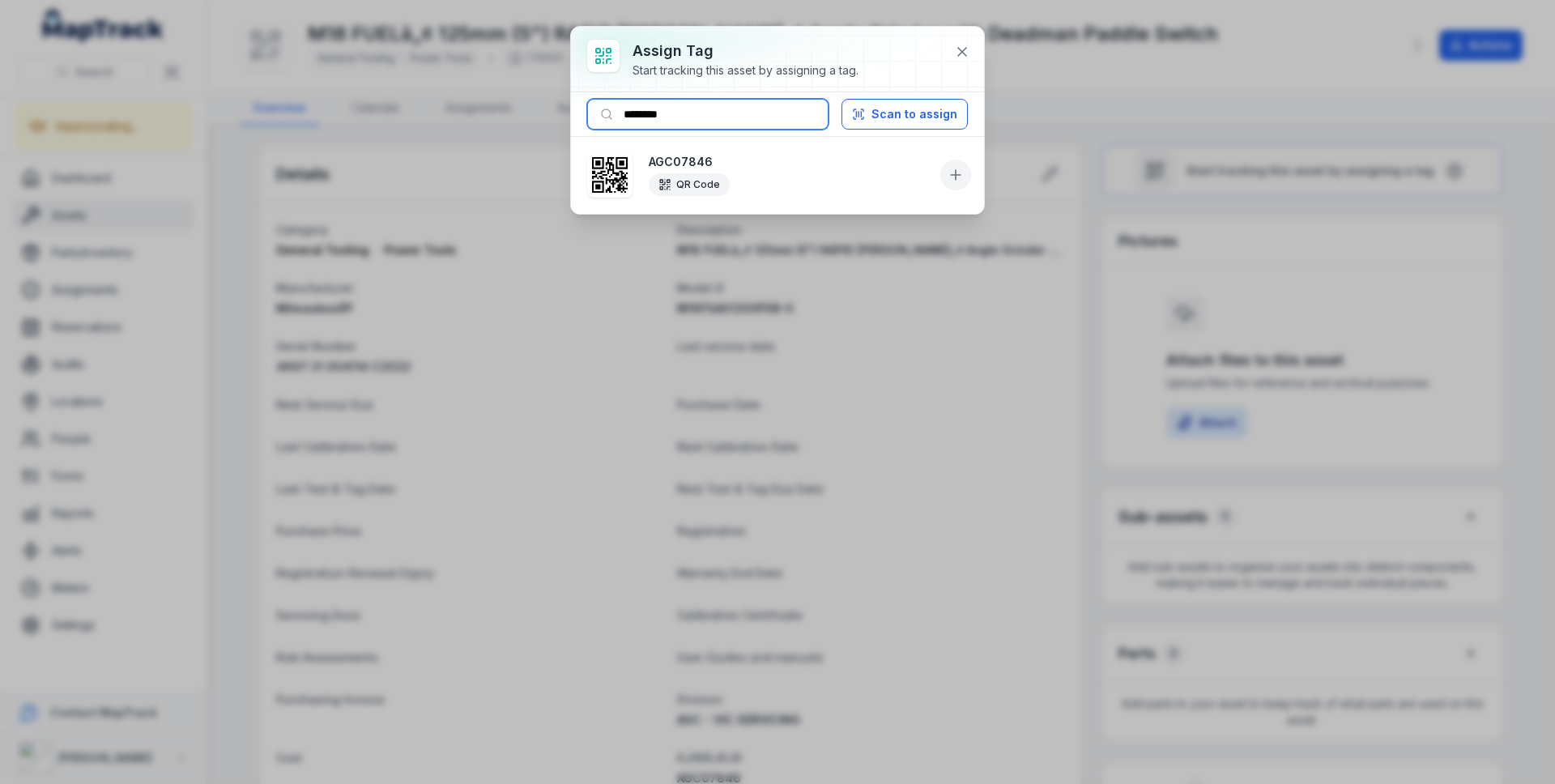
type input "********"
click at [943, 166] on button at bounding box center [955, 175] width 31 height 31
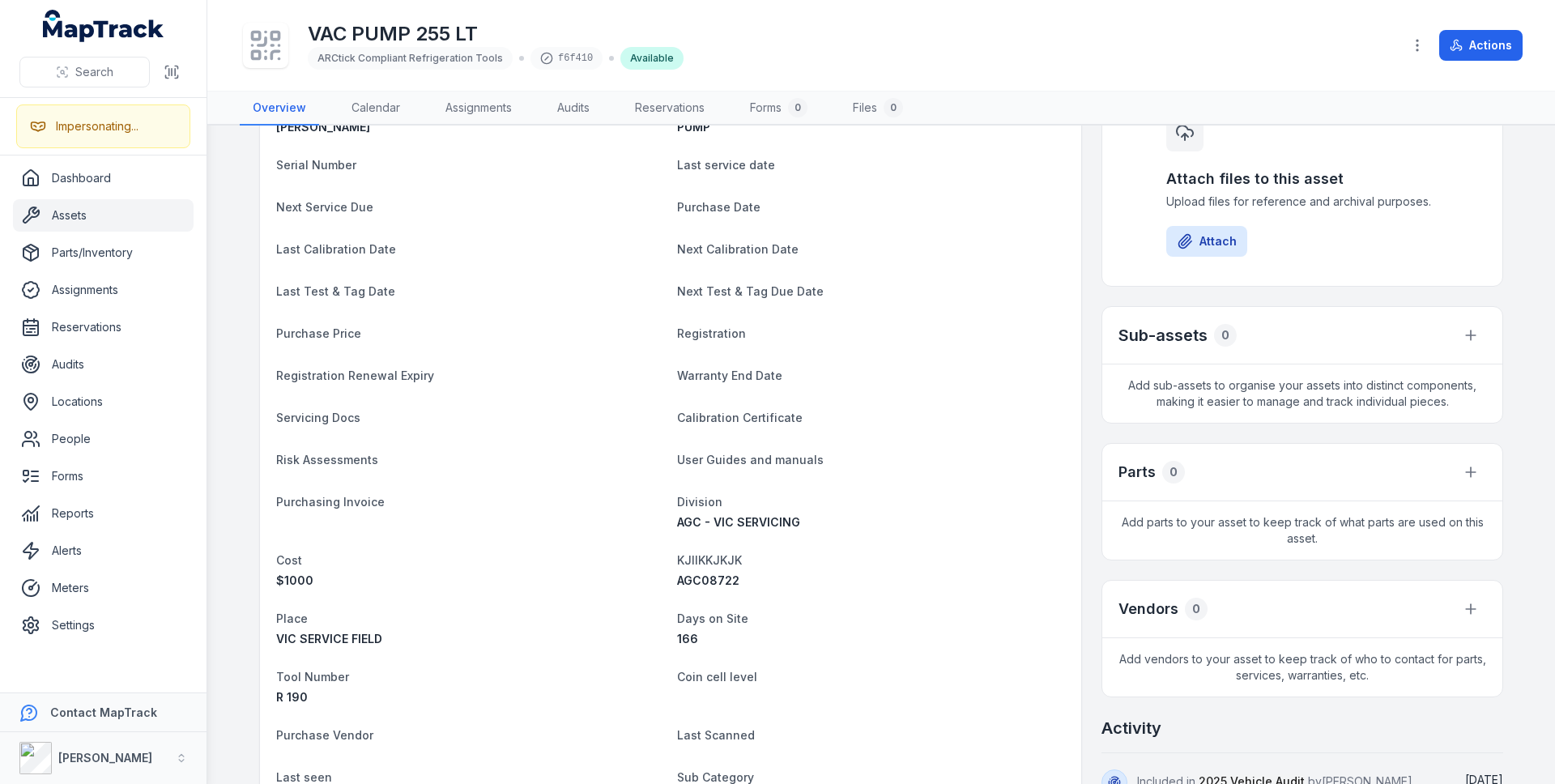
scroll to position [187, 0]
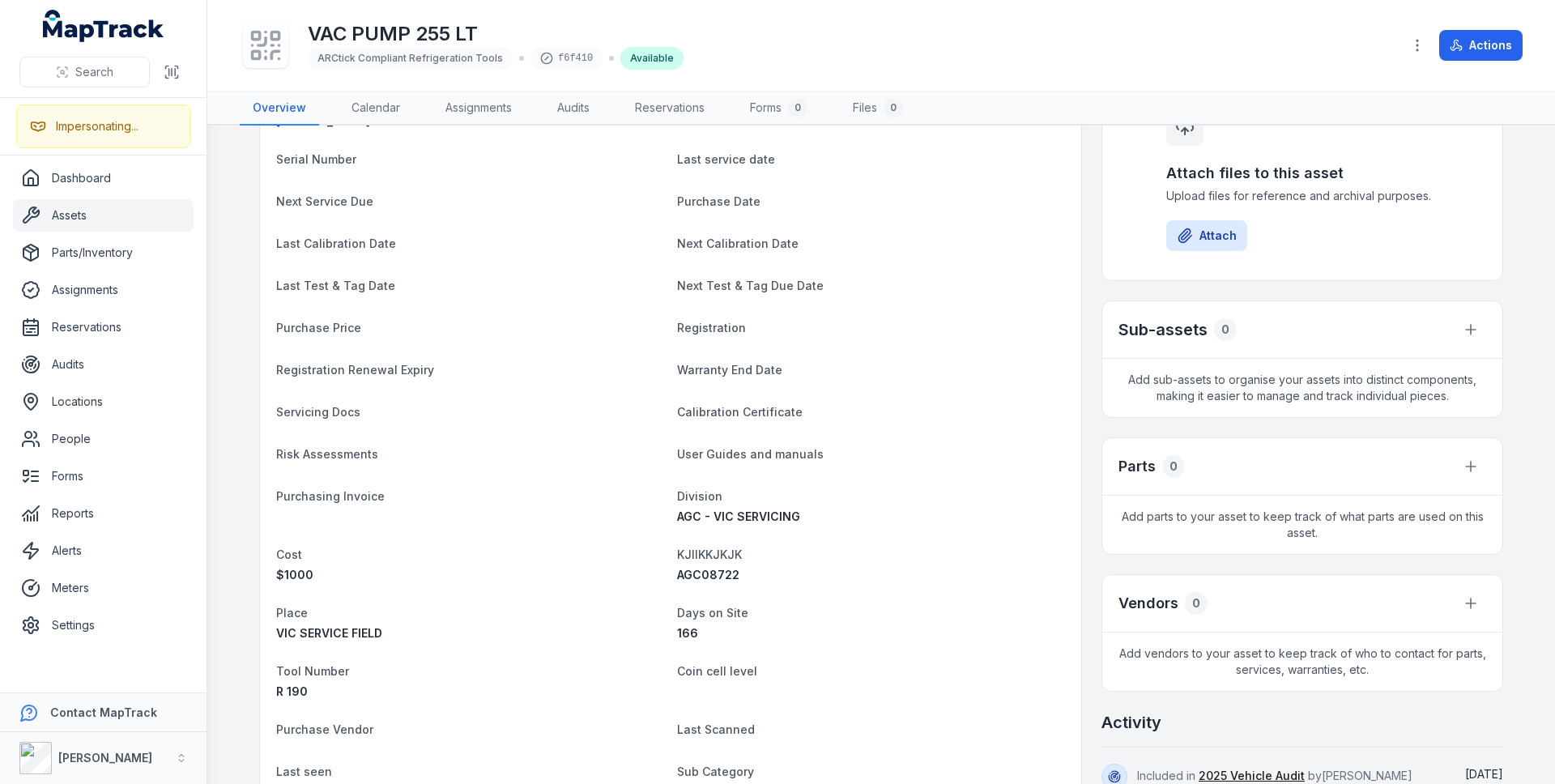
click at [702, 573] on span "AGC08722" at bounding box center [708, 574] width 62 height 14
copy span "AGC08722"
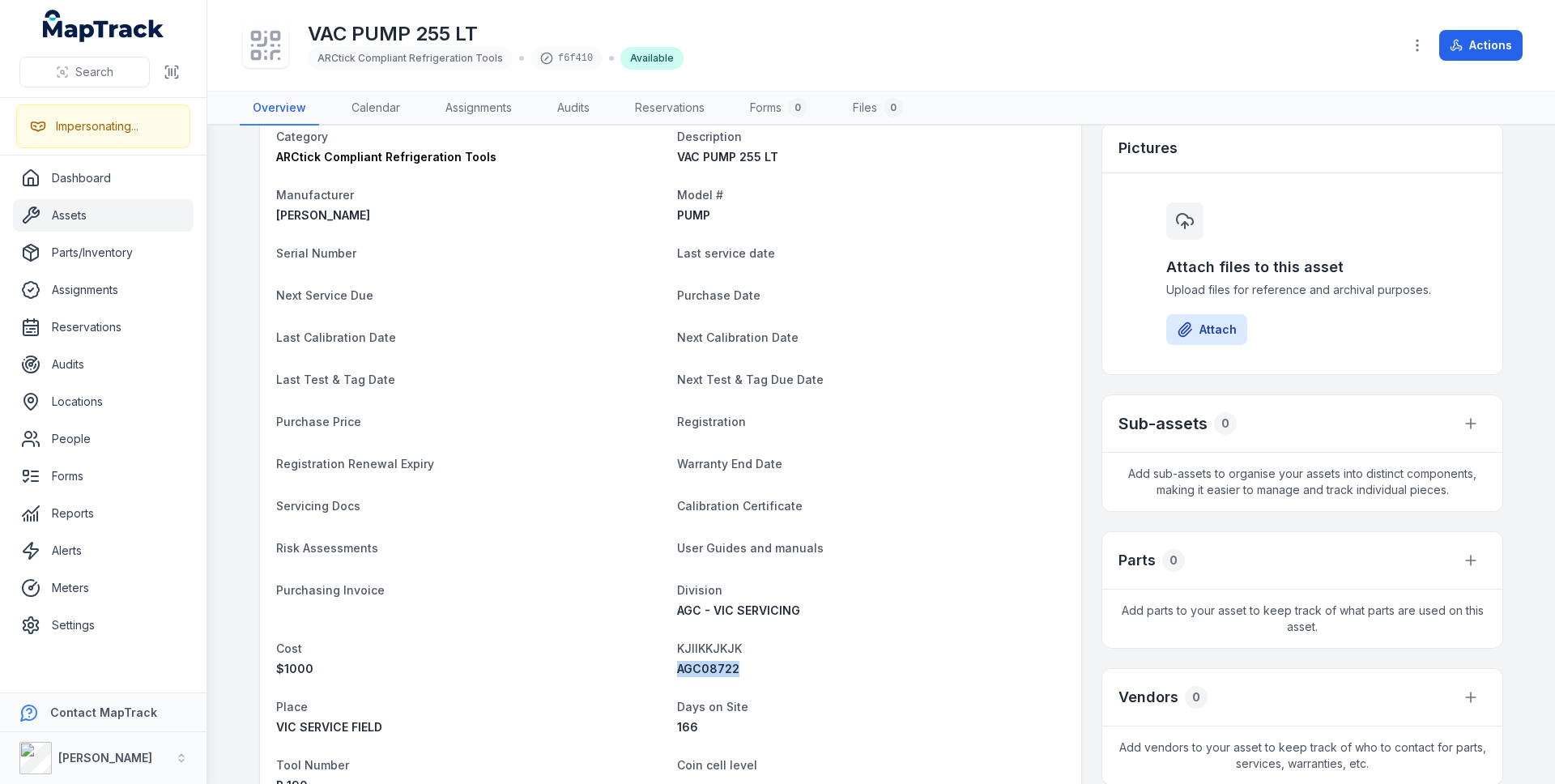
scroll to position [0, 0]
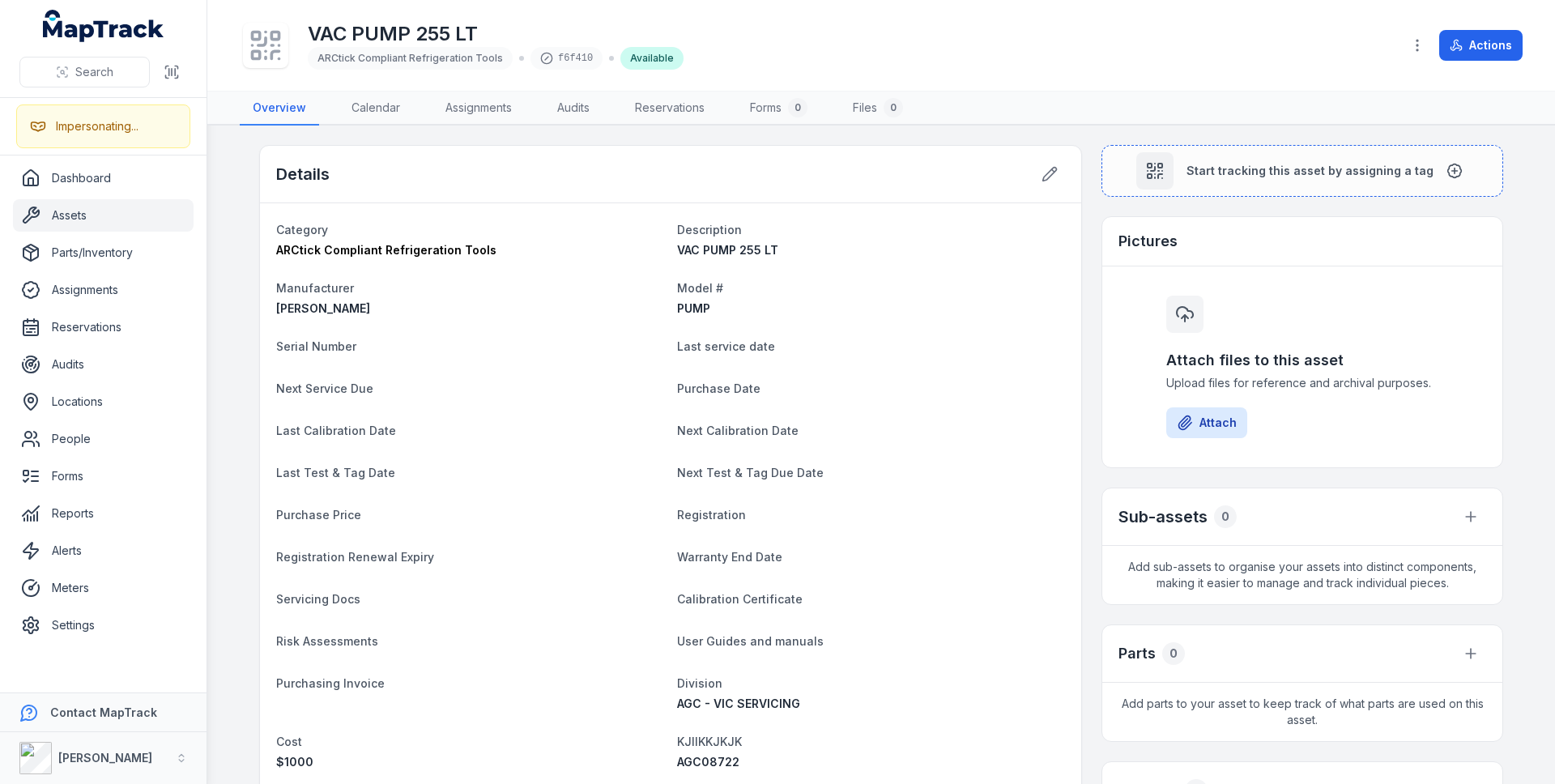
click at [1243, 213] on div "Start tracking this asset by assigning a tag Pictures Attach files to this asse…" at bounding box center [1302, 581] width 401 height 872
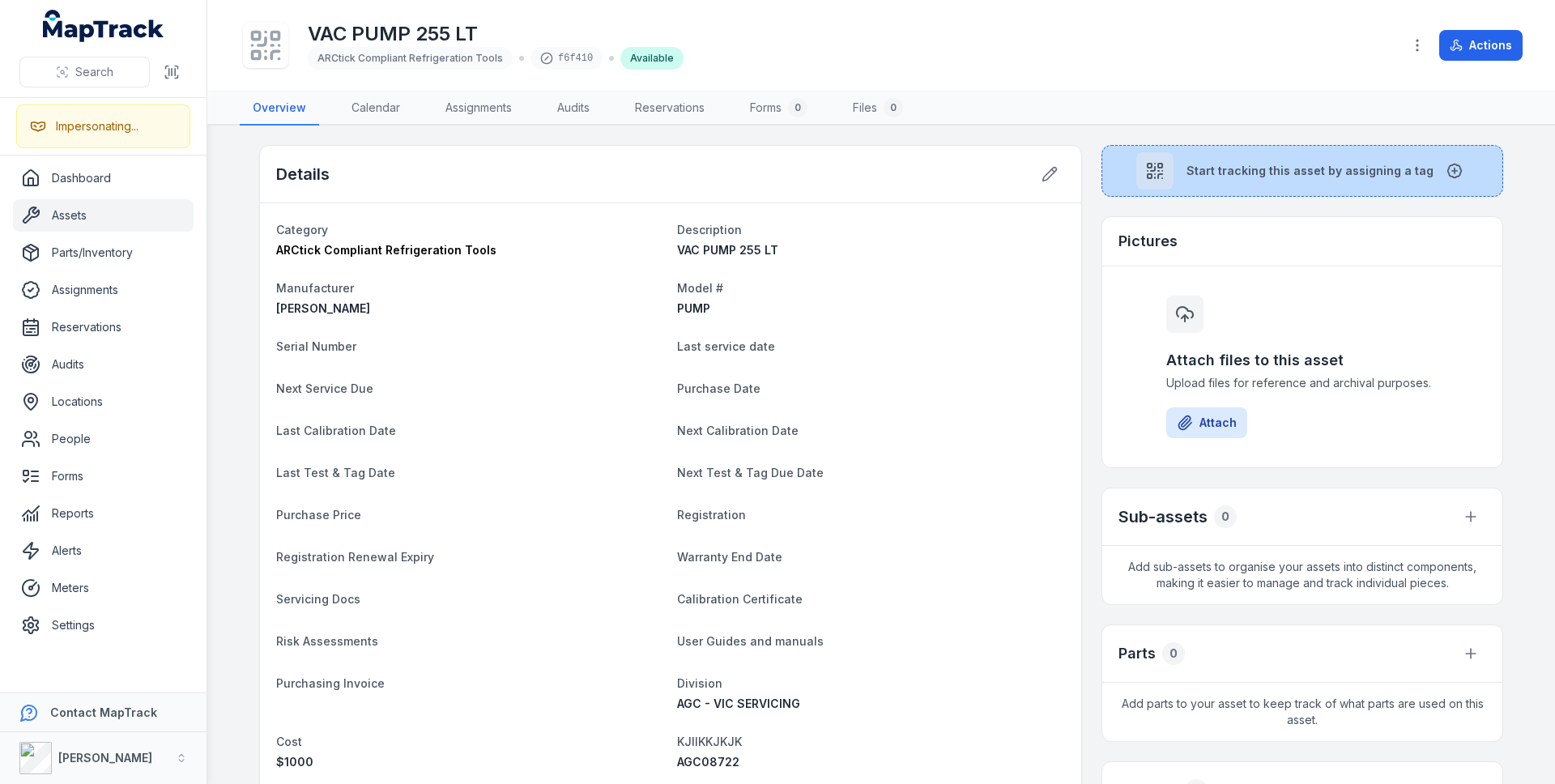
click at [1253, 174] on span "Start tracking this asset by assigning a tag" at bounding box center [1309, 171] width 247 height 16
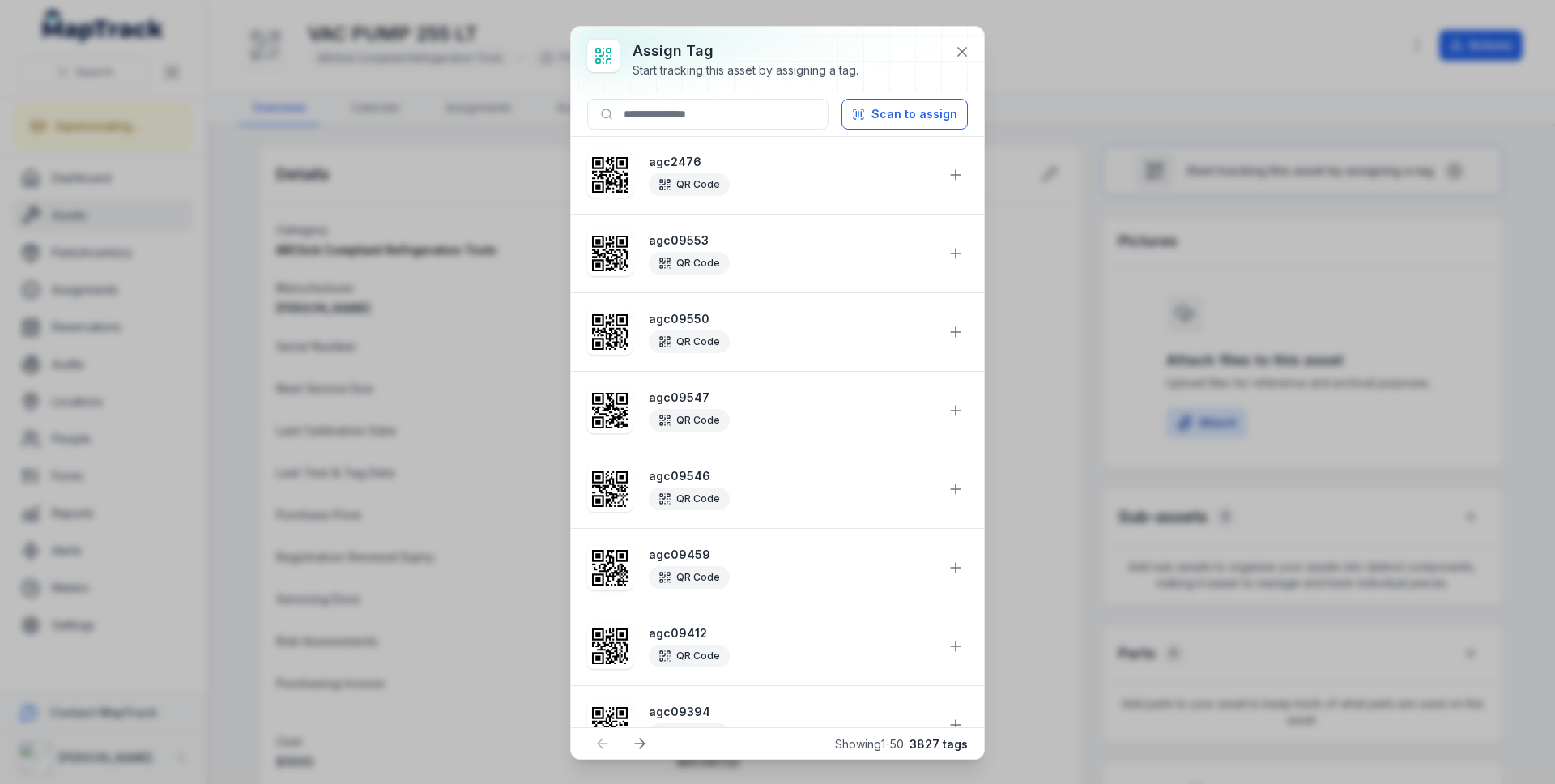
click at [790, 69] on div "Start tracking this asset by assigning a tag." at bounding box center [745, 70] width 226 height 16
click at [769, 122] on input at bounding box center [708, 114] width 241 height 31
paste input "********"
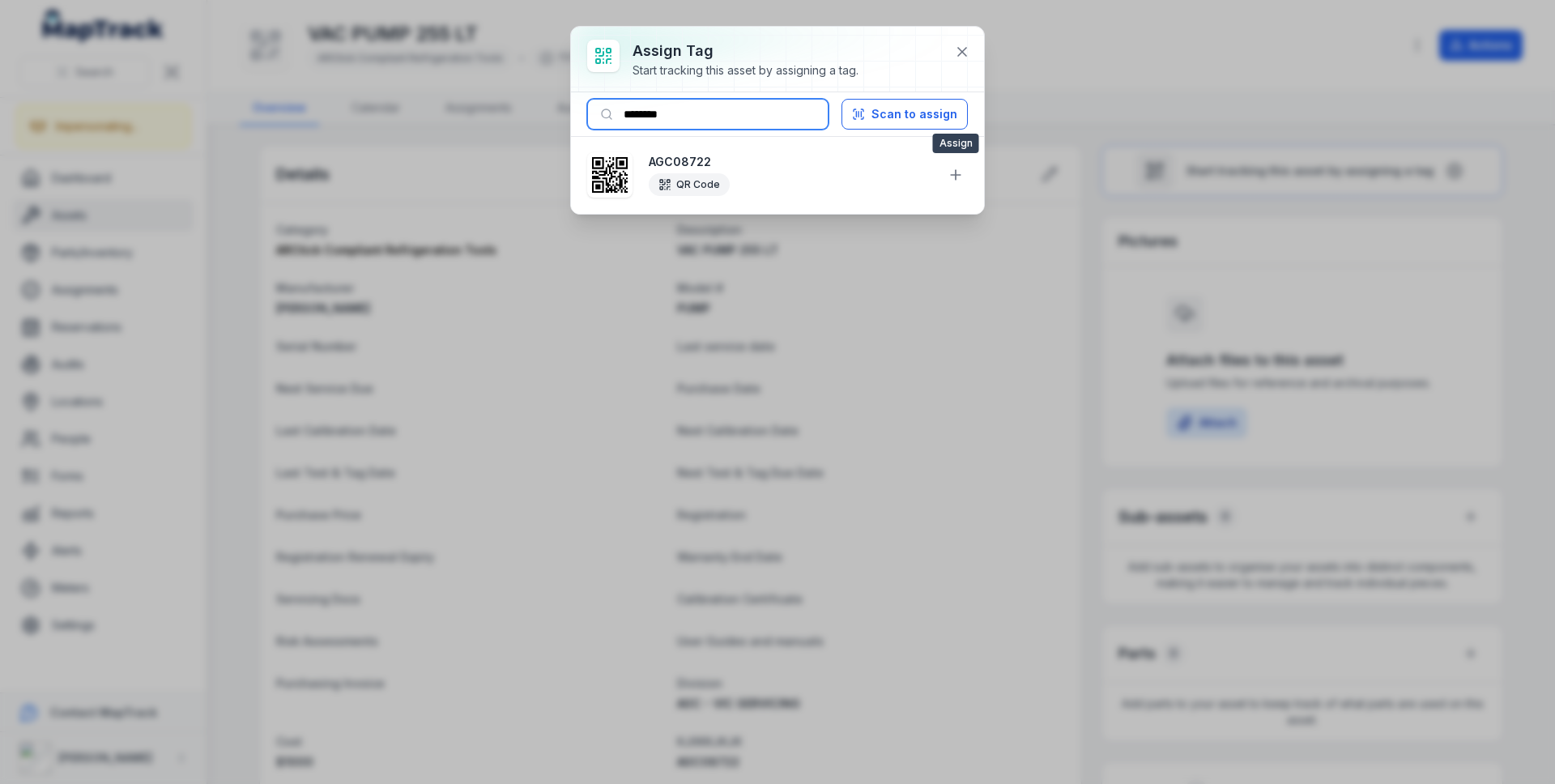
type input "********"
click at [964, 168] on button at bounding box center [955, 175] width 31 height 31
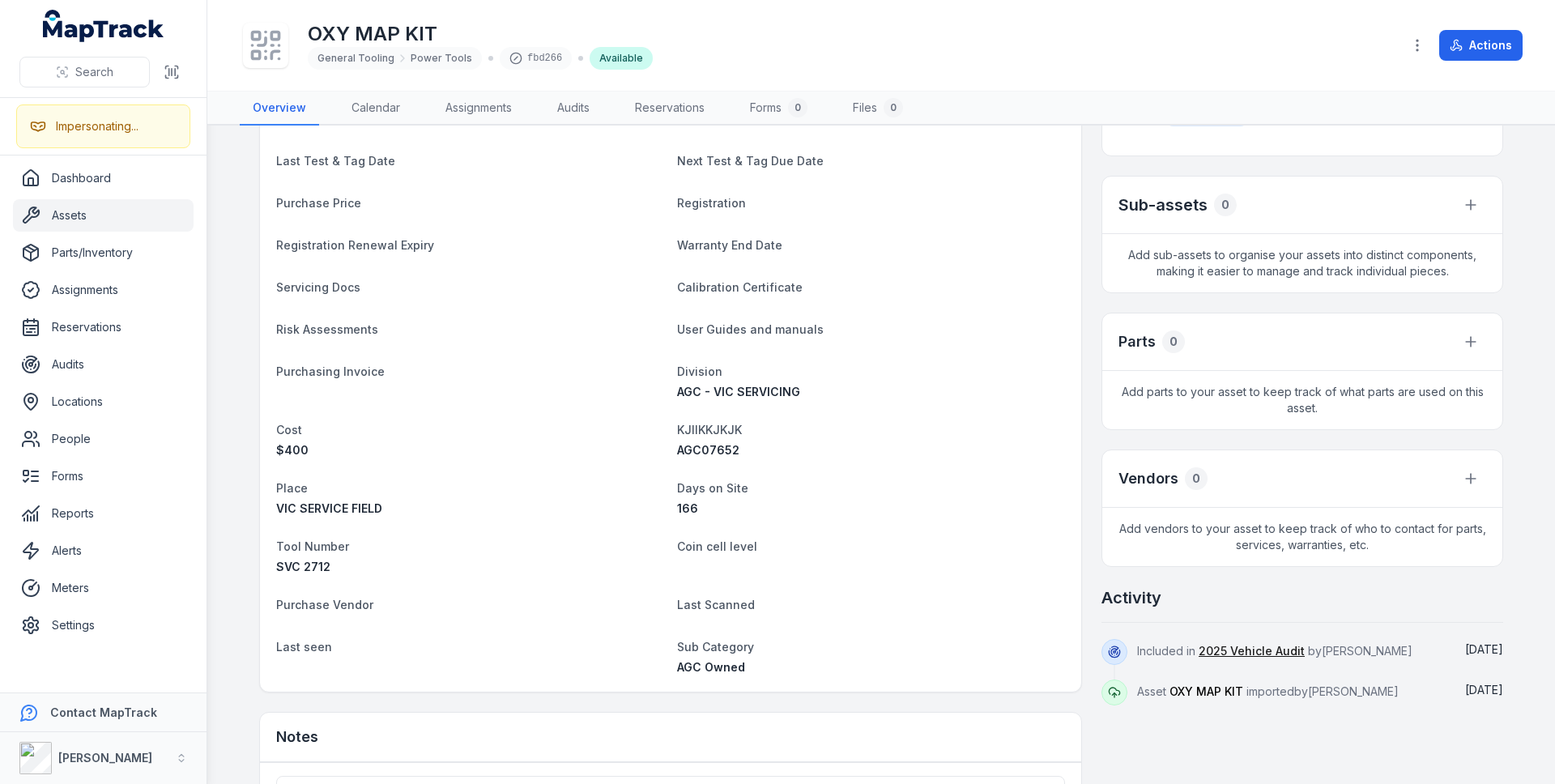
scroll to position [497, 0]
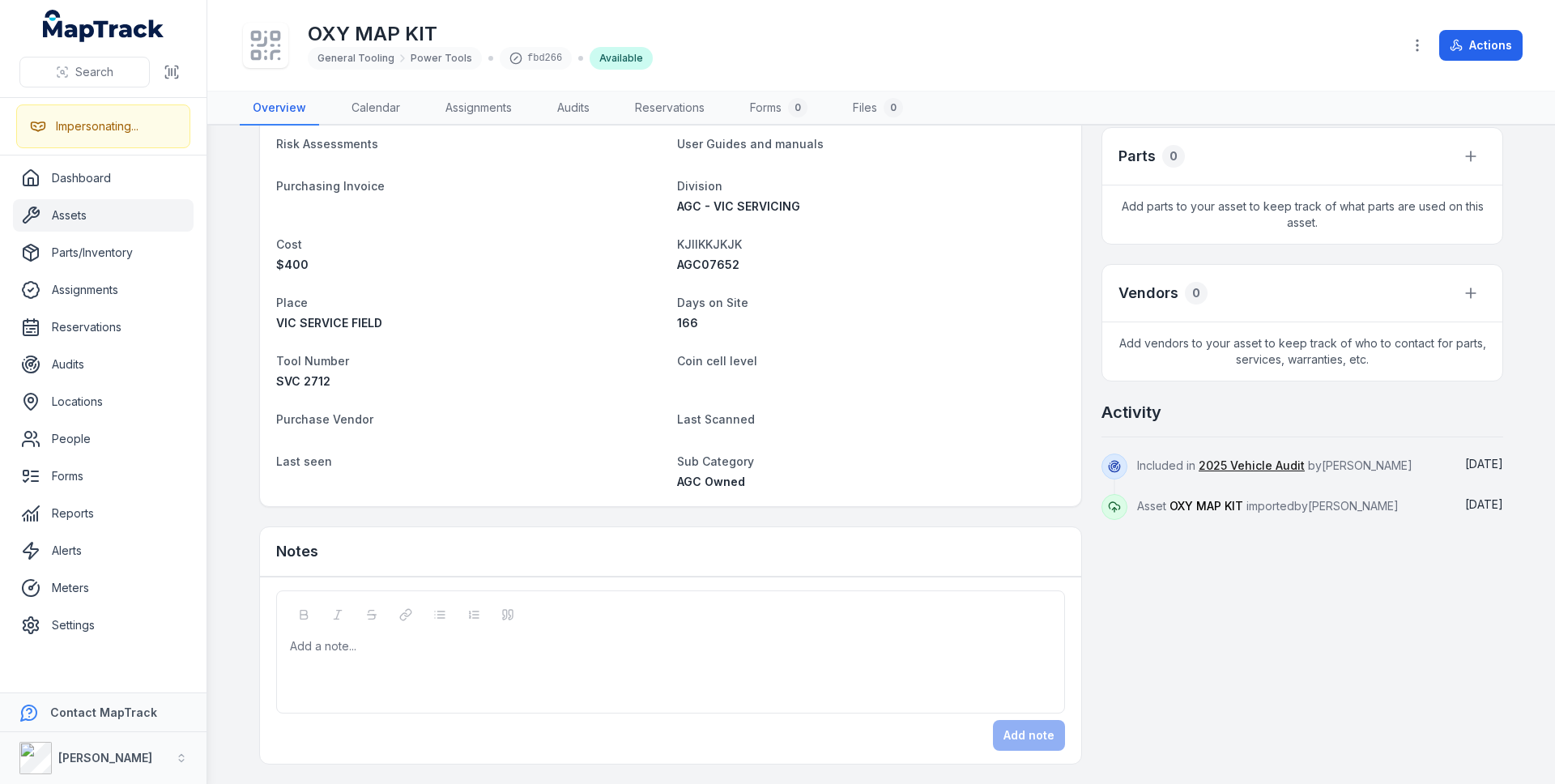
click at [707, 266] on span "AGC07652" at bounding box center [708, 264] width 62 height 14
copy span "AGC07652"
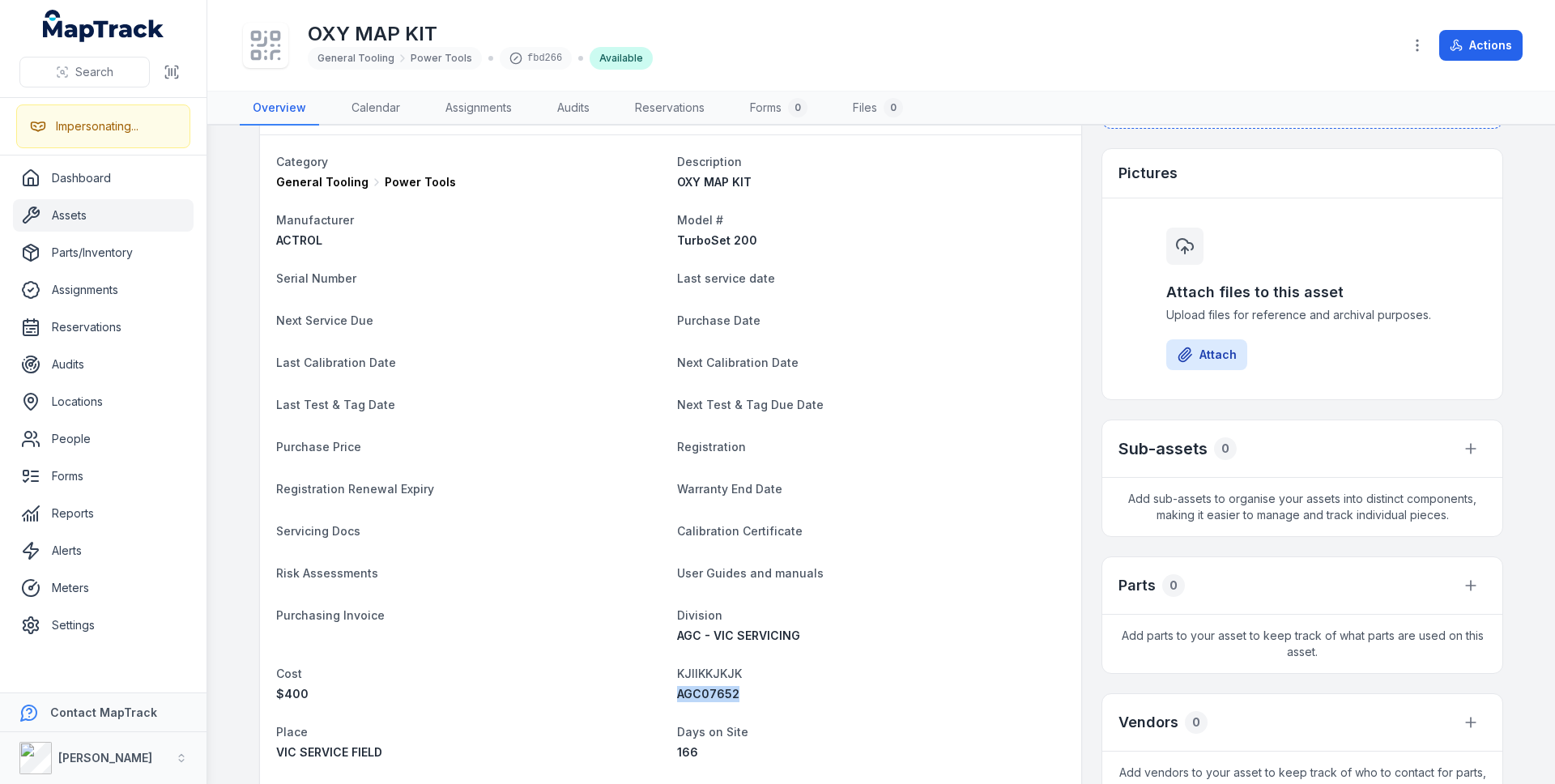
scroll to position [0, 0]
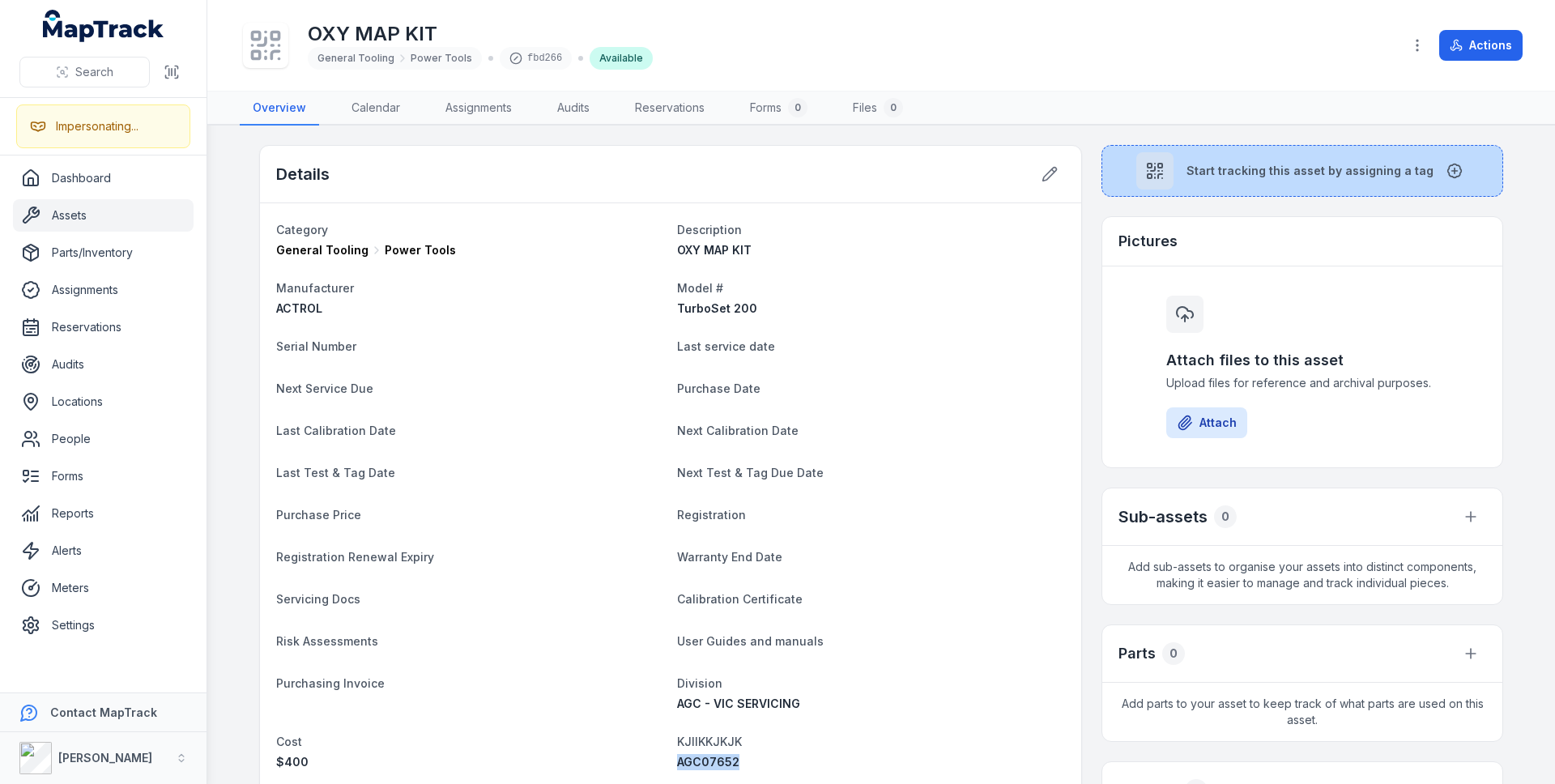
click at [1196, 158] on button "Start tracking this asset by assigning a tag" at bounding box center [1302, 171] width 401 height 52
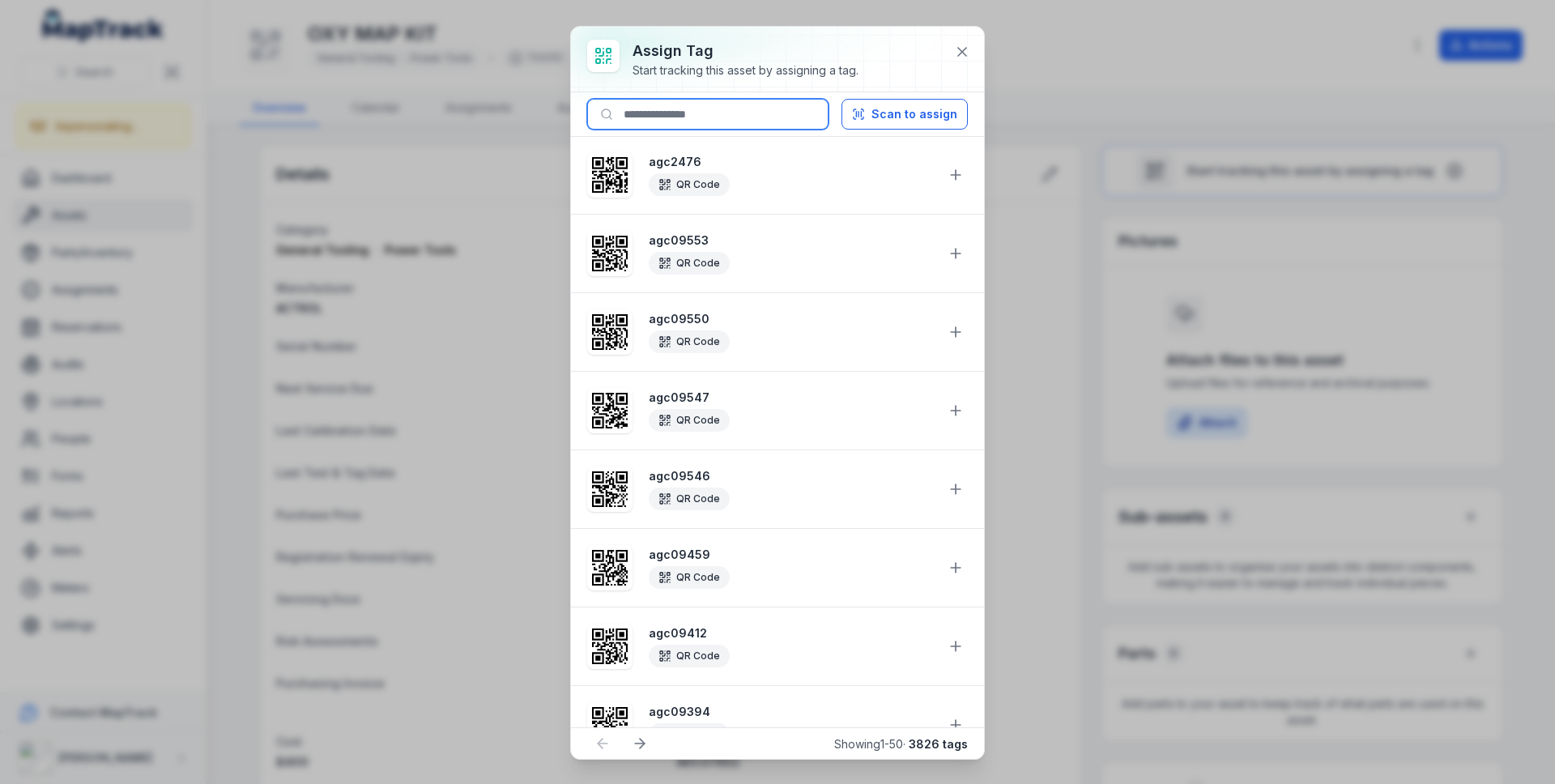
click at [676, 108] on input at bounding box center [708, 114] width 241 height 31
paste input "********"
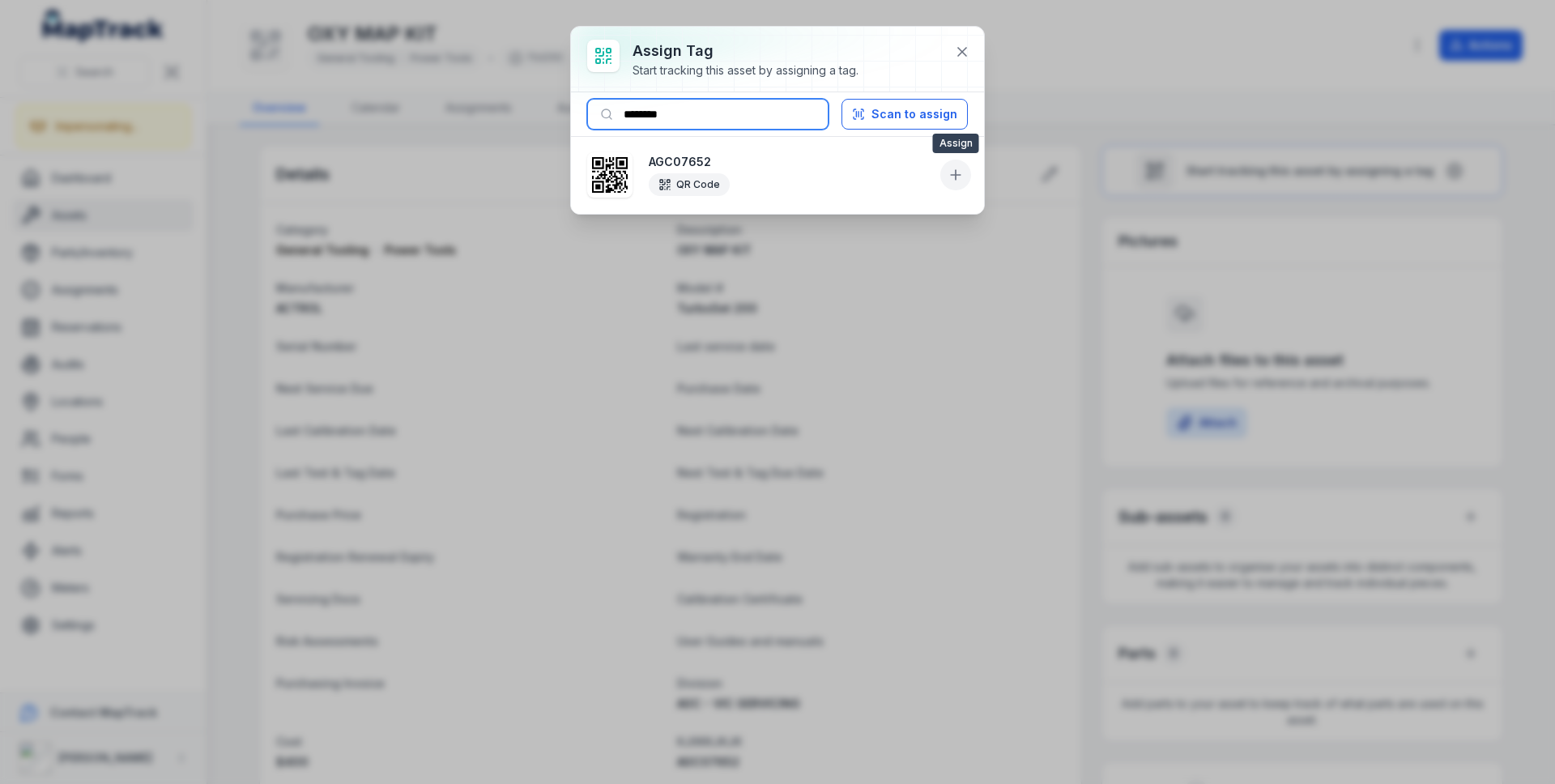
type input "********"
click at [958, 172] on icon at bounding box center [955, 175] width 16 height 16
